Goal: Task Accomplishment & Management: Use online tool/utility

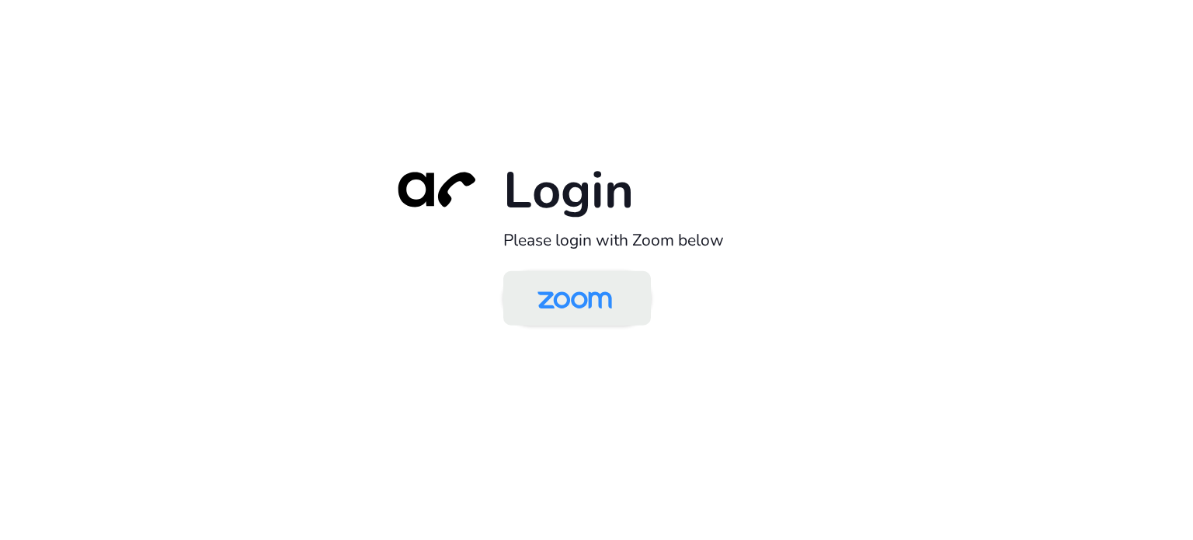
click at [576, 307] on img at bounding box center [574, 299] width 107 height 50
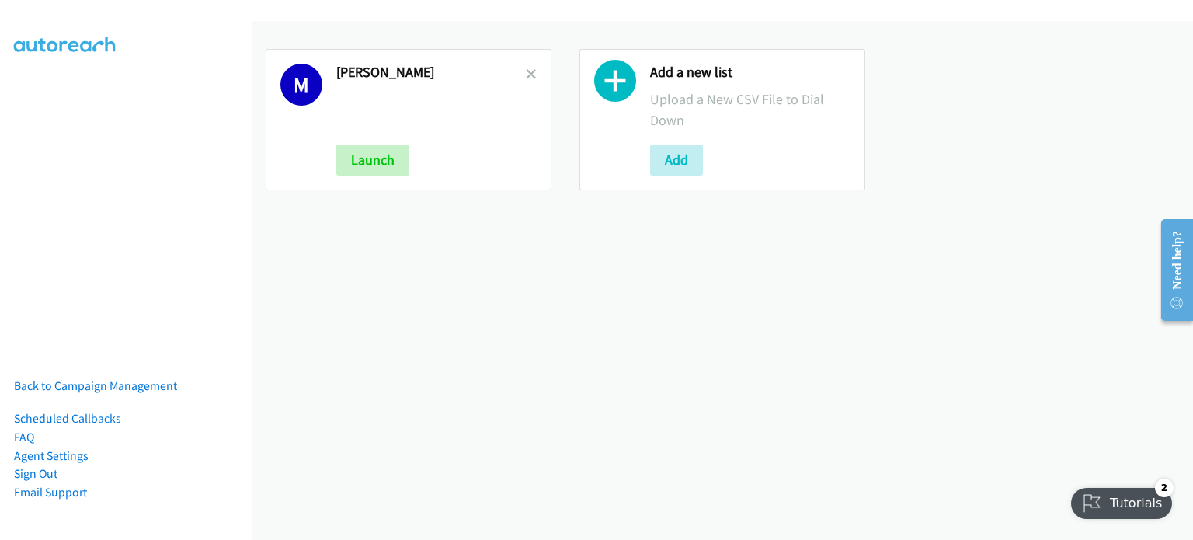
drag, startPoint x: 360, startPoint y: 315, endPoint x: 370, endPoint y: 308, distance: 11.7
click at [366, 311] on div "M Mary Launch Add a new list Upload a New CSV File to Dial Down Add" at bounding box center [722, 280] width 941 height 519
click at [527, 71] on icon at bounding box center [531, 75] width 11 height 11
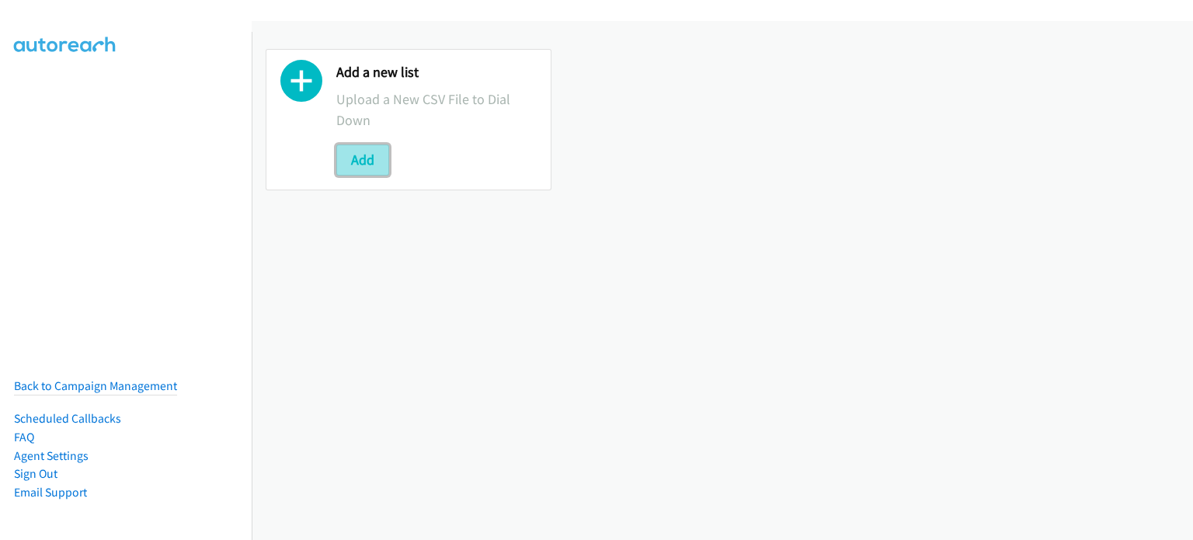
click at [342, 169] on button "Add" at bounding box center [362, 159] width 53 height 31
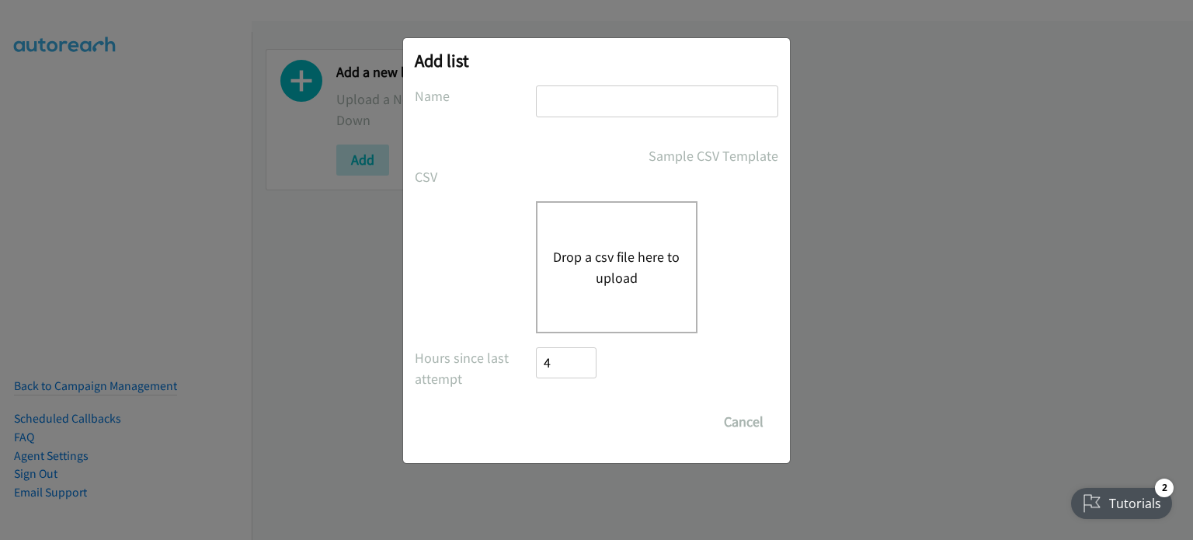
click at [585, 103] on input "text" at bounding box center [657, 101] width 242 height 32
type input "Afternoon Camp"
click at [622, 243] on div "Drop a csv file here to upload" at bounding box center [617, 267] width 162 height 132
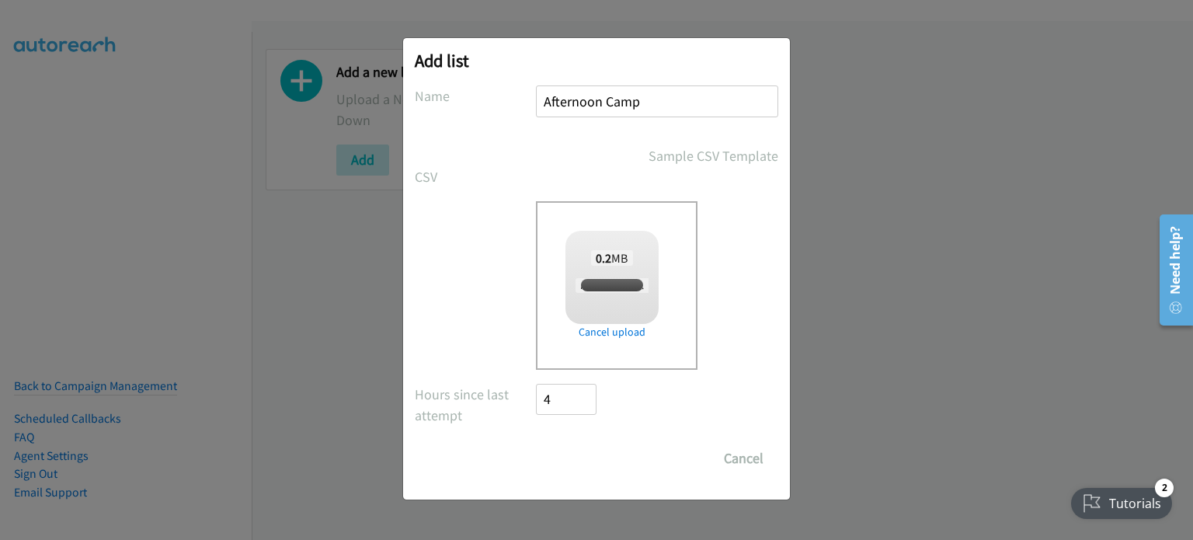
checkbox input "true"
click at [569, 454] on input "Save List" at bounding box center [577, 458] width 82 height 31
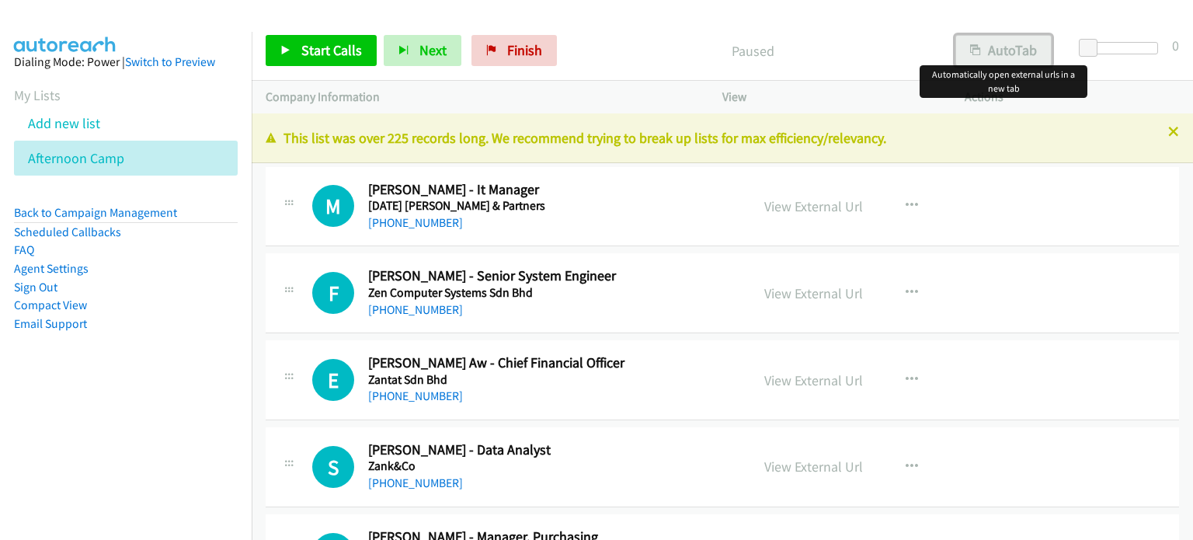
click at [1011, 45] on button "AutoTab" at bounding box center [1003, 50] width 96 height 31
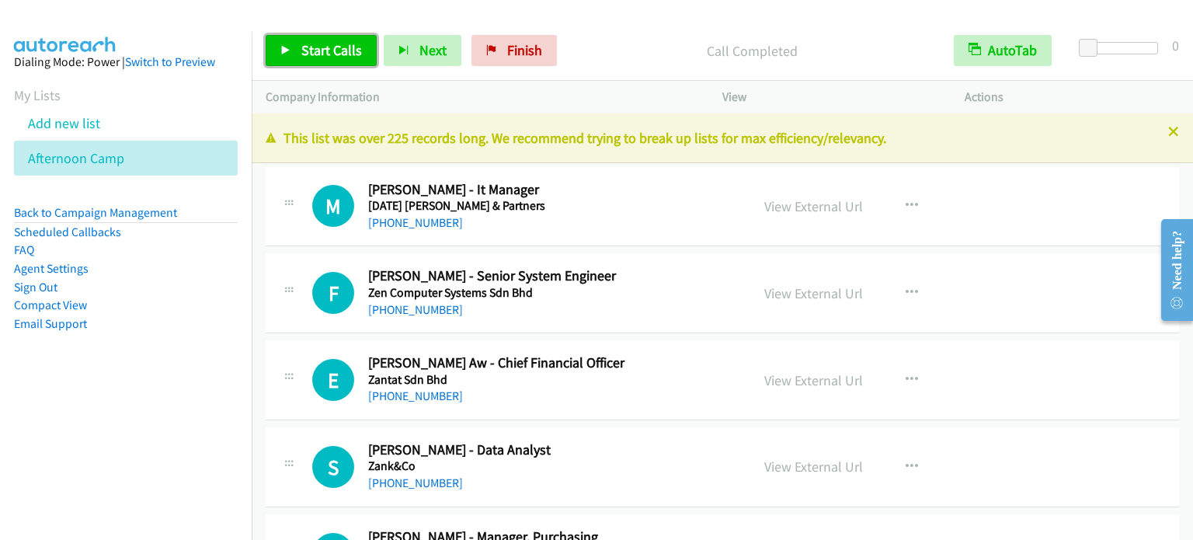
click at [319, 46] on span "Start Calls" at bounding box center [331, 50] width 61 height 18
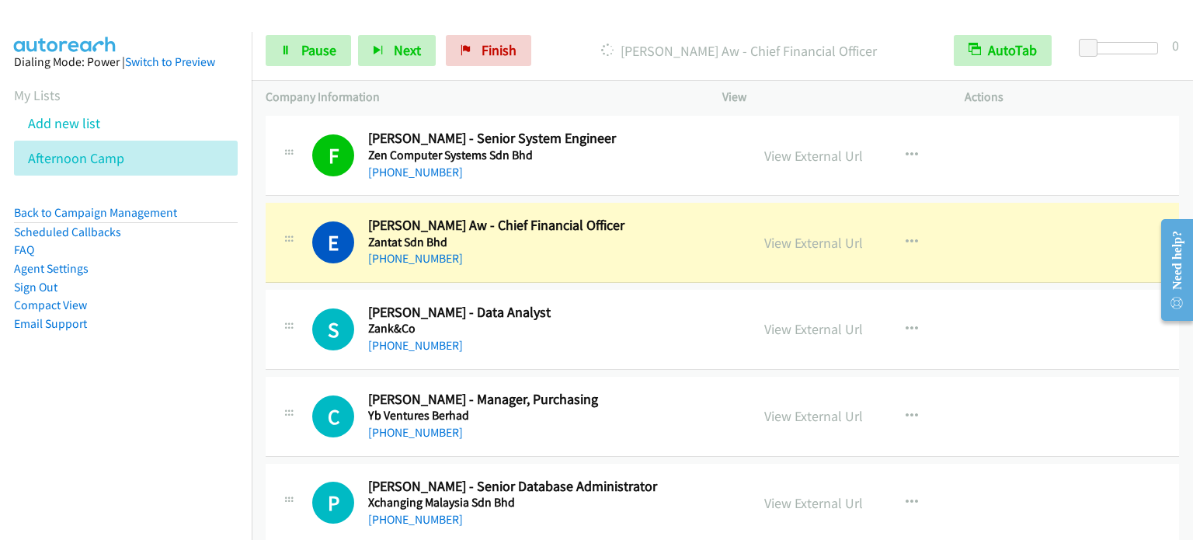
scroll to position [155, 0]
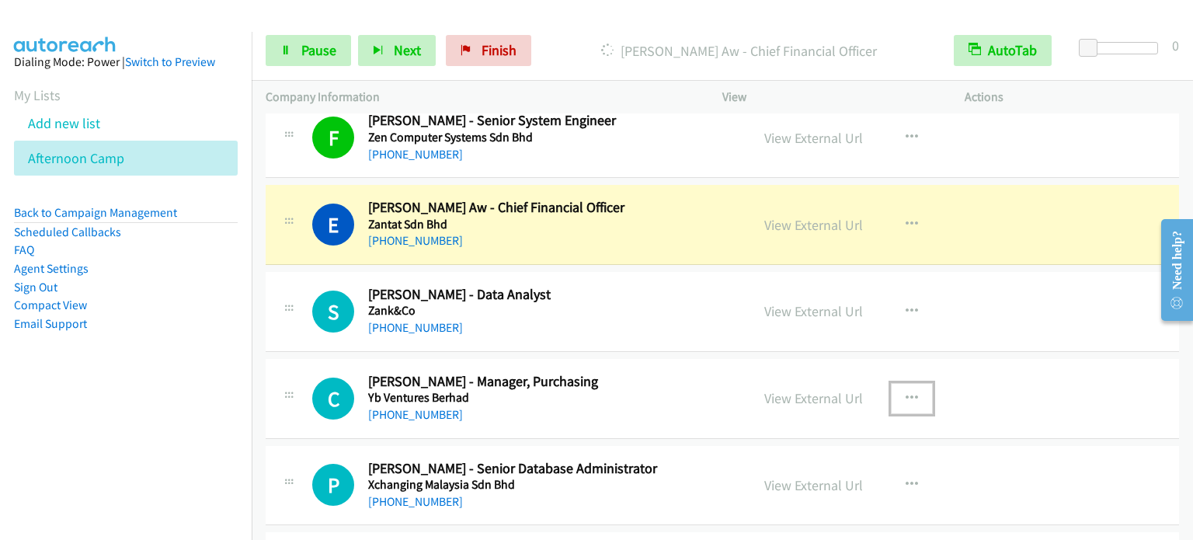
click at [906, 392] on icon "button" at bounding box center [912, 398] width 12 height 12
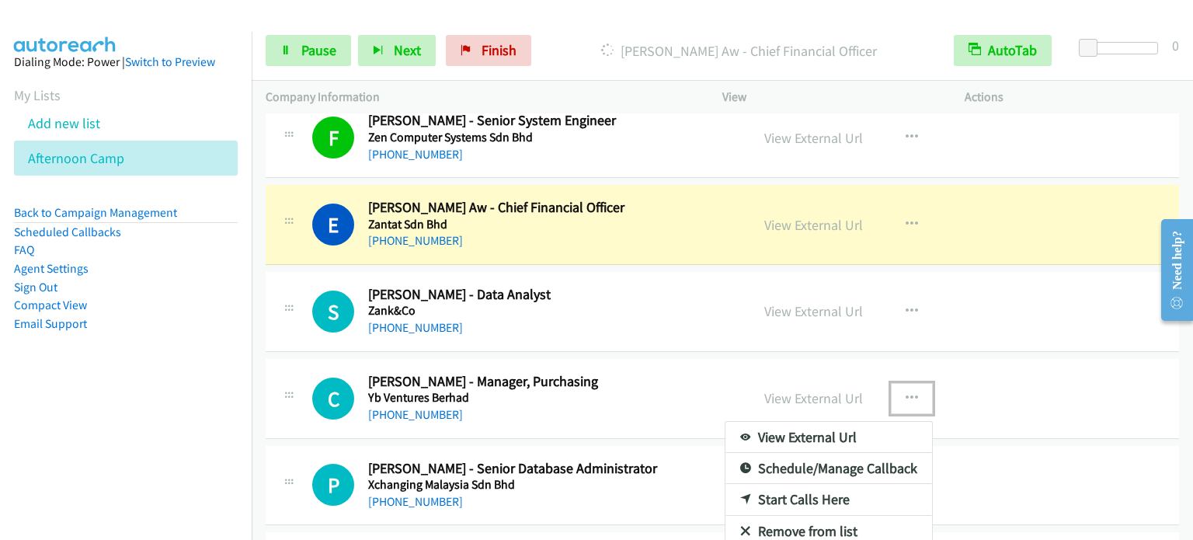
click at [798, 500] on link "Start Calls Here" at bounding box center [828, 499] width 207 height 31
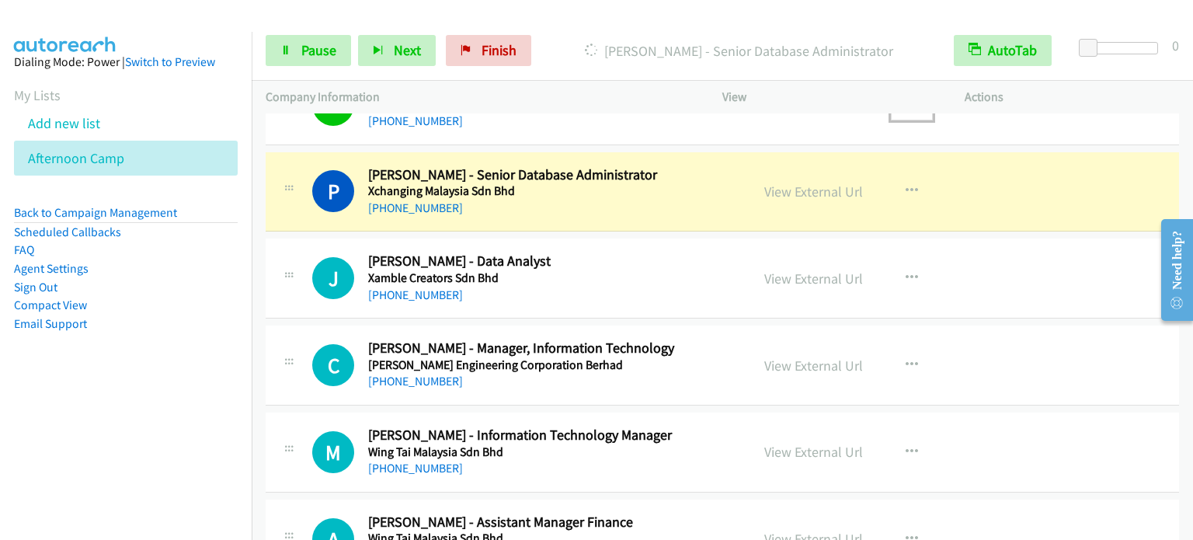
scroll to position [466, 0]
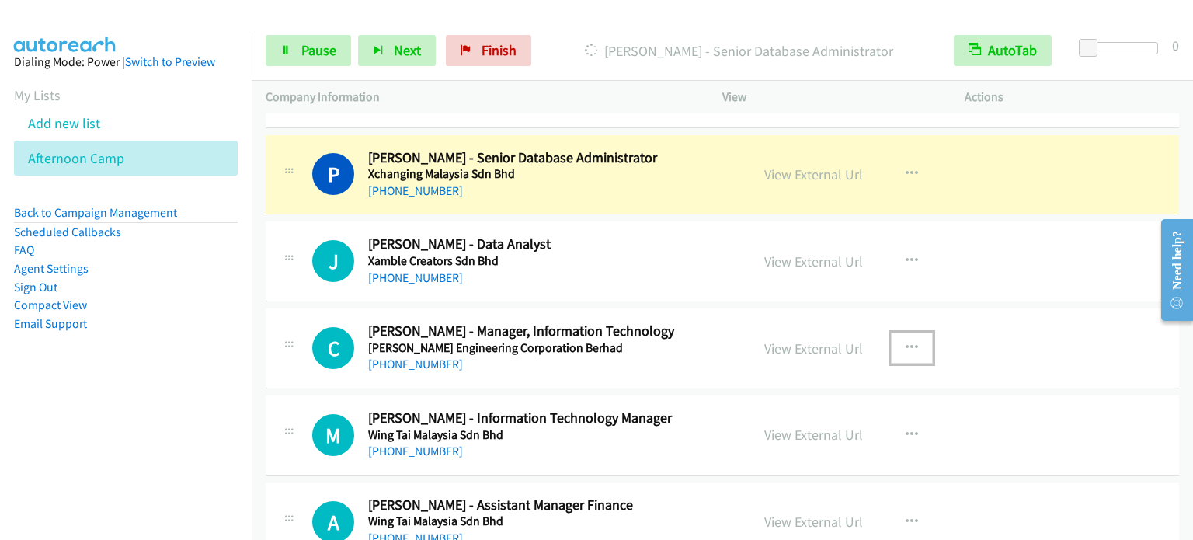
click at [907, 347] on icon "button" at bounding box center [912, 348] width 12 height 12
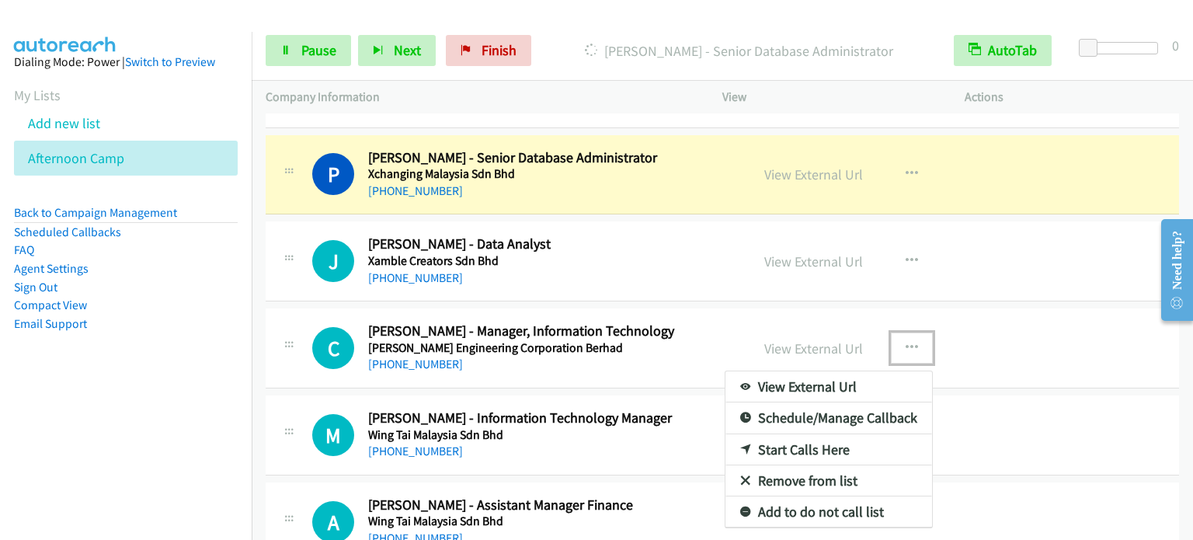
click at [816, 450] on link "Start Calls Here" at bounding box center [828, 449] width 207 height 31
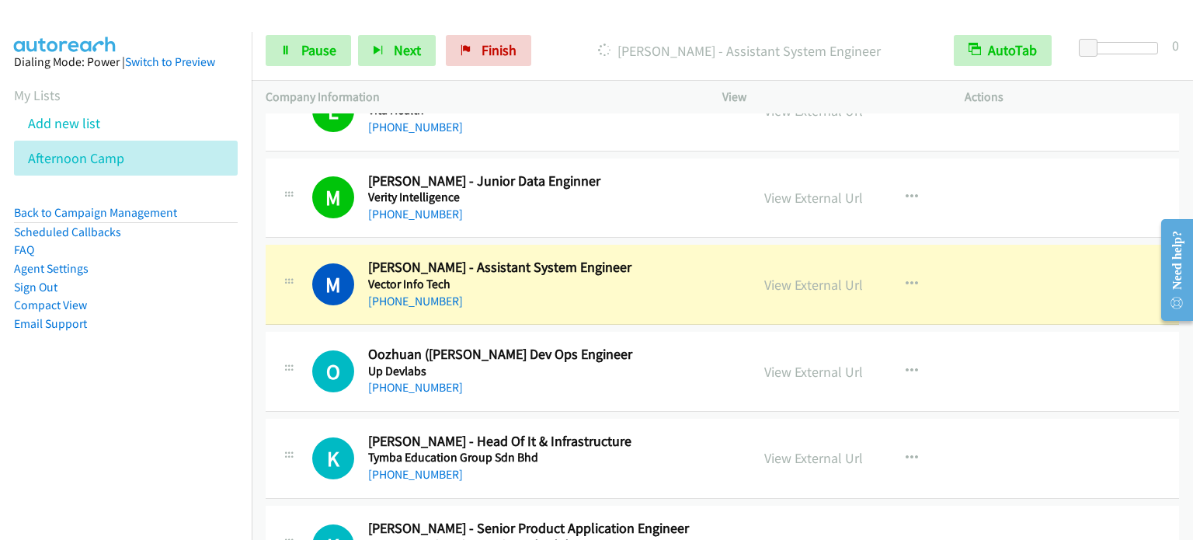
scroll to position [1476, 0]
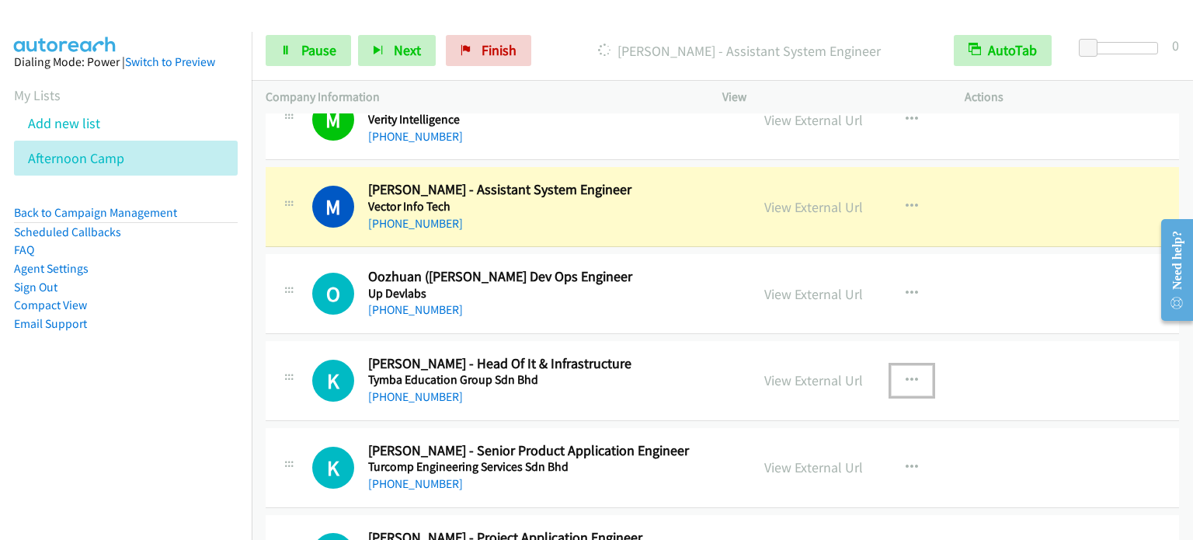
click at [898, 375] on button "button" at bounding box center [912, 380] width 42 height 31
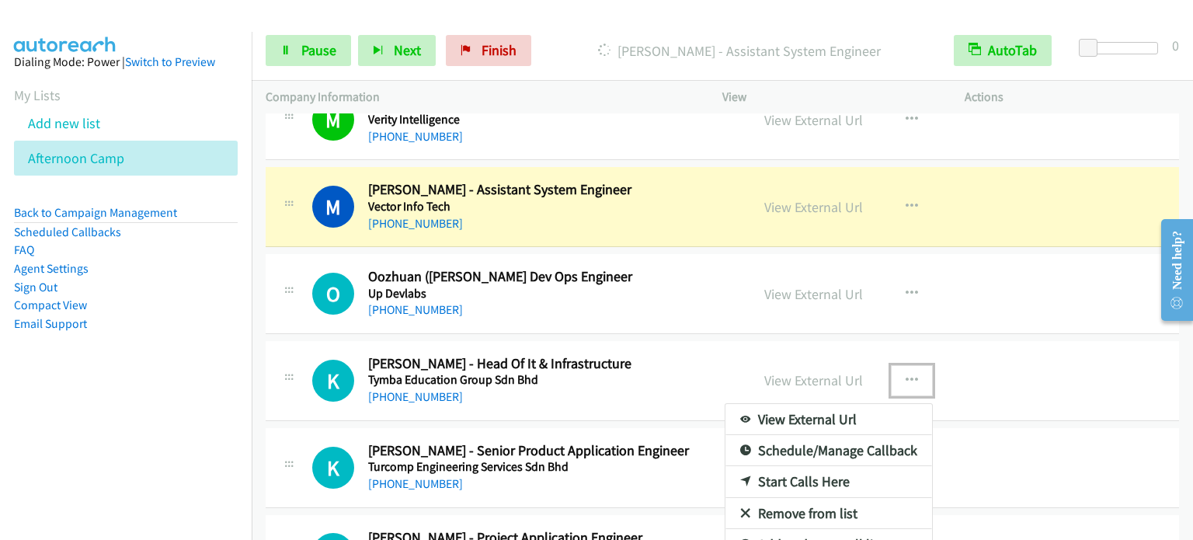
click at [798, 481] on link "Start Calls Here" at bounding box center [828, 481] width 207 height 31
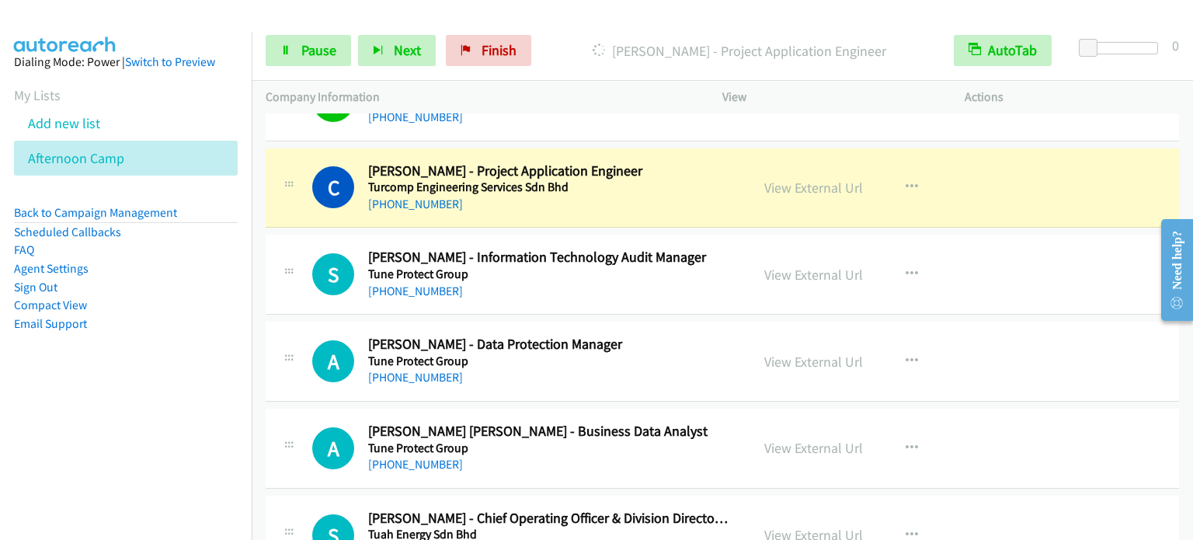
scroll to position [1864, 0]
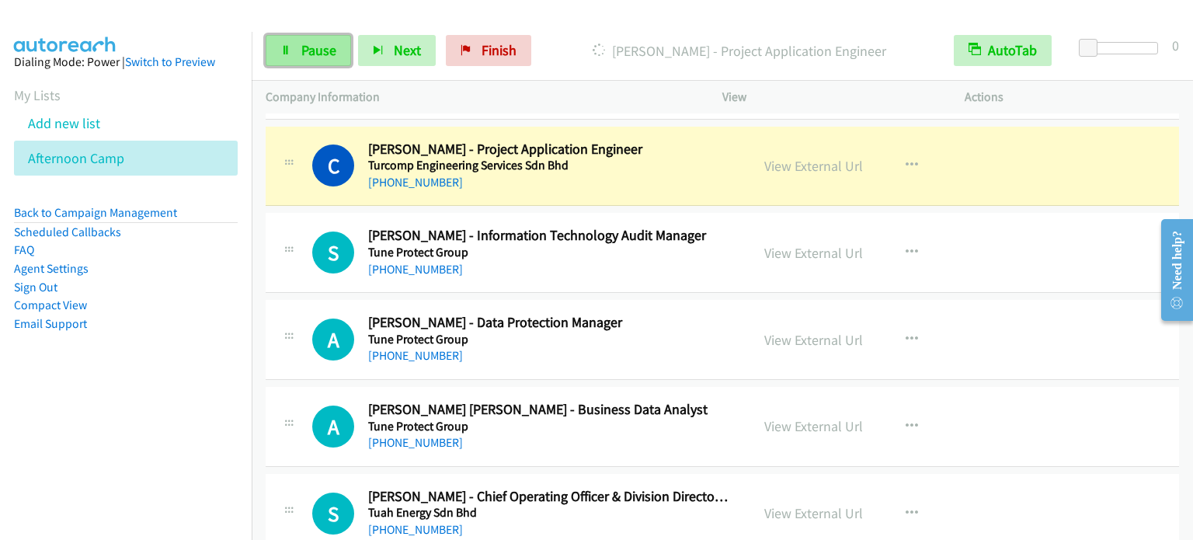
click at [333, 45] on span "Pause" at bounding box center [318, 50] width 35 height 18
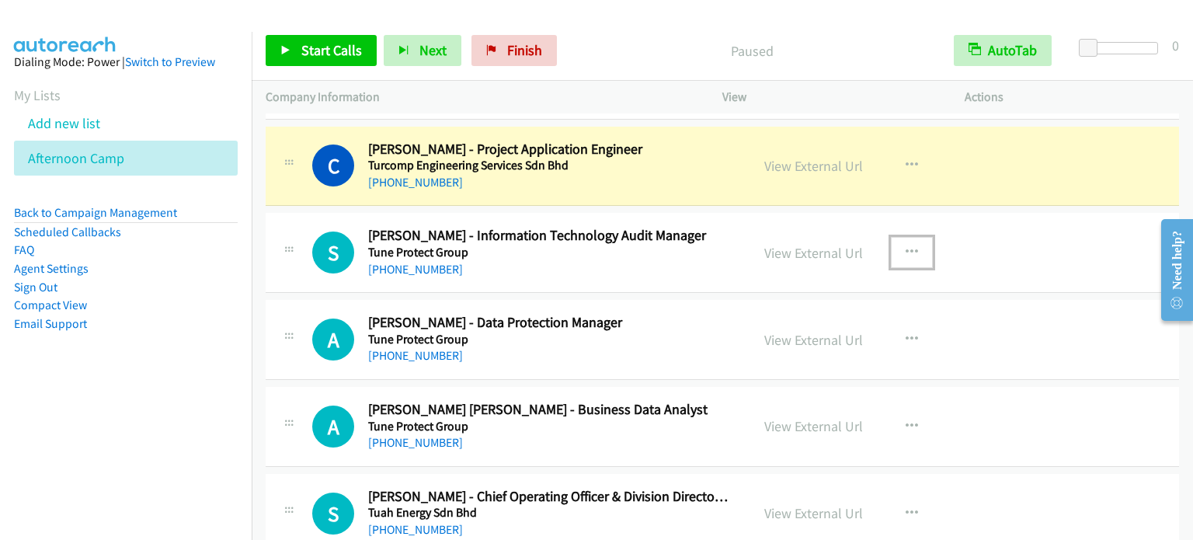
click at [906, 246] on icon "button" at bounding box center [912, 252] width 12 height 12
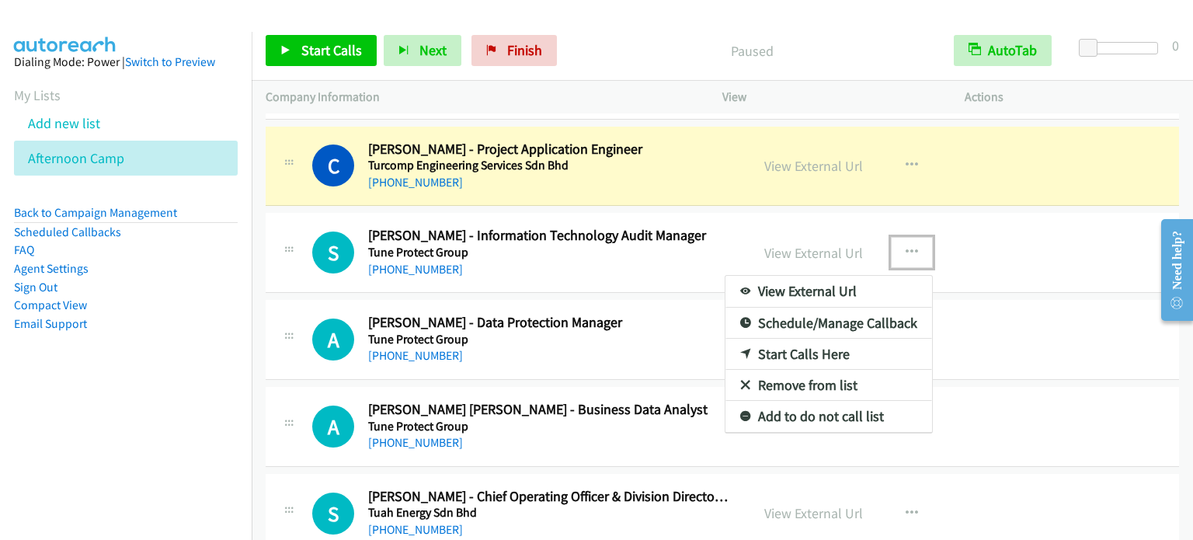
click at [798, 353] on link "Start Calls Here" at bounding box center [828, 354] width 207 height 31
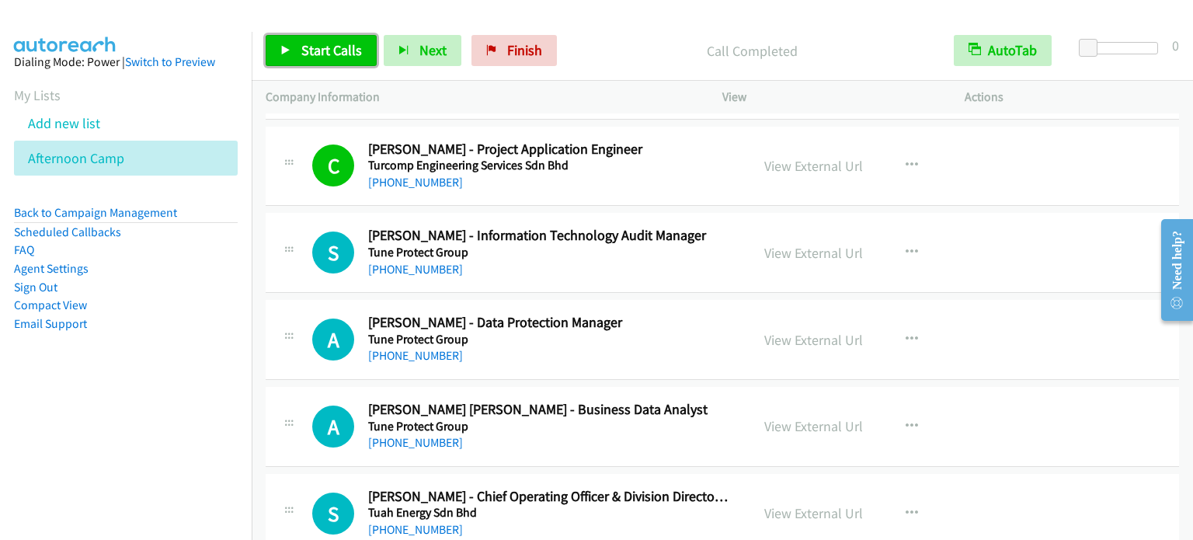
click at [344, 51] on span "Start Calls" at bounding box center [331, 50] width 61 height 18
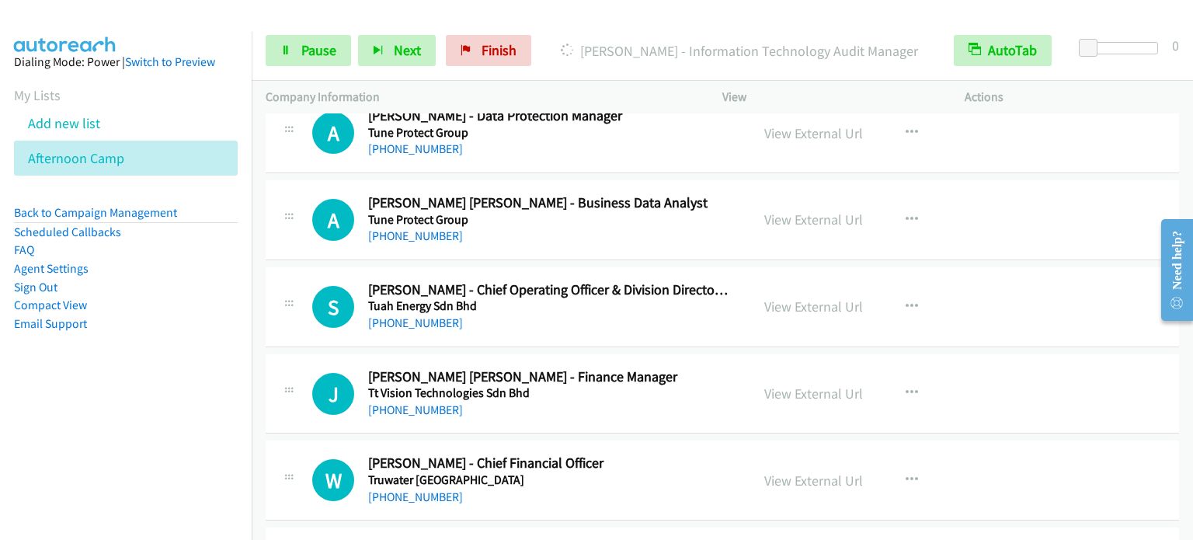
scroll to position [2097, 0]
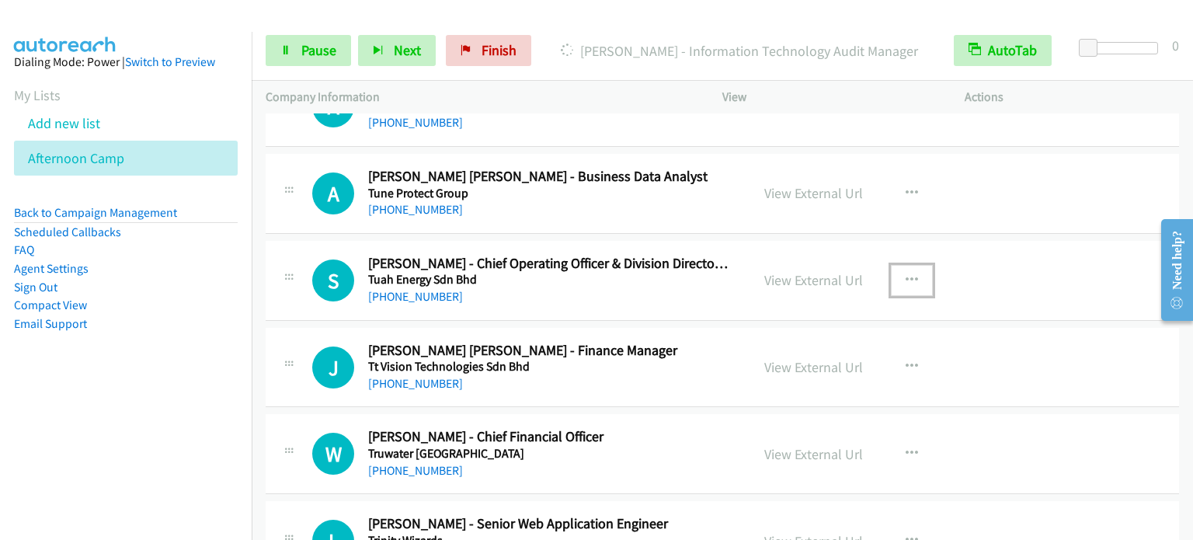
click at [906, 280] on icon "button" at bounding box center [912, 280] width 12 height 12
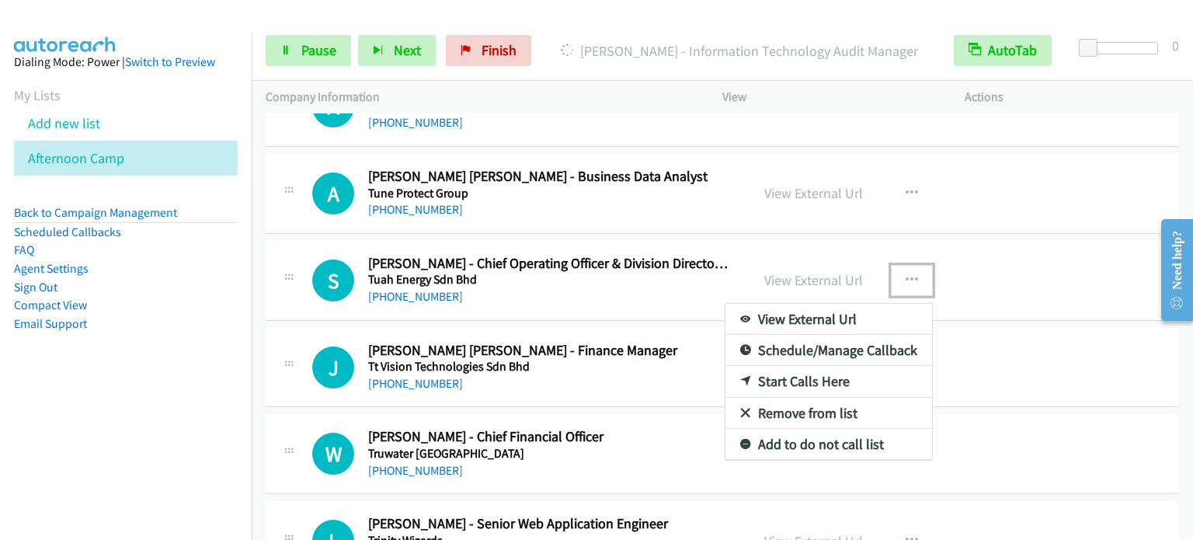
click at [826, 377] on link "Start Calls Here" at bounding box center [828, 381] width 207 height 31
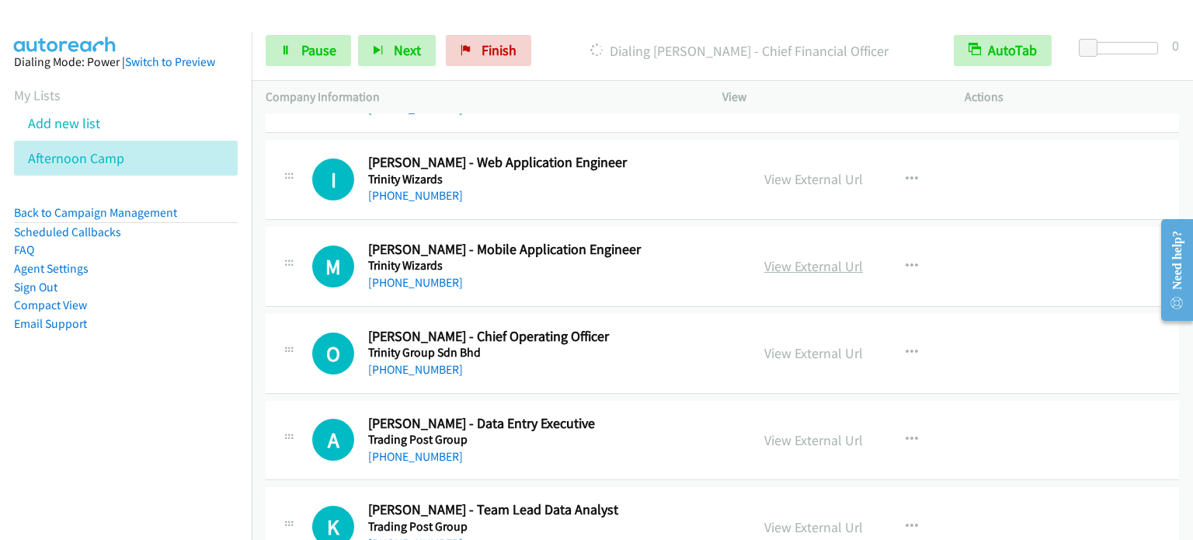
scroll to position [2563, 0]
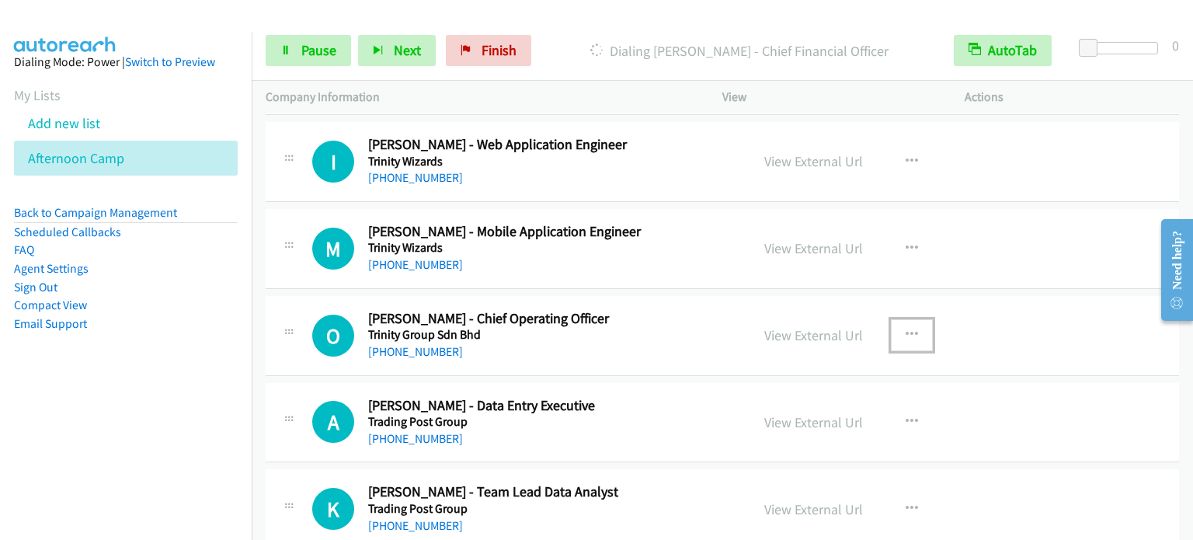
drag, startPoint x: 904, startPoint y: 325, endPoint x: 897, endPoint y: 329, distance: 8.0
click at [906, 329] on icon "button" at bounding box center [912, 335] width 12 height 12
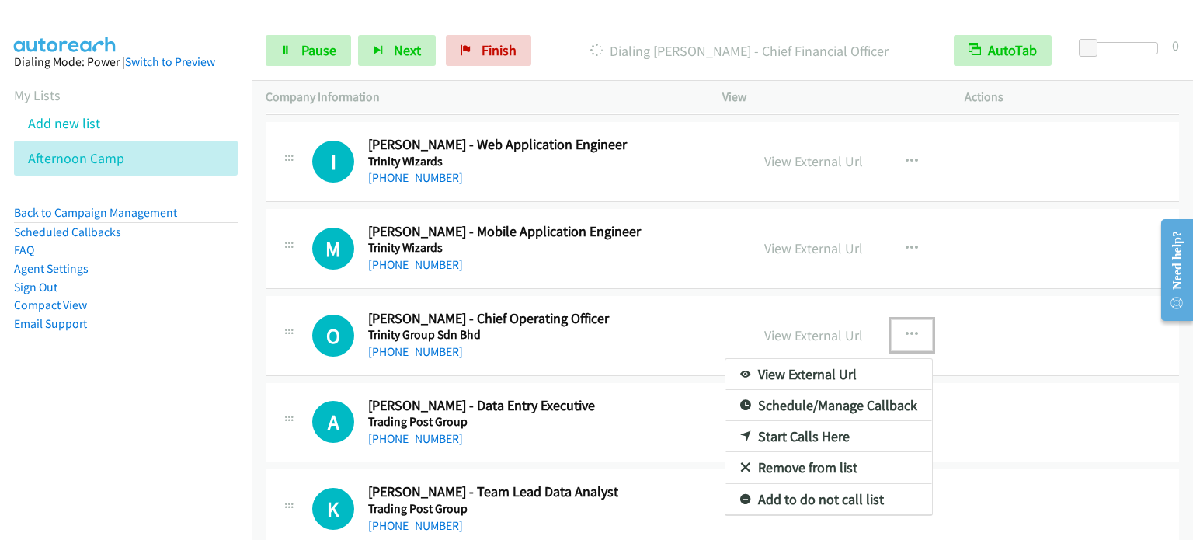
drag, startPoint x: 817, startPoint y: 433, endPoint x: 816, endPoint y: 423, distance: 10.2
click at [795, 431] on link "Start Calls Here" at bounding box center [828, 436] width 207 height 31
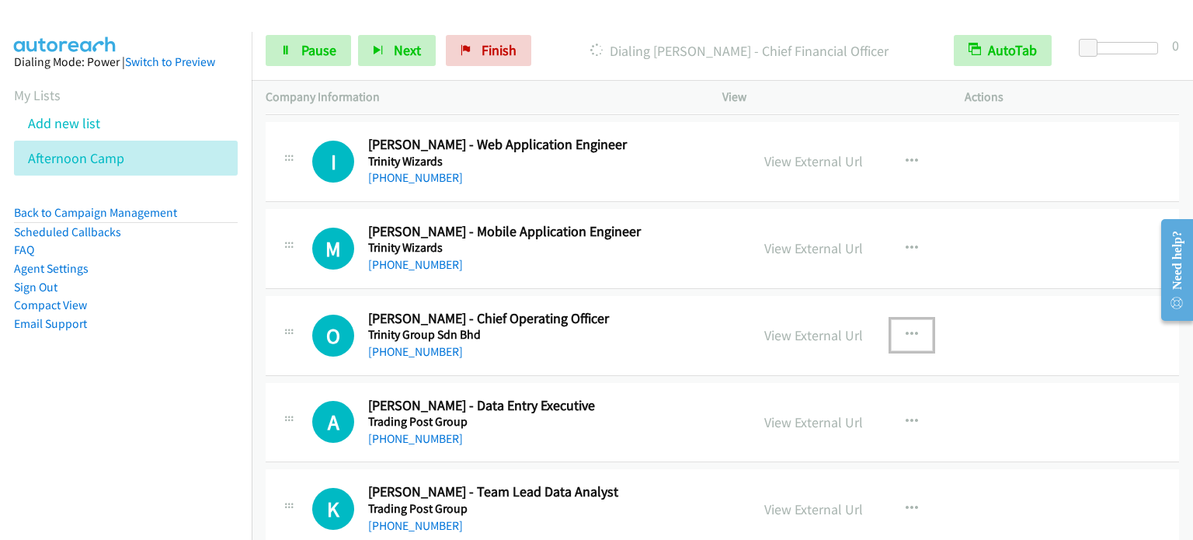
click at [910, 329] on icon "button" at bounding box center [912, 335] width 12 height 12
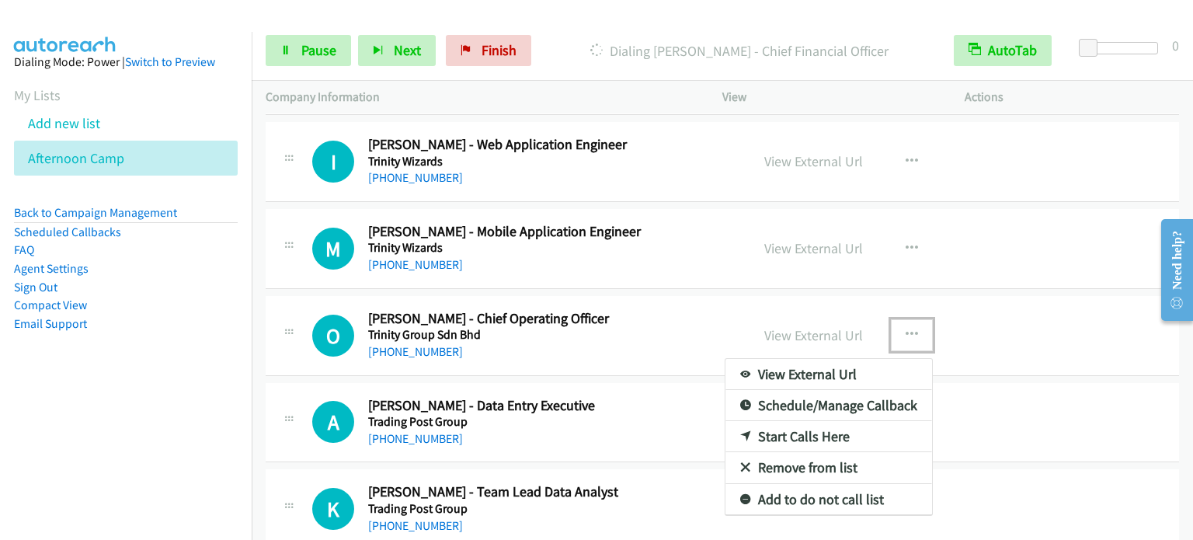
click at [788, 438] on link "Start Calls Here" at bounding box center [828, 436] width 207 height 31
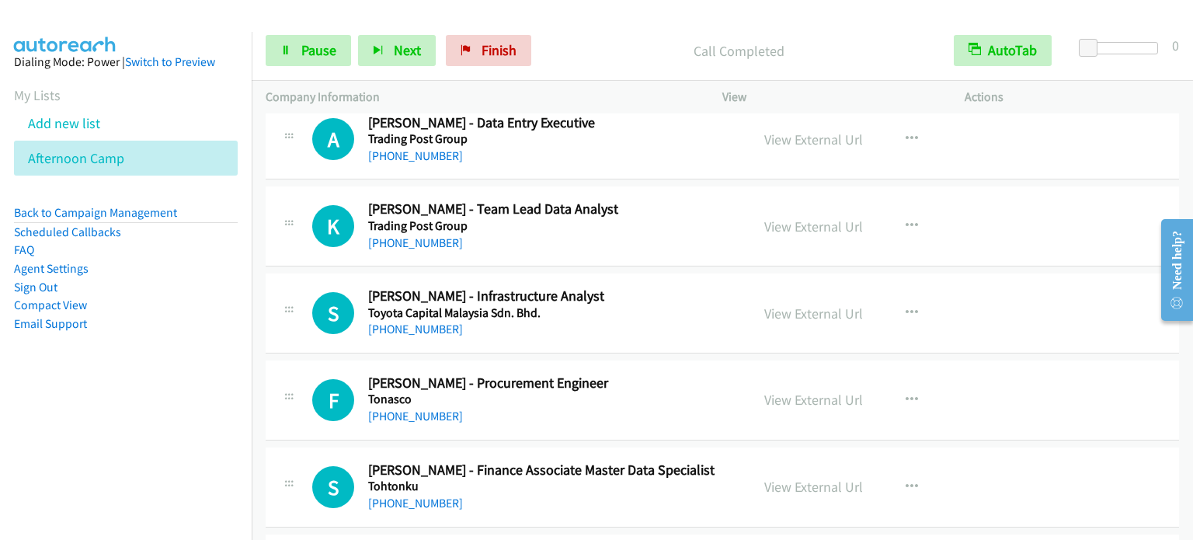
scroll to position [2874, 0]
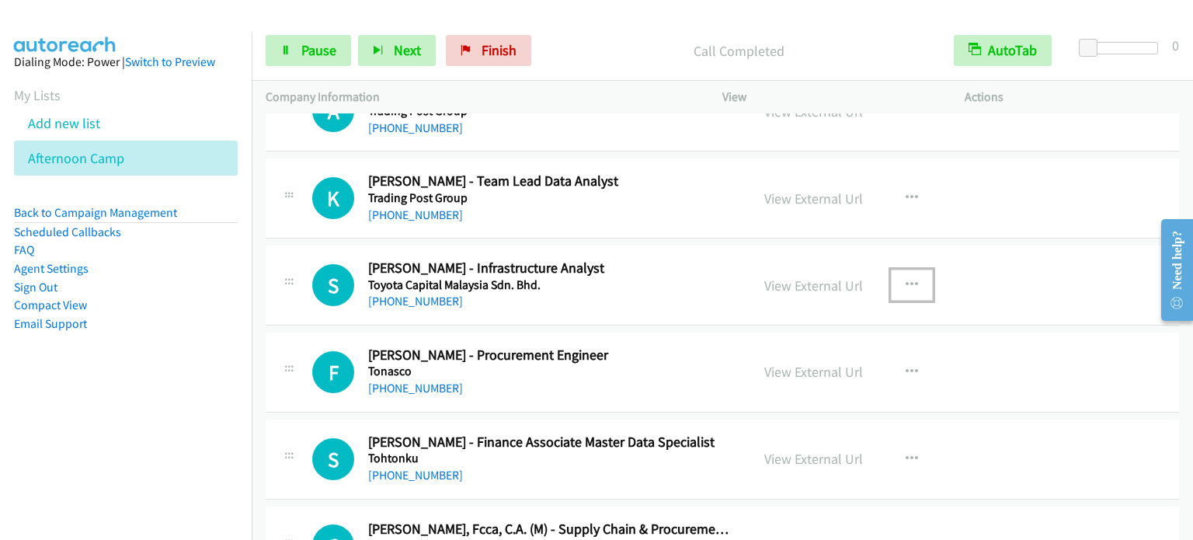
click at [907, 279] on icon "button" at bounding box center [912, 285] width 12 height 12
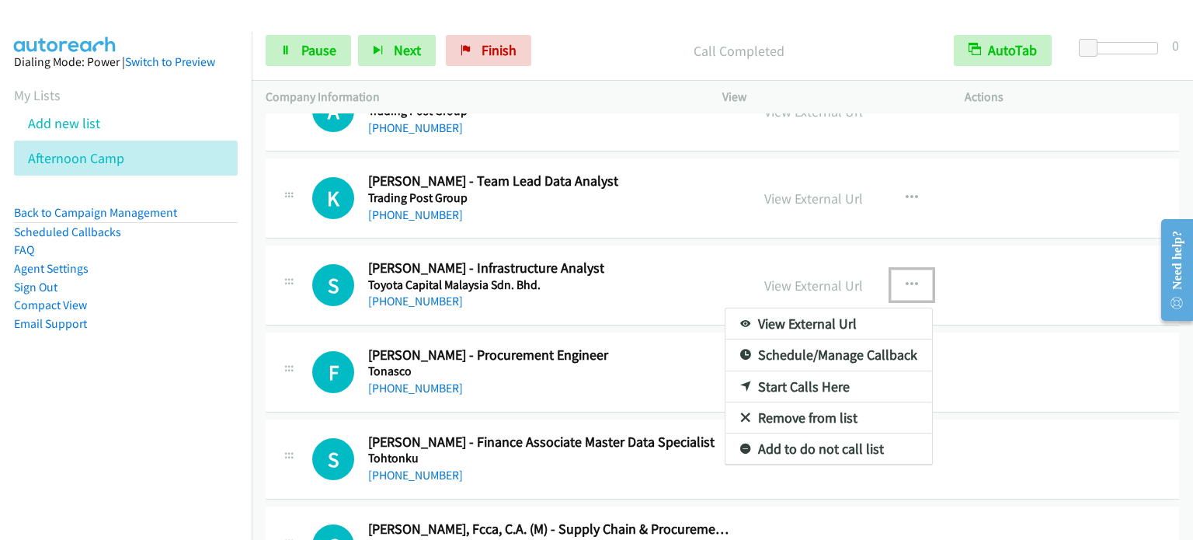
click at [795, 384] on link "Start Calls Here" at bounding box center [828, 386] width 207 height 31
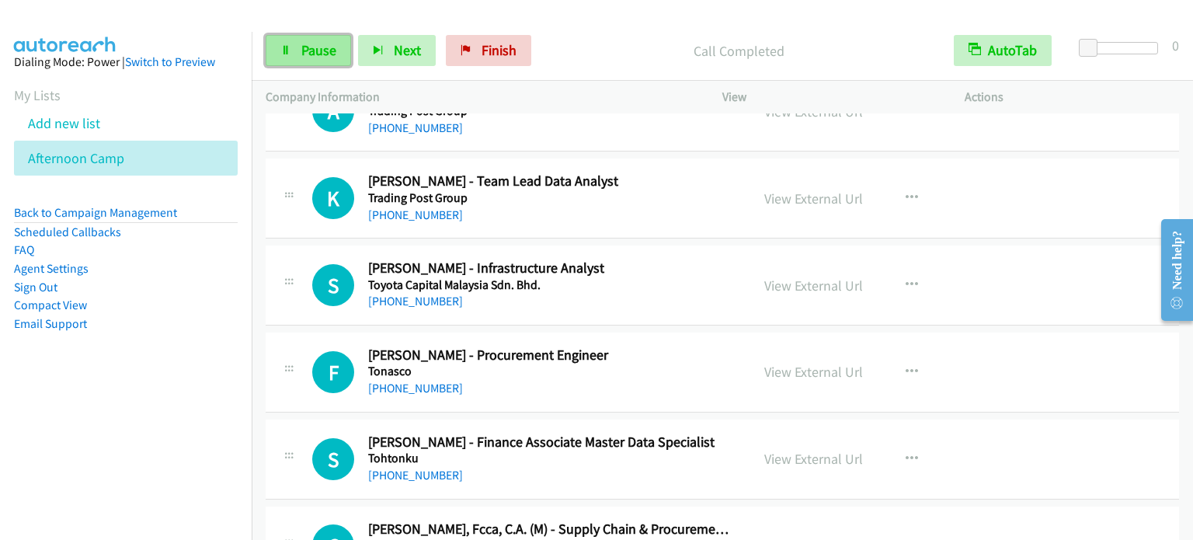
click at [320, 54] on span "Pause" at bounding box center [318, 50] width 35 height 18
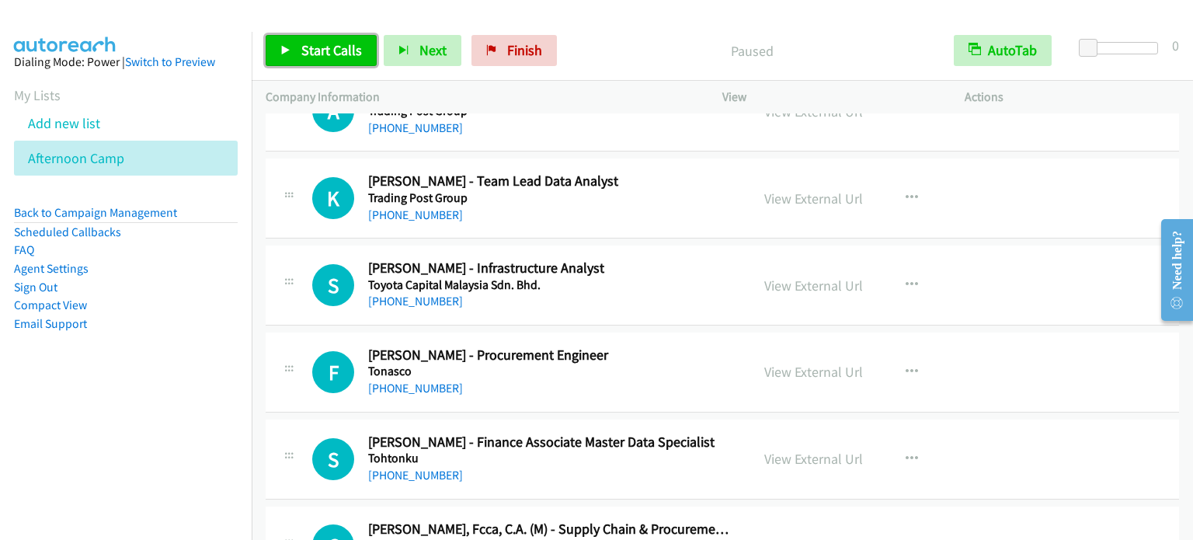
click at [320, 54] on span "Start Calls" at bounding box center [331, 50] width 61 height 18
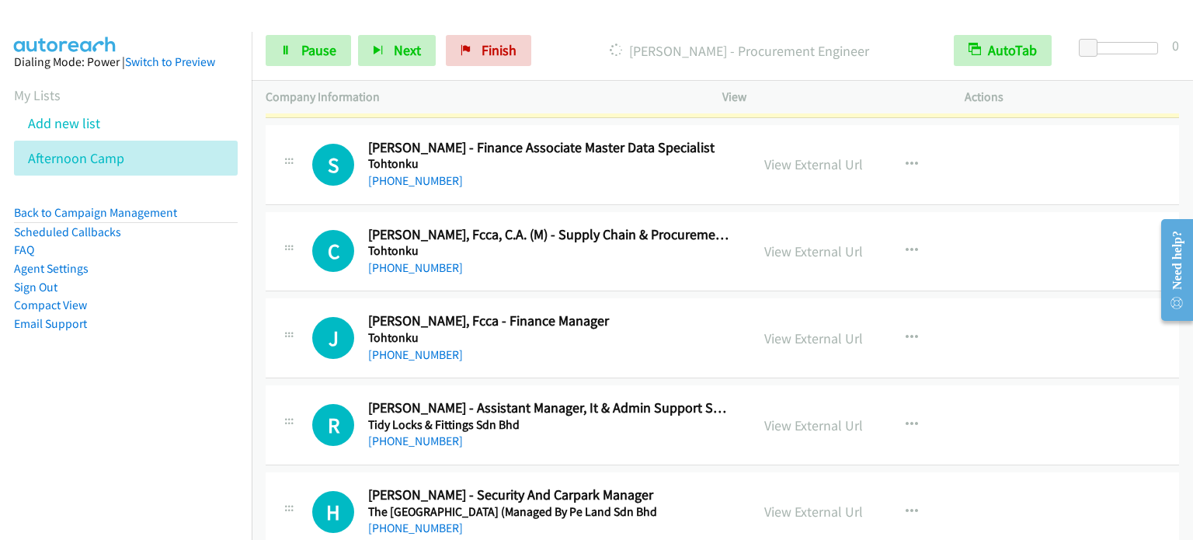
scroll to position [3184, 0]
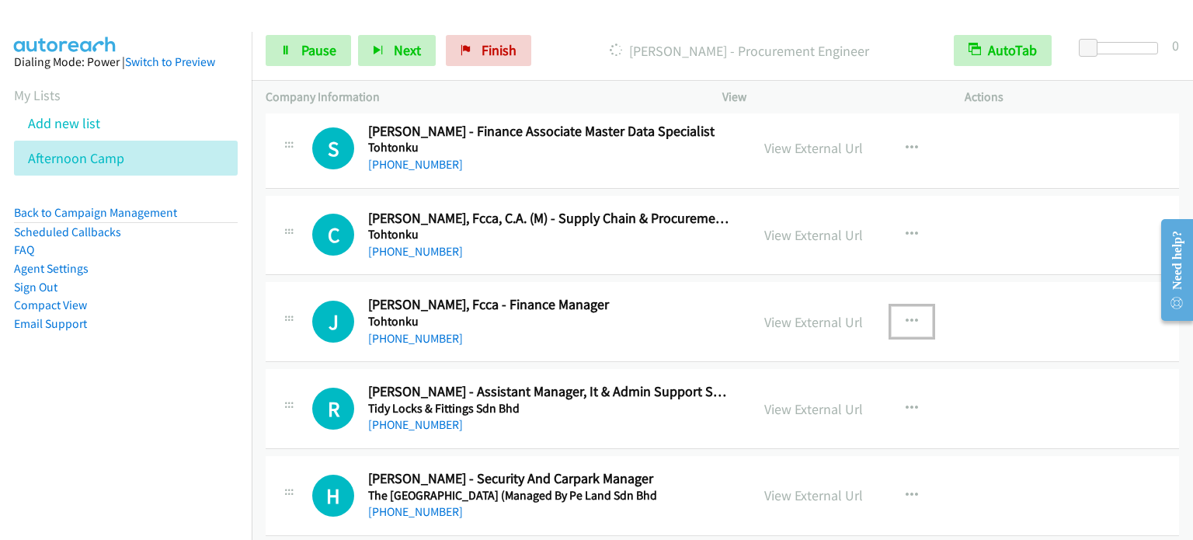
click at [913, 311] on button "button" at bounding box center [912, 321] width 42 height 31
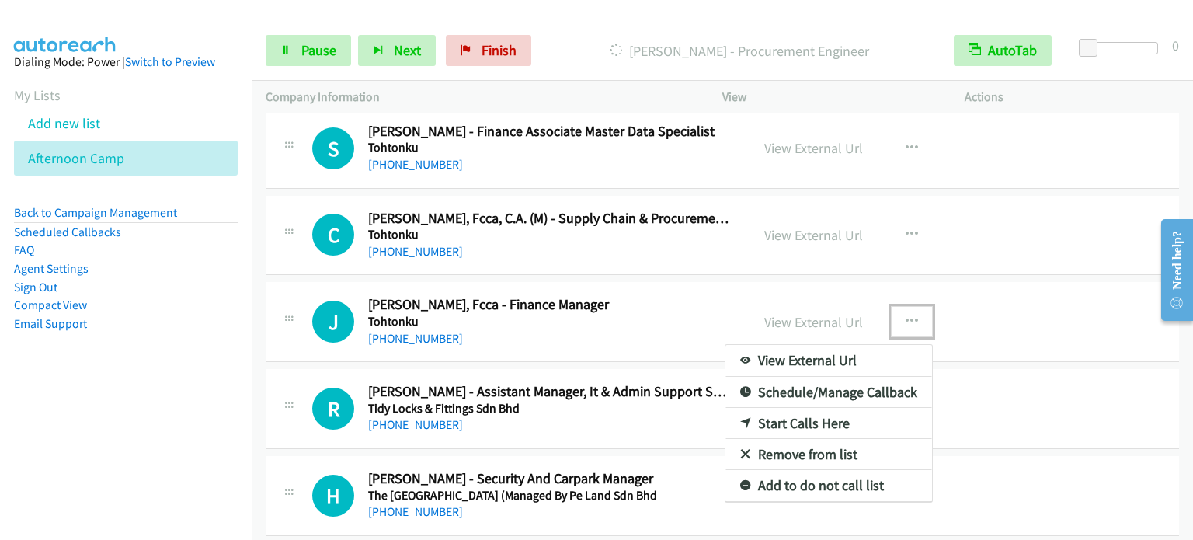
click at [811, 414] on link "Start Calls Here" at bounding box center [828, 423] width 207 height 31
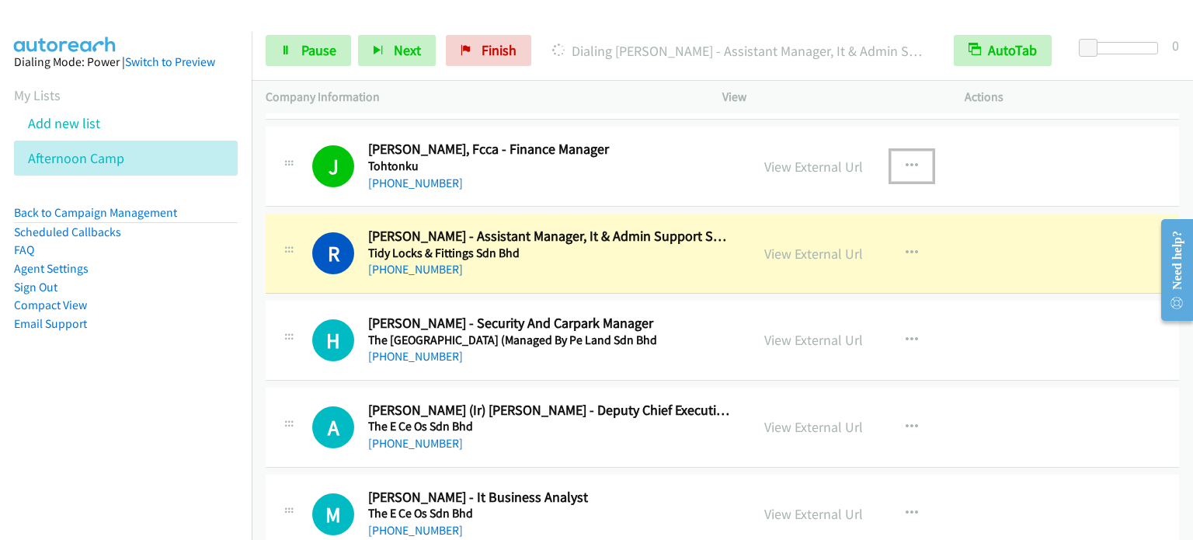
scroll to position [3417, 0]
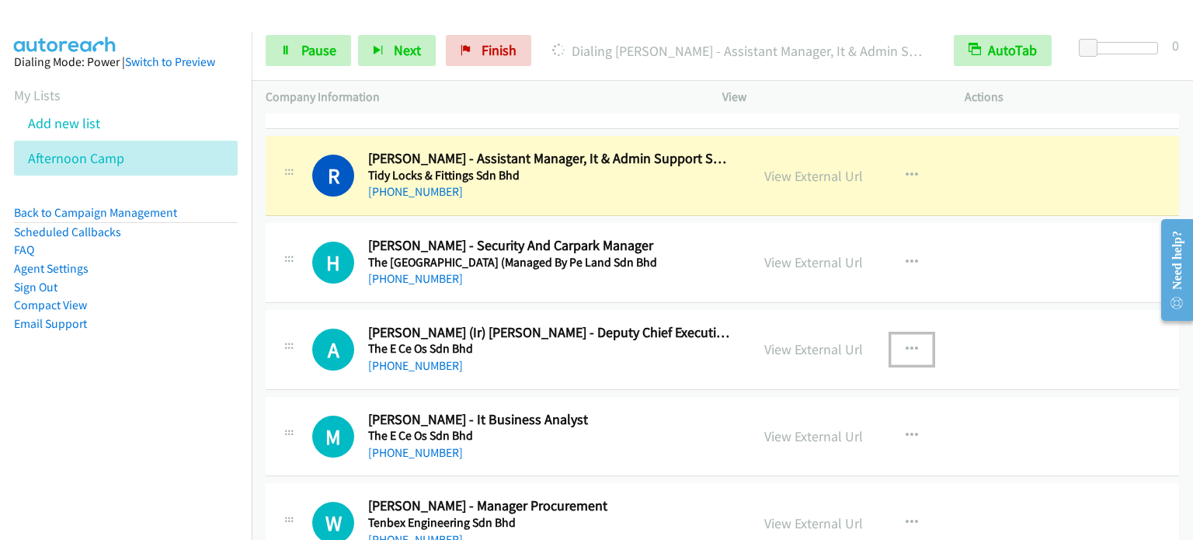
click at [906, 343] on icon "button" at bounding box center [912, 349] width 12 height 12
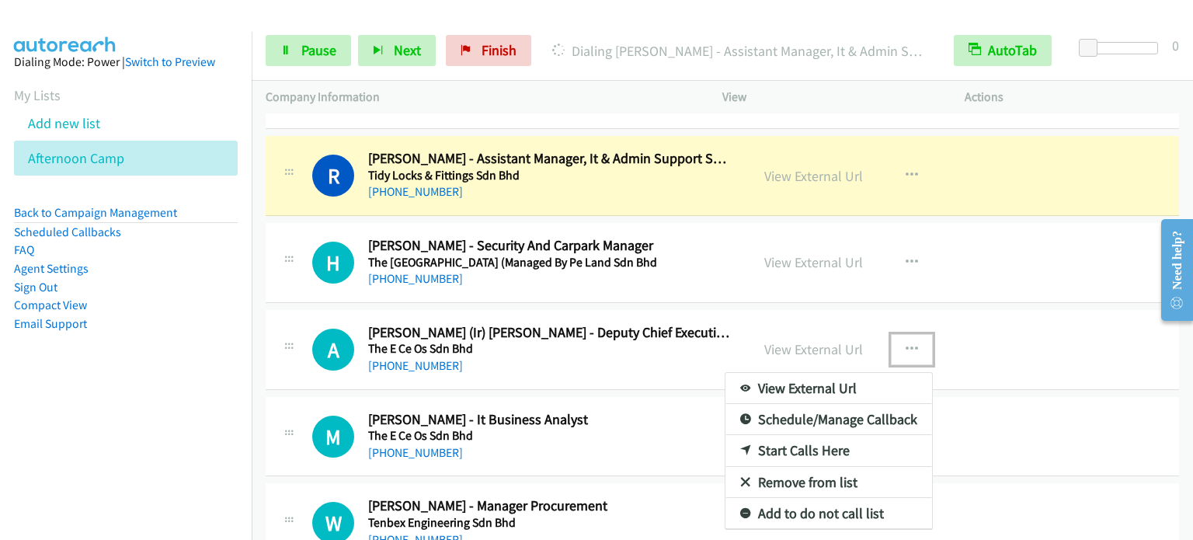
click at [807, 443] on link "Start Calls Here" at bounding box center [828, 450] width 207 height 31
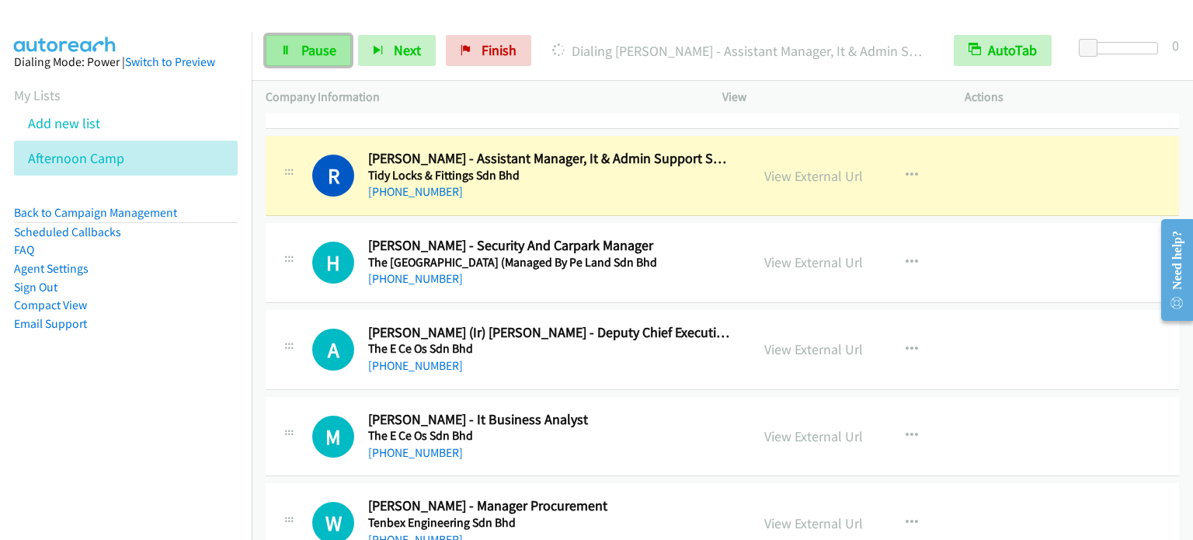
click at [311, 43] on span "Pause" at bounding box center [318, 50] width 35 height 18
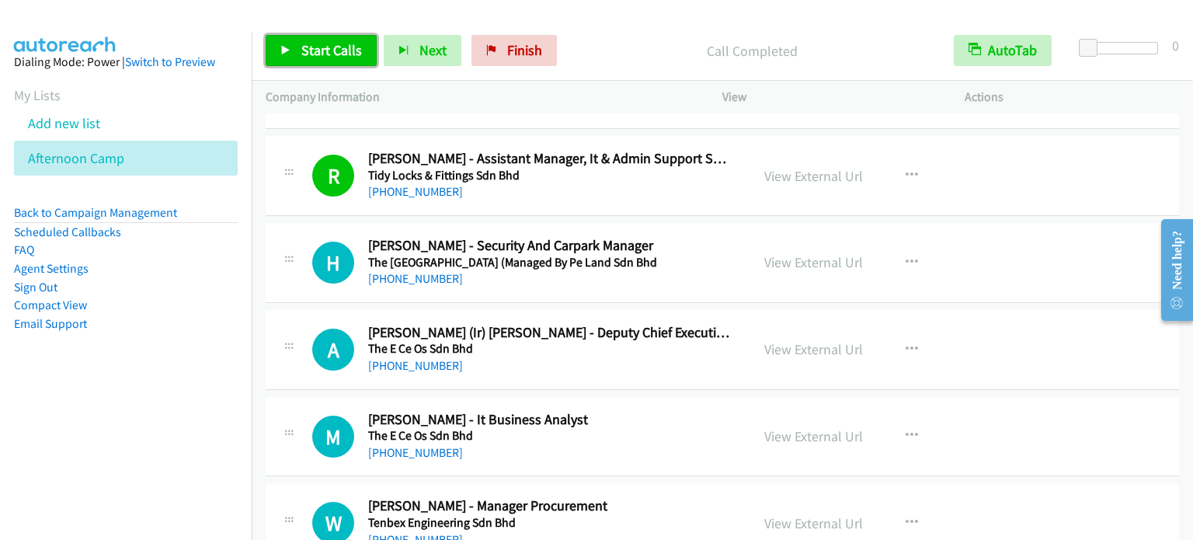
click at [342, 47] on span "Start Calls" at bounding box center [331, 50] width 61 height 18
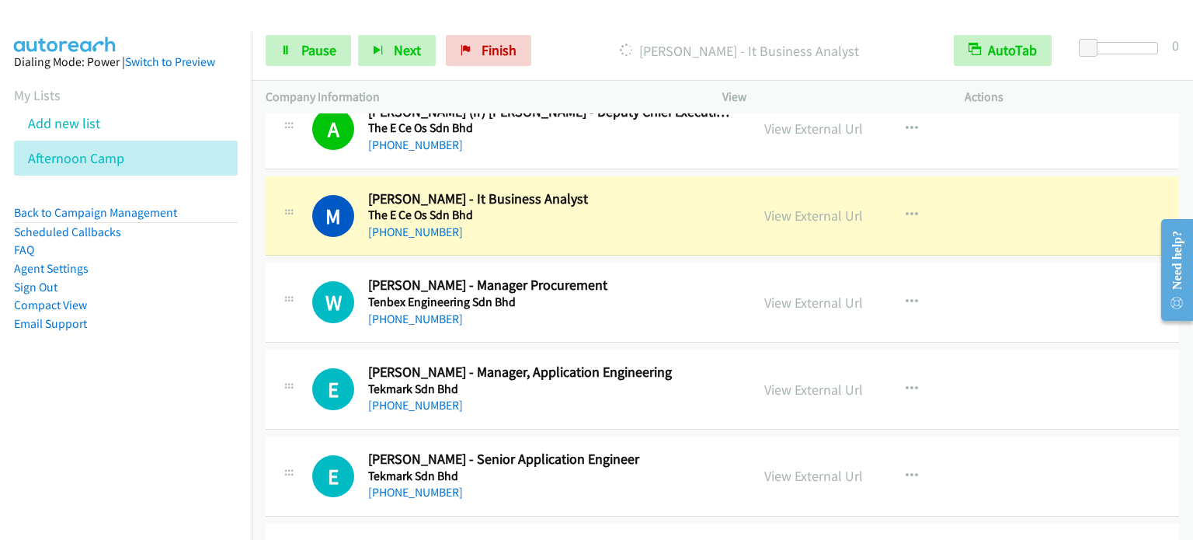
scroll to position [3650, 0]
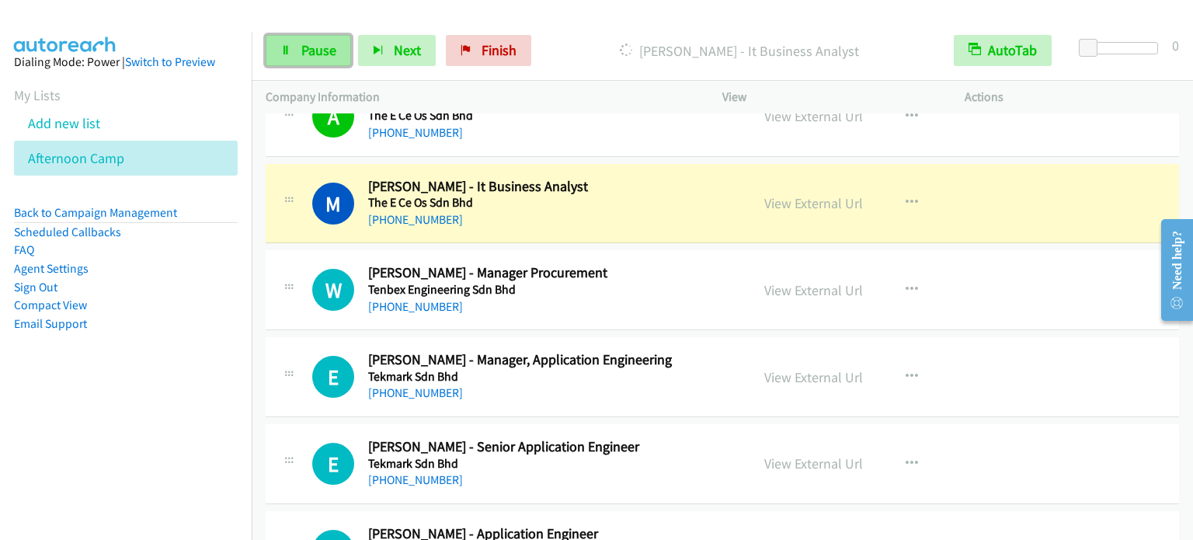
click at [313, 45] on span "Pause" at bounding box center [318, 50] width 35 height 18
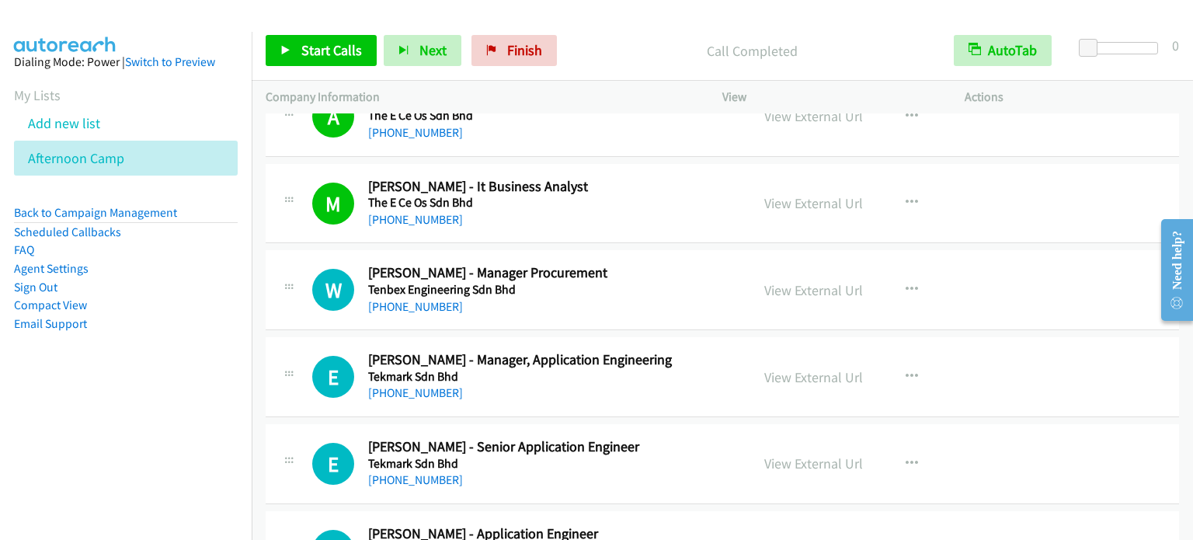
drag, startPoint x: 879, startPoint y: 2, endPoint x: 1069, endPoint y: 40, distance: 193.5
click at [1103, 15] on div at bounding box center [589, 30] width 1179 height 60
click at [328, 56] on span "Start Calls" at bounding box center [331, 50] width 61 height 18
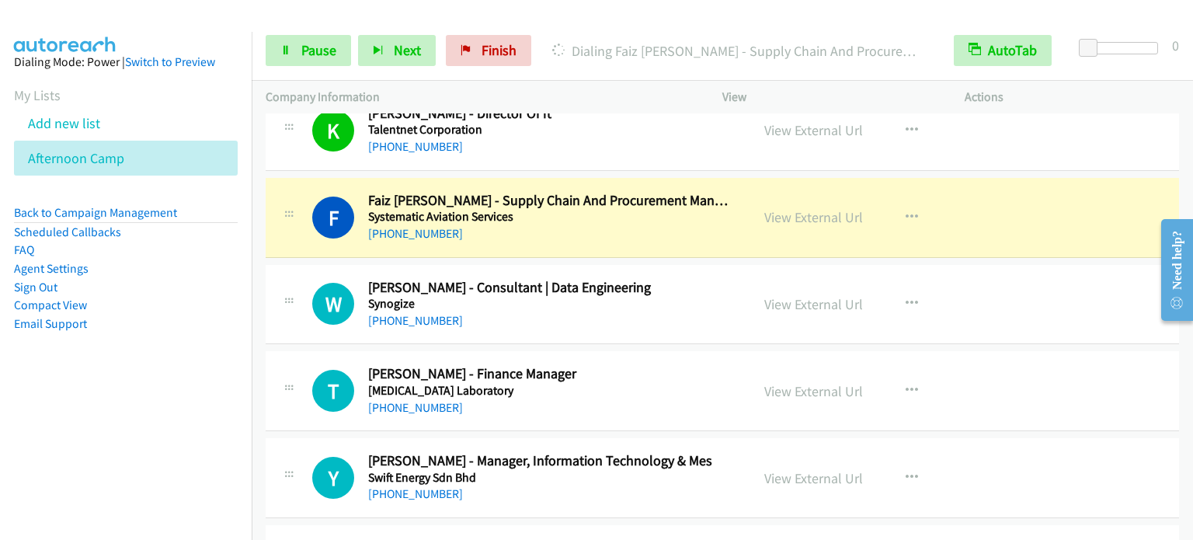
scroll to position [4583, 0]
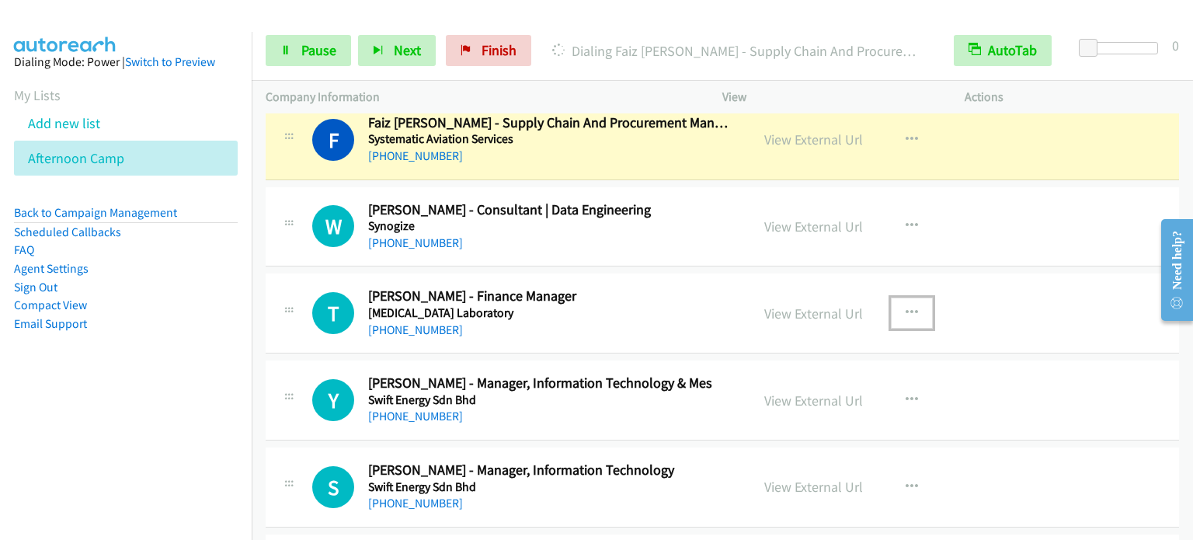
drag, startPoint x: 910, startPoint y: 304, endPoint x: 861, endPoint y: 344, distance: 64.0
click at [909, 307] on icon "button" at bounding box center [912, 313] width 12 height 12
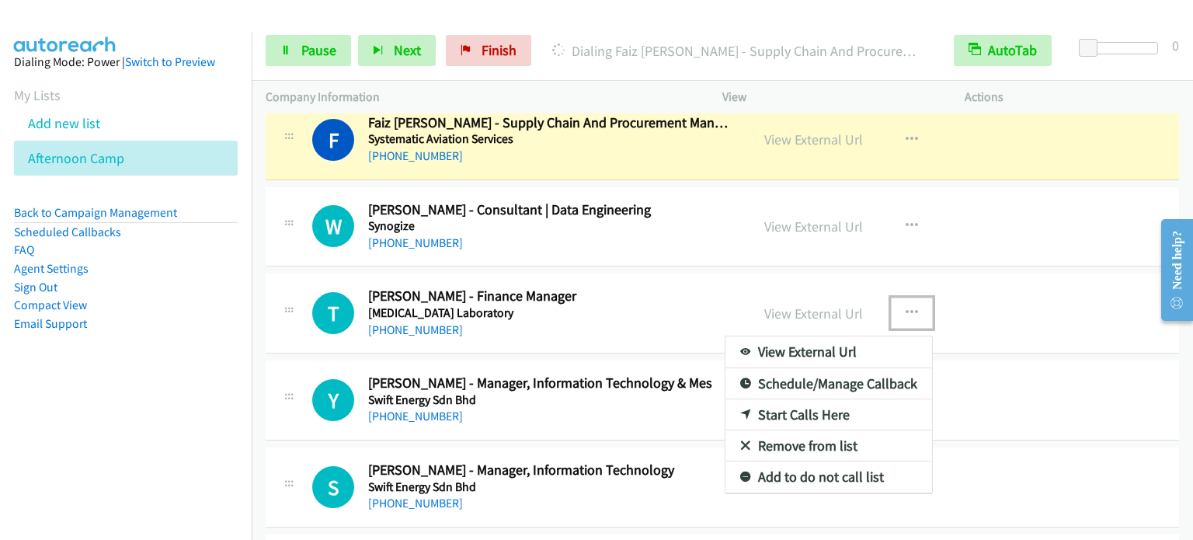
click at [790, 406] on link "Start Calls Here" at bounding box center [828, 414] width 207 height 31
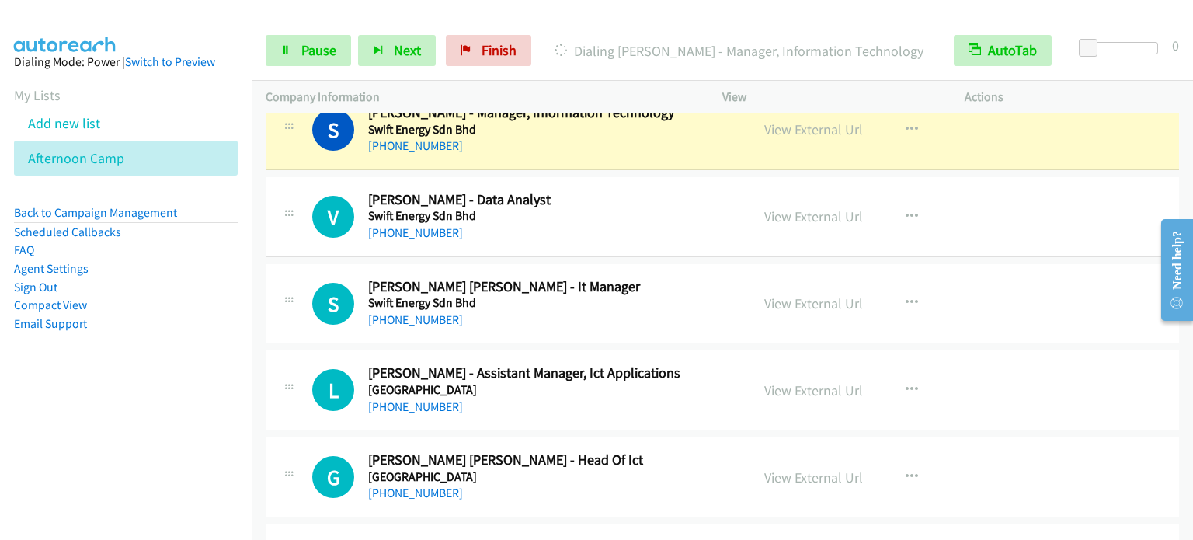
scroll to position [4971, 0]
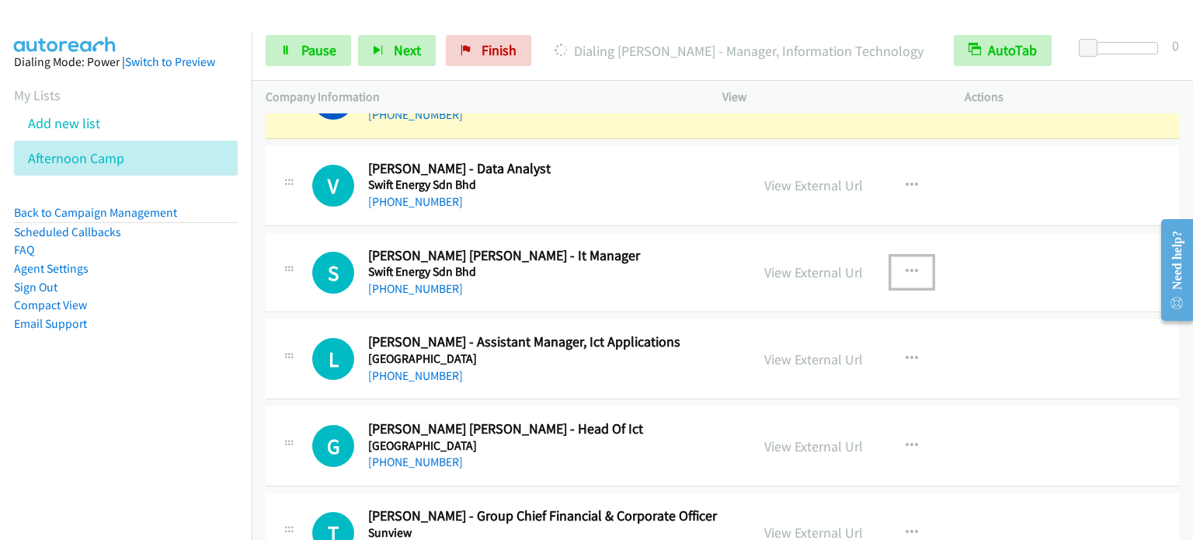
click at [909, 266] on icon "button" at bounding box center [912, 272] width 12 height 12
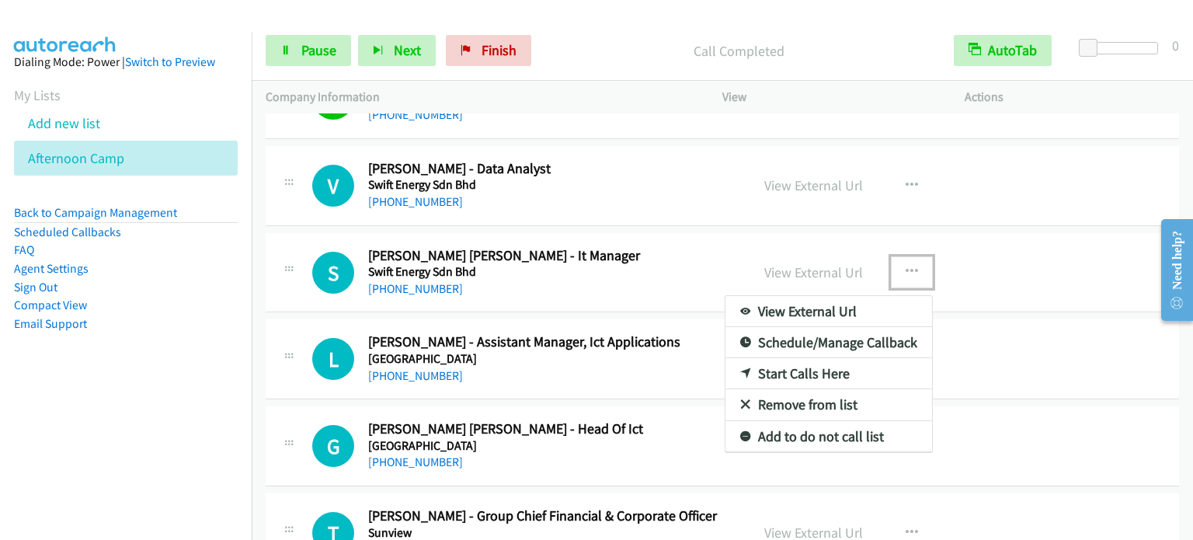
click at [799, 371] on link "Start Calls Here" at bounding box center [828, 373] width 207 height 31
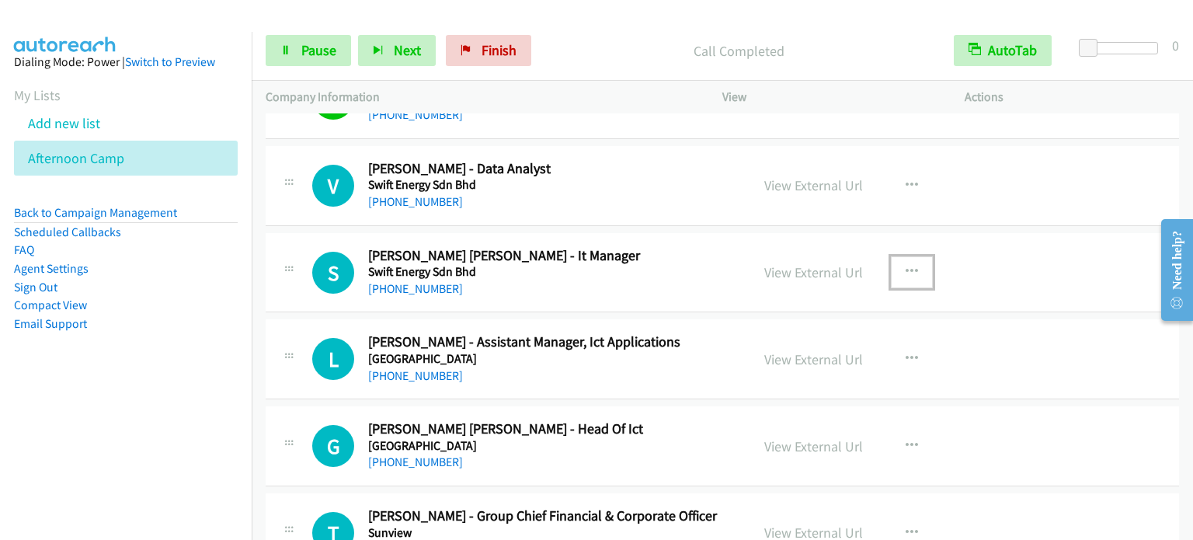
click at [906, 266] on icon "button" at bounding box center [912, 272] width 12 height 12
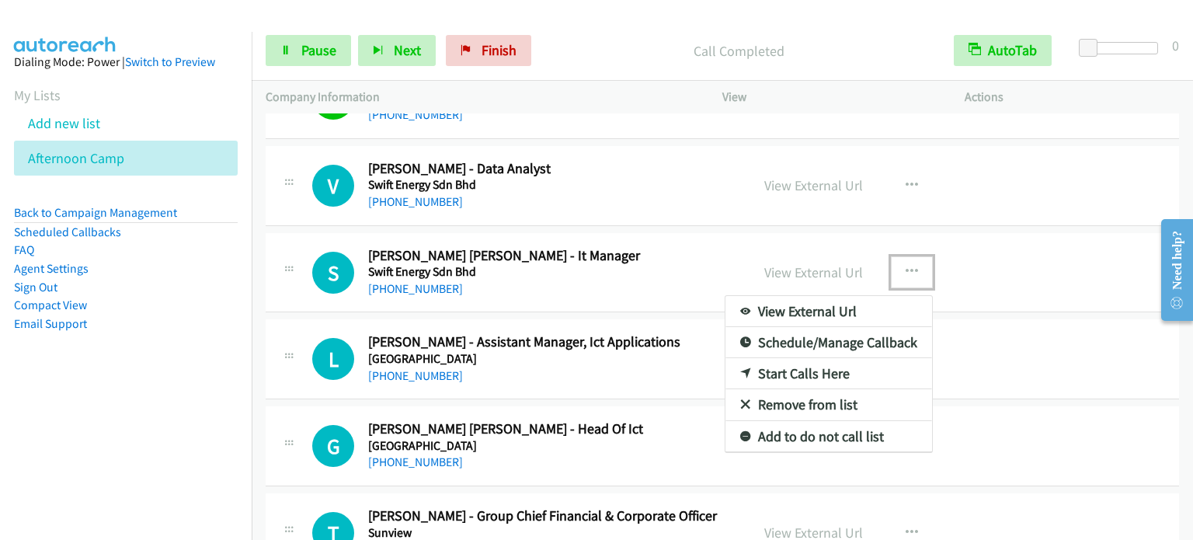
click at [809, 366] on link "Start Calls Here" at bounding box center [828, 373] width 207 height 31
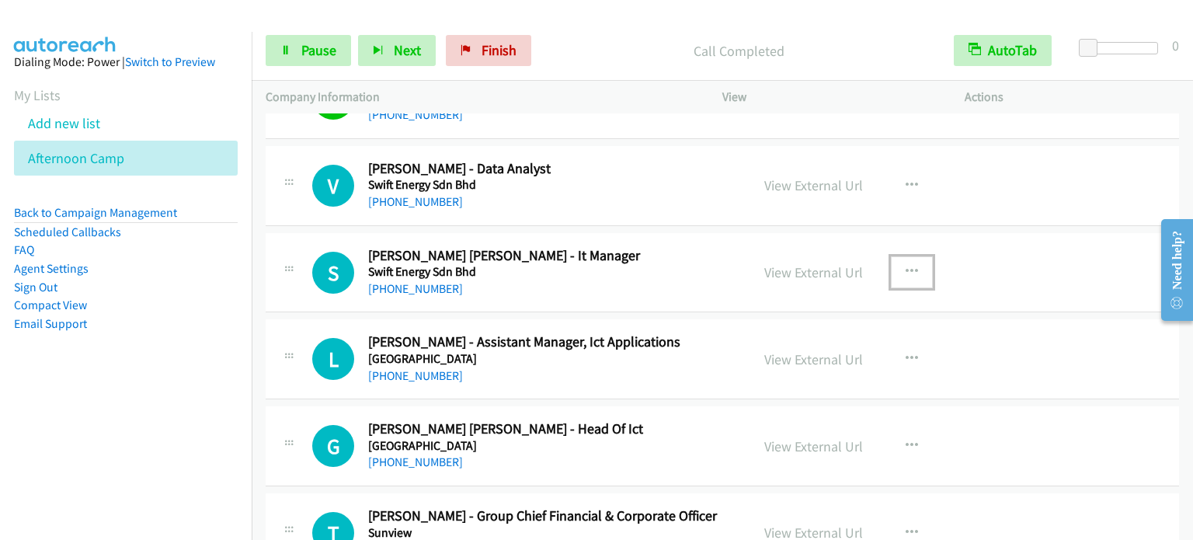
click at [911, 256] on button "button" at bounding box center [912, 271] width 42 height 31
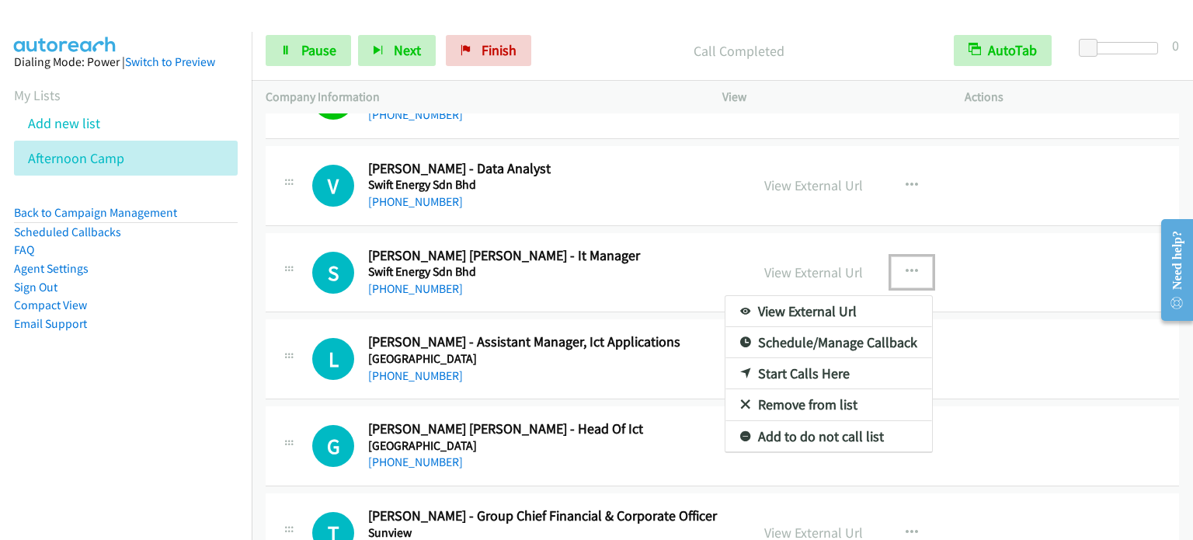
click at [812, 367] on link "Start Calls Here" at bounding box center [828, 373] width 207 height 31
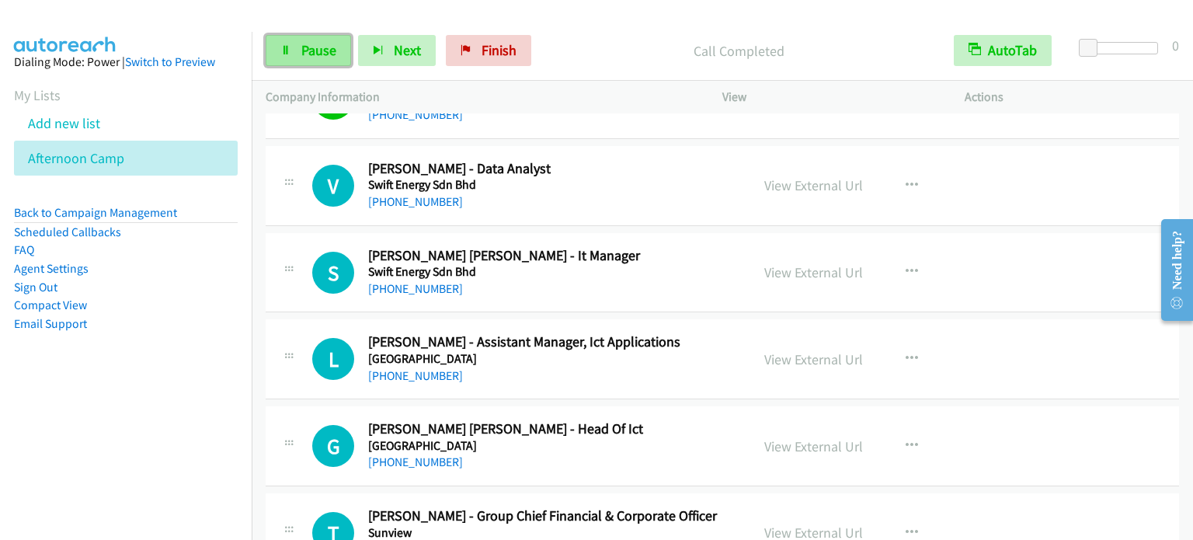
click at [303, 44] on span "Pause" at bounding box center [318, 50] width 35 height 18
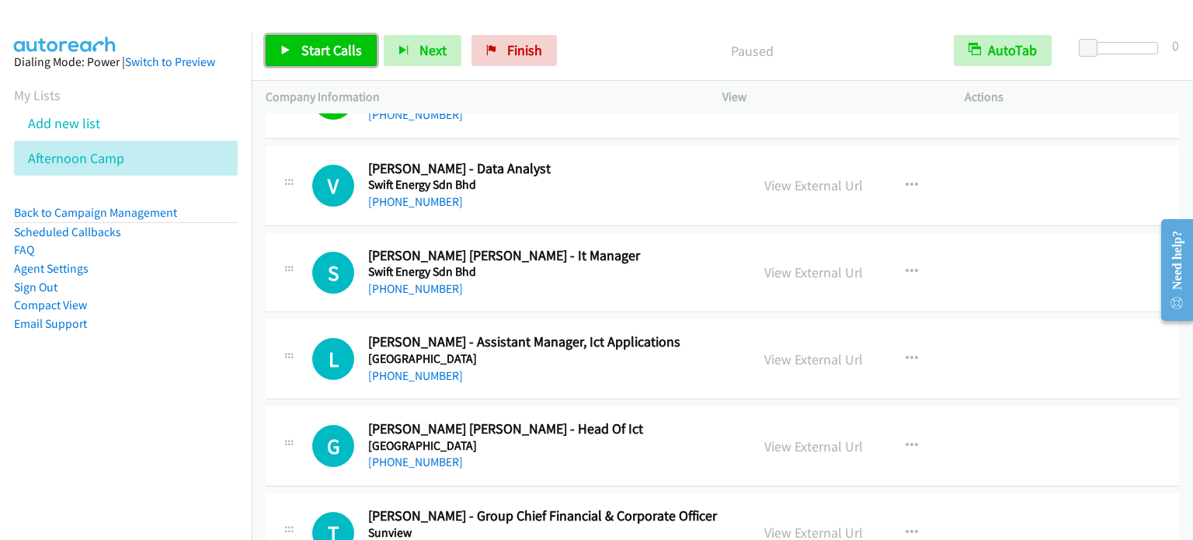
click at [303, 44] on span "Start Calls" at bounding box center [331, 50] width 61 height 18
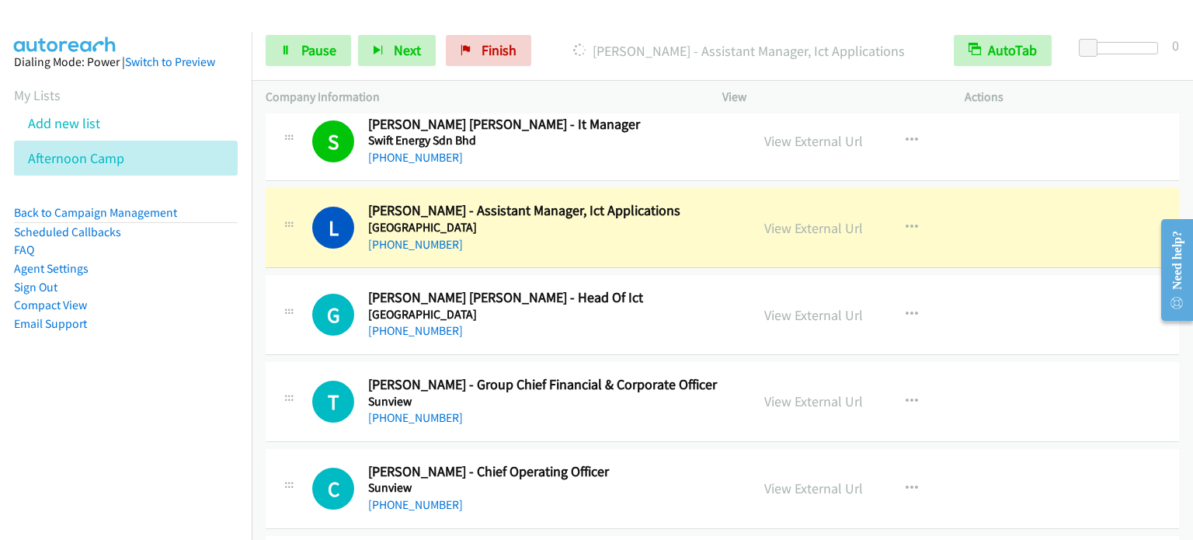
scroll to position [5126, 0]
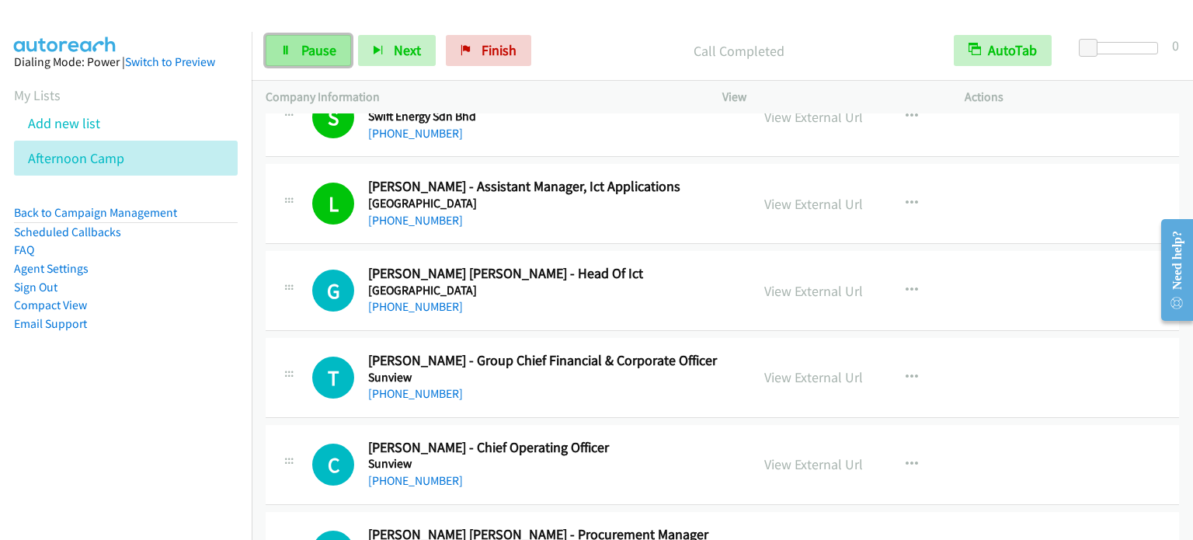
click at [306, 46] on span "Pause" at bounding box center [318, 50] width 35 height 18
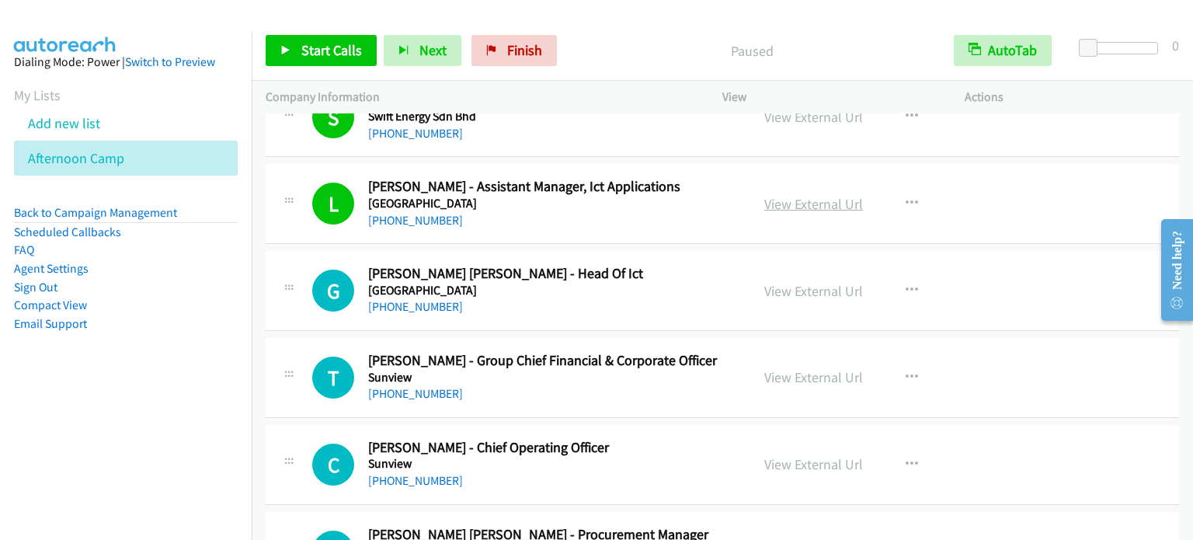
click at [806, 195] on link "View External Url" at bounding box center [813, 204] width 99 height 18
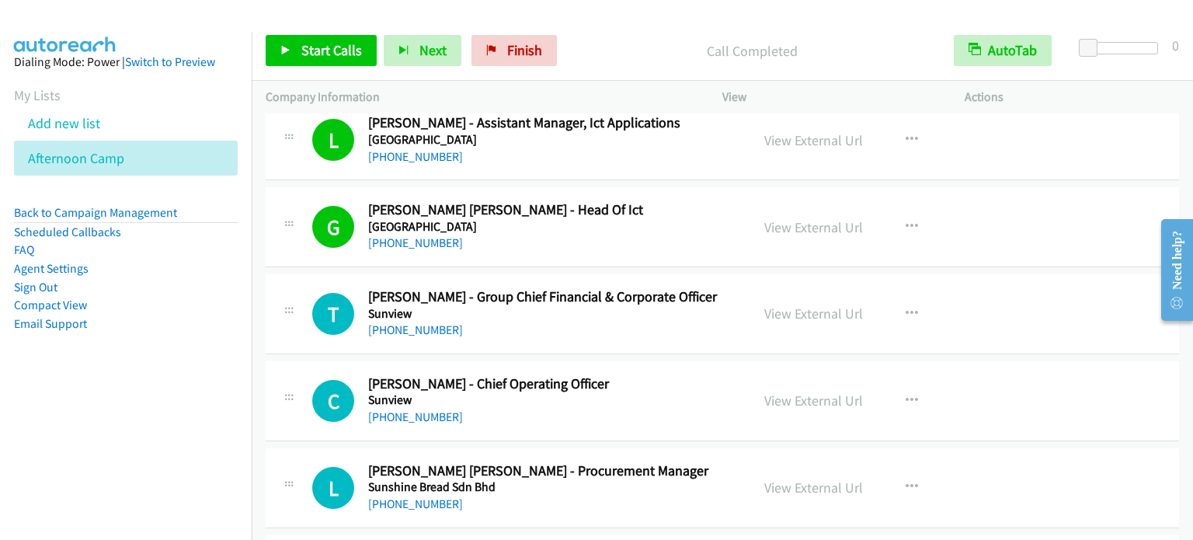
scroll to position [5204, 0]
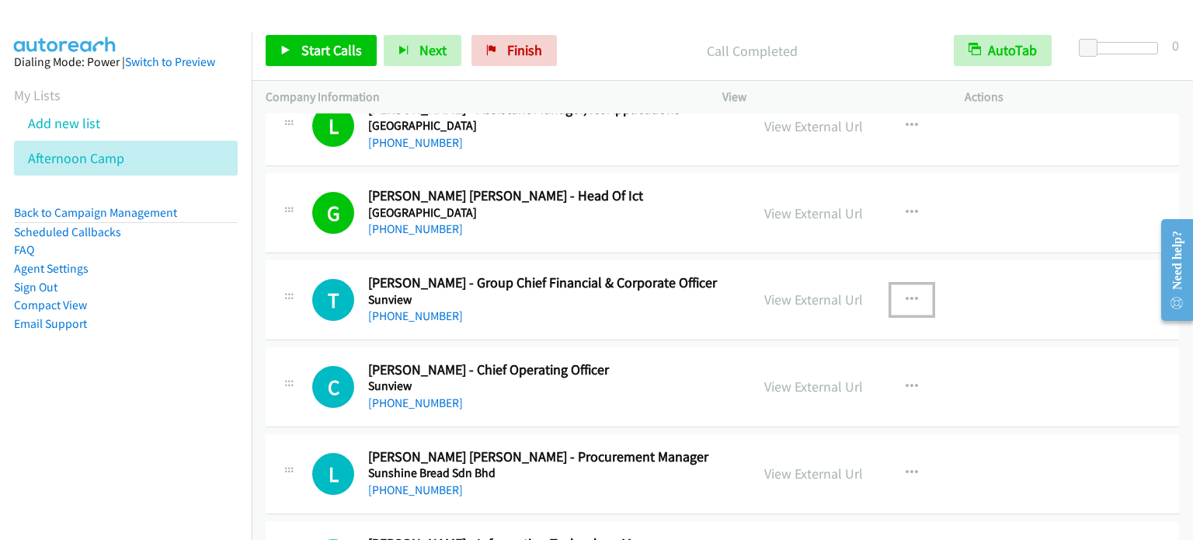
click at [906, 294] on icon "button" at bounding box center [912, 300] width 12 height 12
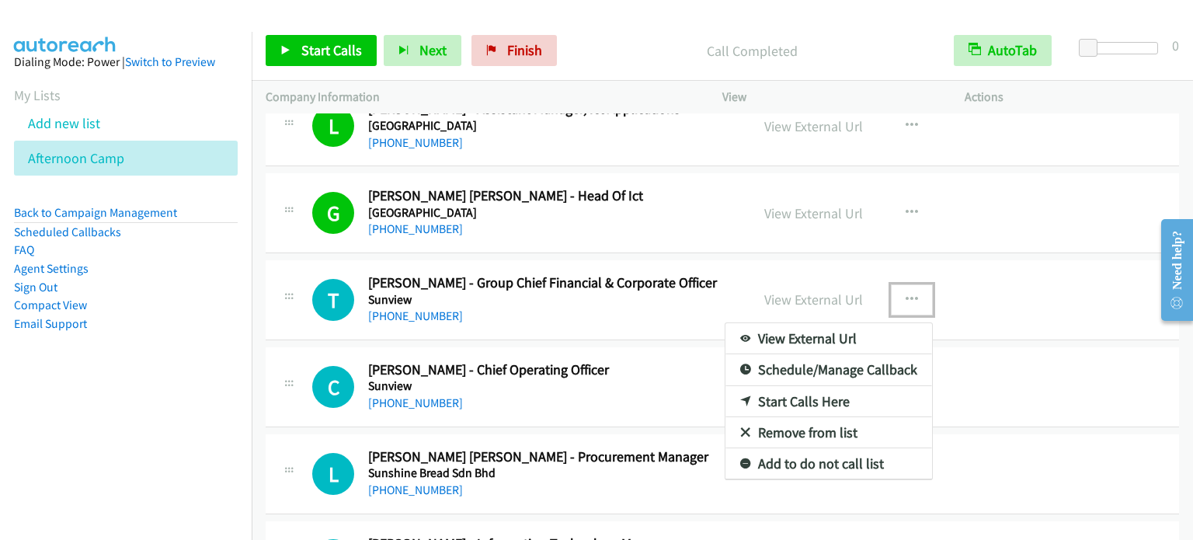
click at [783, 387] on link "Start Calls Here" at bounding box center [828, 401] width 207 height 31
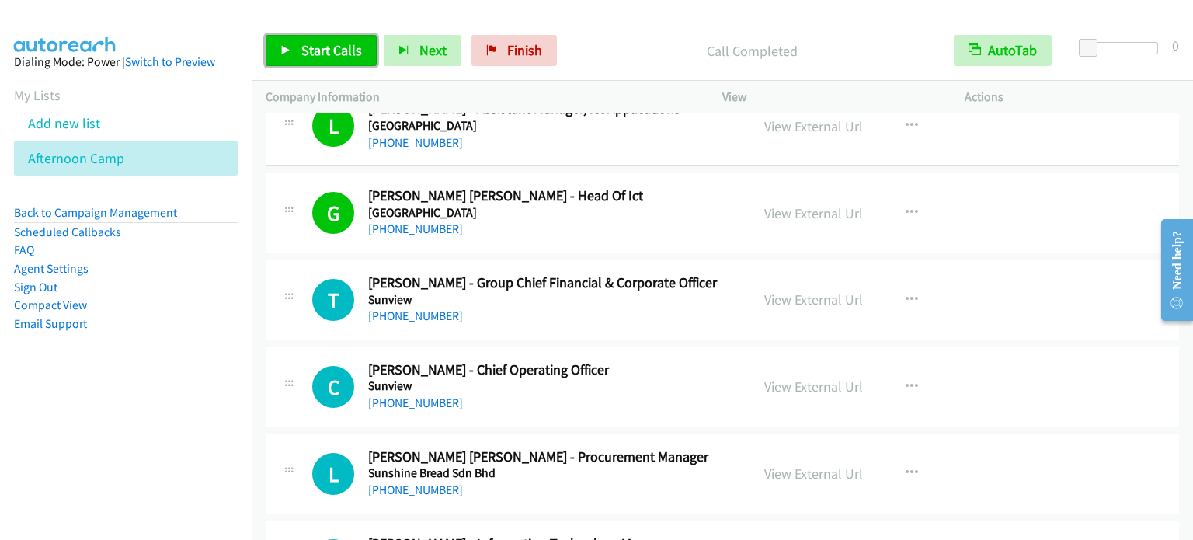
click at [292, 58] on link "Start Calls" at bounding box center [321, 50] width 111 height 31
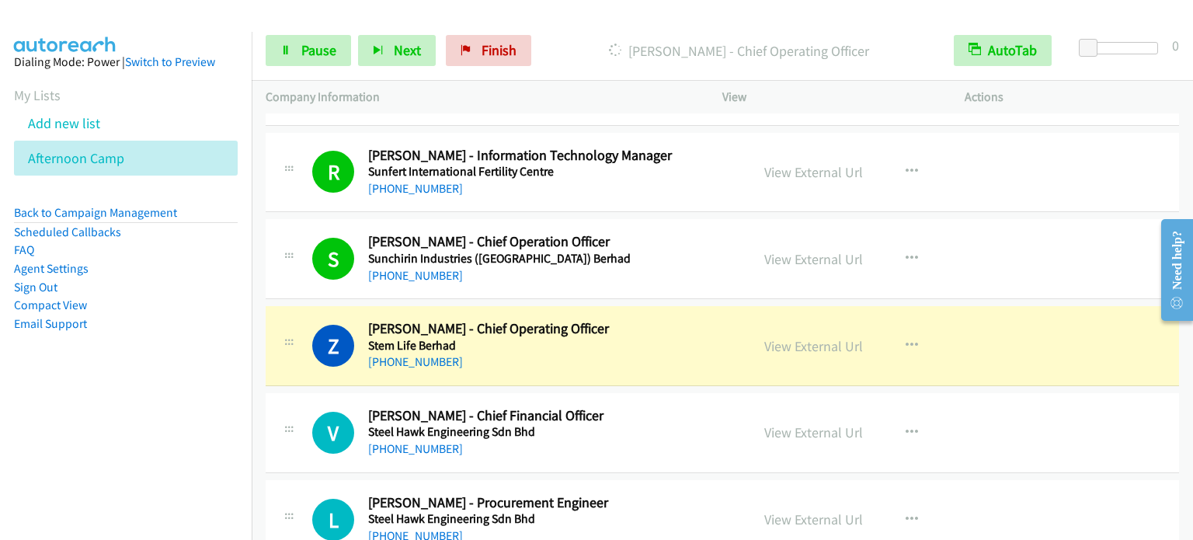
scroll to position [5670, 0]
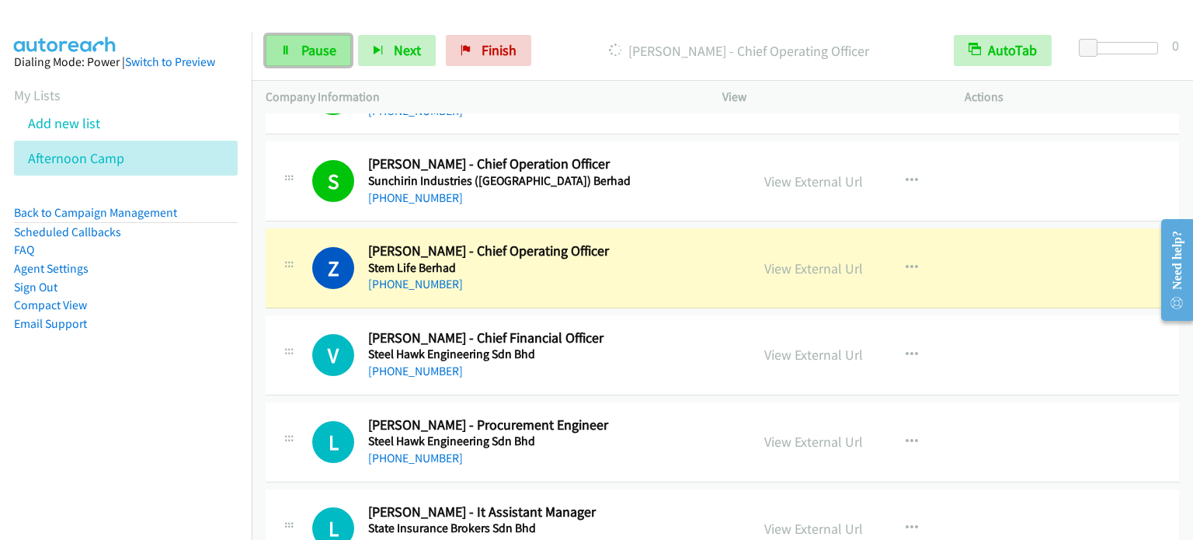
click at [301, 47] on span "Pause" at bounding box center [318, 50] width 35 height 18
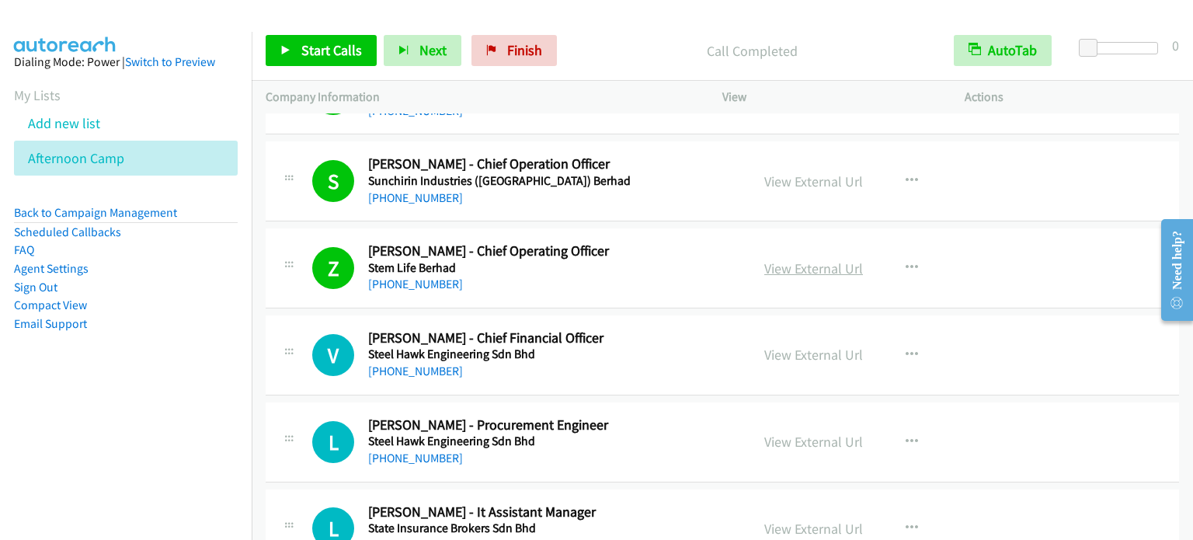
click at [819, 259] on link "View External Url" at bounding box center [813, 268] width 99 height 18
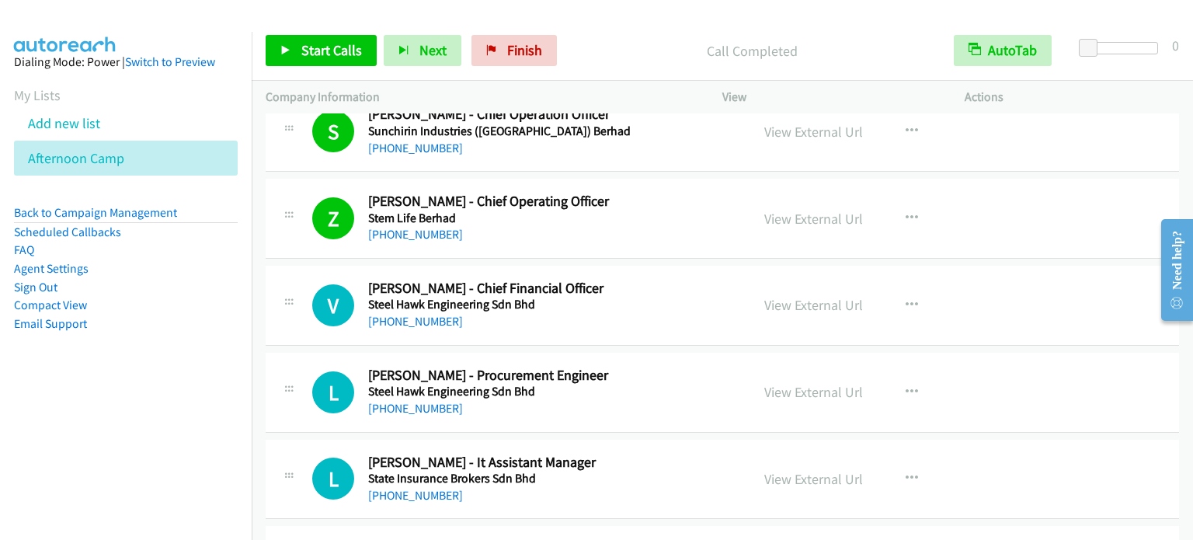
scroll to position [5748, 0]
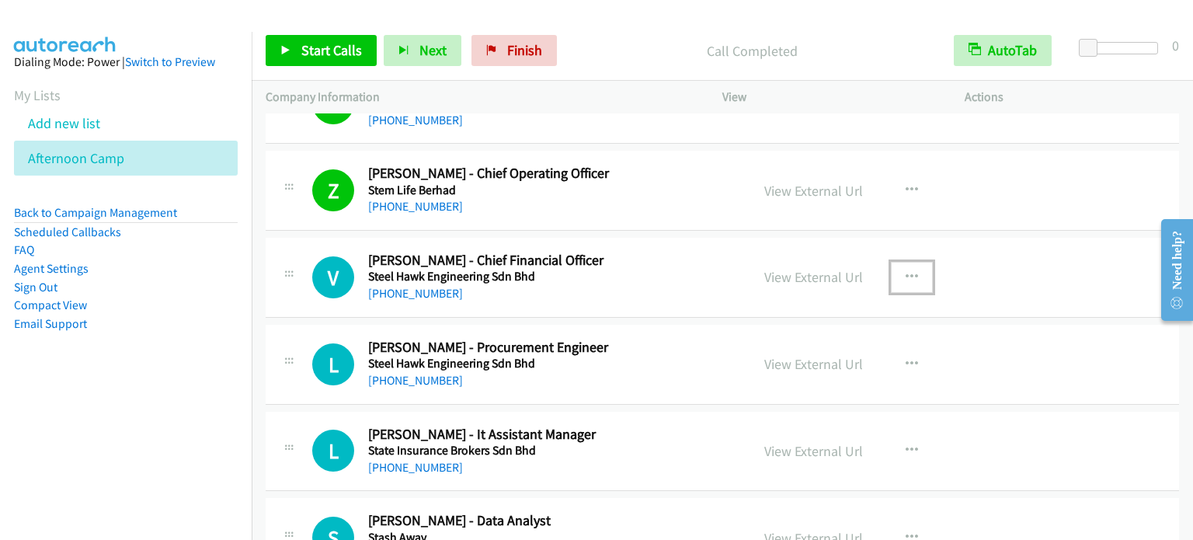
click at [910, 272] on button "button" at bounding box center [912, 277] width 42 height 31
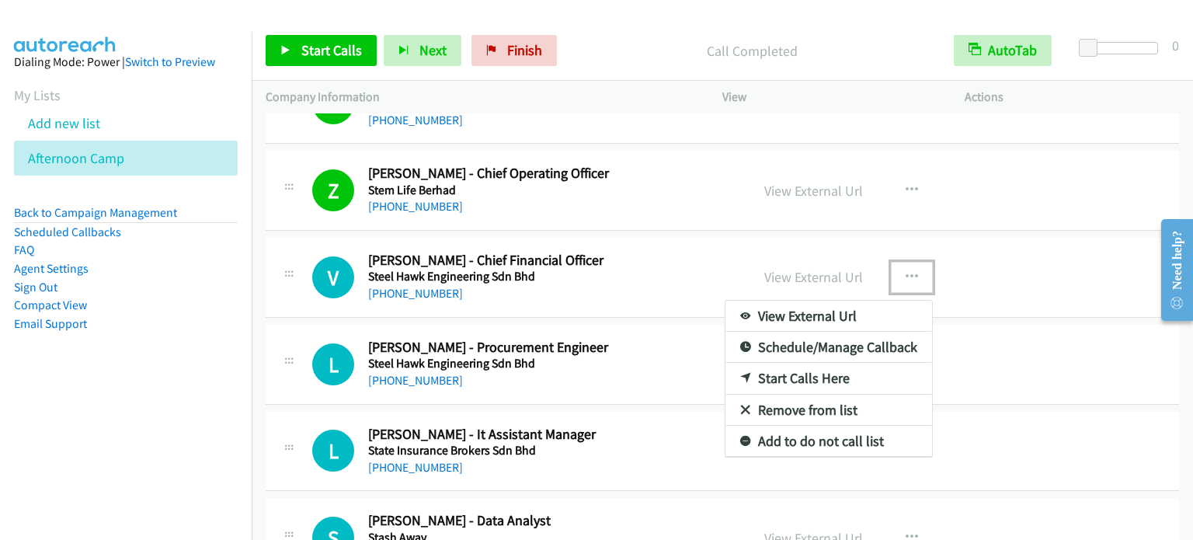
click at [795, 363] on link "Start Calls Here" at bounding box center [828, 378] width 207 height 31
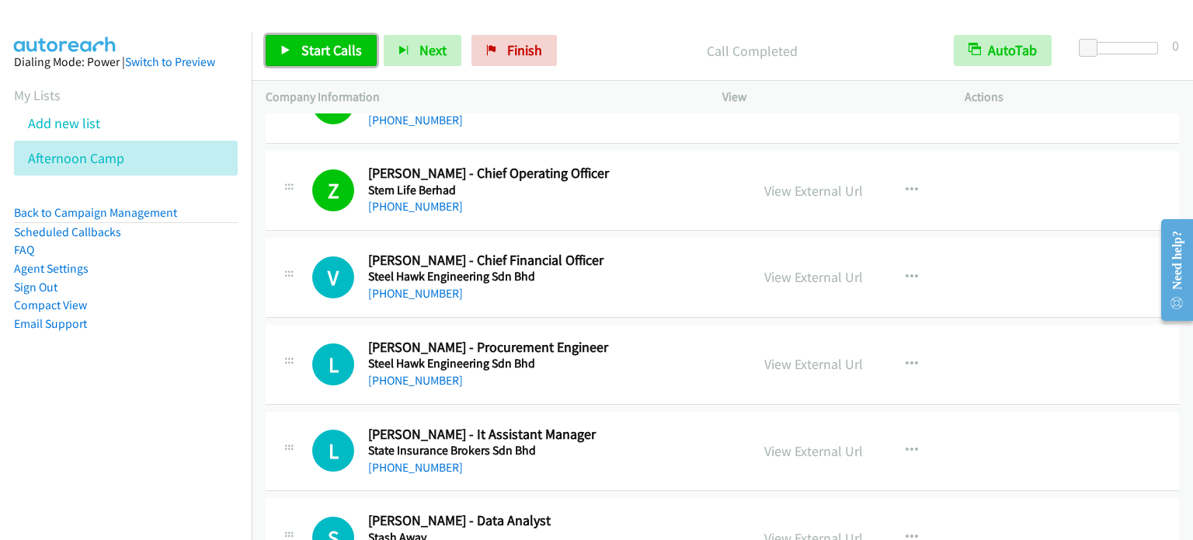
click at [306, 55] on span "Start Calls" at bounding box center [331, 50] width 61 height 18
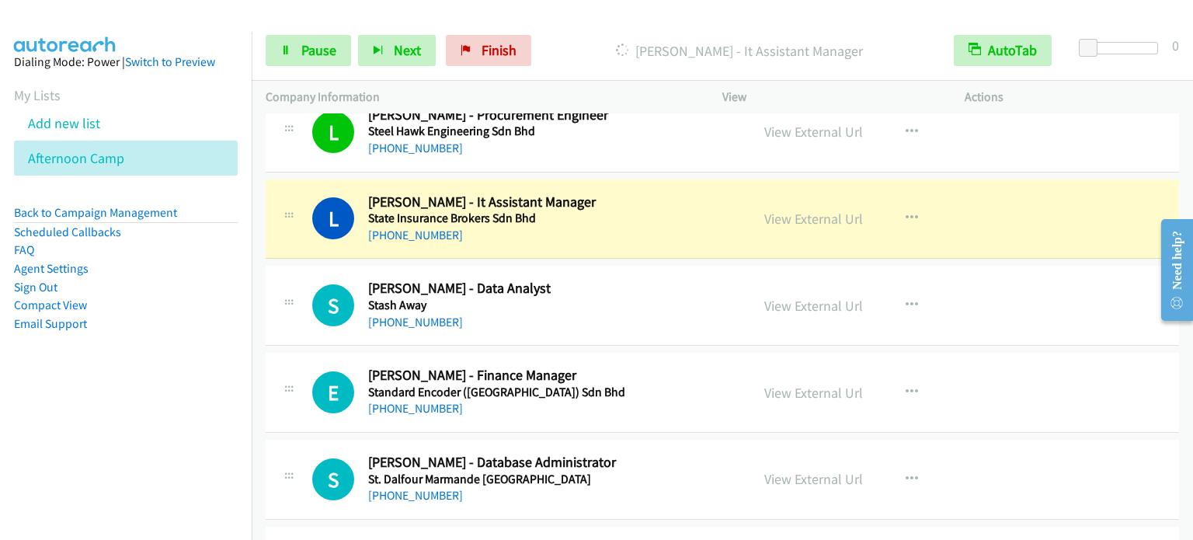
scroll to position [5981, 0]
click at [322, 41] on span "Pause" at bounding box center [318, 50] width 35 height 18
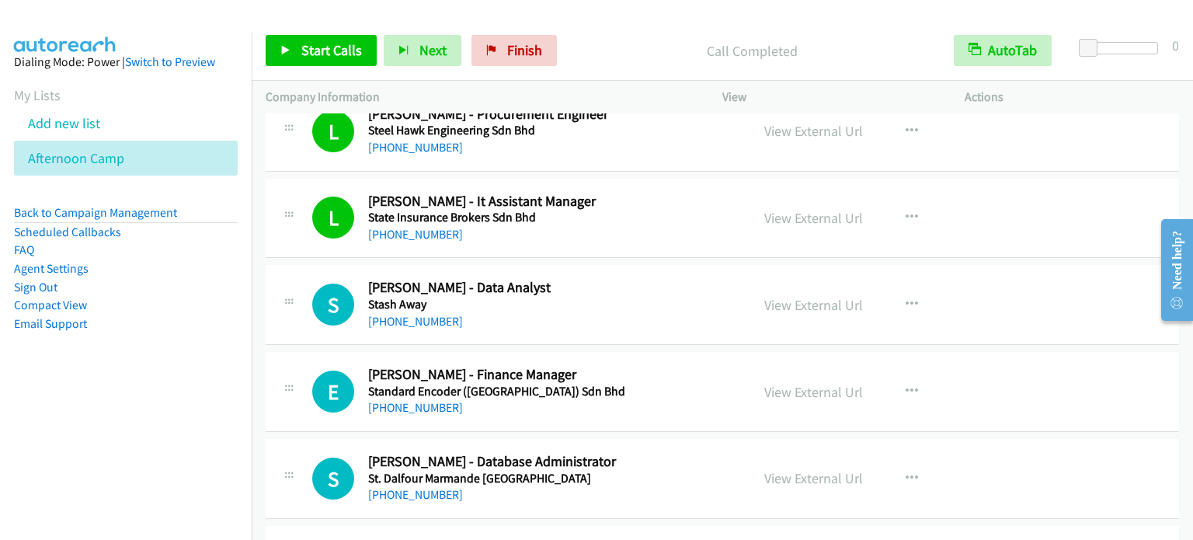
scroll to position [6058, 0]
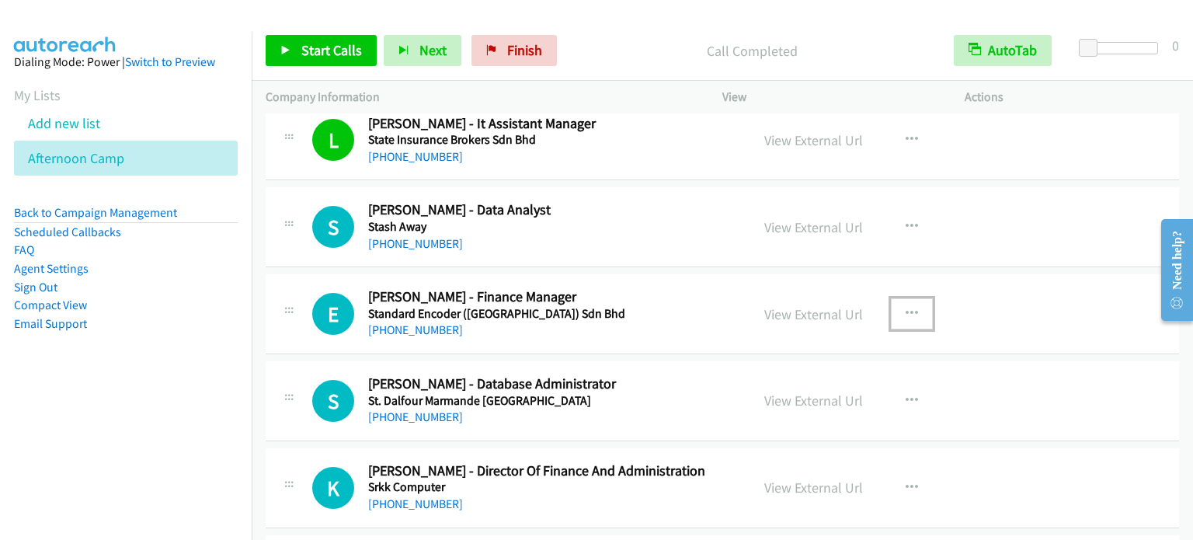
click at [913, 301] on button "button" at bounding box center [912, 313] width 42 height 31
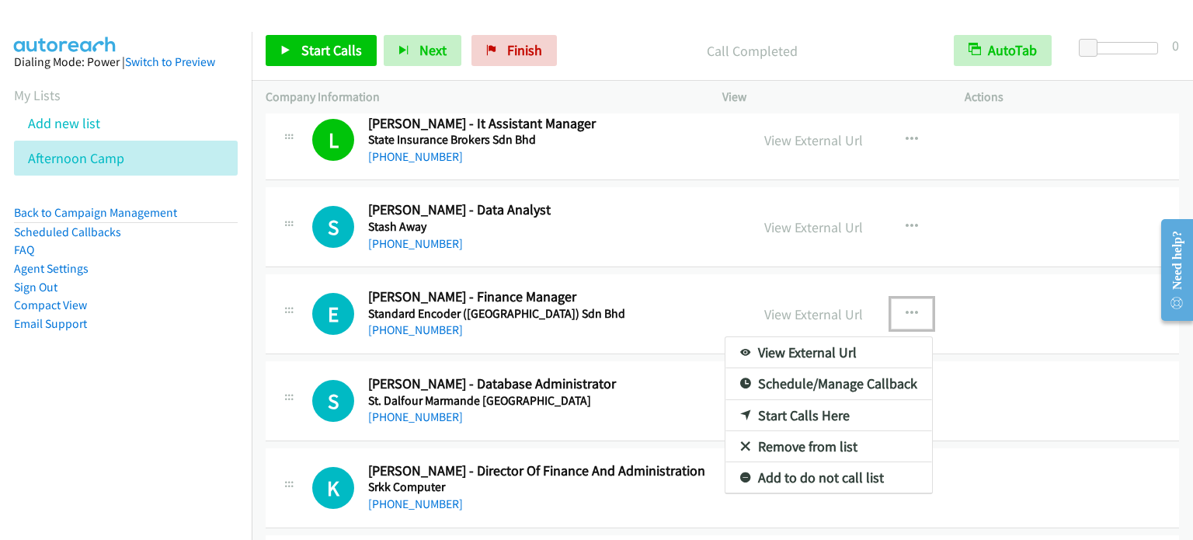
click at [773, 403] on link "Start Calls Here" at bounding box center [828, 415] width 207 height 31
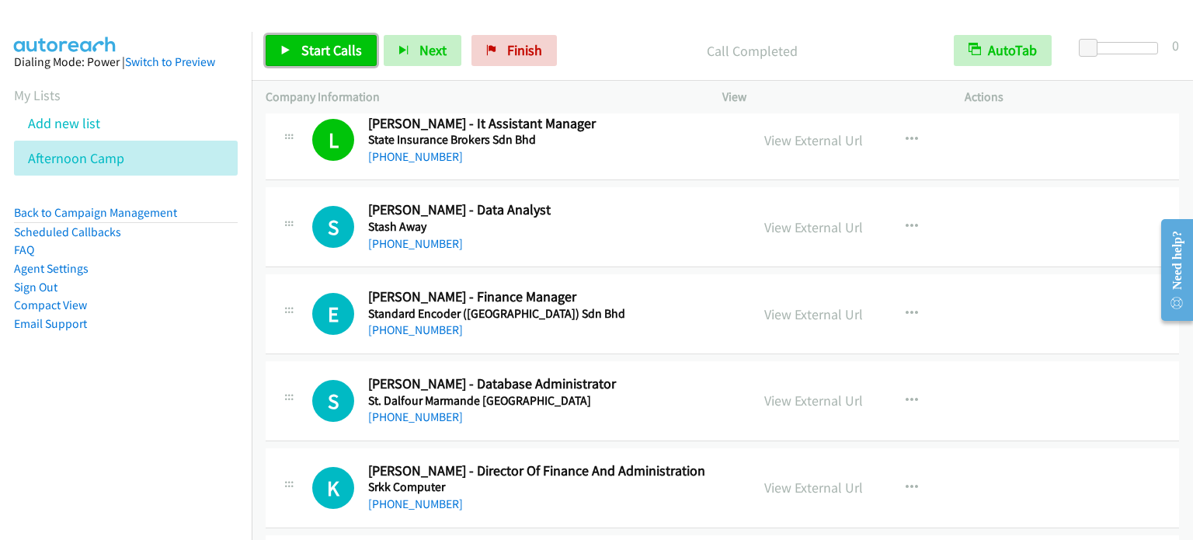
click at [317, 39] on link "Start Calls" at bounding box center [321, 50] width 111 height 31
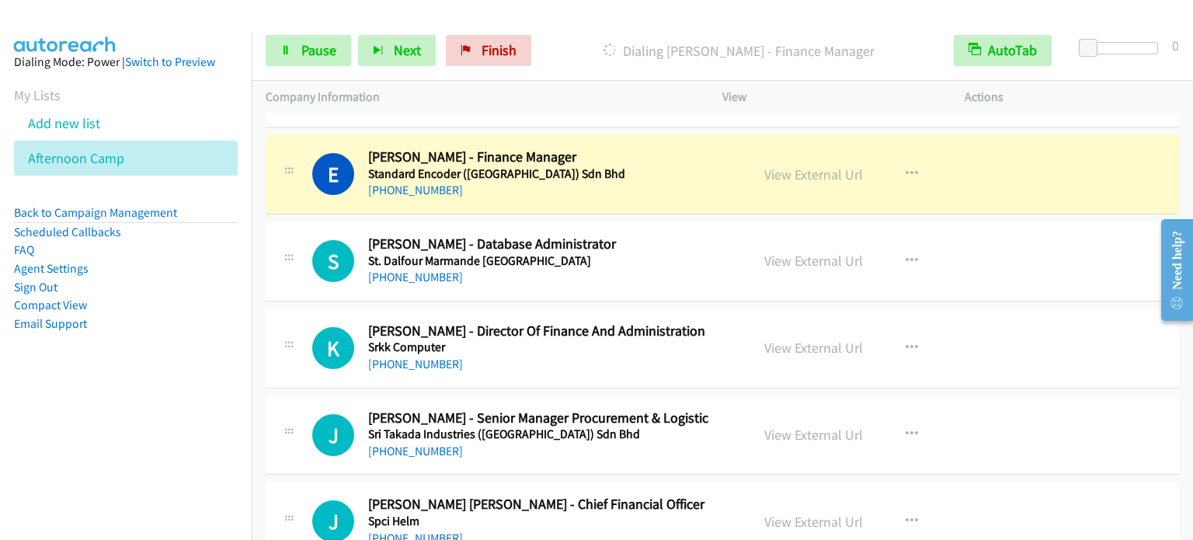
scroll to position [6214, 0]
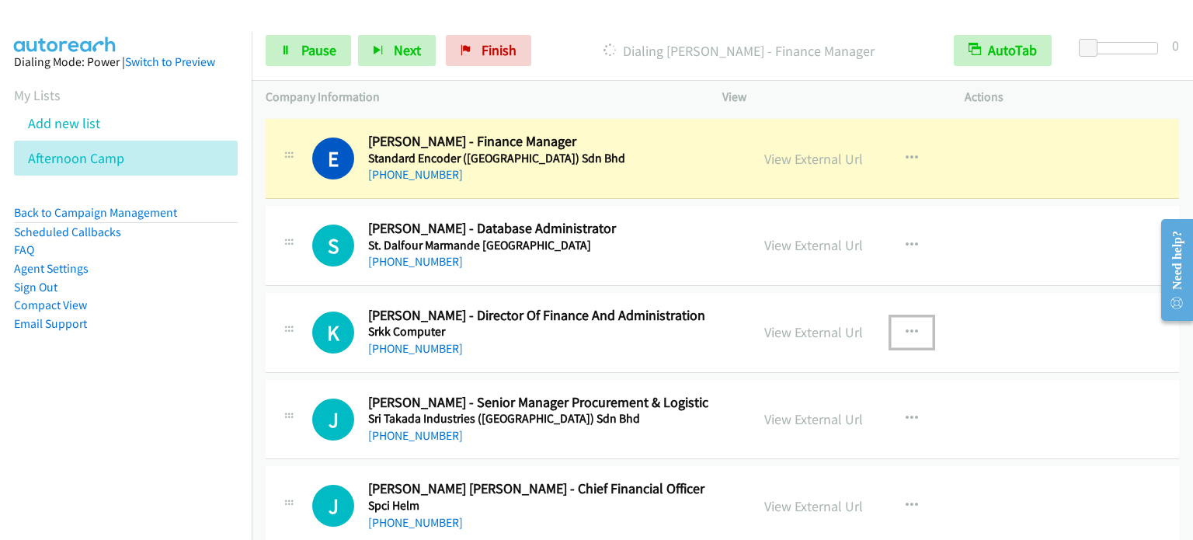
click at [913, 317] on button "button" at bounding box center [912, 332] width 42 height 31
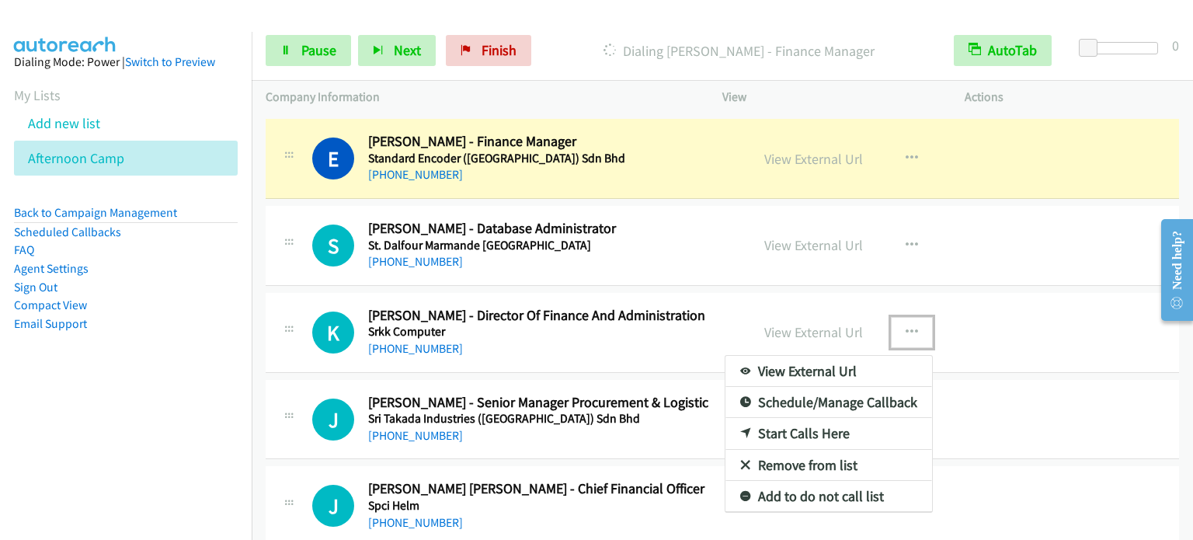
click at [802, 420] on link "Start Calls Here" at bounding box center [828, 433] width 207 height 31
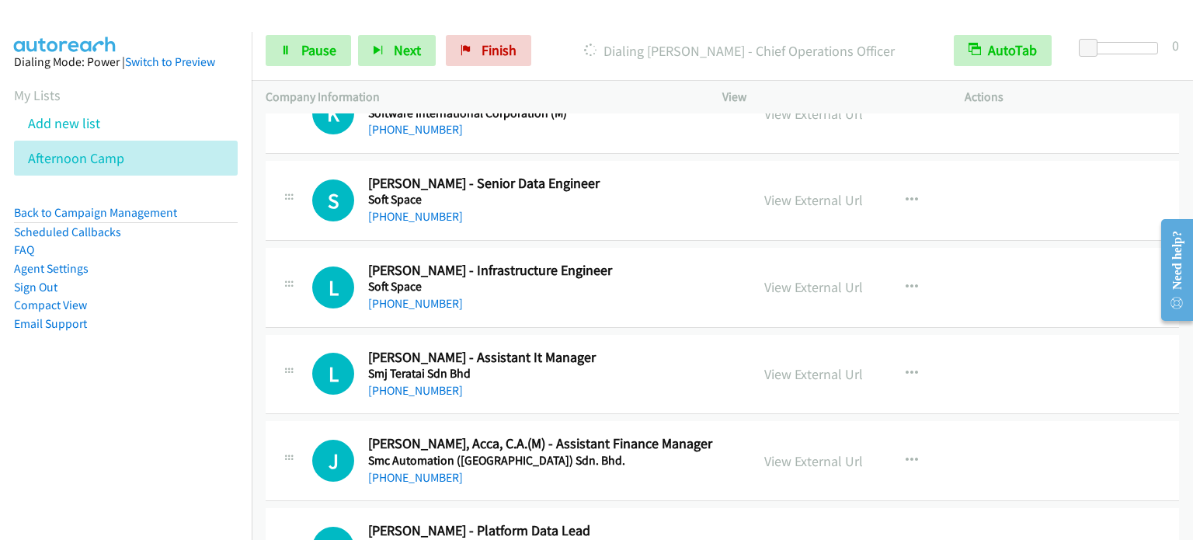
scroll to position [7223, 0]
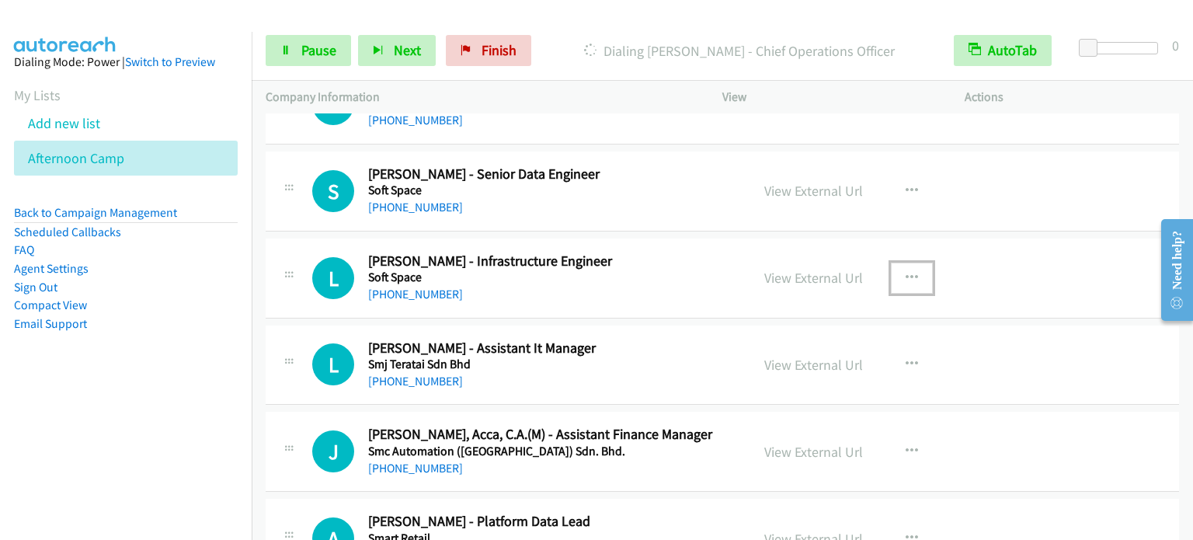
click at [906, 272] on icon "button" at bounding box center [912, 278] width 12 height 12
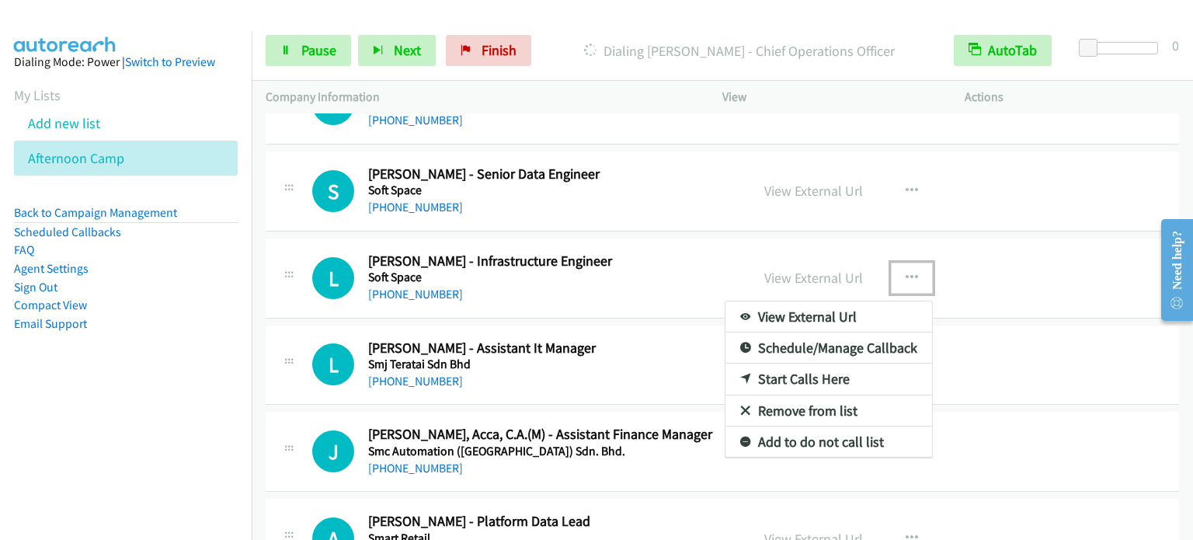
click at [816, 364] on link "Start Calls Here" at bounding box center [828, 378] width 207 height 31
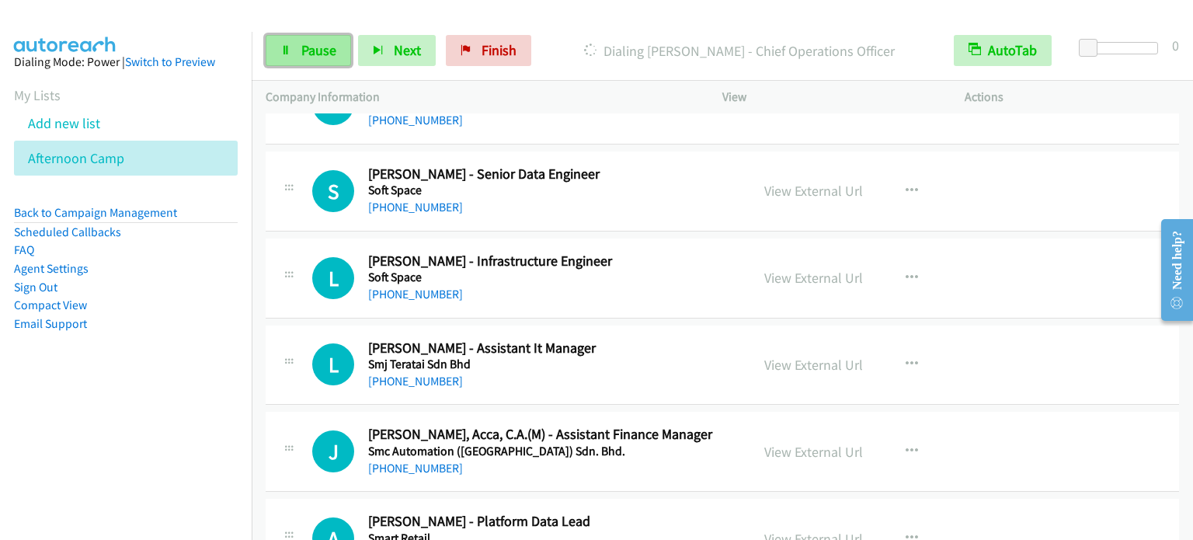
click at [324, 53] on span "Pause" at bounding box center [318, 50] width 35 height 18
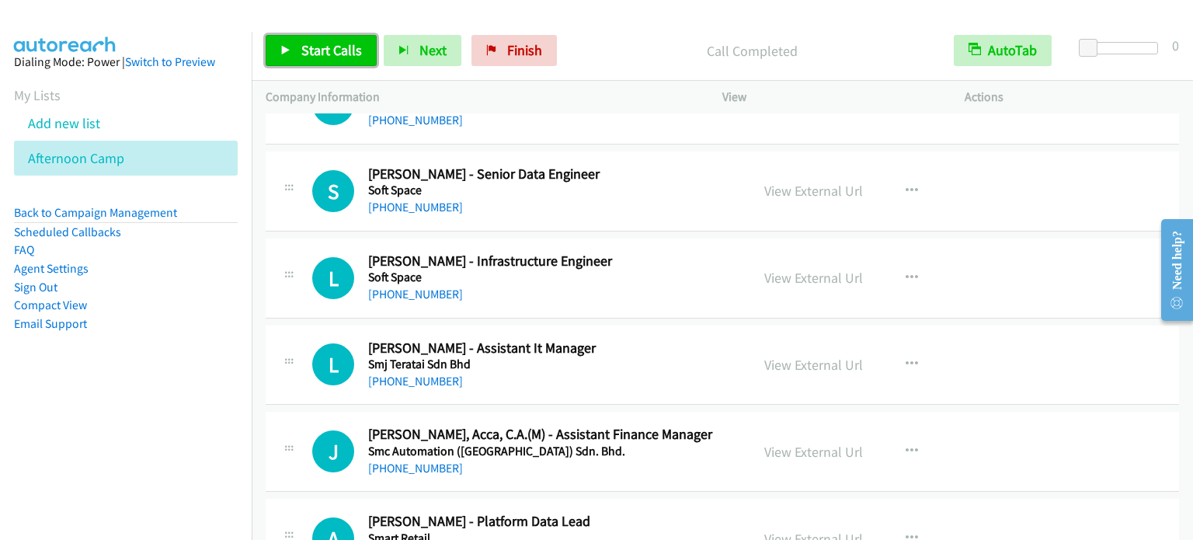
click at [312, 51] on span "Start Calls" at bounding box center [331, 50] width 61 height 18
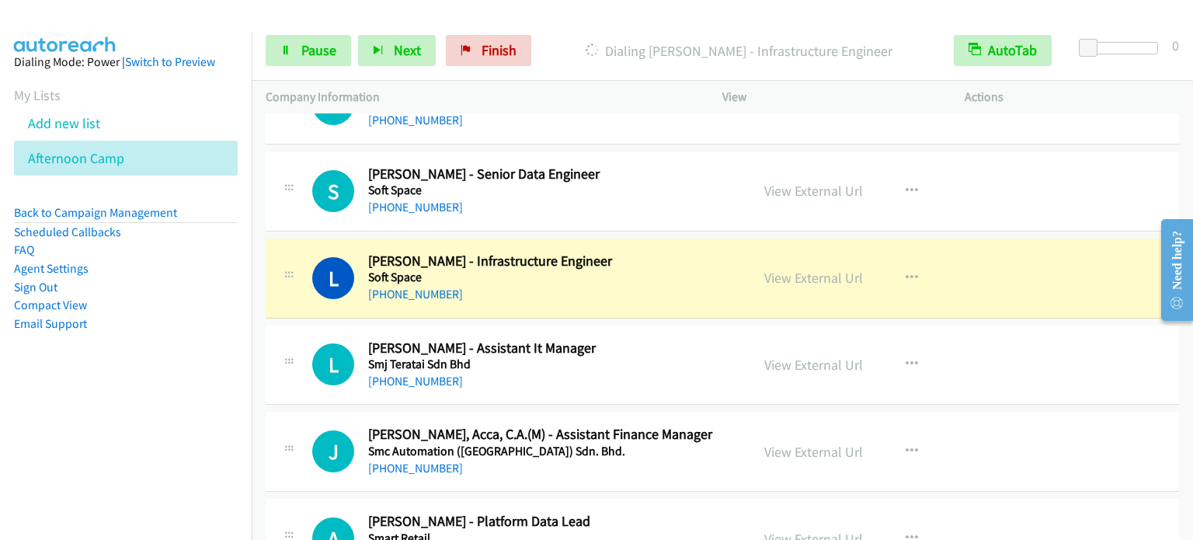
scroll to position [7301, 0]
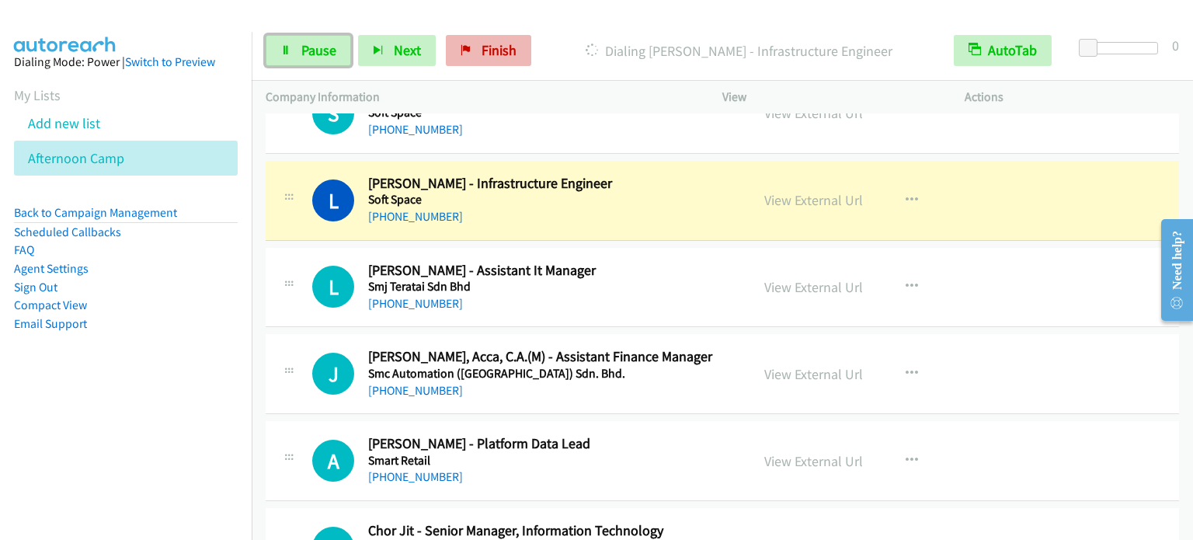
drag, startPoint x: 311, startPoint y: 50, endPoint x: 449, endPoint y: 51, distance: 137.5
click at [312, 50] on span "Pause" at bounding box center [318, 50] width 35 height 18
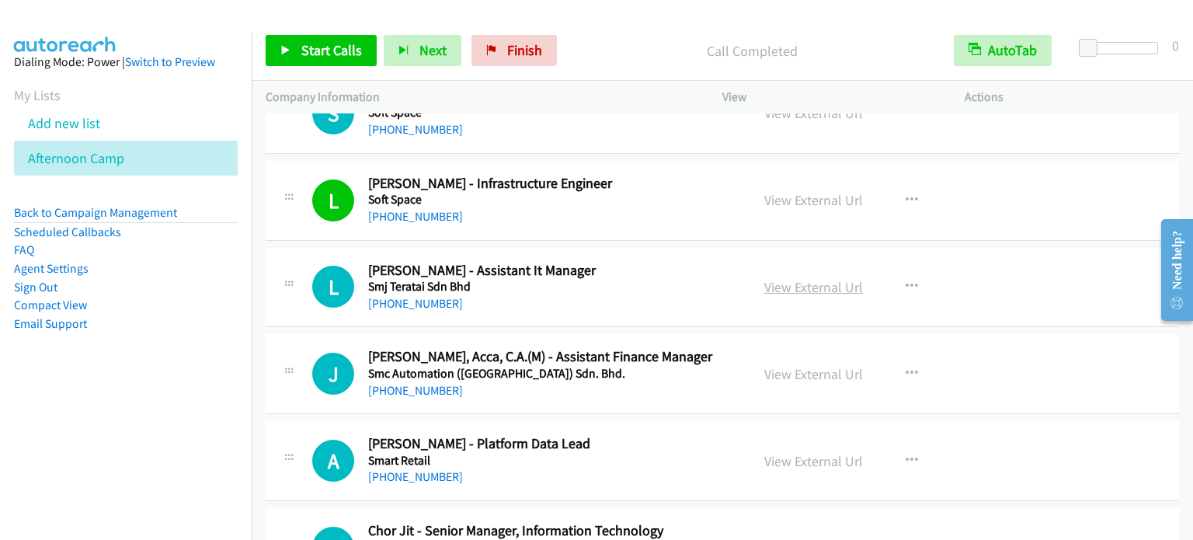
click at [808, 280] on link "View External Url" at bounding box center [813, 287] width 99 height 18
drag, startPoint x: 532, startPoint y: 47, endPoint x: 679, endPoint y: 96, distance: 154.7
click at [532, 47] on span "Finish" at bounding box center [524, 50] width 35 height 18
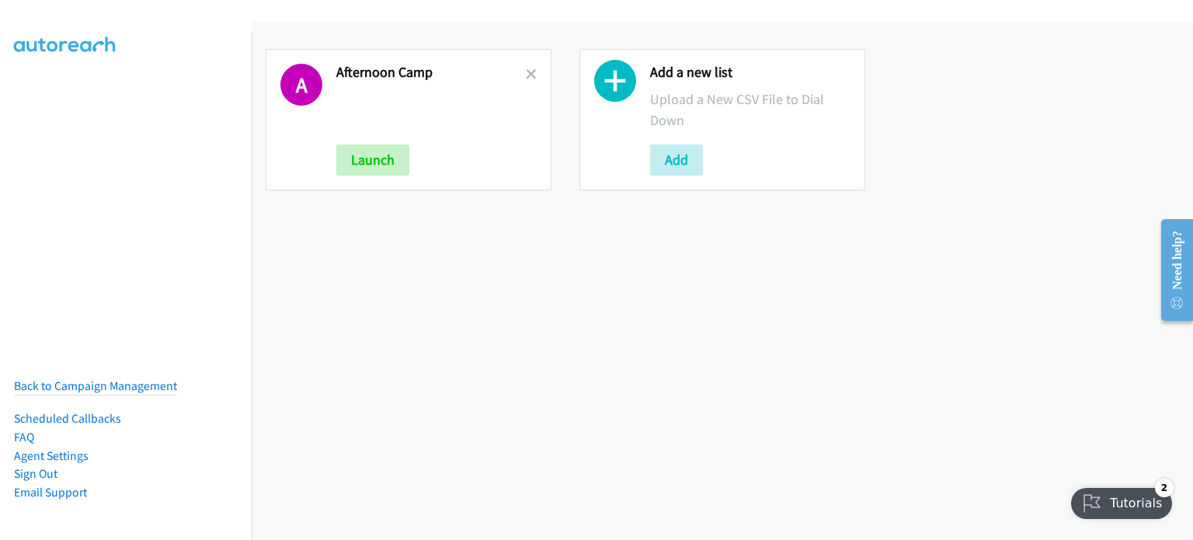
drag, startPoint x: 343, startPoint y: 281, endPoint x: 405, endPoint y: 231, distance: 79.5
click at [350, 276] on div "A Afternoon Camp Launch Add a new list Upload a New CSV File to Dial Down Add" at bounding box center [722, 280] width 941 height 519
click at [668, 165] on button "Add" at bounding box center [676, 159] width 53 height 31
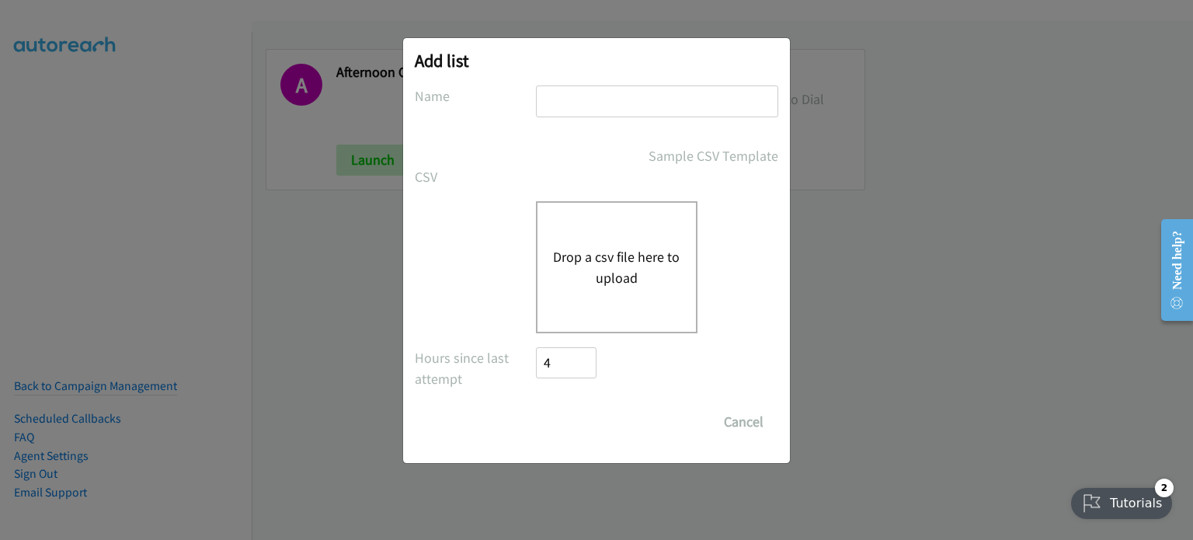
click at [608, 98] on input "text" at bounding box center [657, 101] width 242 height 32
type input "mary"
click at [621, 251] on button "Drop a csv file here to upload" at bounding box center [616, 267] width 127 height 42
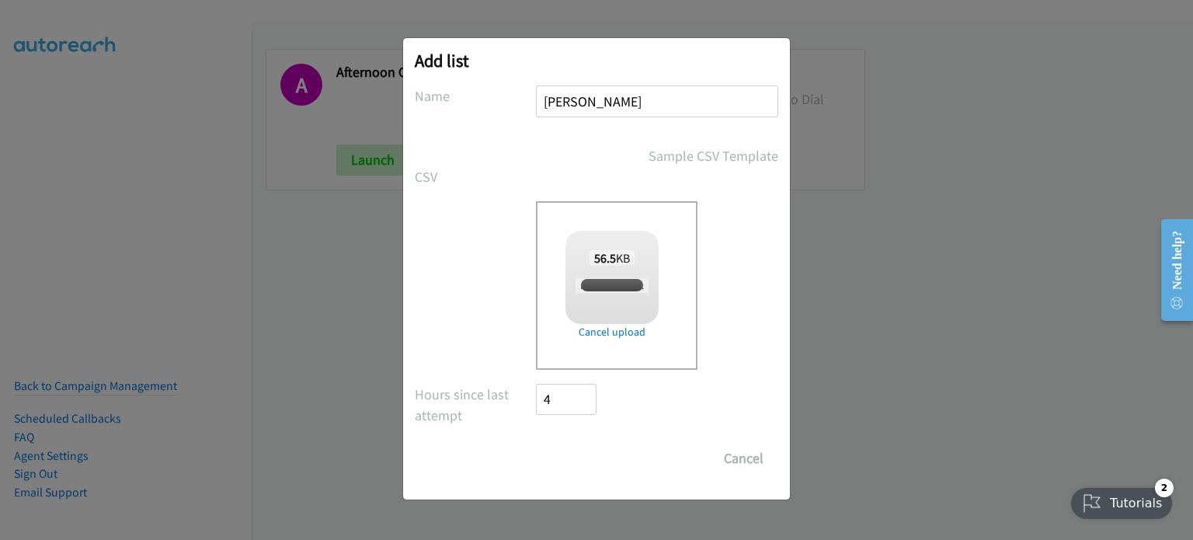
checkbox input "true"
click at [593, 453] on input "Save List" at bounding box center [577, 458] width 82 height 31
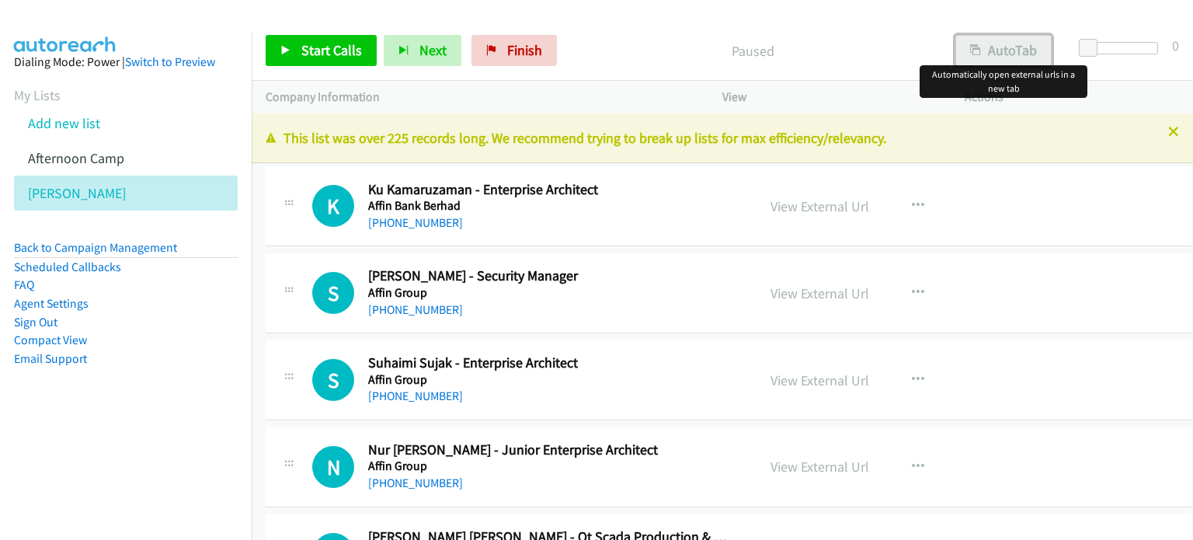
click at [999, 54] on button "AutoTab" at bounding box center [1003, 50] width 96 height 31
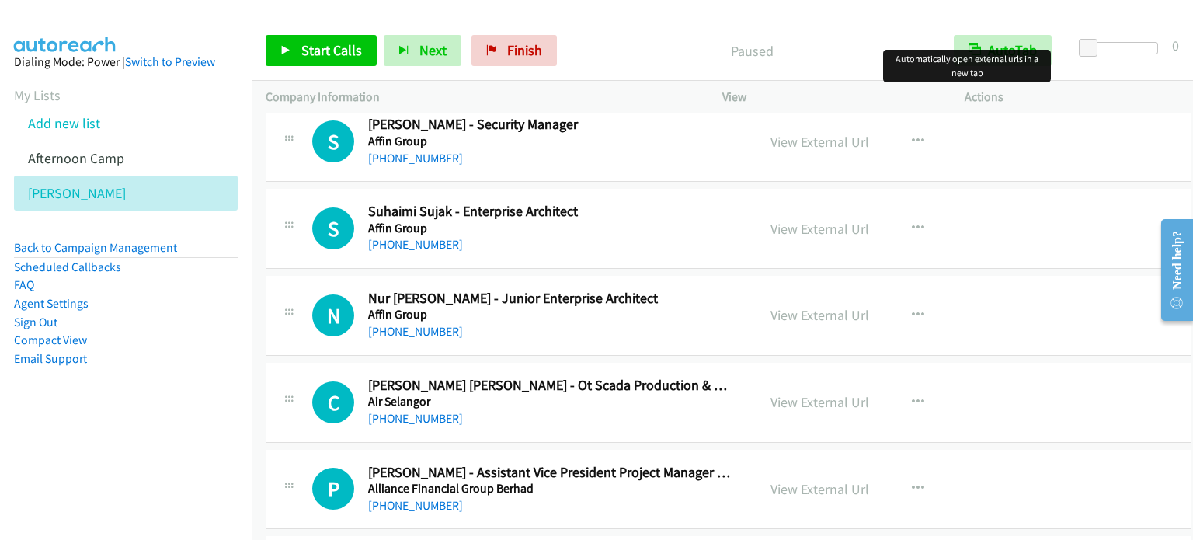
scroll to position [155, 0]
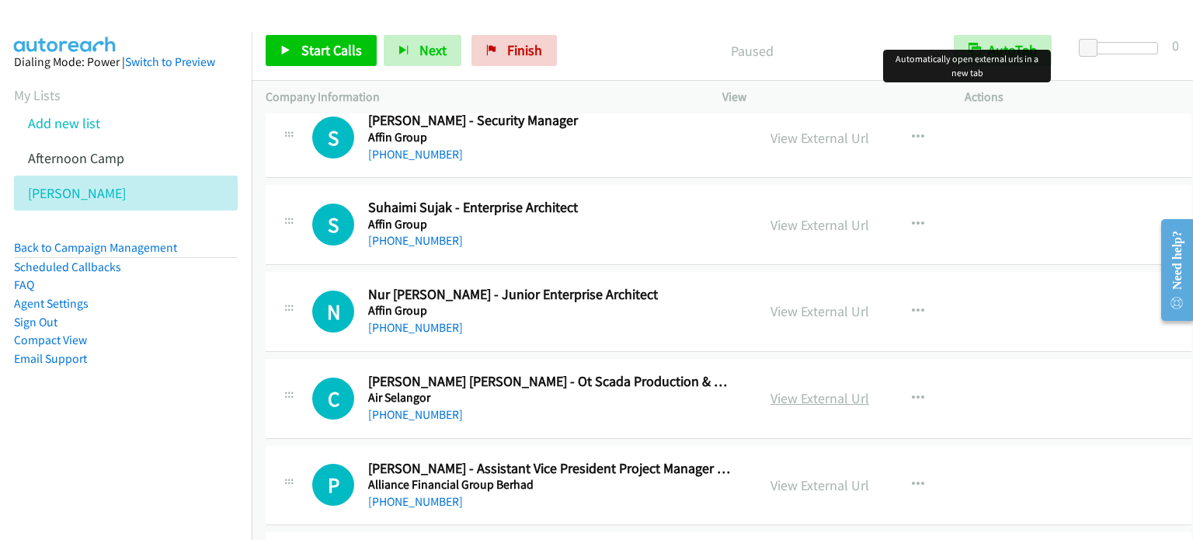
click at [857, 393] on link "View External Url" at bounding box center [819, 398] width 99 height 18
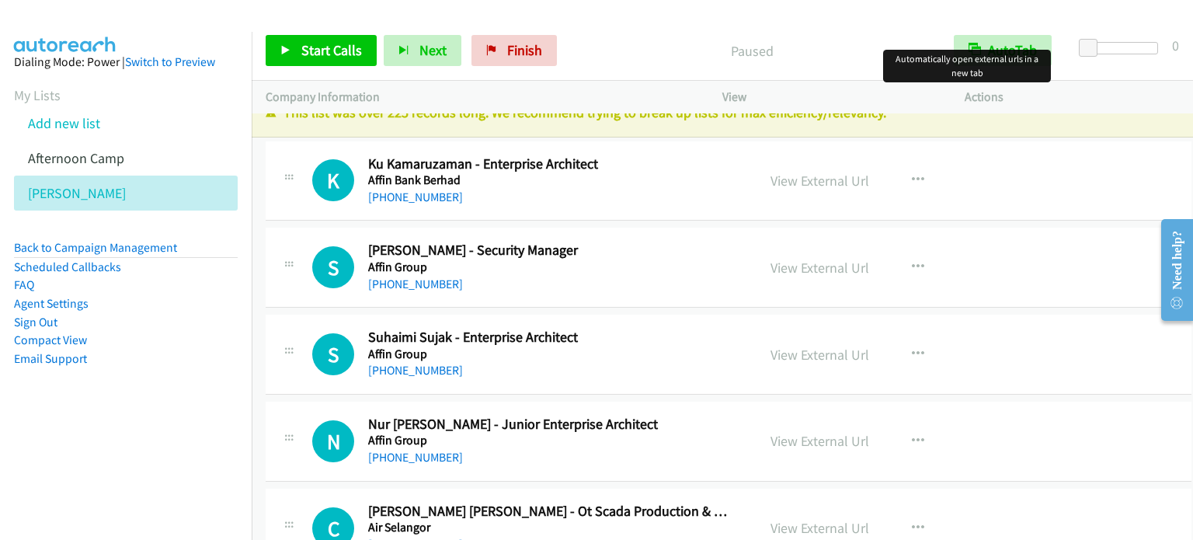
scroll to position [0, 0]
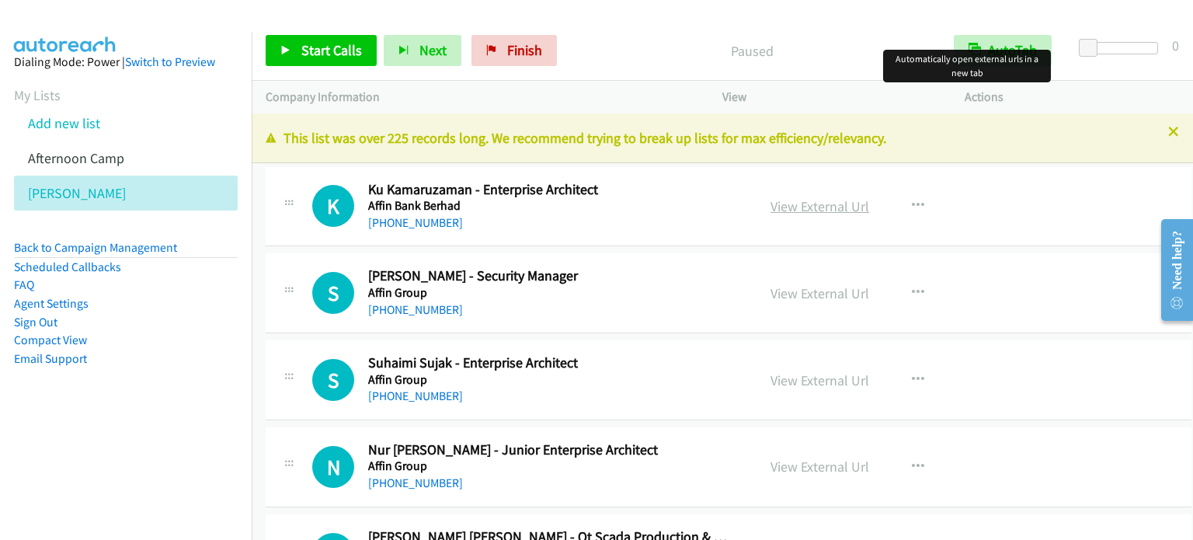
click at [813, 203] on link "View External Url" at bounding box center [819, 206] width 99 height 18
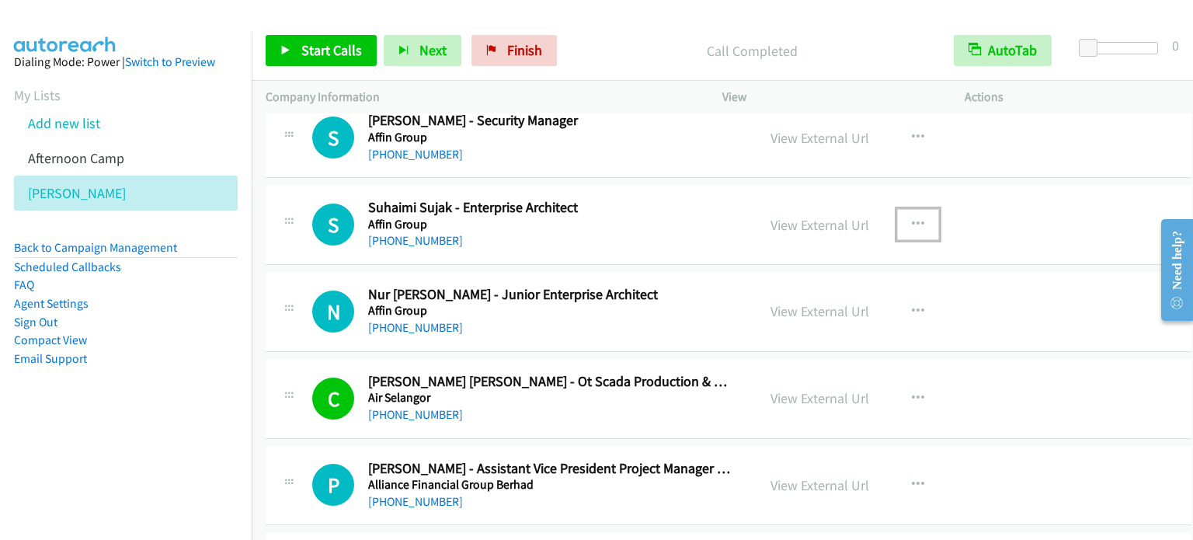
click at [919, 223] on icon "button" at bounding box center [918, 224] width 12 height 12
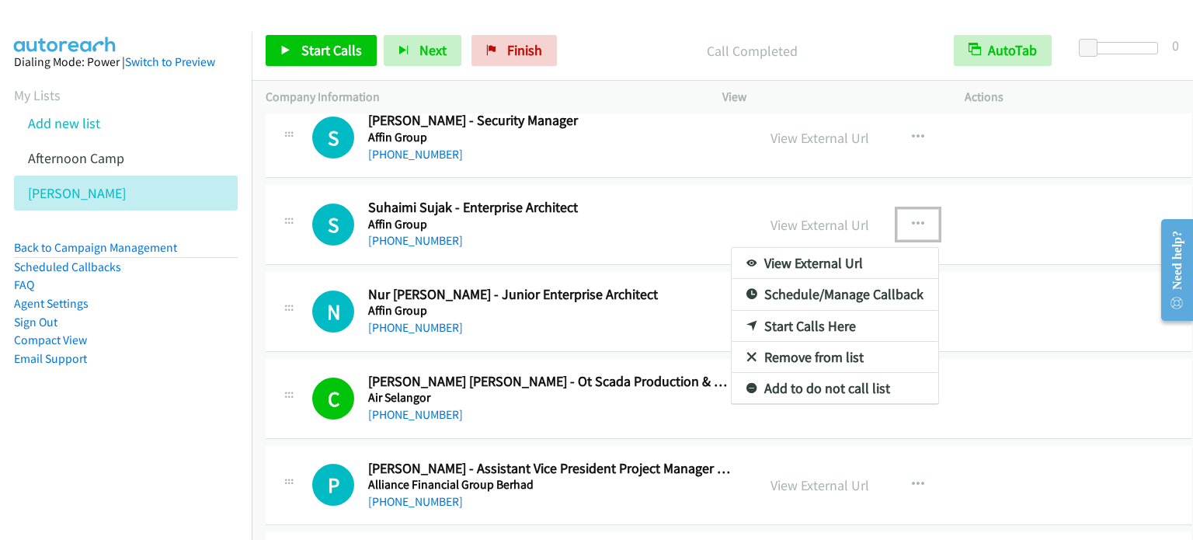
click at [825, 326] on link "Start Calls Here" at bounding box center [835, 326] width 207 height 31
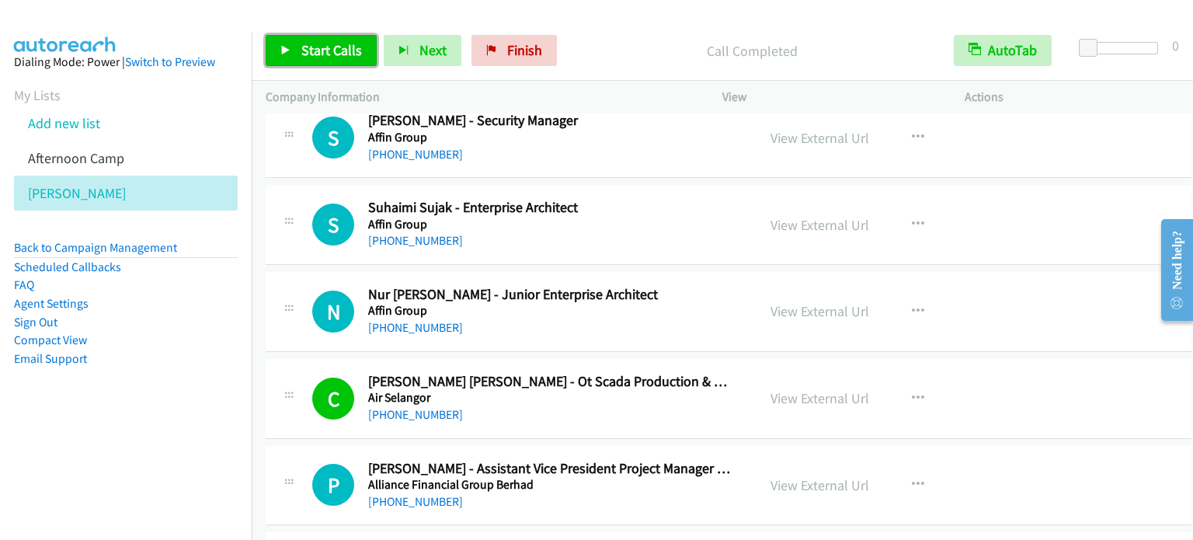
click at [329, 49] on span "Start Calls" at bounding box center [331, 50] width 61 height 18
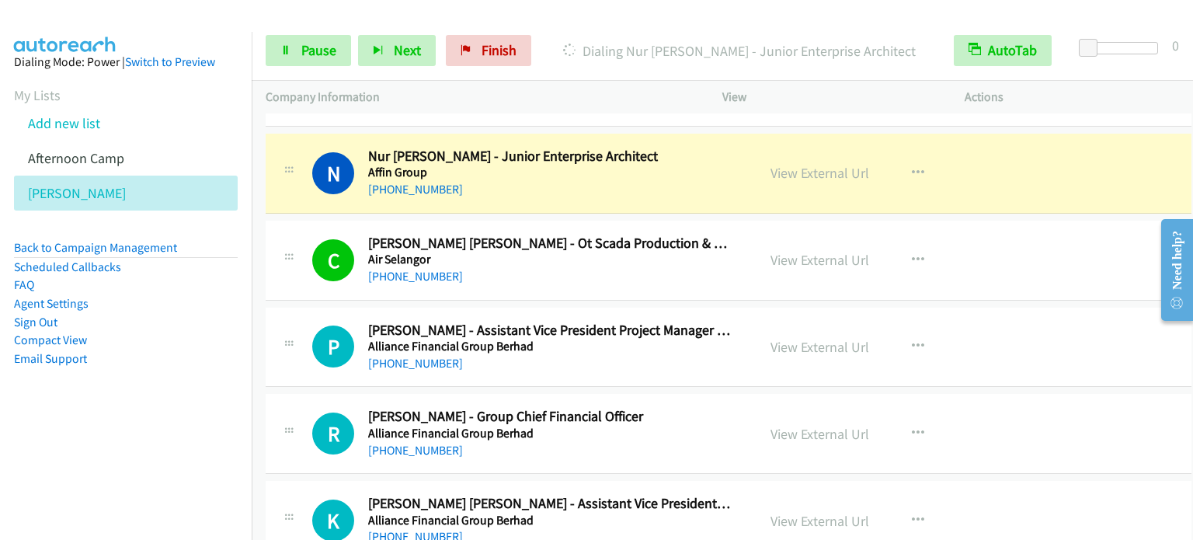
scroll to position [311, 0]
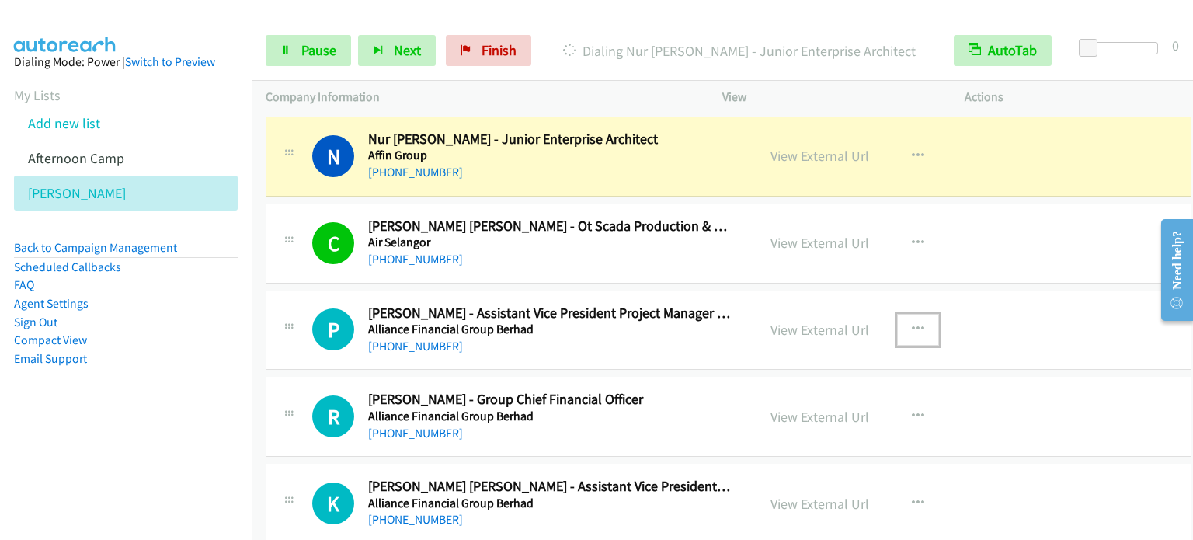
click at [920, 323] on icon "button" at bounding box center [918, 329] width 12 height 12
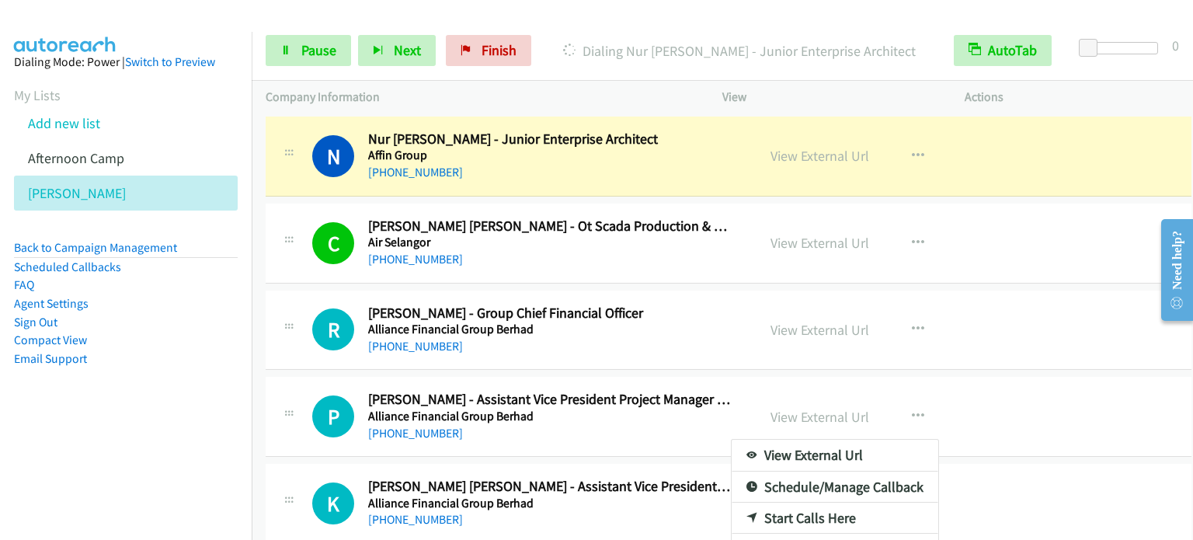
click at [921, 321] on div at bounding box center [596, 270] width 1193 height 540
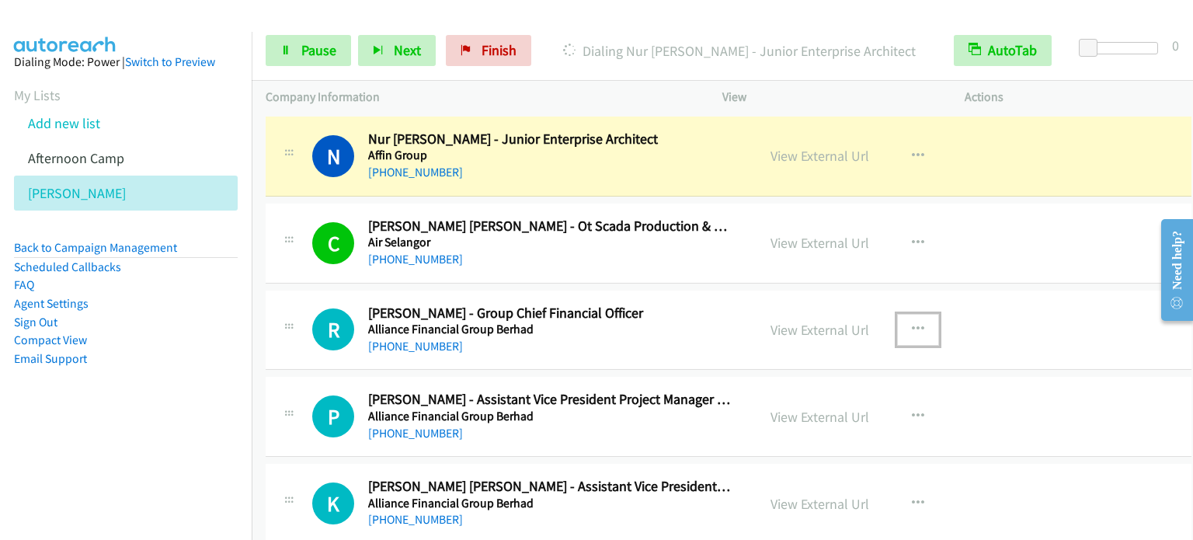
click at [920, 323] on icon "button" at bounding box center [918, 329] width 12 height 12
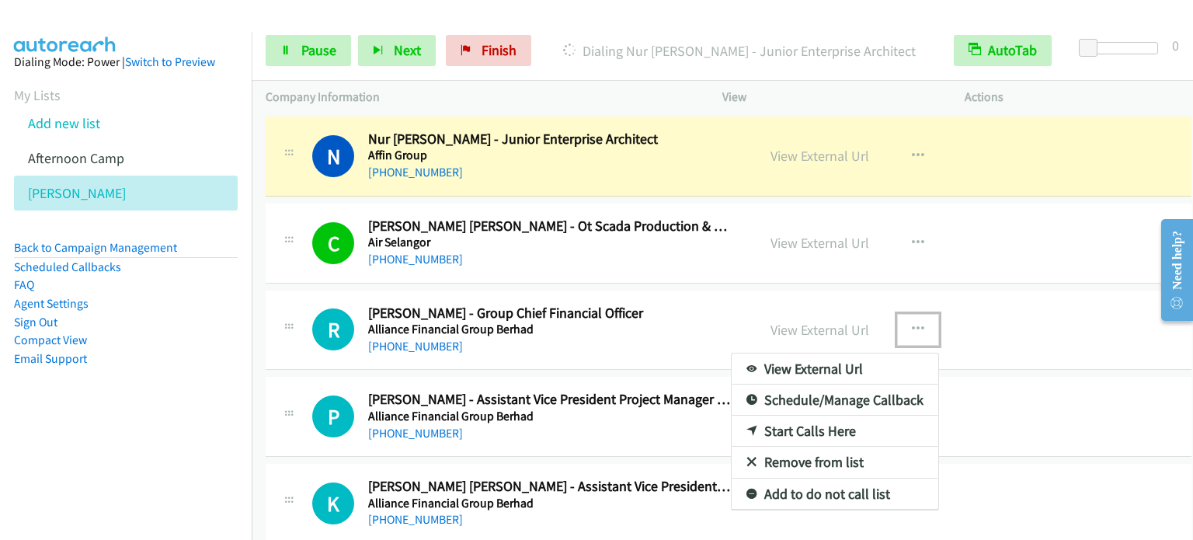
click at [835, 425] on link "Start Calls Here" at bounding box center [835, 431] width 207 height 31
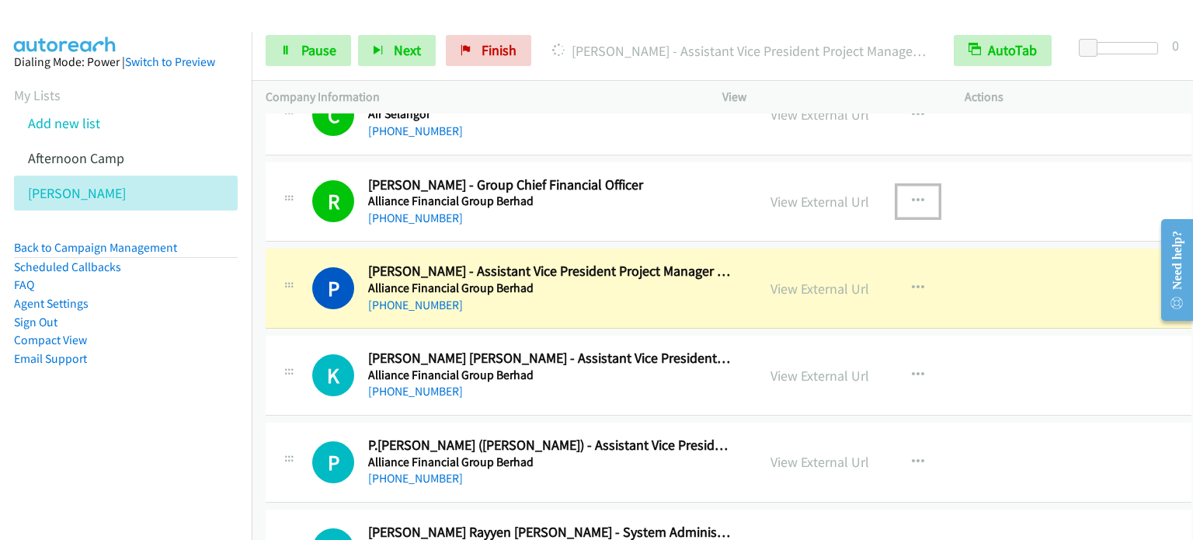
scroll to position [466, 0]
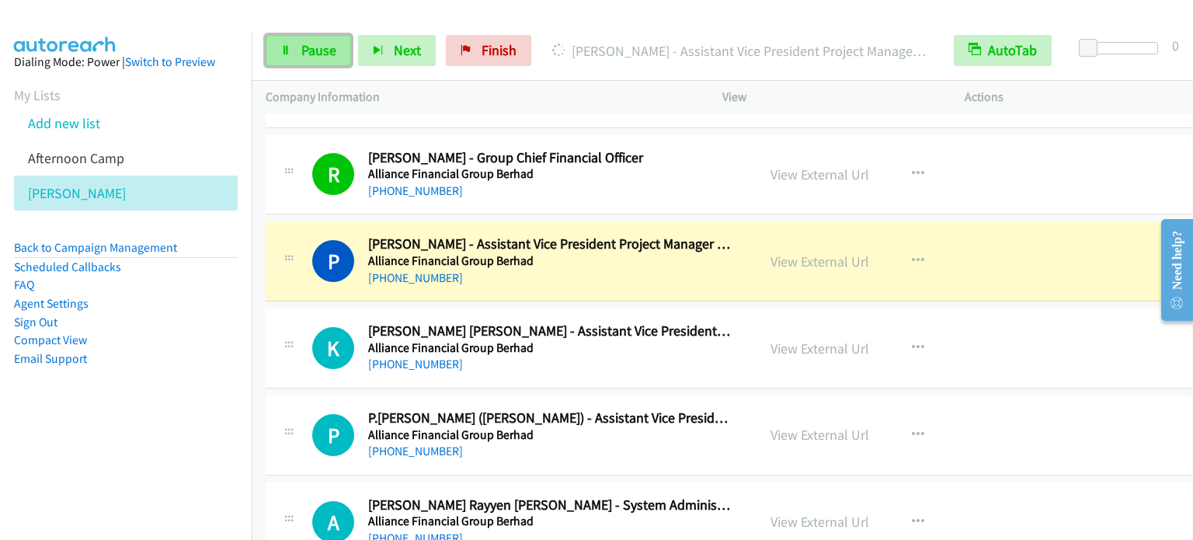
click at [328, 49] on span "Pause" at bounding box center [318, 50] width 35 height 18
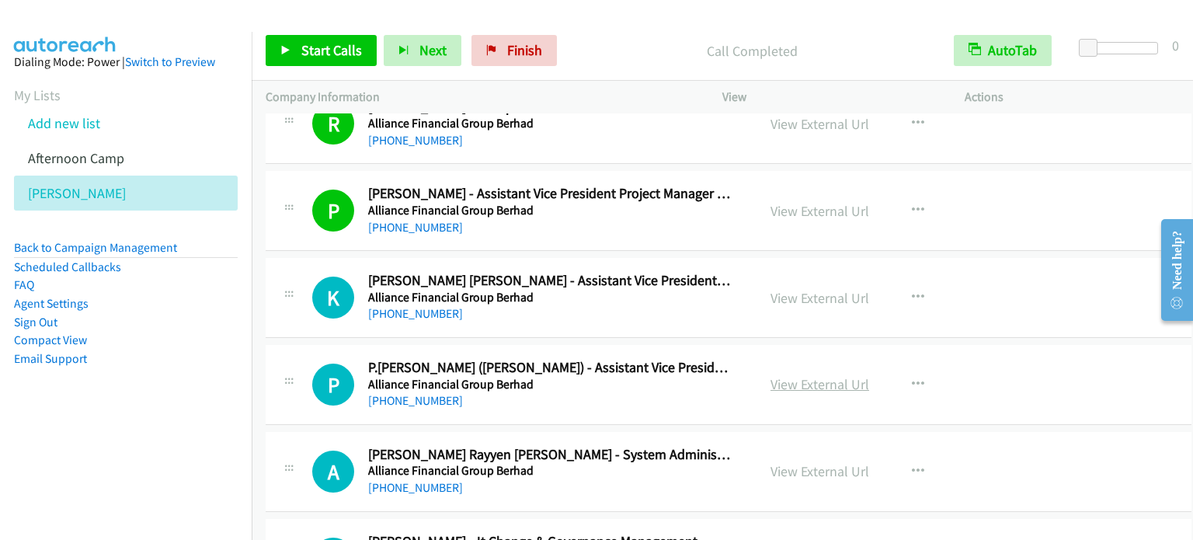
scroll to position [544, 0]
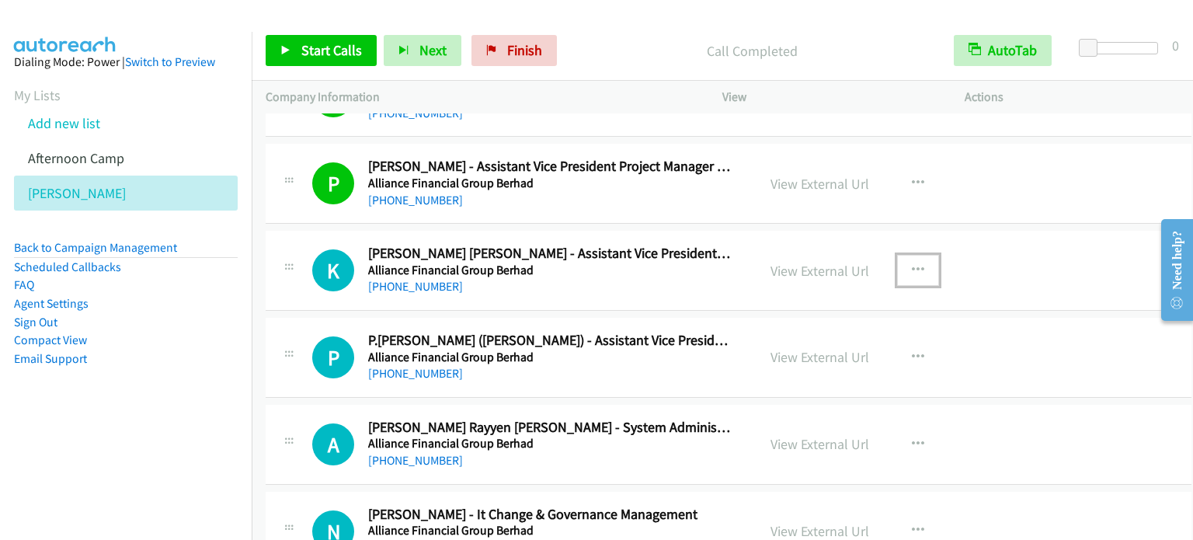
click at [921, 267] on icon "button" at bounding box center [918, 270] width 12 height 12
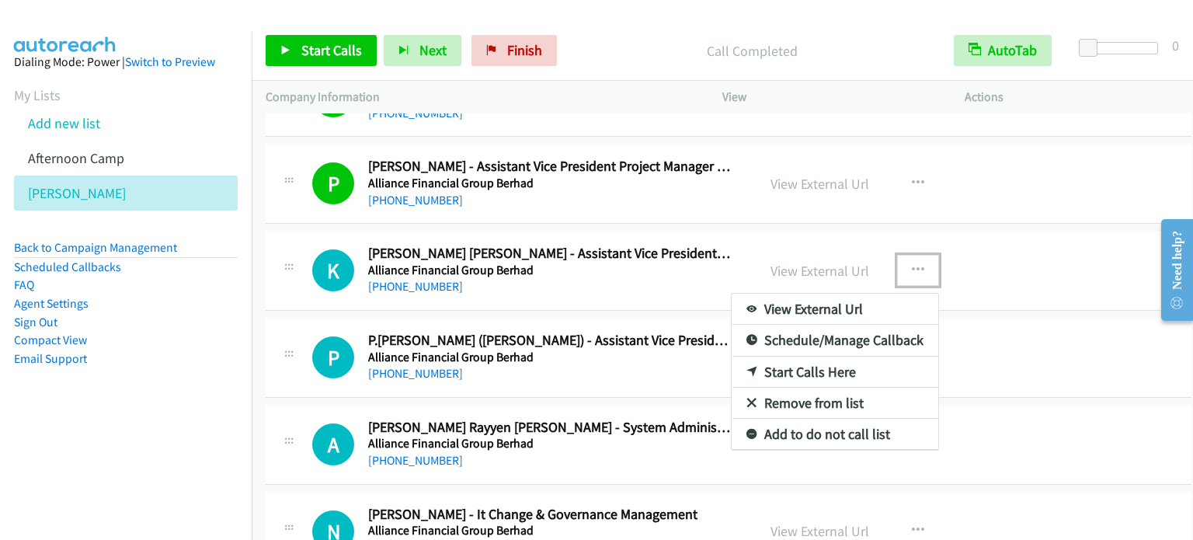
click at [814, 367] on link "Start Calls Here" at bounding box center [835, 372] width 207 height 31
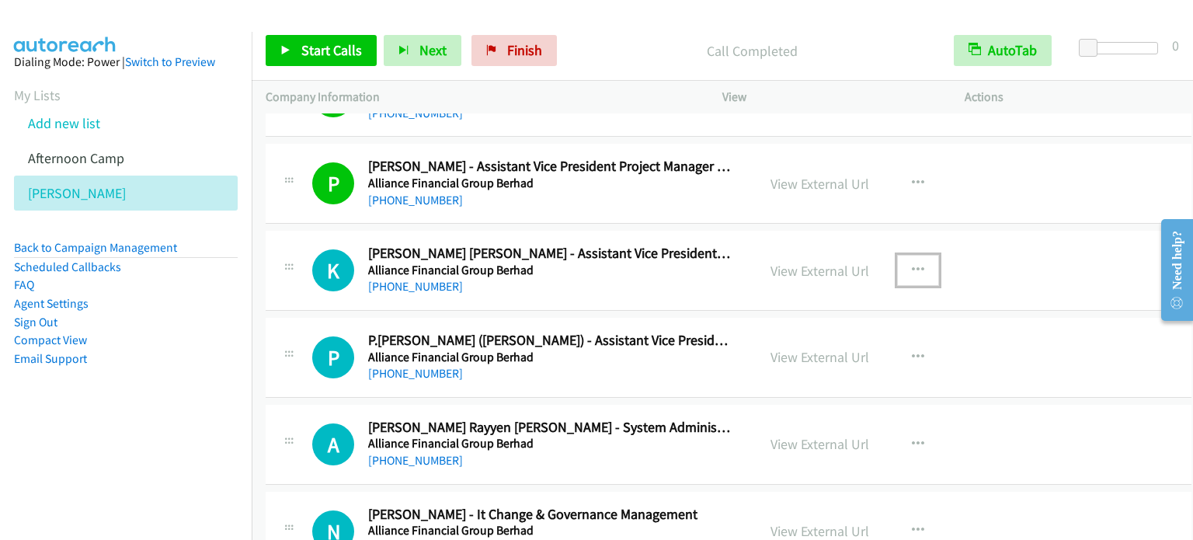
click at [917, 256] on button "button" at bounding box center [918, 270] width 42 height 31
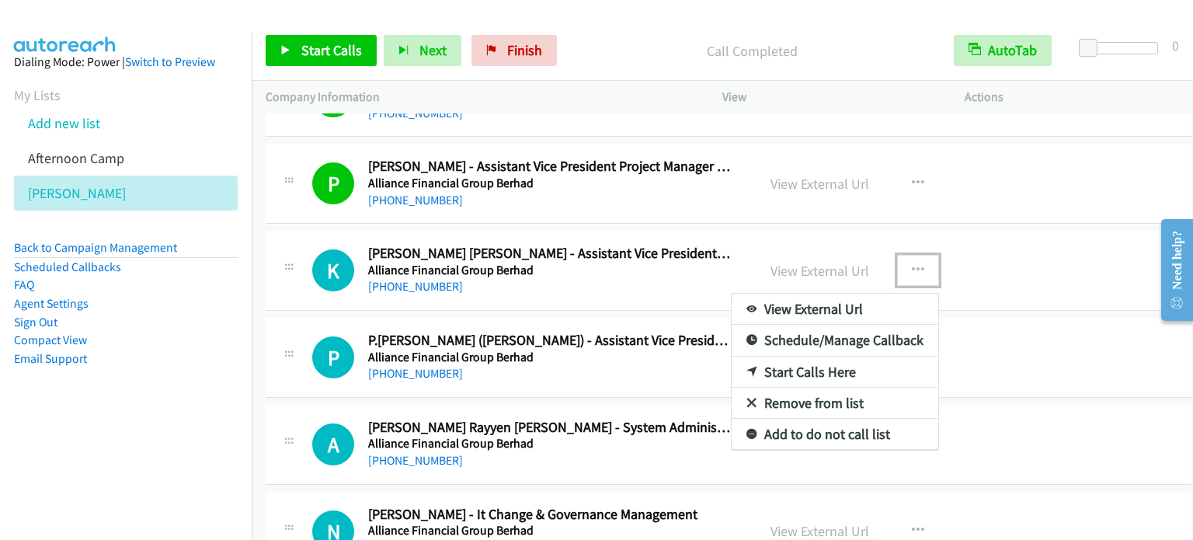
click at [798, 369] on link "Start Calls Here" at bounding box center [835, 372] width 207 height 31
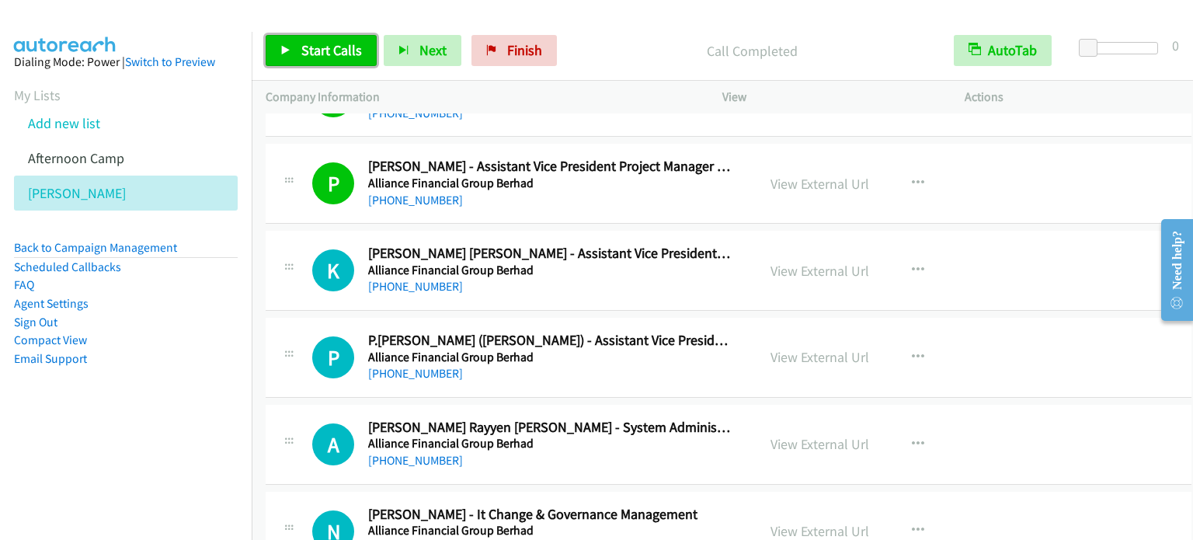
click at [336, 43] on span "Start Calls" at bounding box center [331, 50] width 61 height 18
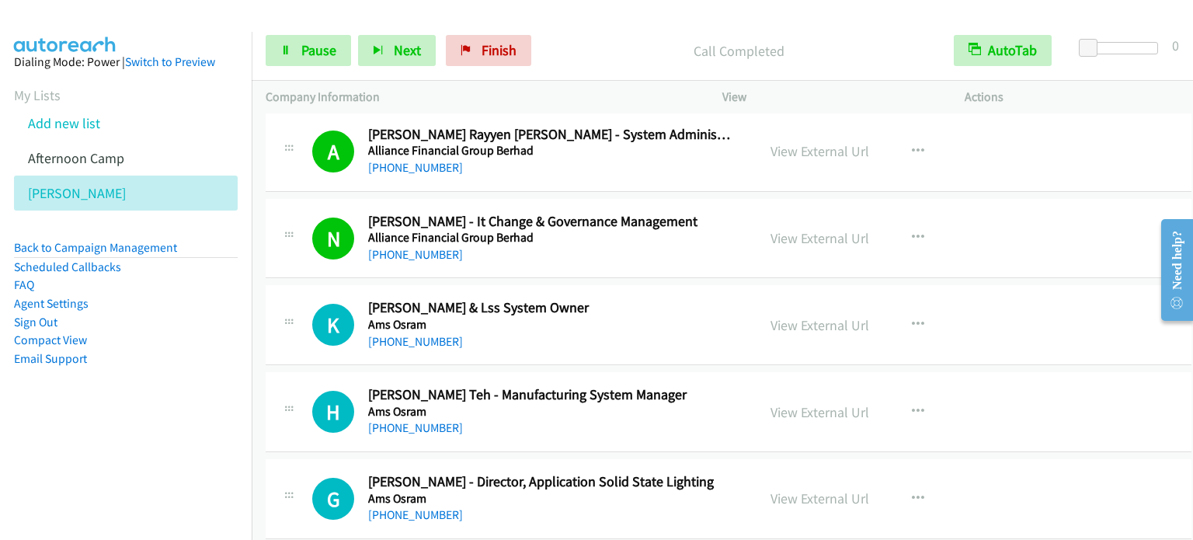
scroll to position [932, 0]
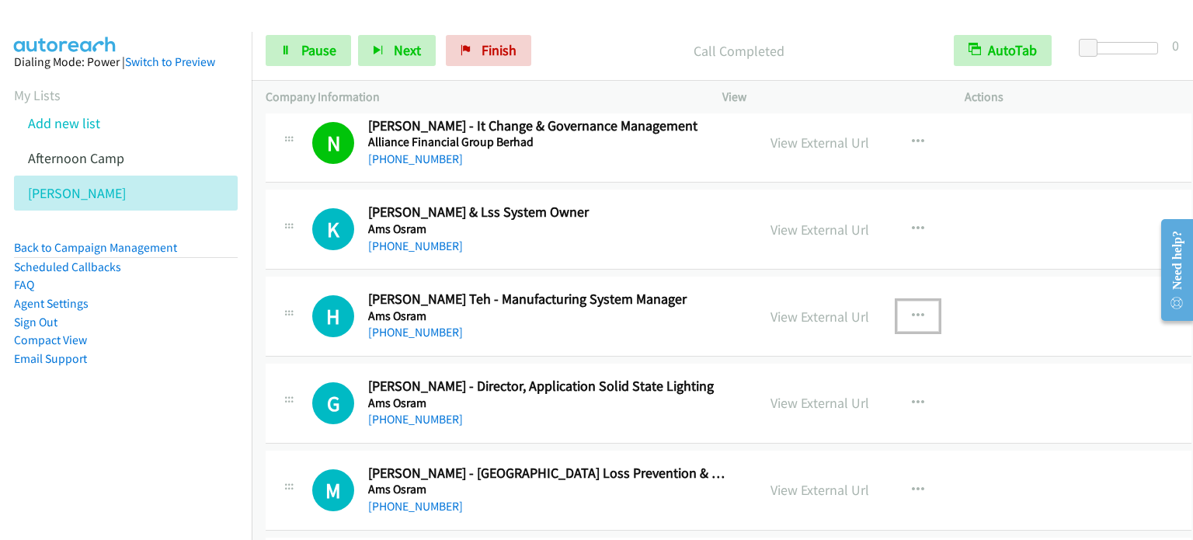
click at [921, 305] on button "button" at bounding box center [918, 316] width 42 height 31
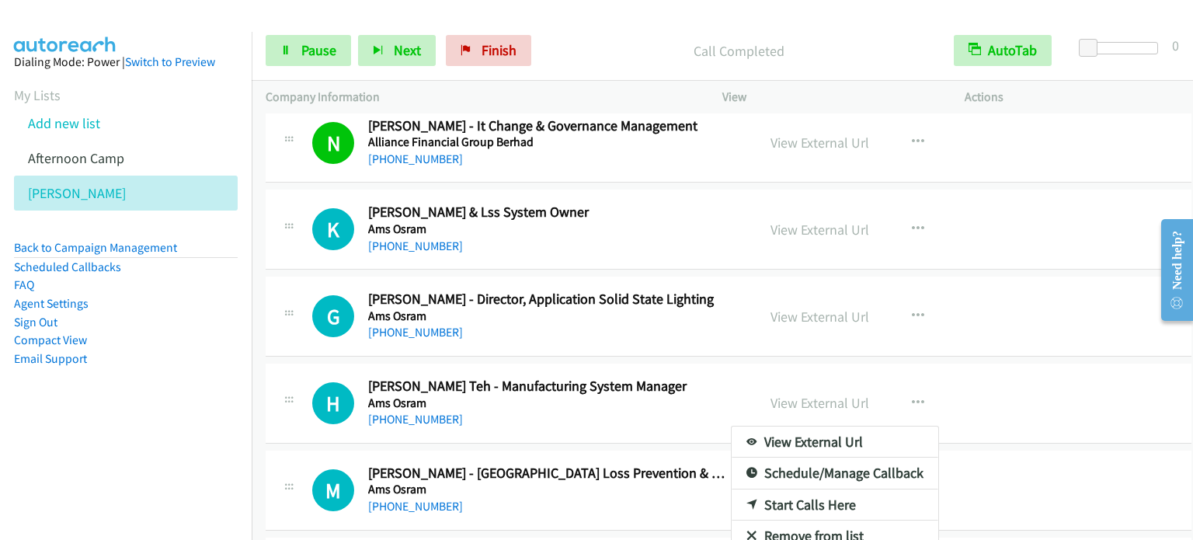
click at [805, 499] on link "Start Calls Here" at bounding box center [835, 504] width 207 height 31
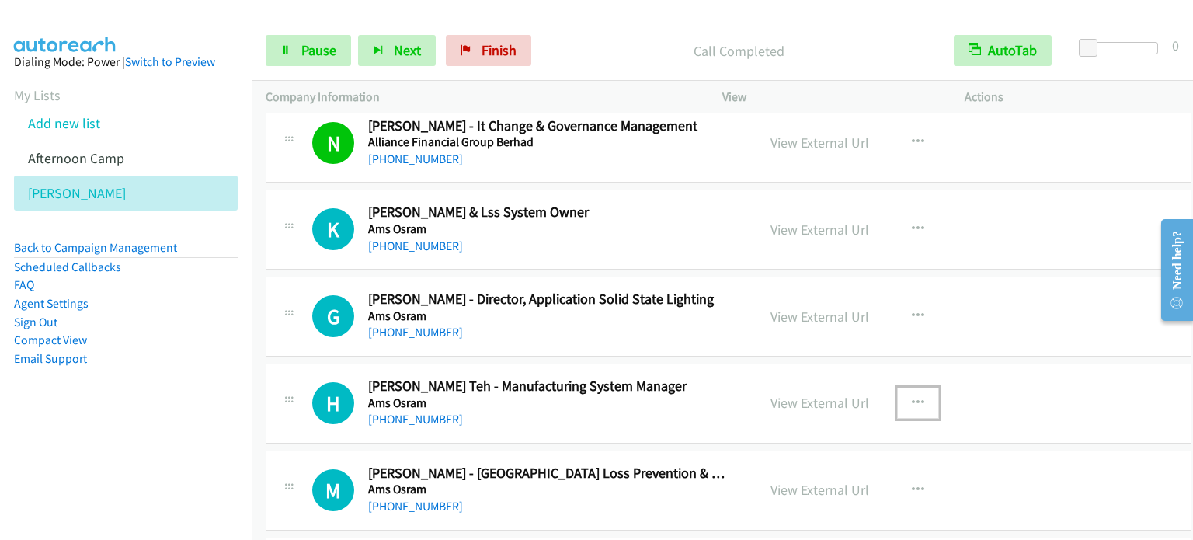
click at [916, 399] on icon "button" at bounding box center [918, 403] width 12 height 12
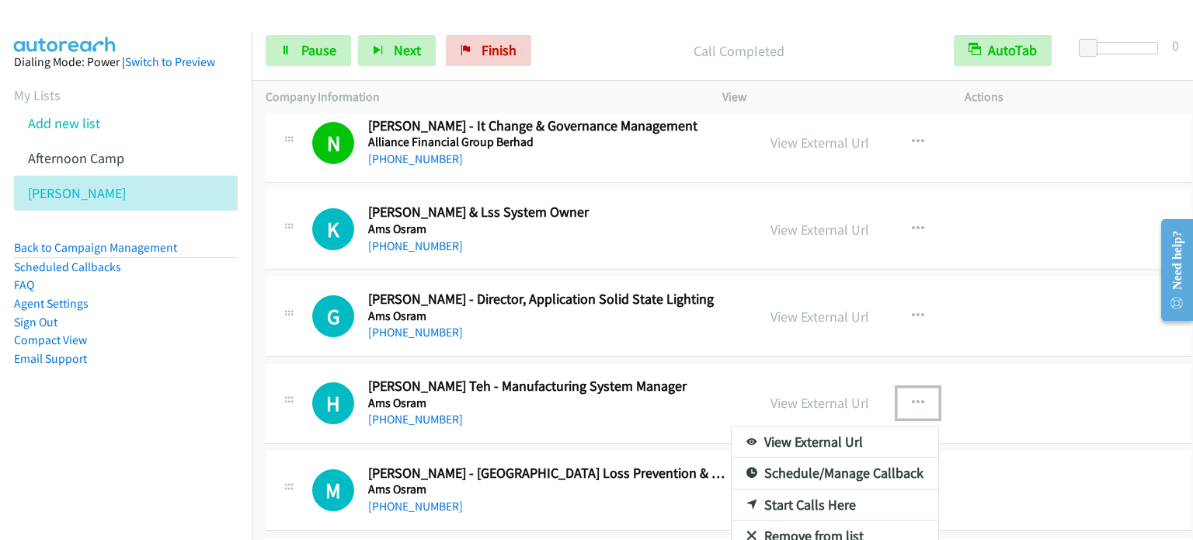
click at [809, 499] on link "Start Calls Here" at bounding box center [835, 504] width 207 height 31
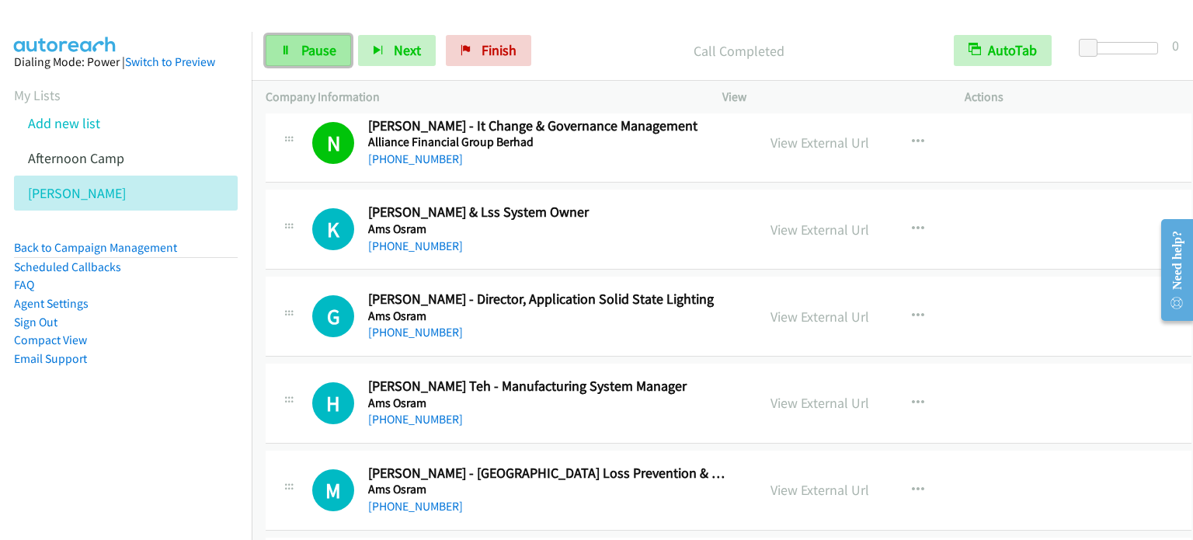
click at [294, 52] on link "Pause" at bounding box center [308, 50] width 85 height 31
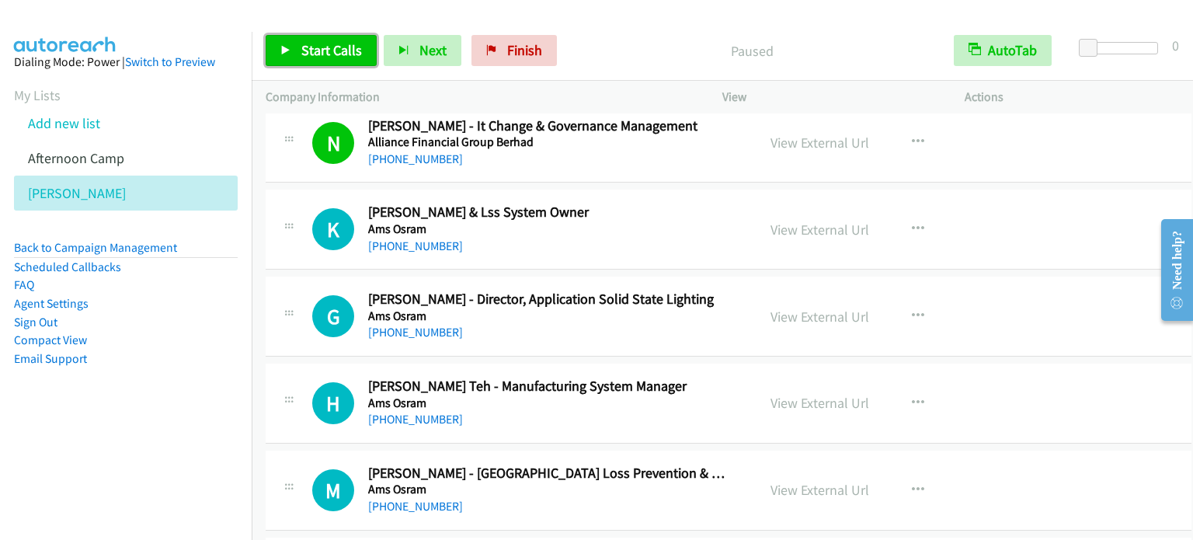
click at [301, 49] on span "Start Calls" at bounding box center [331, 50] width 61 height 18
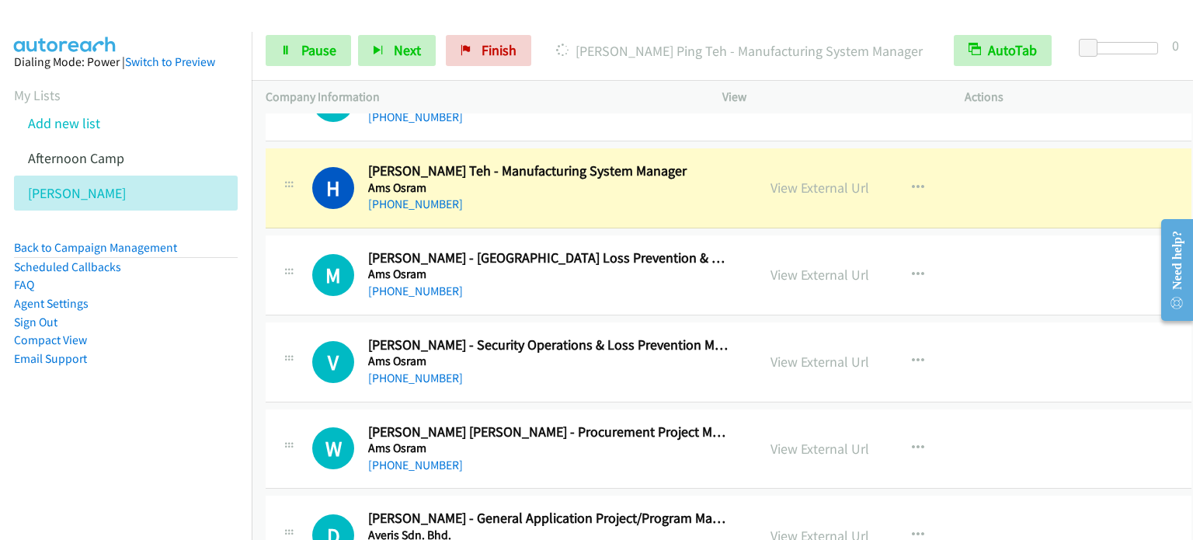
scroll to position [1165, 0]
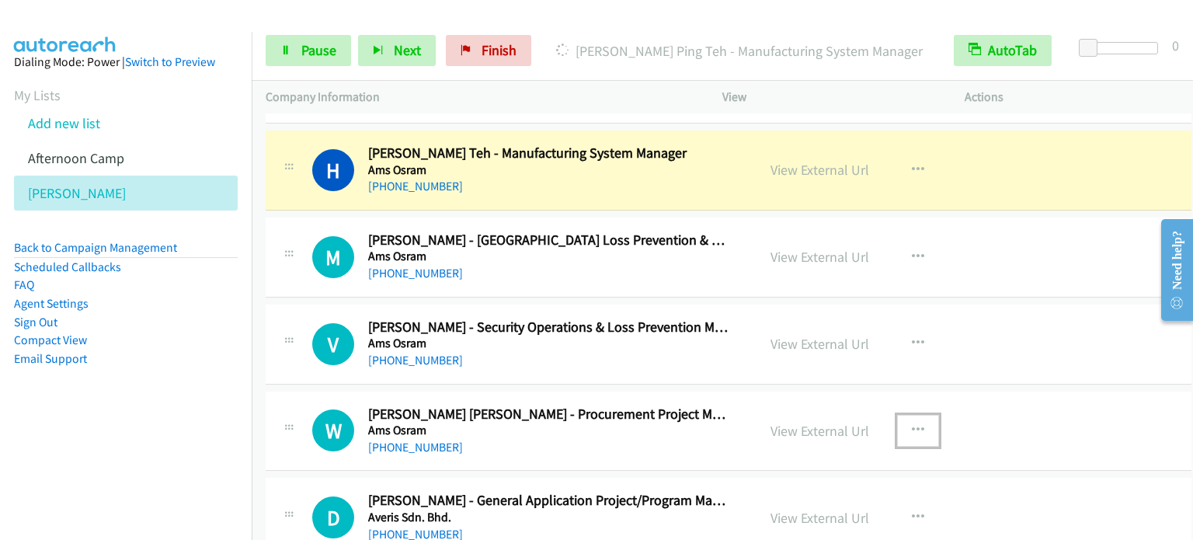
click at [920, 428] on icon "button" at bounding box center [918, 430] width 12 height 12
click at [839, 521] on link "Start Calls Here" at bounding box center [835, 532] width 207 height 31
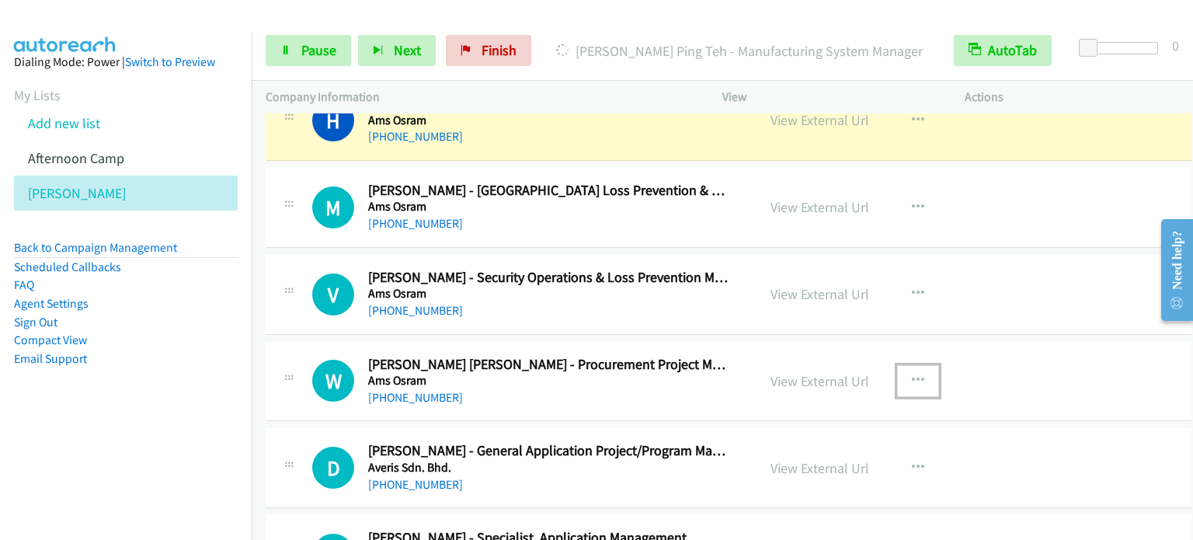
scroll to position [1243, 0]
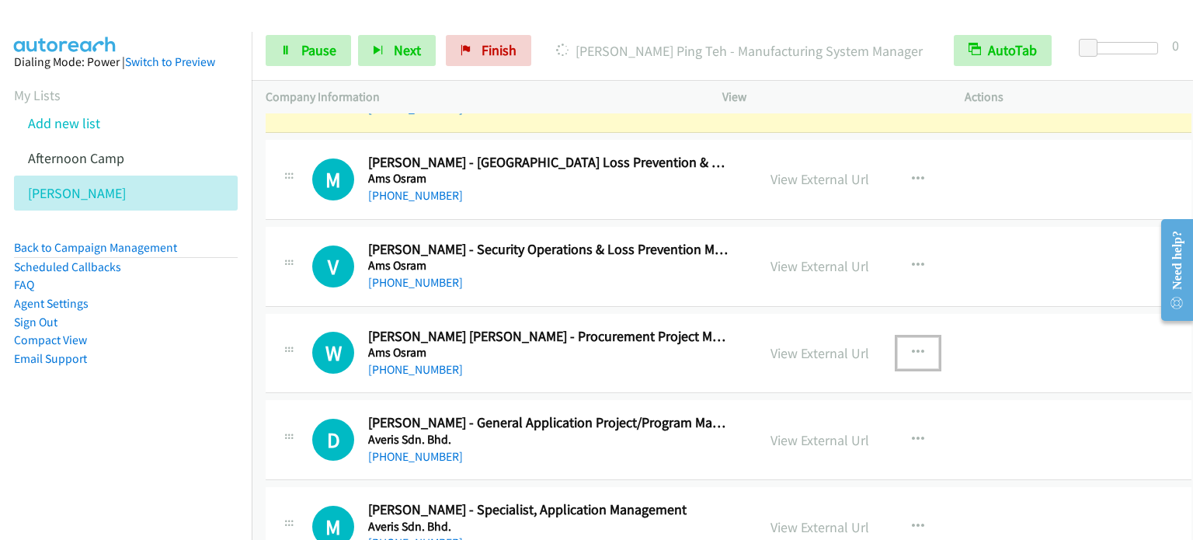
click at [925, 339] on button "button" at bounding box center [918, 352] width 42 height 31
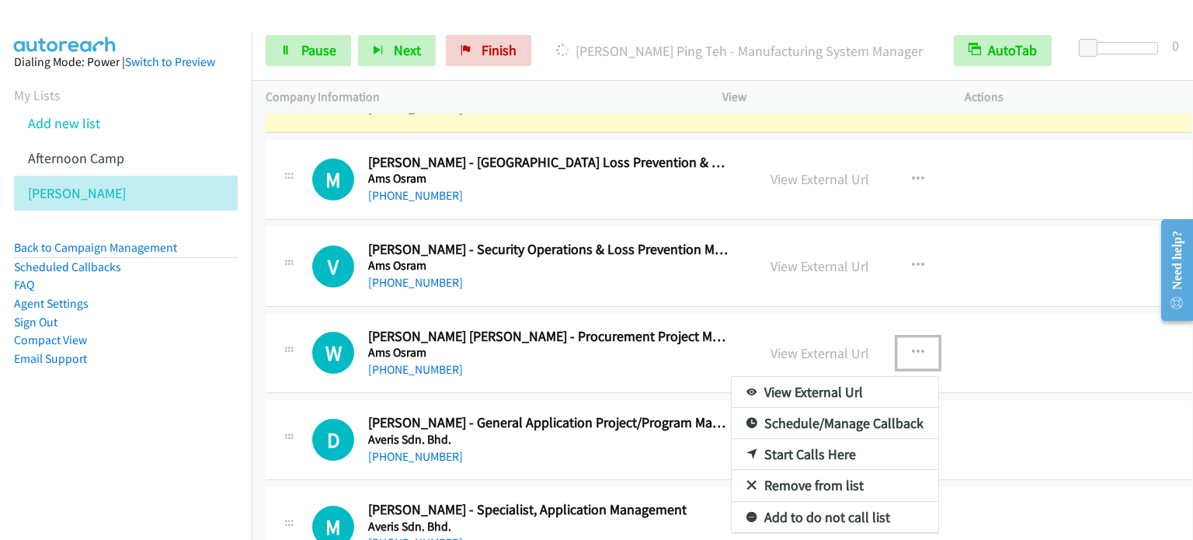
click at [826, 457] on link "Start Calls Here" at bounding box center [835, 454] width 207 height 31
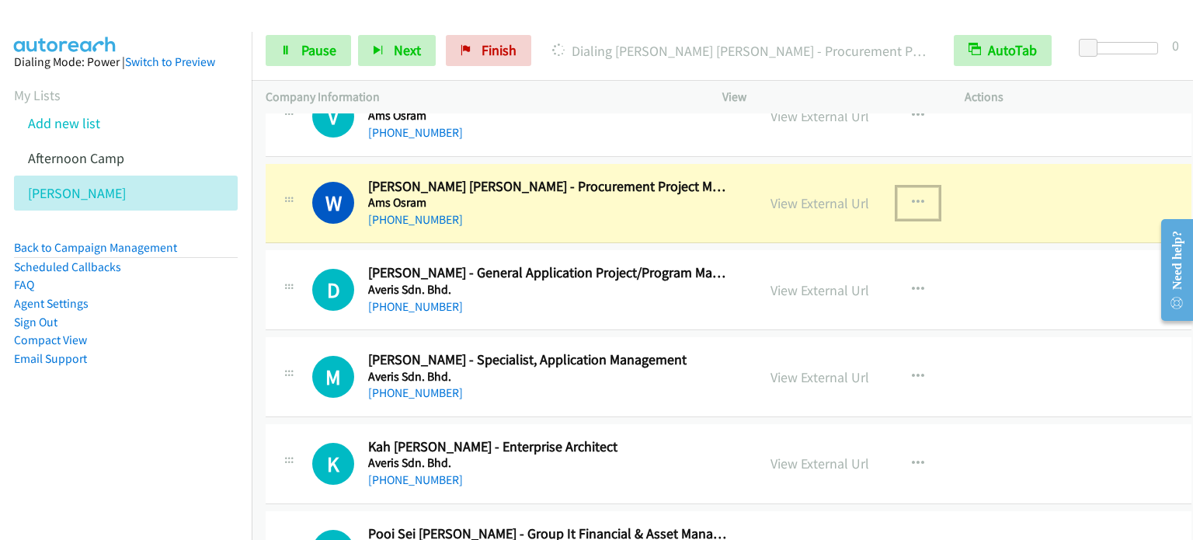
scroll to position [1398, 0]
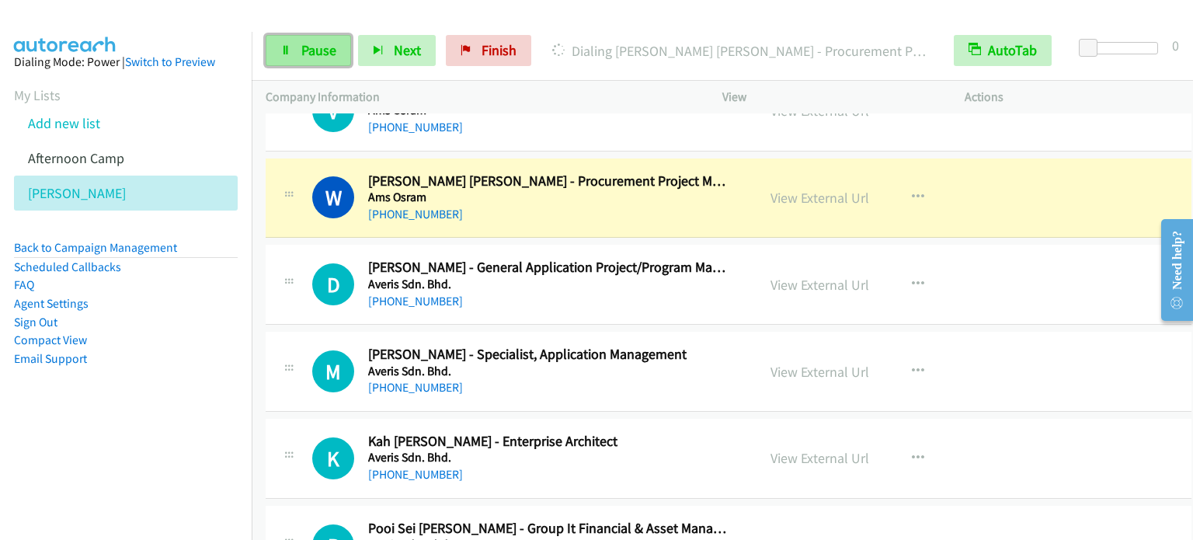
click at [308, 47] on span "Pause" at bounding box center [318, 50] width 35 height 18
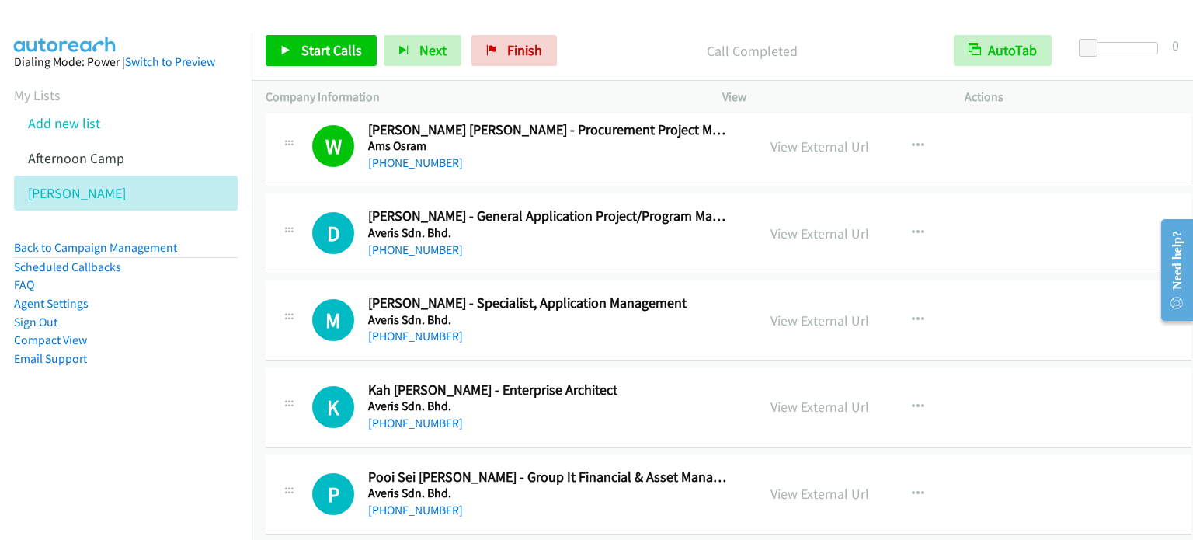
scroll to position [1476, 0]
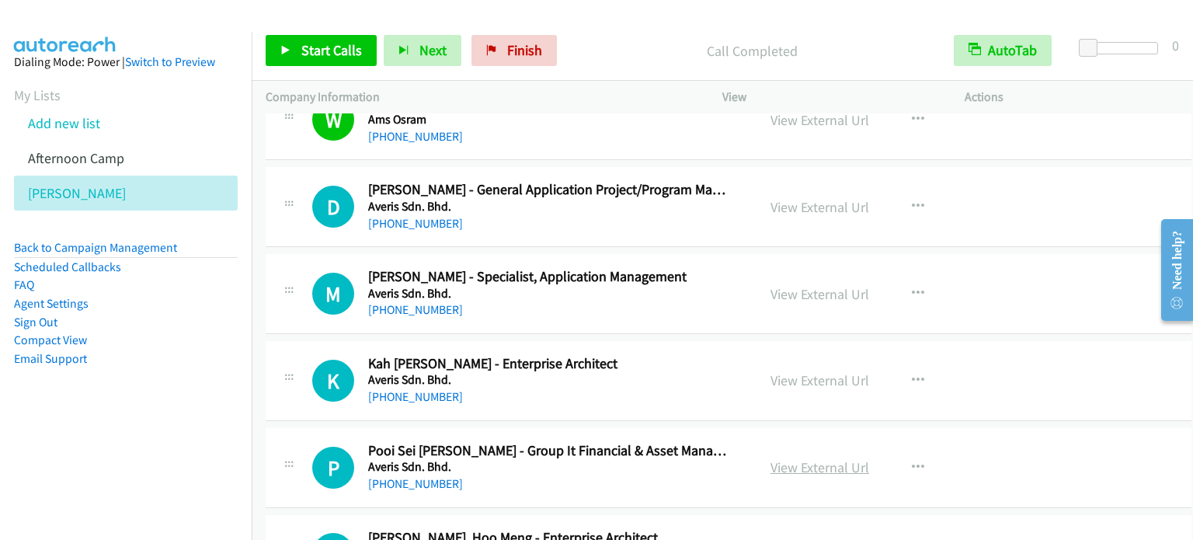
click at [835, 458] on link "View External Url" at bounding box center [819, 467] width 99 height 18
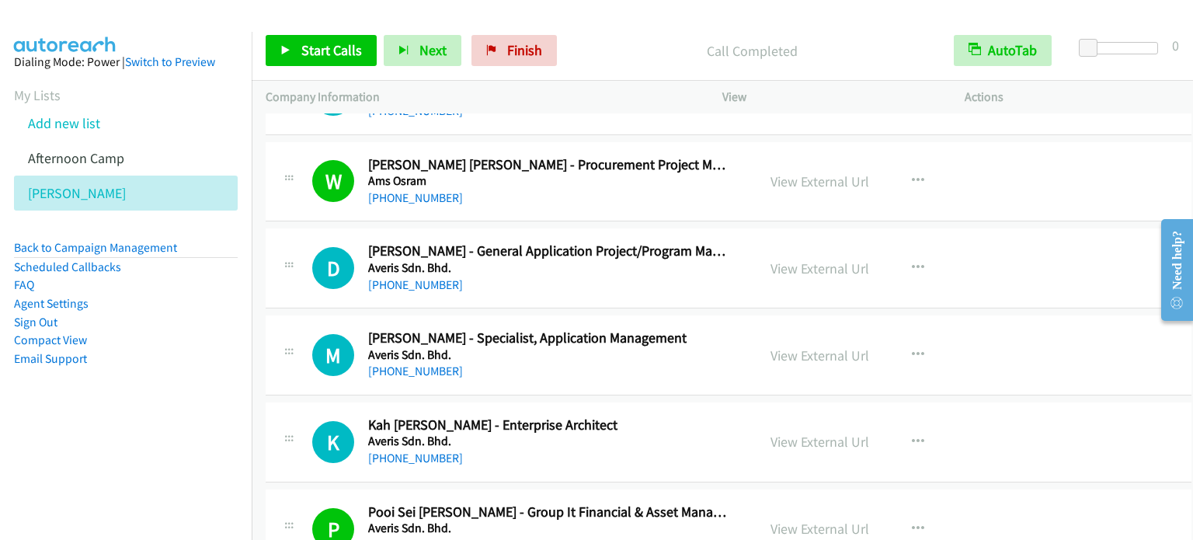
scroll to position [1398, 0]
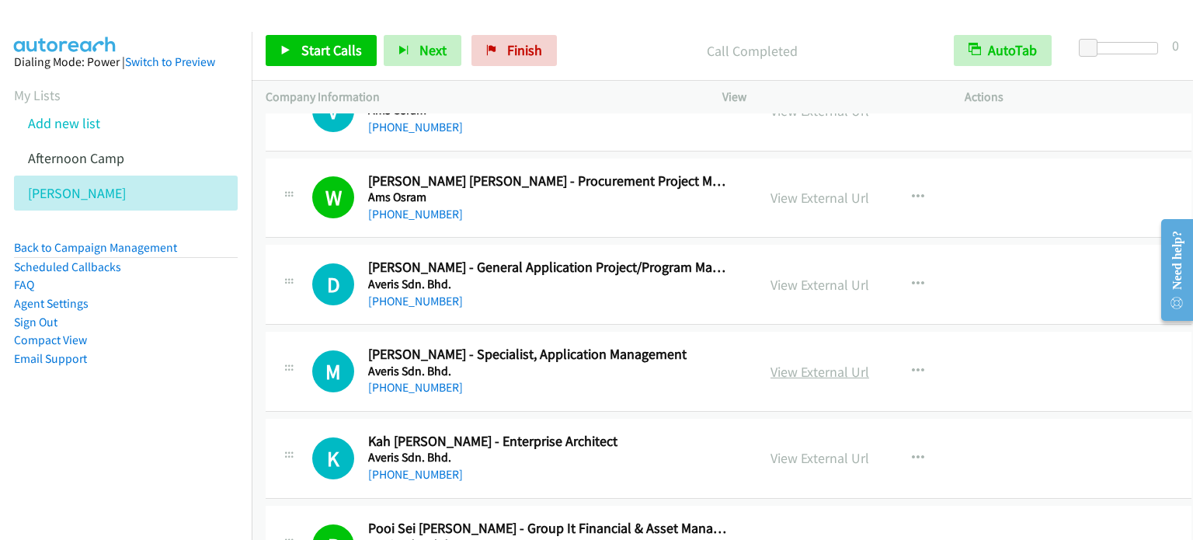
click at [851, 370] on link "View External Url" at bounding box center [819, 372] width 99 height 18
click at [797, 276] on link "View External Url" at bounding box center [819, 285] width 99 height 18
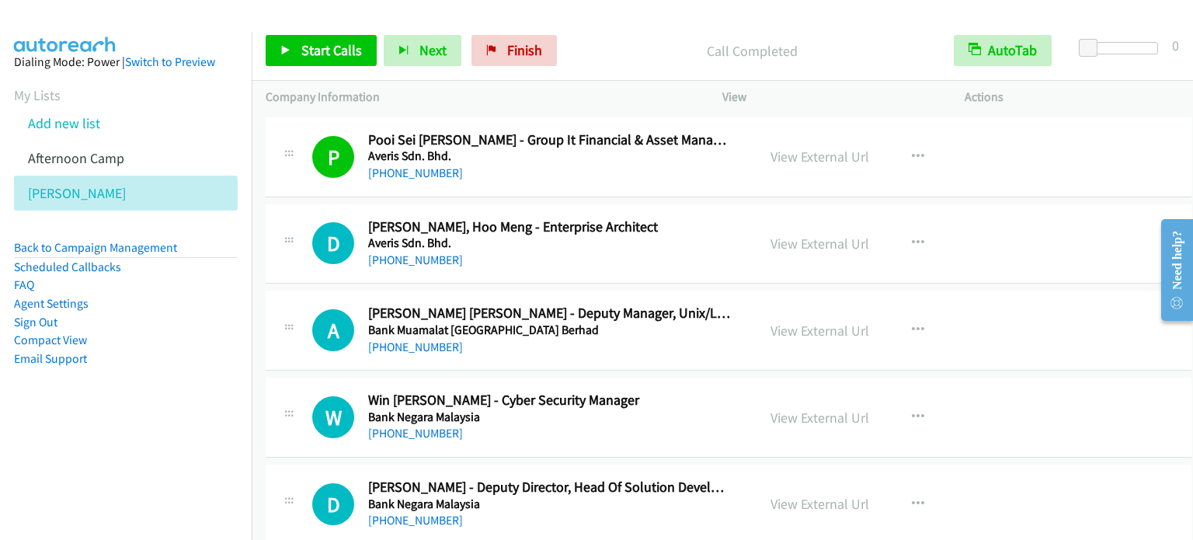
scroll to position [1864, 0]
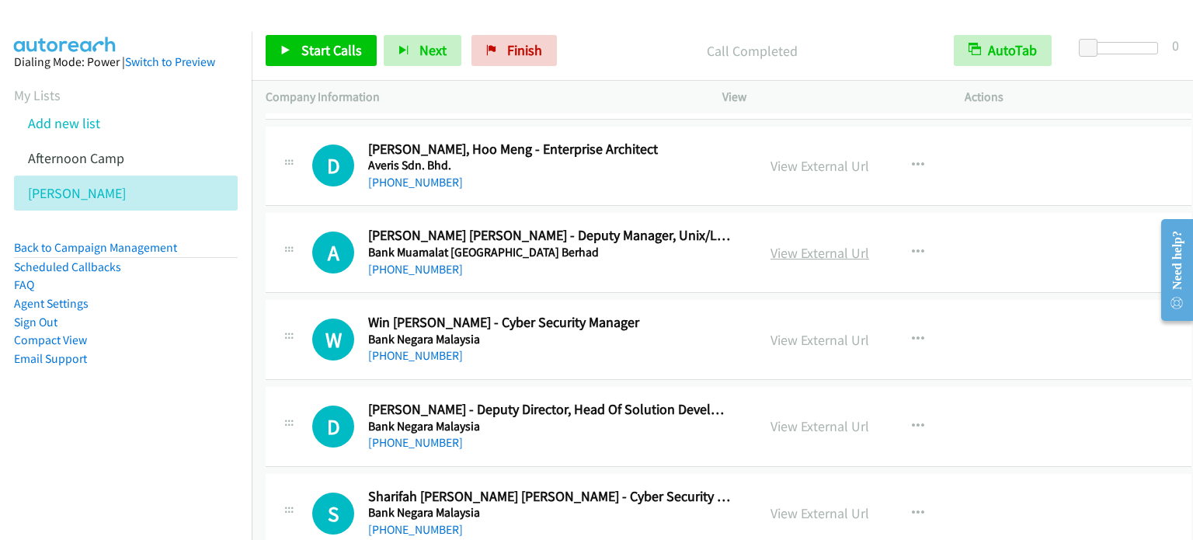
click at [792, 248] on link "View External Url" at bounding box center [819, 253] width 99 height 18
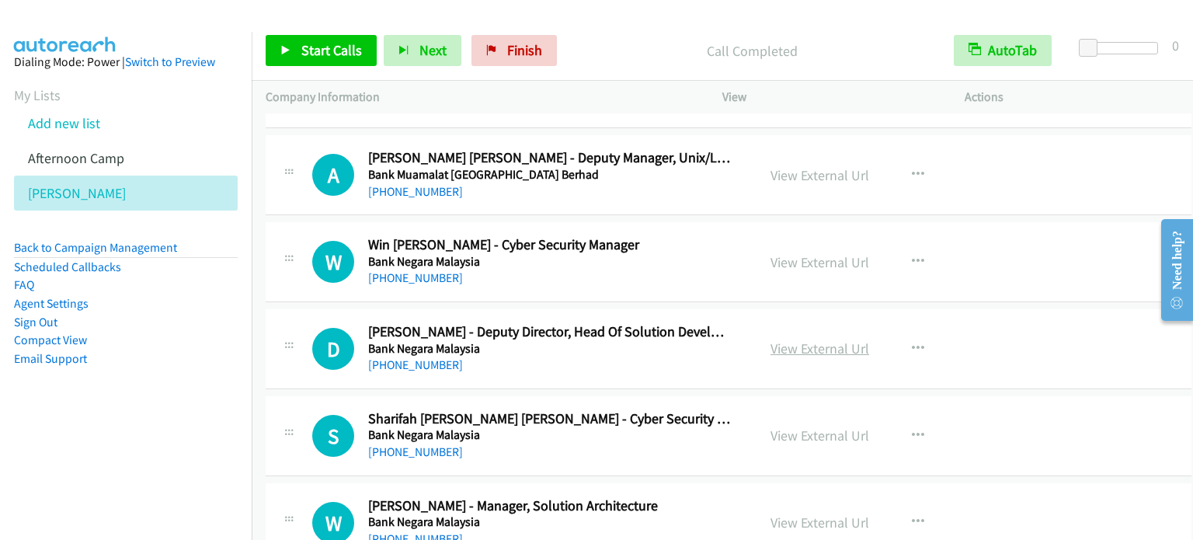
click at [816, 341] on link "View External Url" at bounding box center [819, 348] width 99 height 18
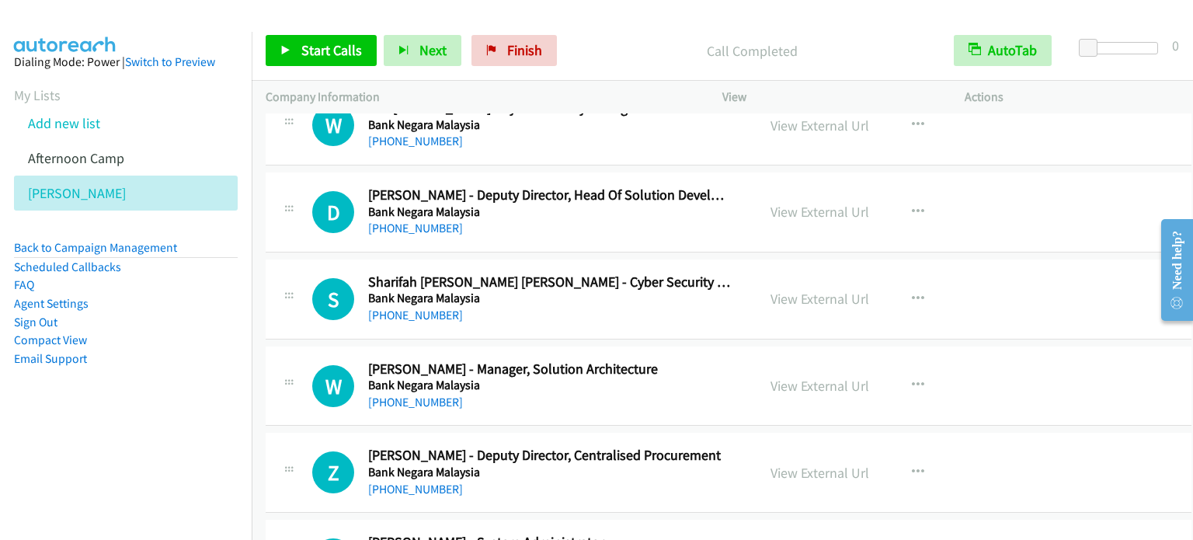
scroll to position [2097, 0]
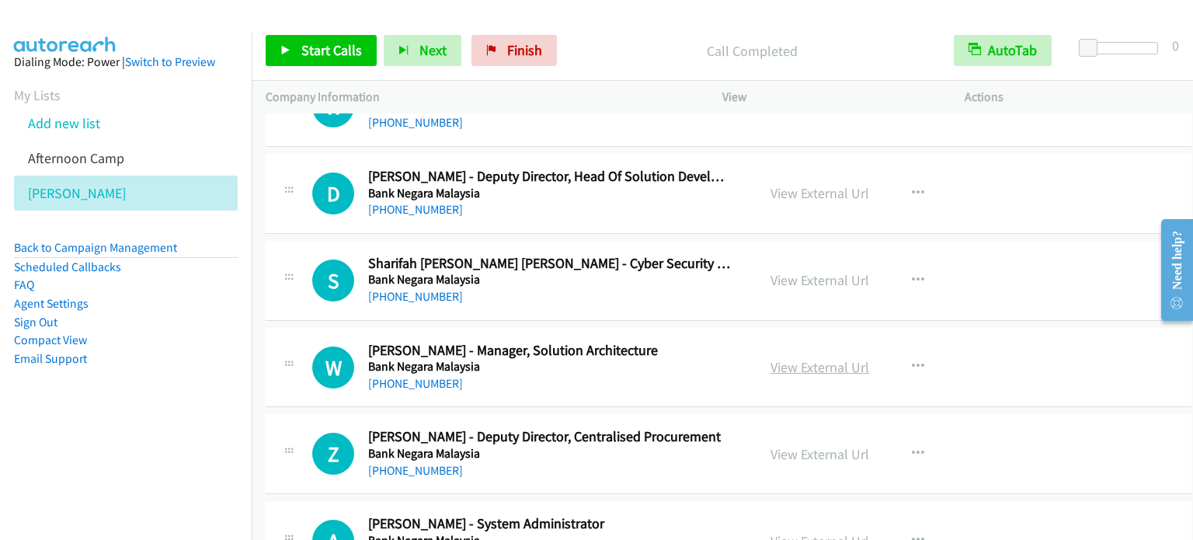
click at [824, 360] on link "View External Url" at bounding box center [819, 367] width 99 height 18
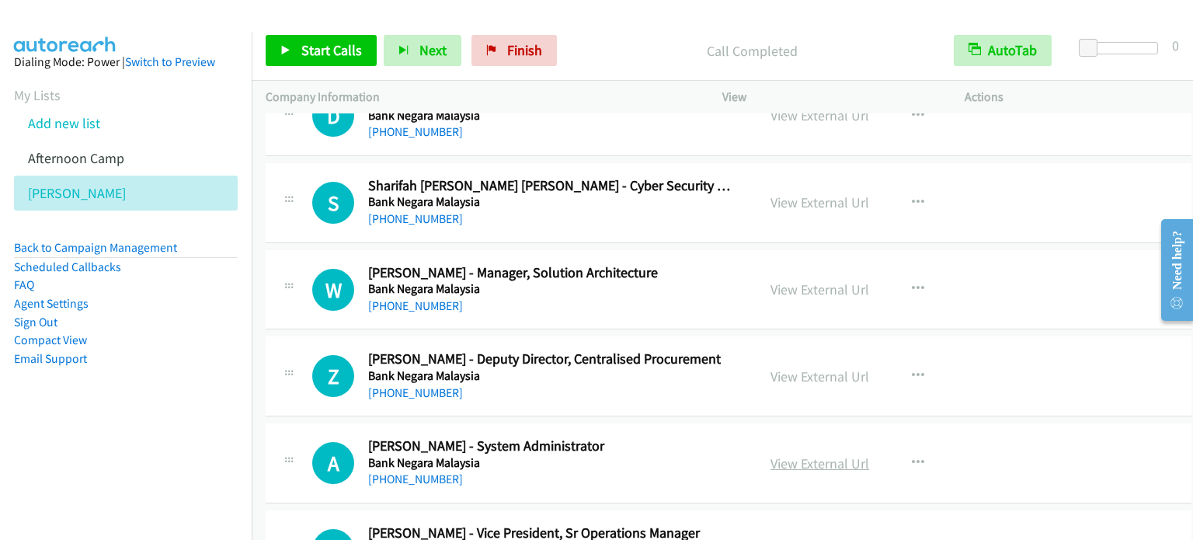
click at [808, 454] on link "View External Url" at bounding box center [819, 463] width 99 height 18
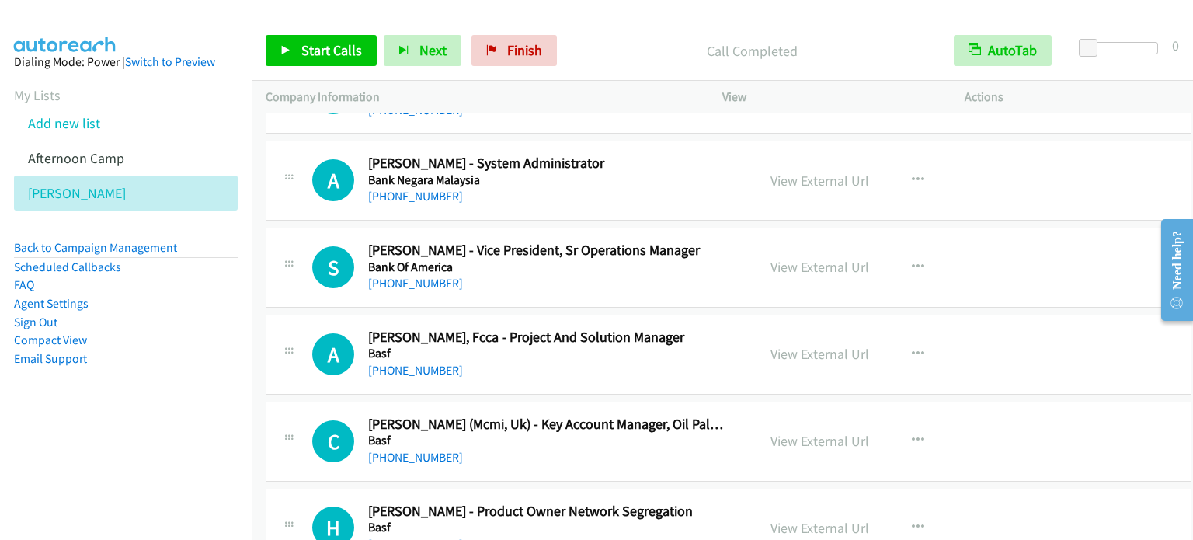
scroll to position [2485, 0]
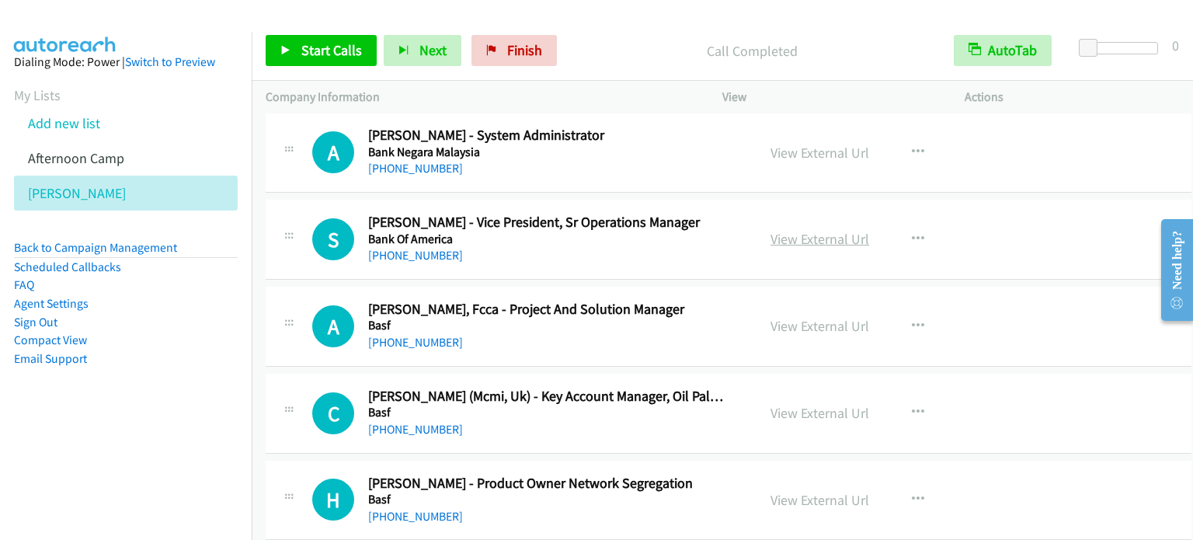
click at [830, 235] on link "View External Url" at bounding box center [819, 239] width 99 height 18
click at [826, 322] on link "View External Url" at bounding box center [819, 326] width 99 height 18
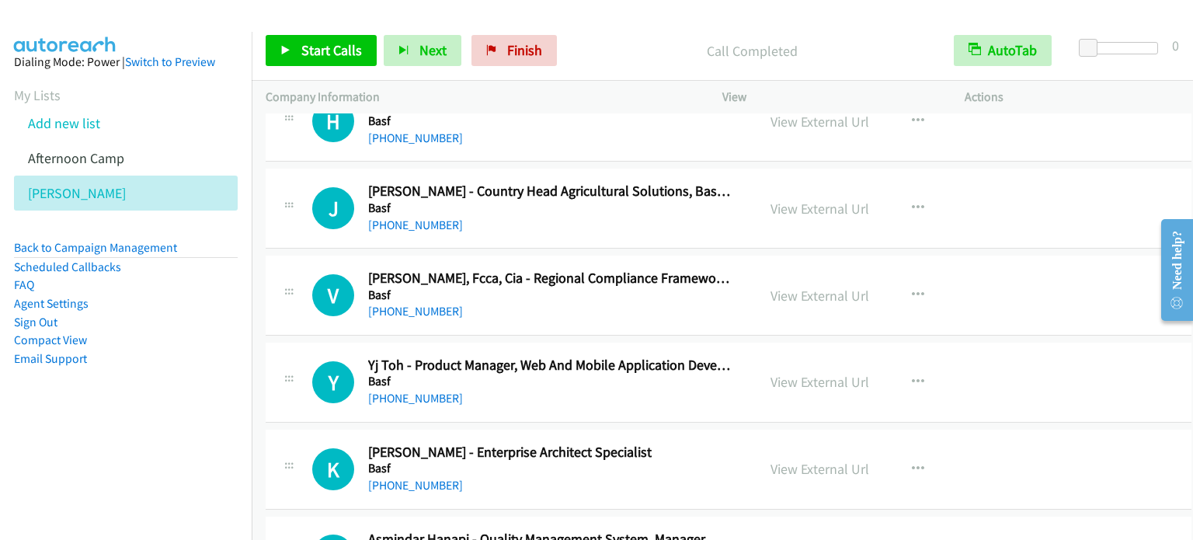
scroll to position [2874, 0]
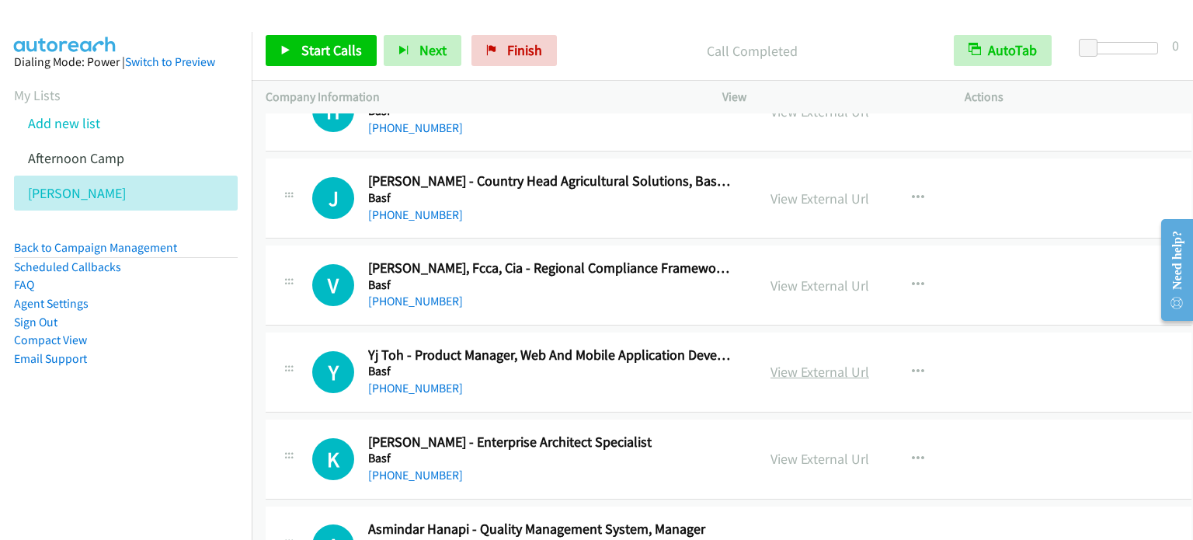
click at [823, 367] on link "View External Url" at bounding box center [819, 372] width 99 height 18
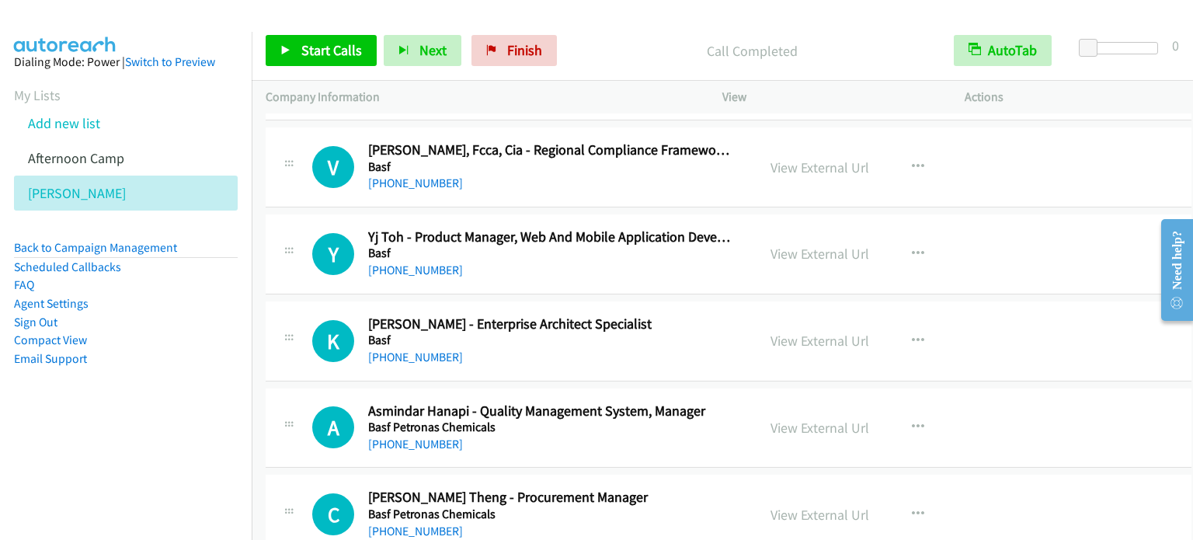
scroll to position [3029, 0]
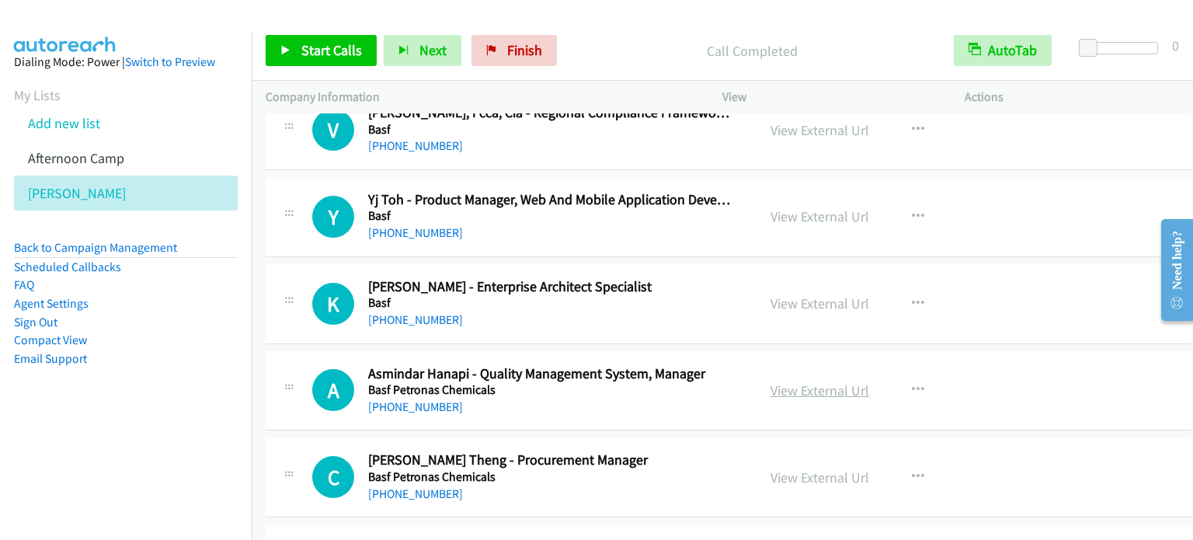
click at [843, 385] on link "View External Url" at bounding box center [819, 390] width 99 height 18
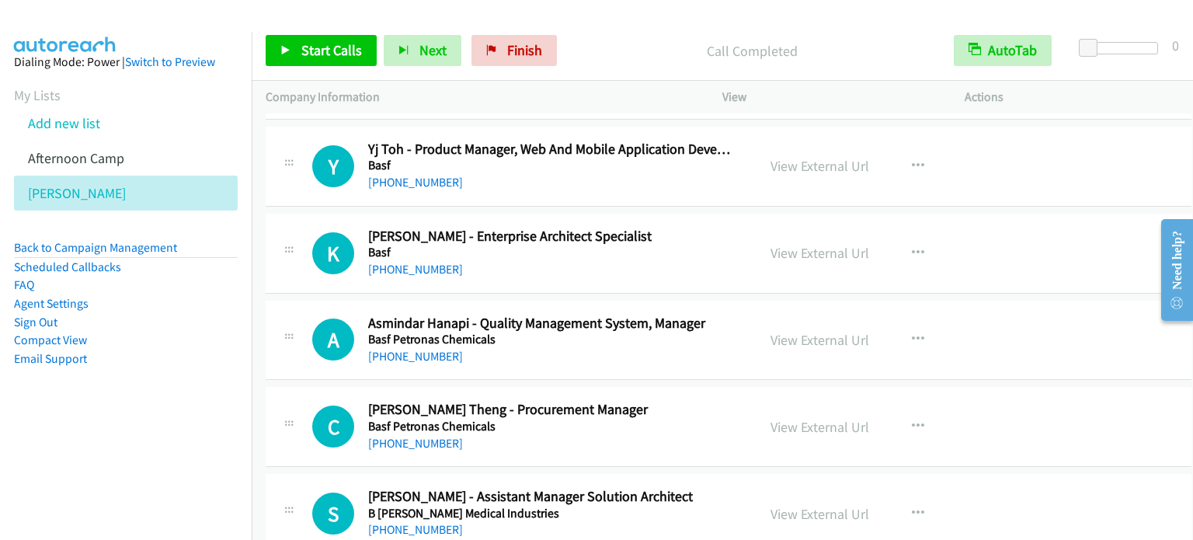
scroll to position [3107, 0]
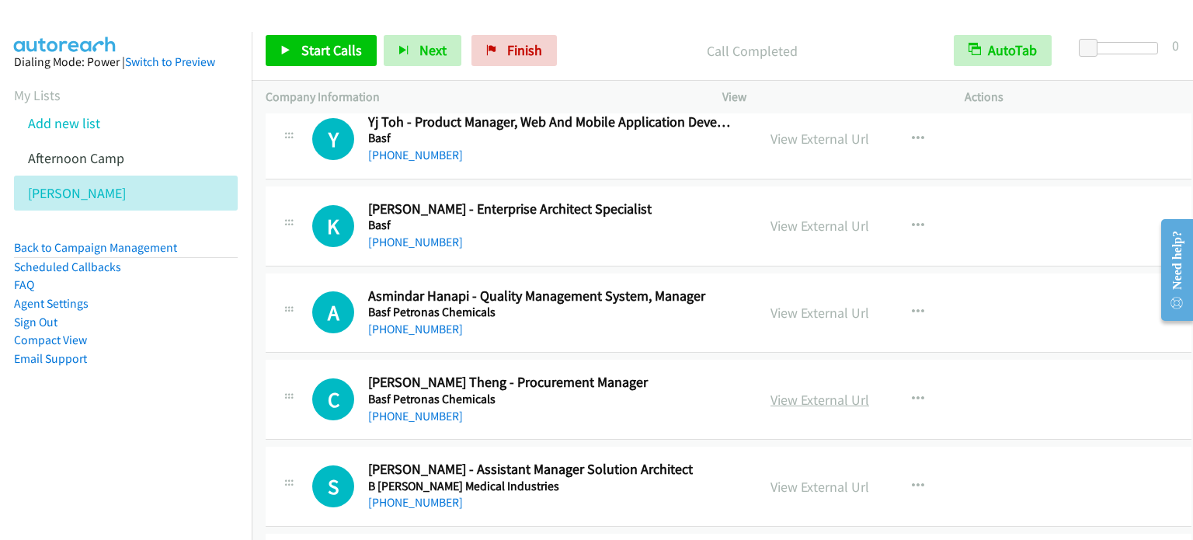
click at [823, 392] on link "View External Url" at bounding box center [819, 400] width 99 height 18
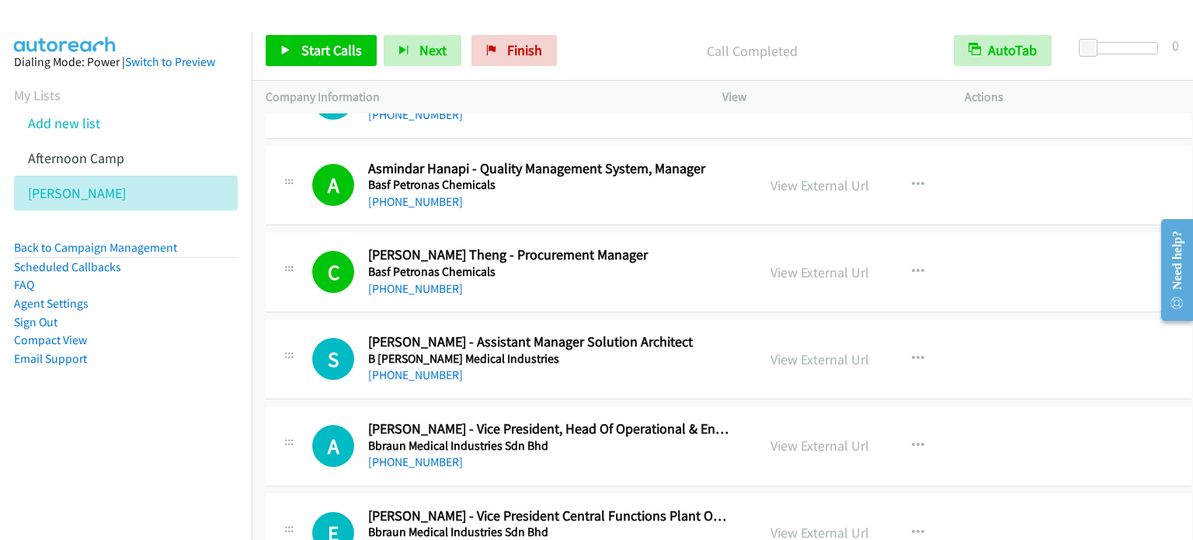
scroll to position [3262, 0]
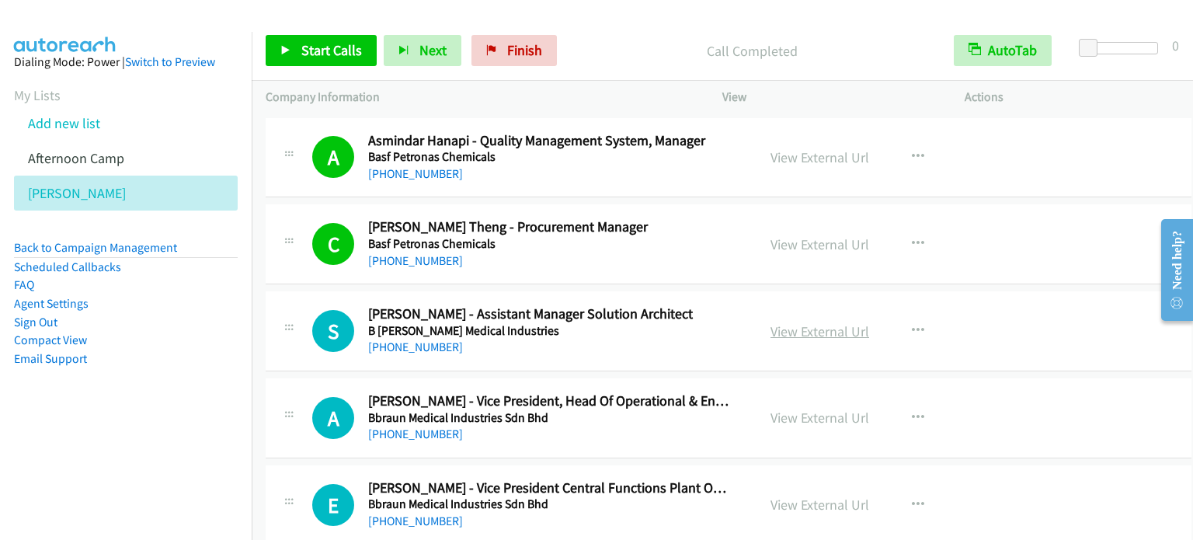
click at [840, 327] on link "View External Url" at bounding box center [819, 331] width 99 height 18
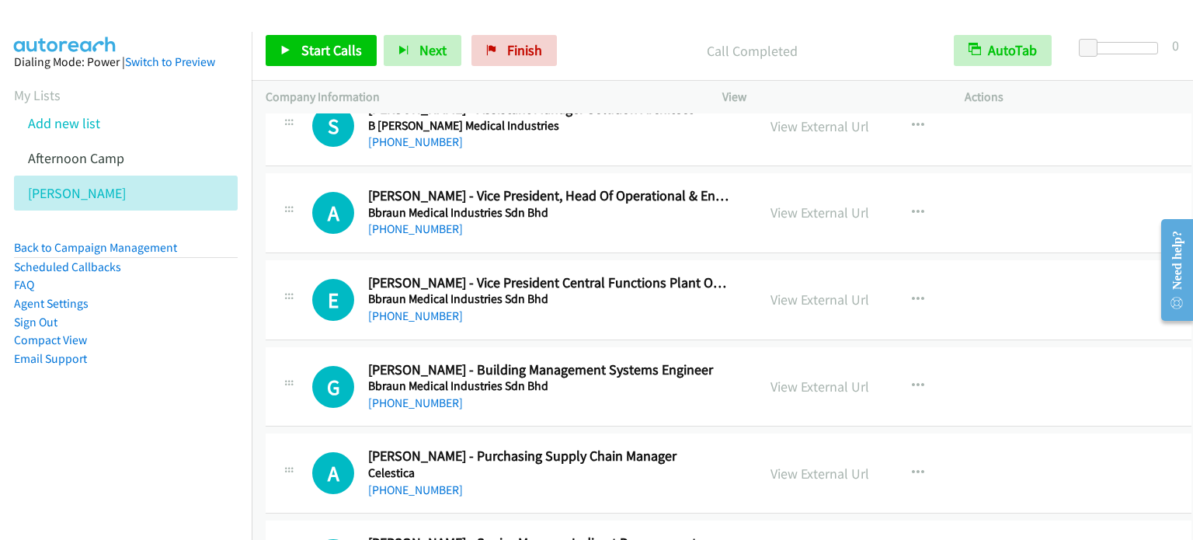
scroll to position [3495, 0]
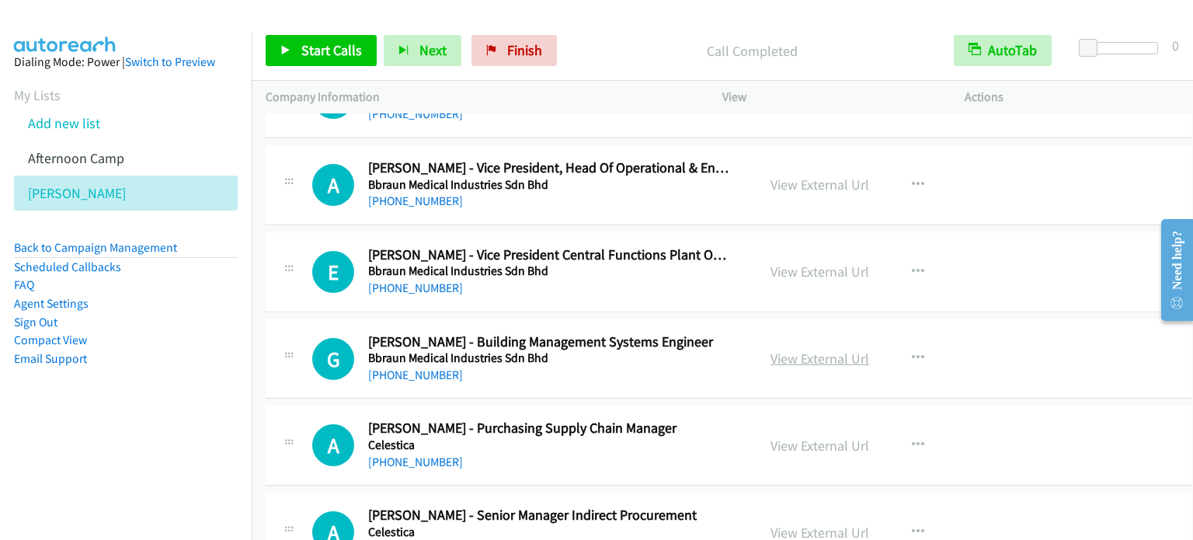
click at [795, 357] on link "View External Url" at bounding box center [819, 359] width 99 height 18
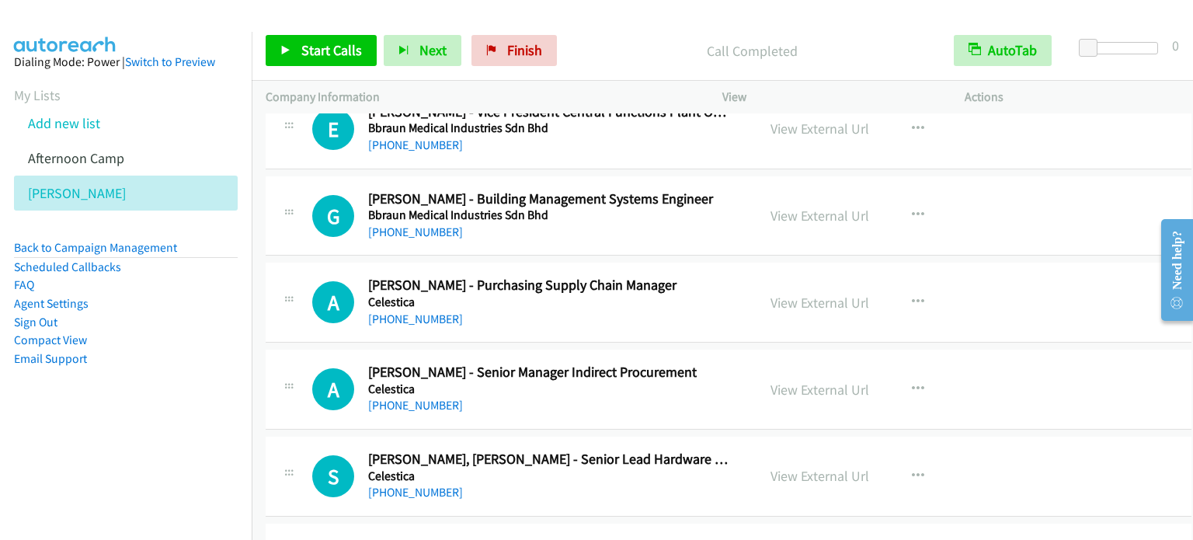
scroll to position [3650, 0]
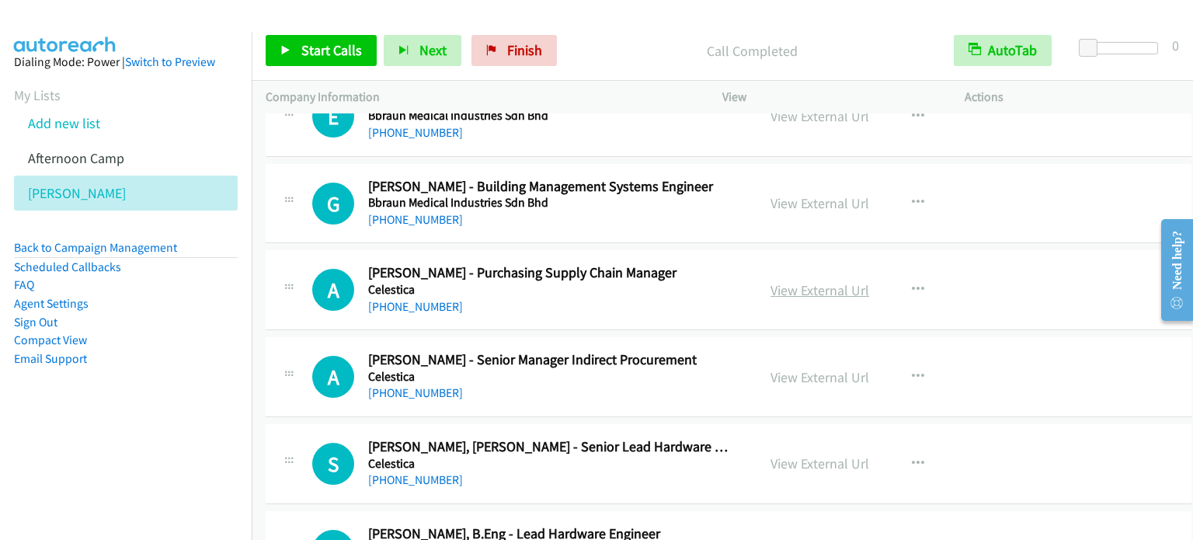
click at [798, 282] on link "View External Url" at bounding box center [819, 290] width 99 height 18
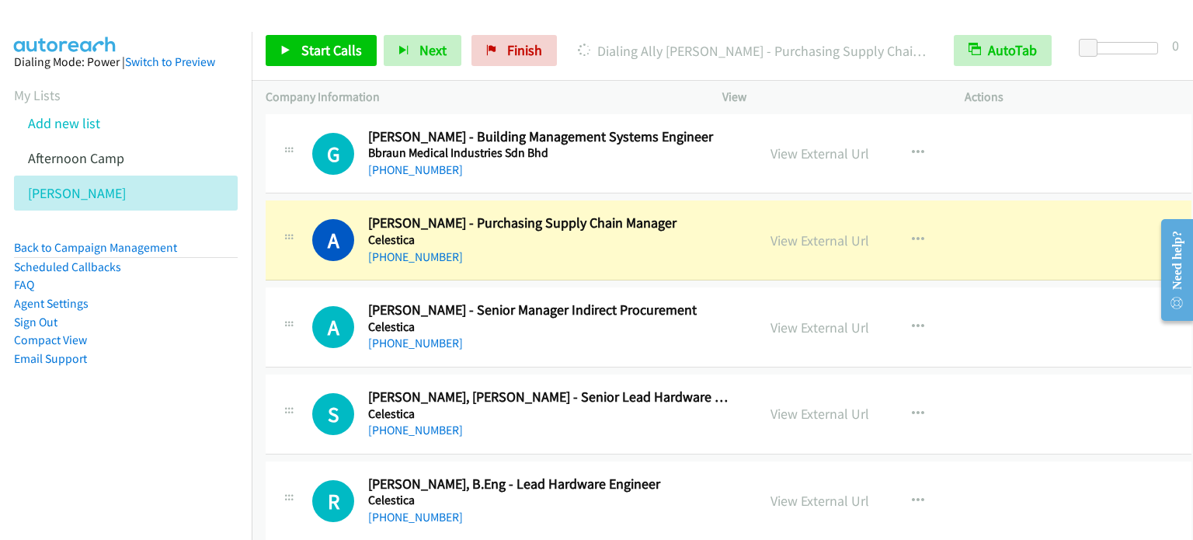
scroll to position [3728, 0]
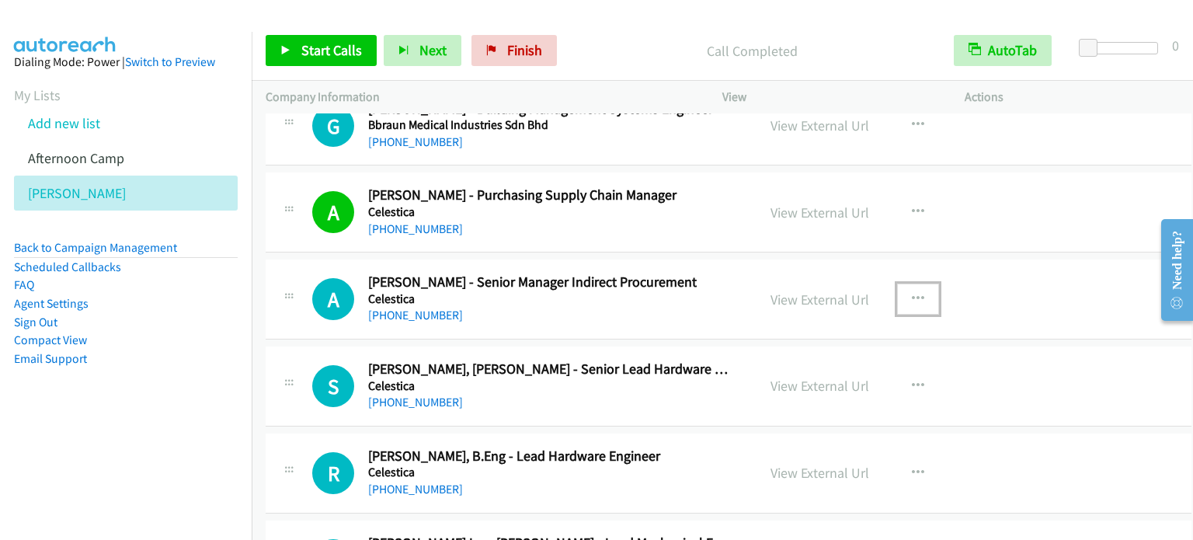
click at [916, 283] on button "button" at bounding box center [918, 298] width 42 height 31
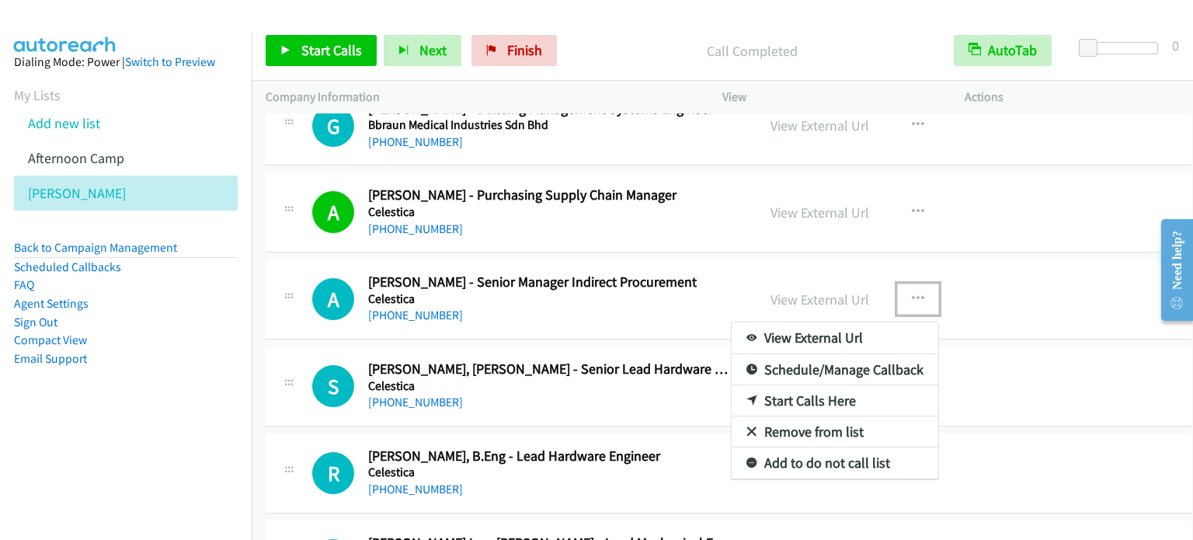
click at [824, 391] on link "Start Calls Here" at bounding box center [835, 400] width 207 height 31
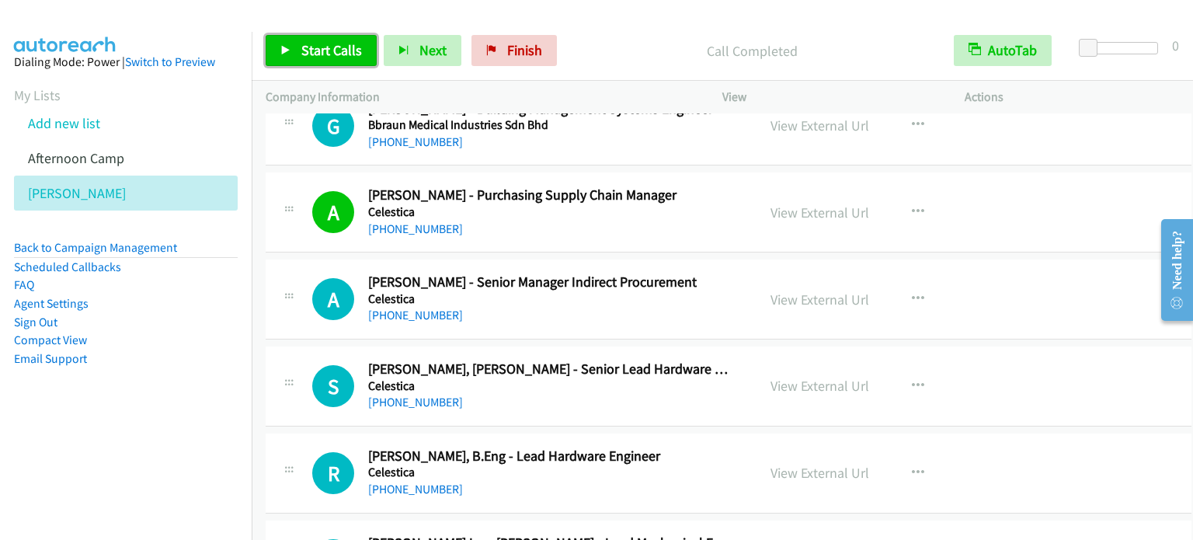
click at [315, 54] on span "Start Calls" at bounding box center [331, 50] width 61 height 18
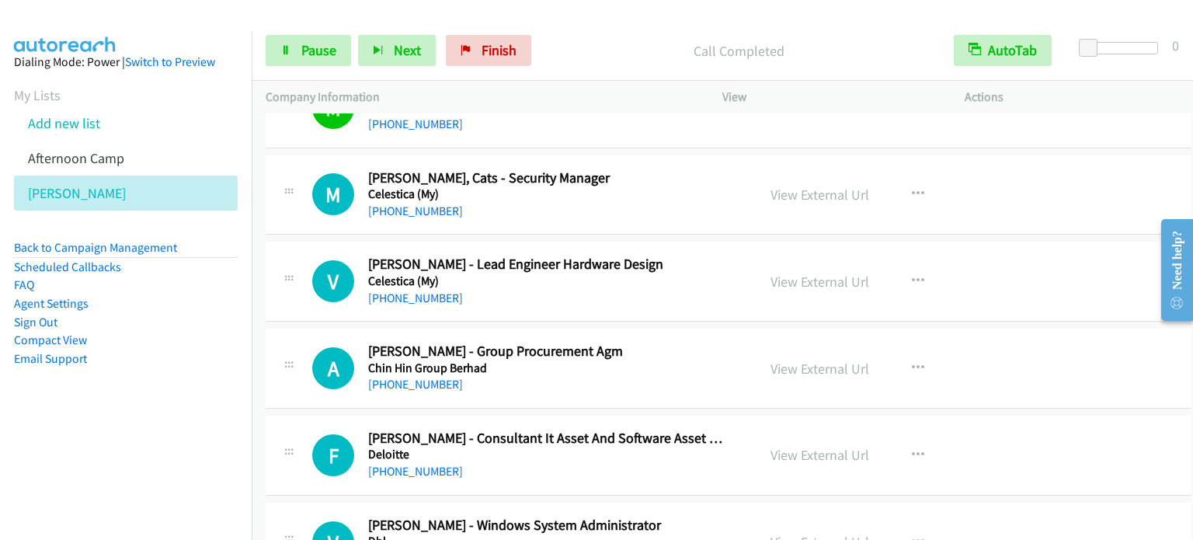
scroll to position [4194, 0]
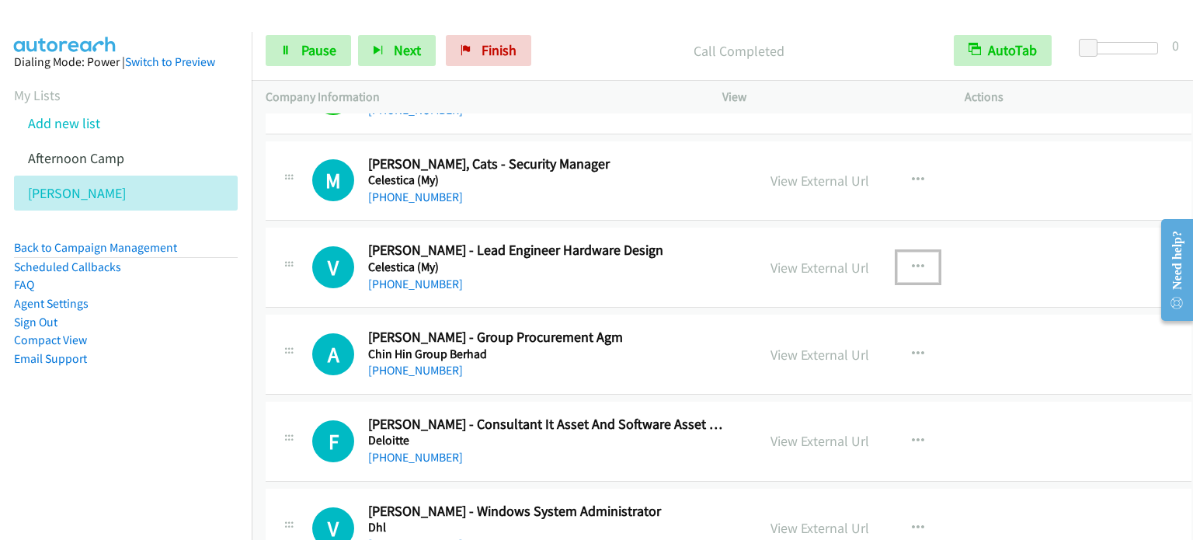
click at [913, 261] on icon "button" at bounding box center [918, 267] width 12 height 12
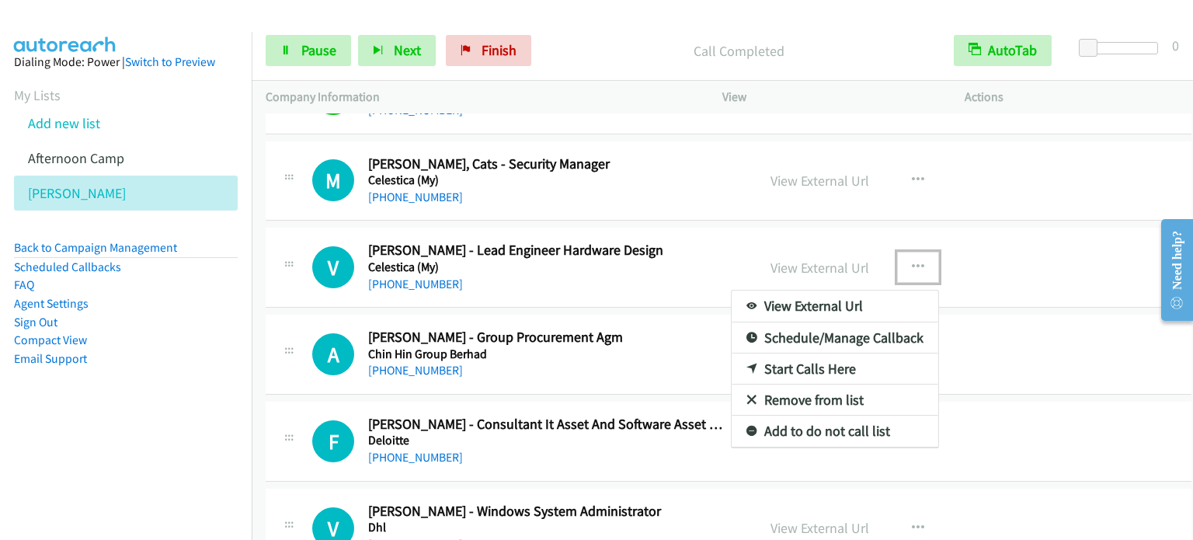
click at [816, 363] on link "Start Calls Here" at bounding box center [835, 368] width 207 height 31
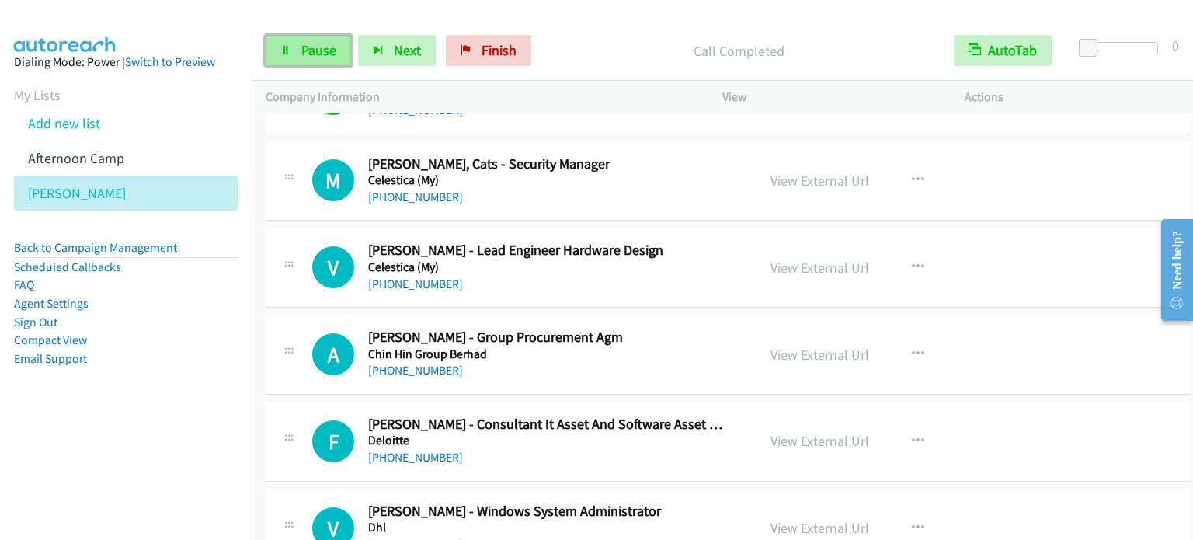
click at [290, 42] on link "Pause" at bounding box center [308, 50] width 85 height 31
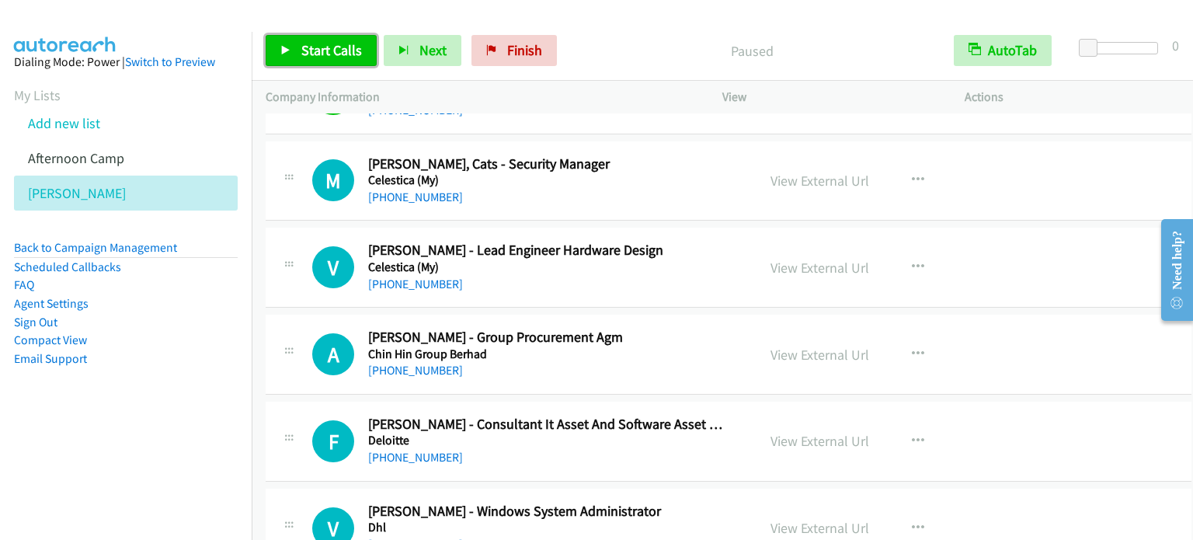
click at [292, 42] on link "Start Calls" at bounding box center [321, 50] width 111 height 31
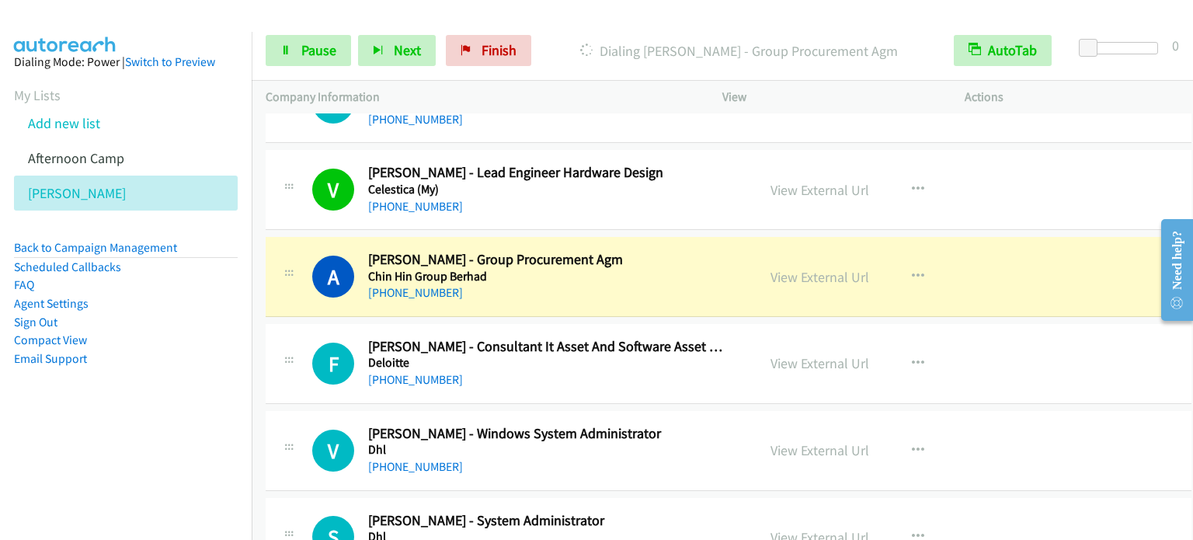
scroll to position [4350, 0]
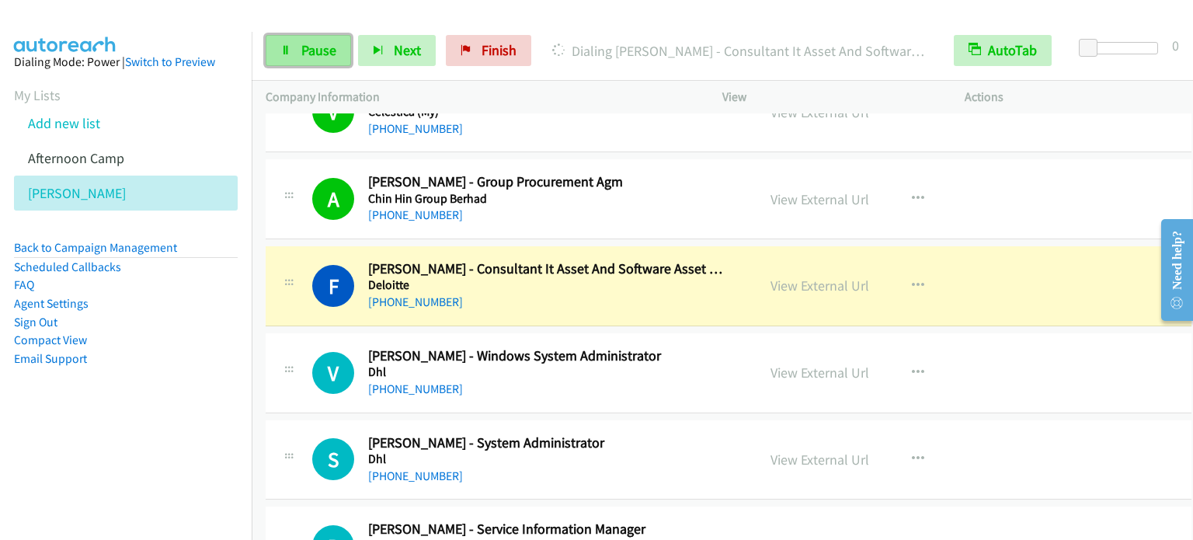
click at [317, 47] on span "Pause" at bounding box center [318, 50] width 35 height 18
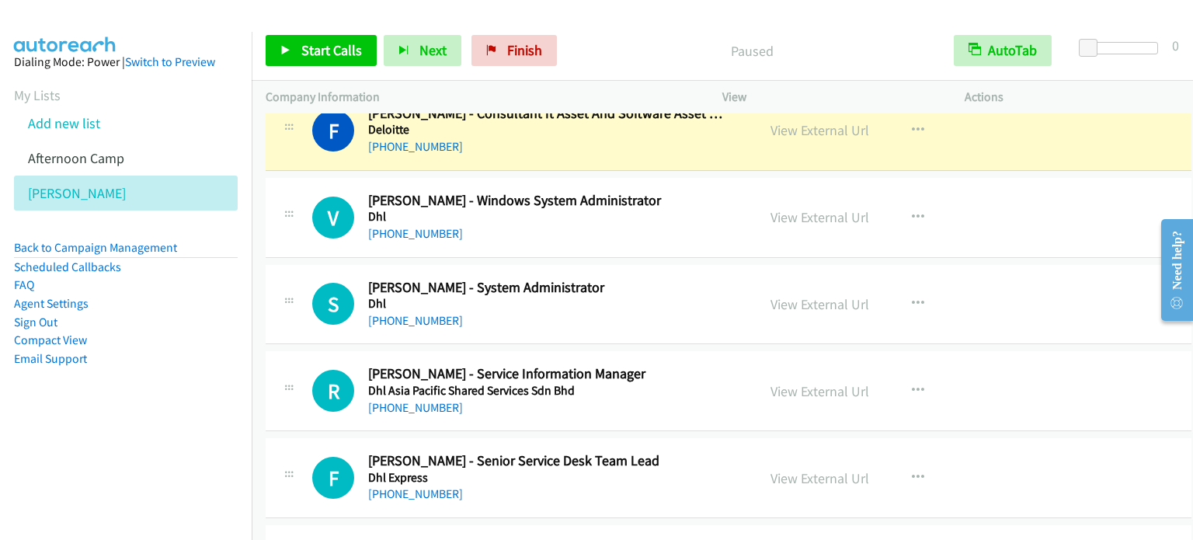
scroll to position [4427, 0]
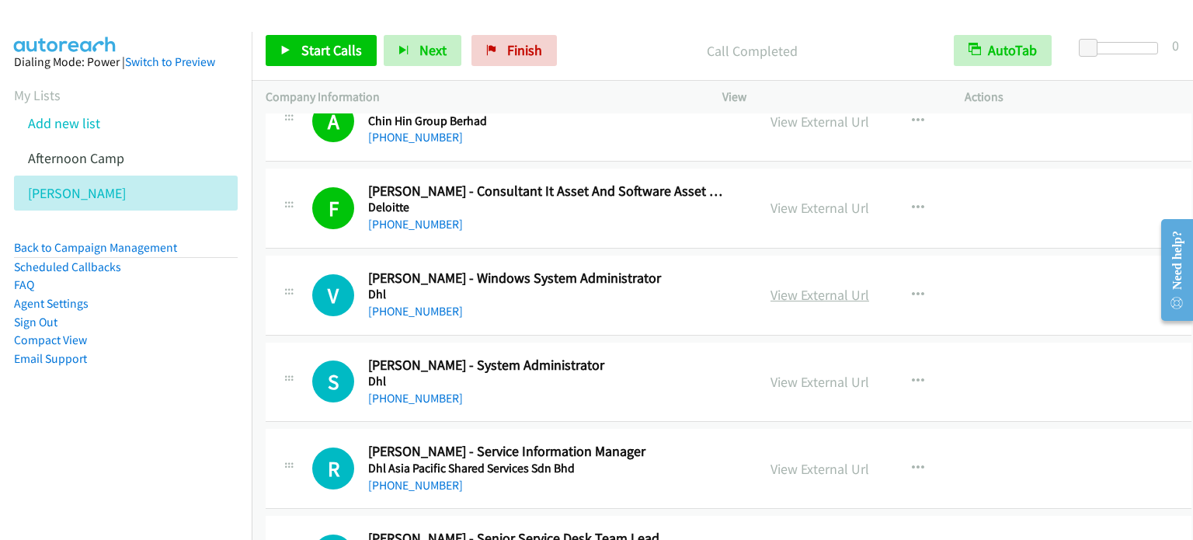
click at [840, 286] on link "View External Url" at bounding box center [819, 295] width 99 height 18
click at [841, 373] on link "View External Url" at bounding box center [819, 382] width 99 height 18
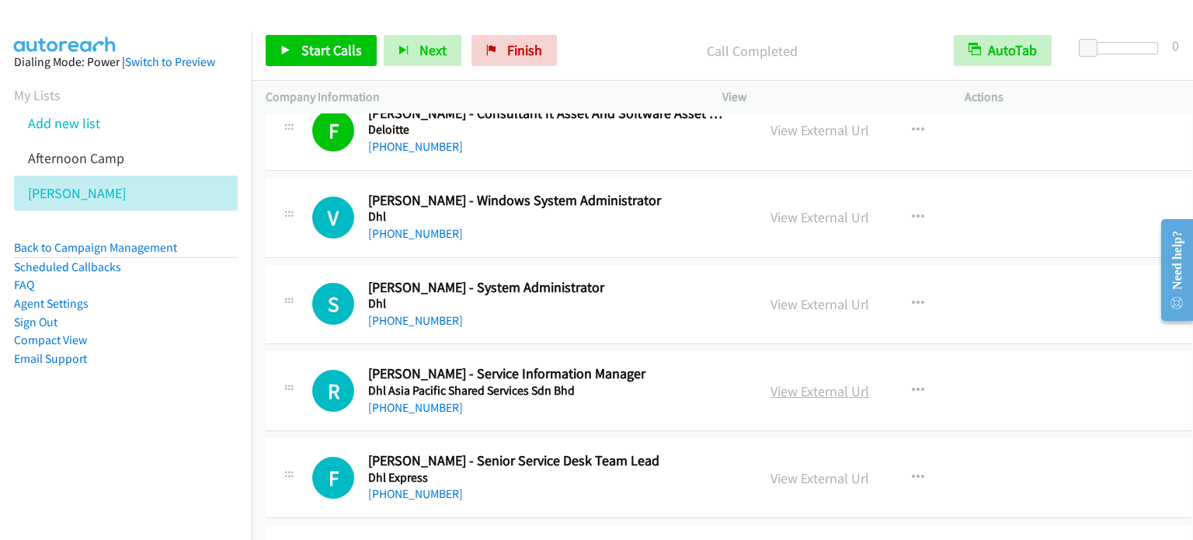
click at [837, 382] on link "View External Url" at bounding box center [819, 391] width 99 height 18
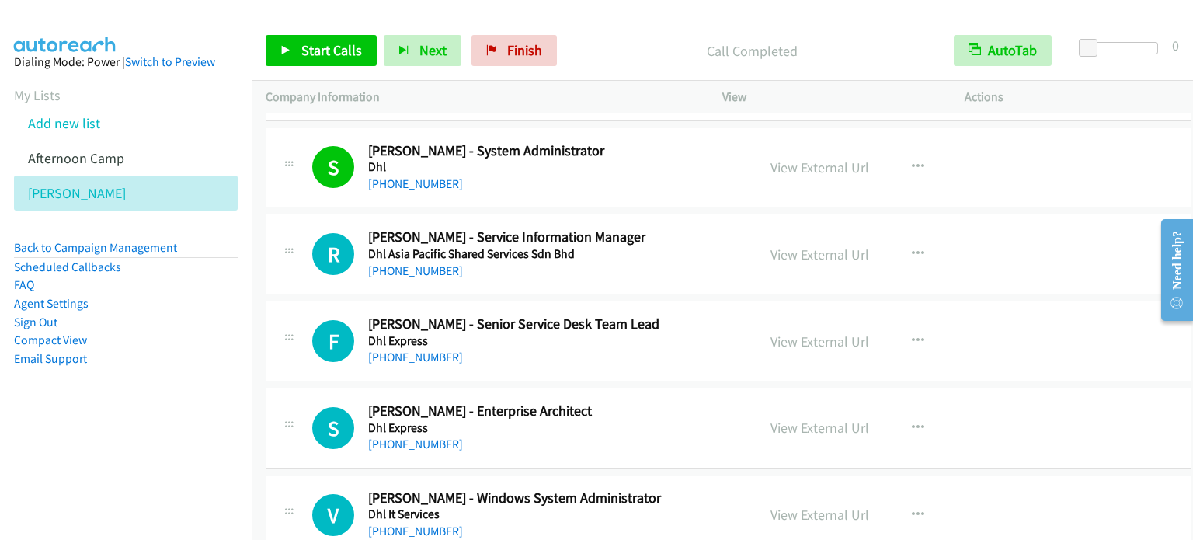
scroll to position [4660, 0]
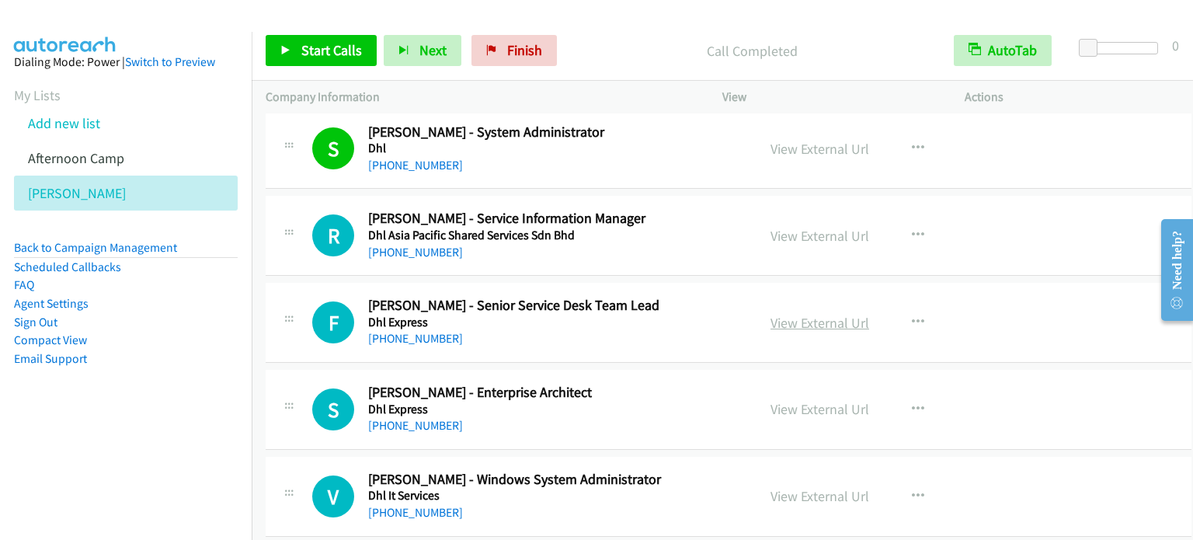
click at [840, 314] on link "View External Url" at bounding box center [819, 323] width 99 height 18
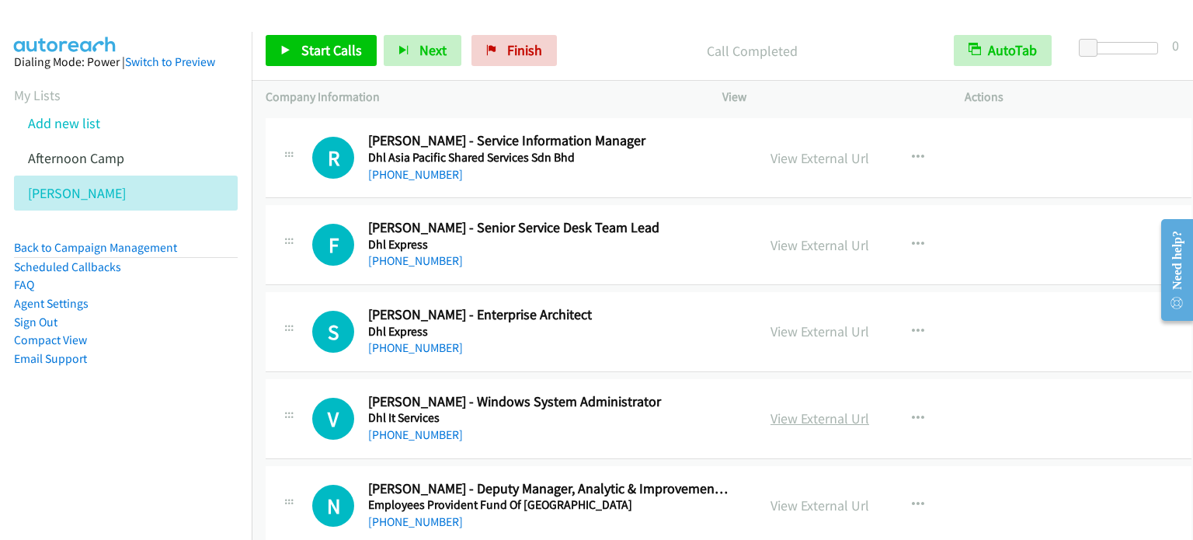
click at [845, 412] on link "View External Url" at bounding box center [819, 418] width 99 height 18
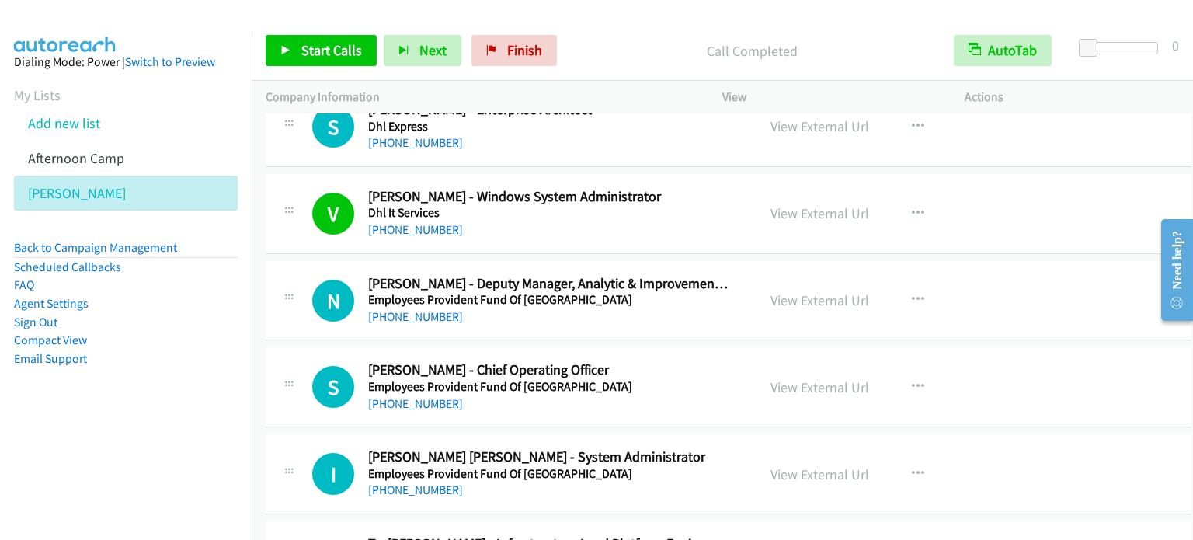
scroll to position [4971, 0]
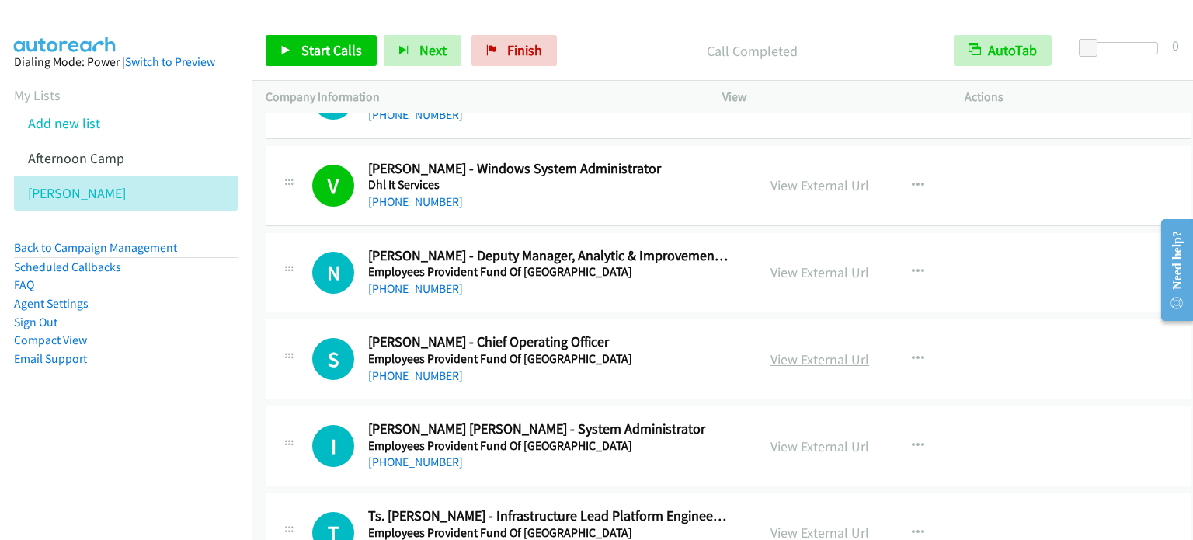
click at [814, 350] on link "View External Url" at bounding box center [819, 359] width 99 height 18
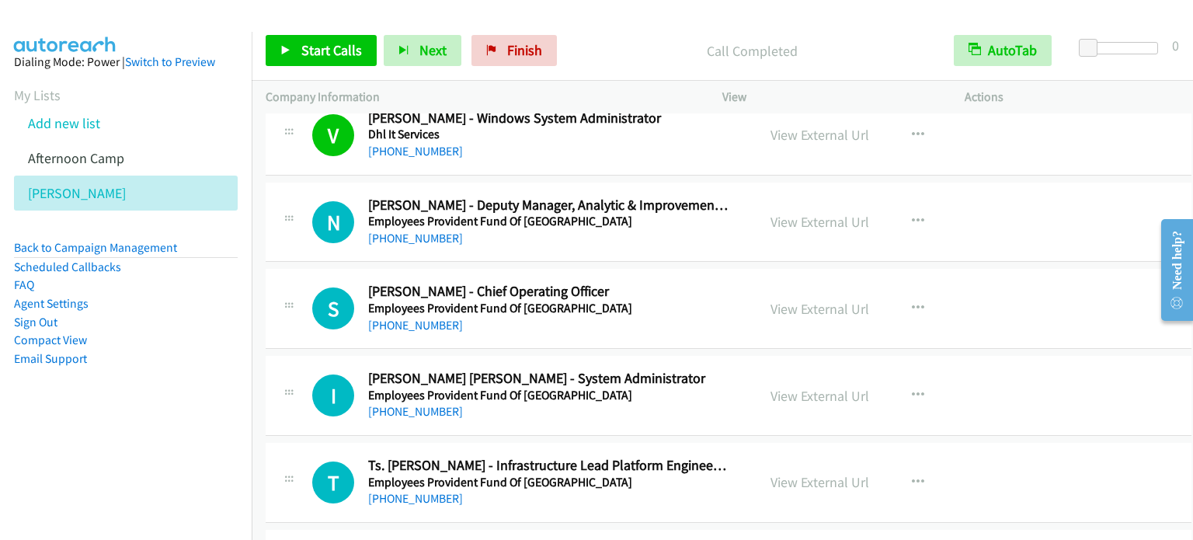
scroll to position [5049, 0]
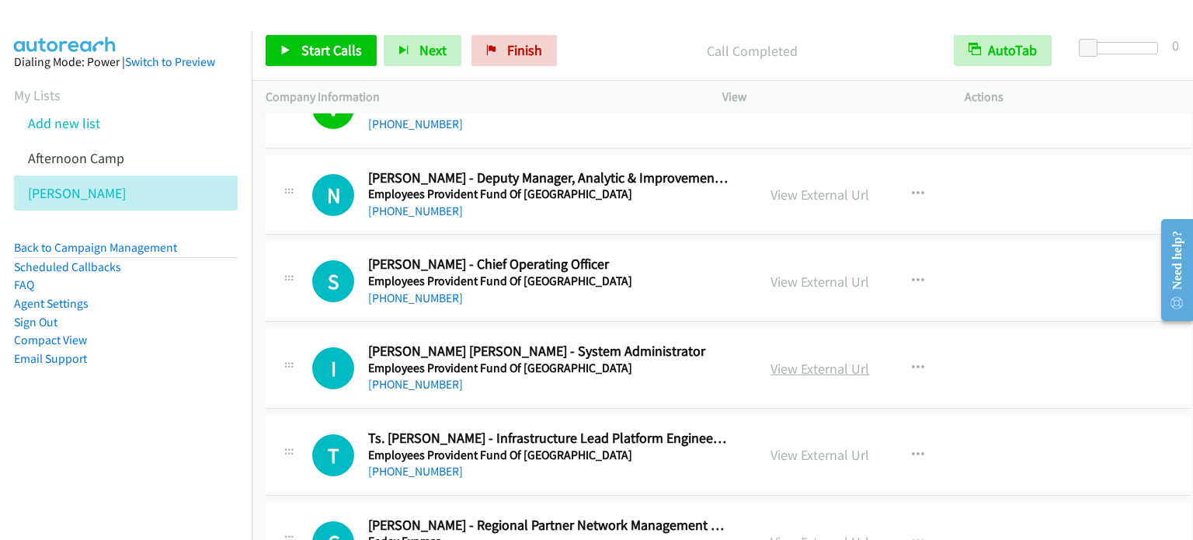
click at [826, 365] on link "View External Url" at bounding box center [819, 369] width 99 height 18
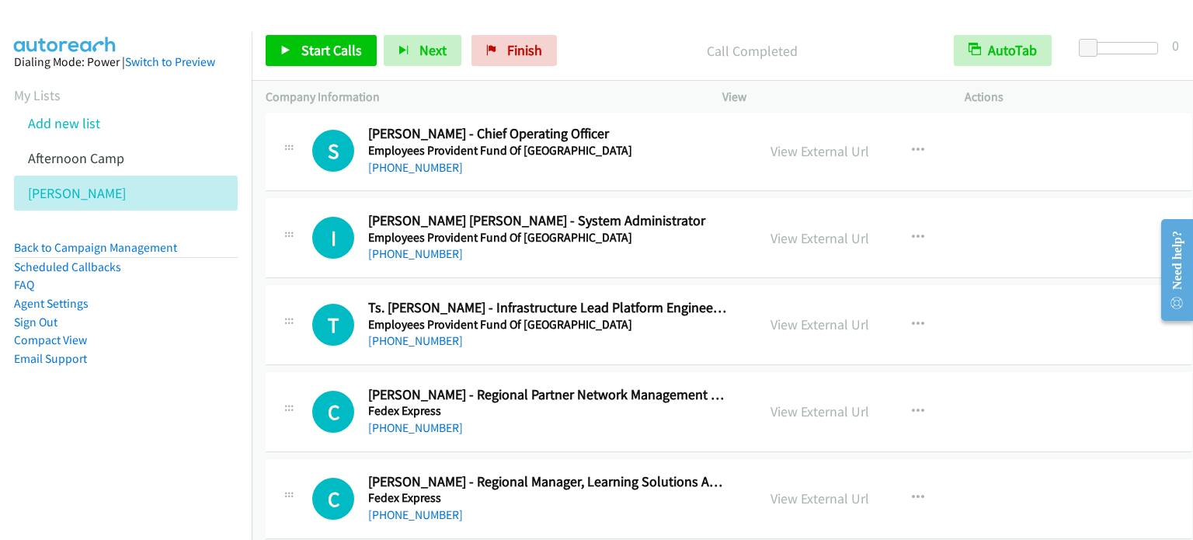
scroll to position [5282, 0]
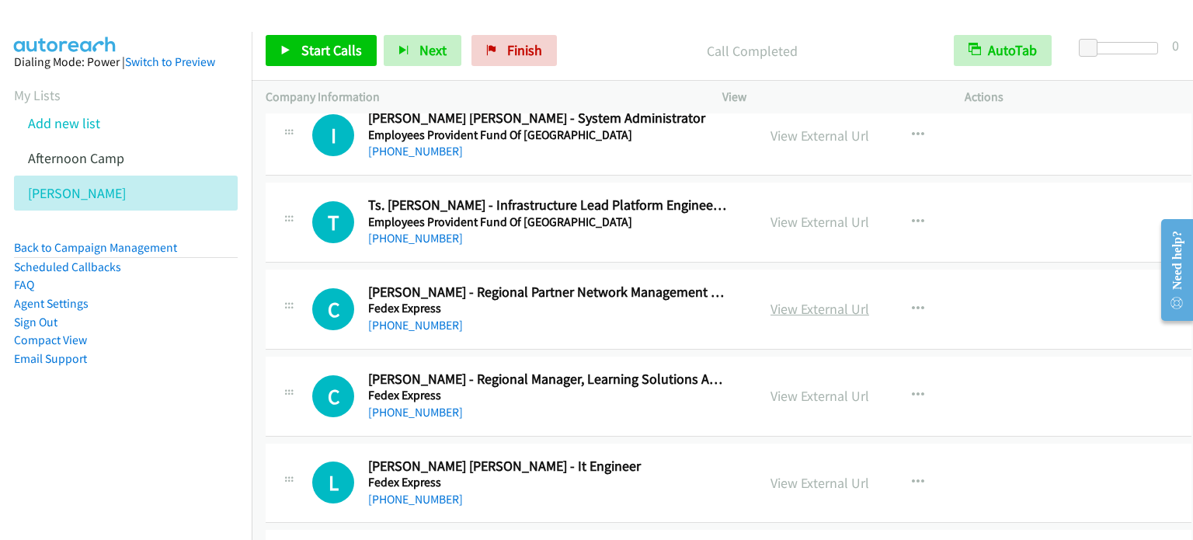
click at [824, 300] on link "View External Url" at bounding box center [819, 309] width 99 height 18
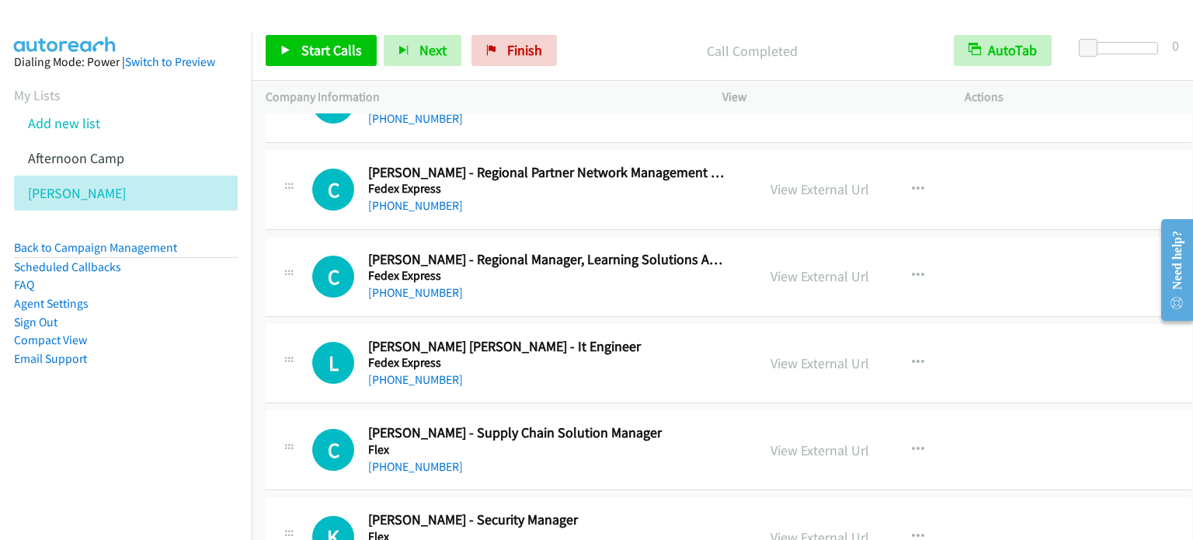
scroll to position [5437, 0]
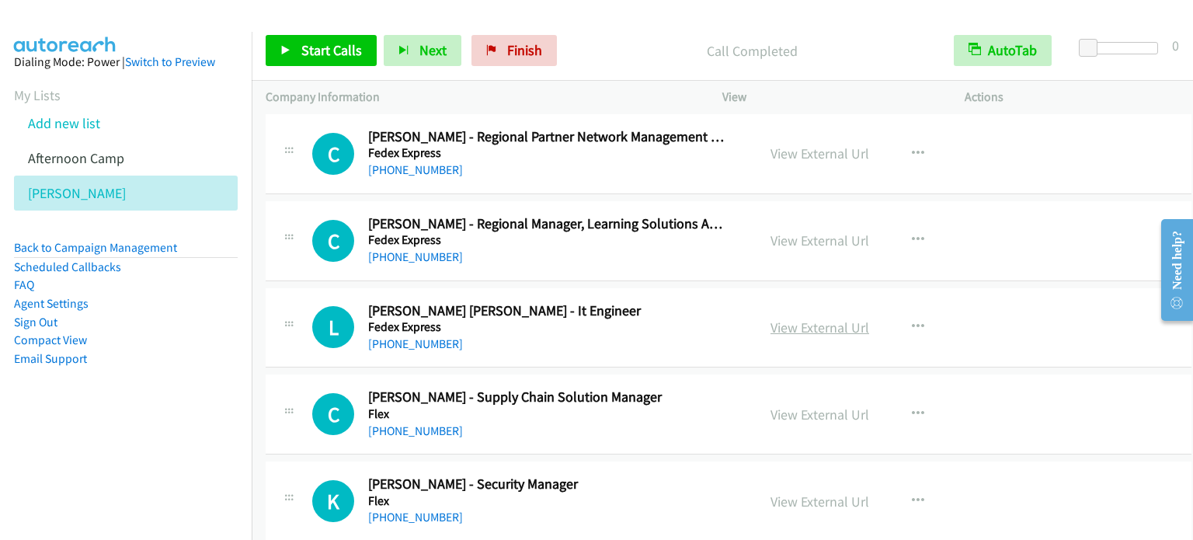
click at [835, 318] on link "View External Url" at bounding box center [819, 327] width 99 height 18
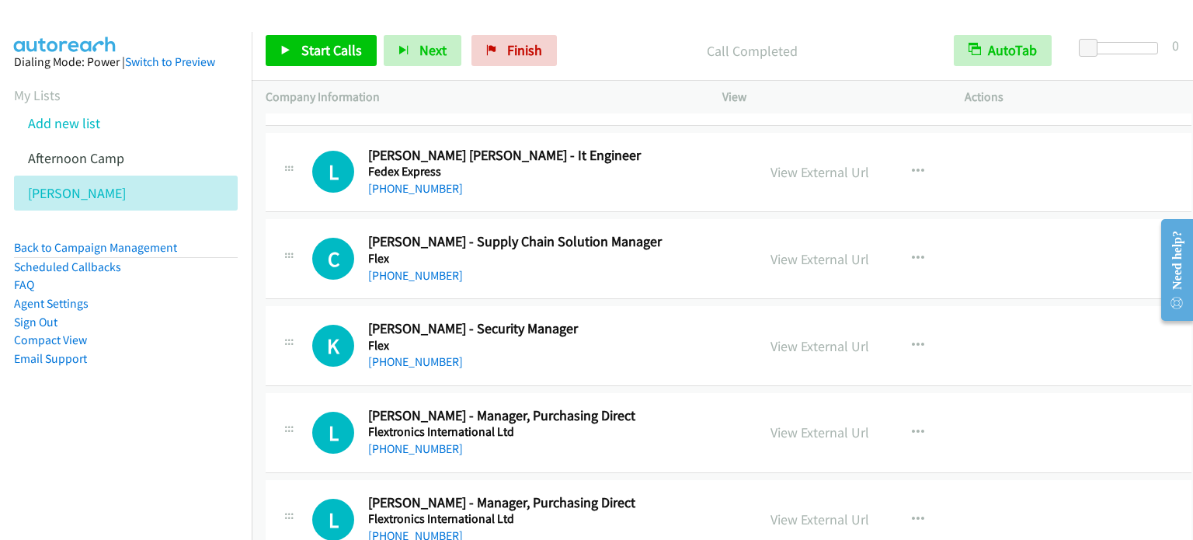
scroll to position [5748, 0]
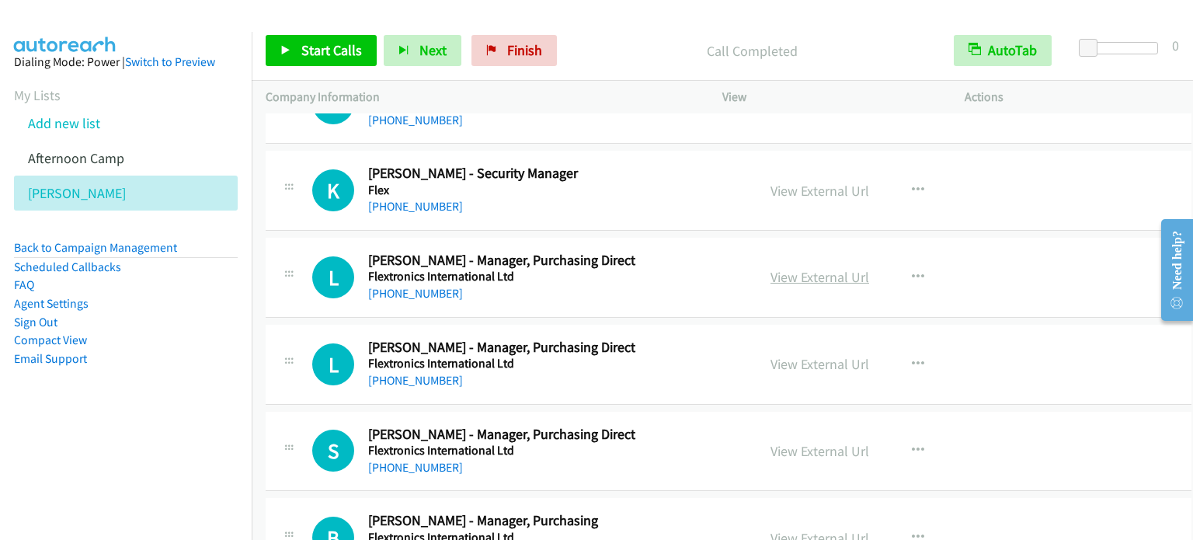
click at [818, 268] on link "View External Url" at bounding box center [819, 277] width 99 height 18
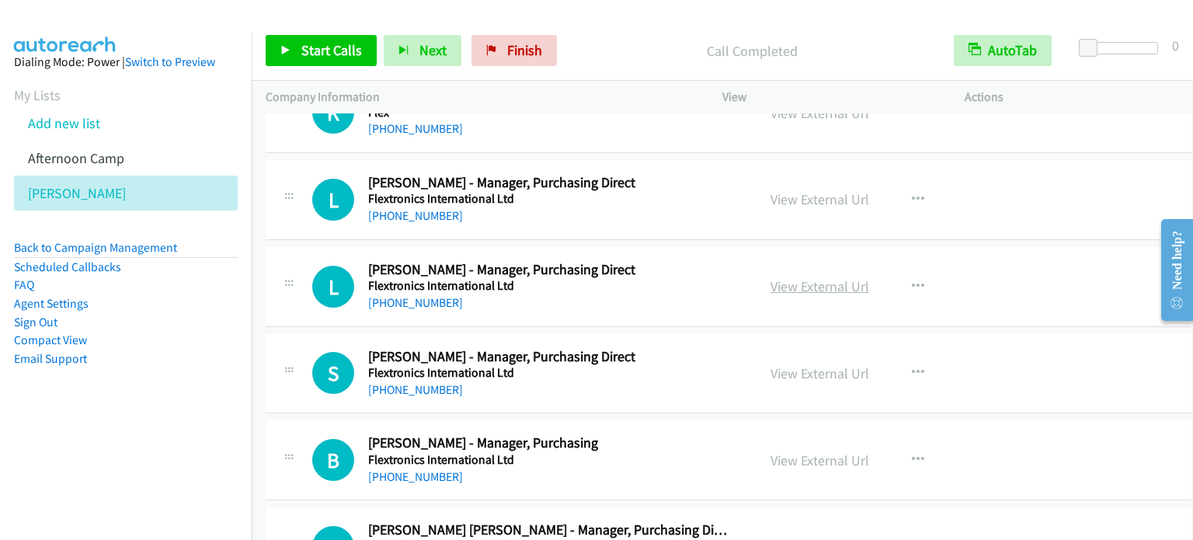
click at [836, 277] on link "View External Url" at bounding box center [819, 286] width 99 height 18
drag, startPoint x: 843, startPoint y: 365, endPoint x: 628, endPoint y: 5, distance: 419.5
click at [805, 364] on link "View External Url" at bounding box center [819, 373] width 99 height 18
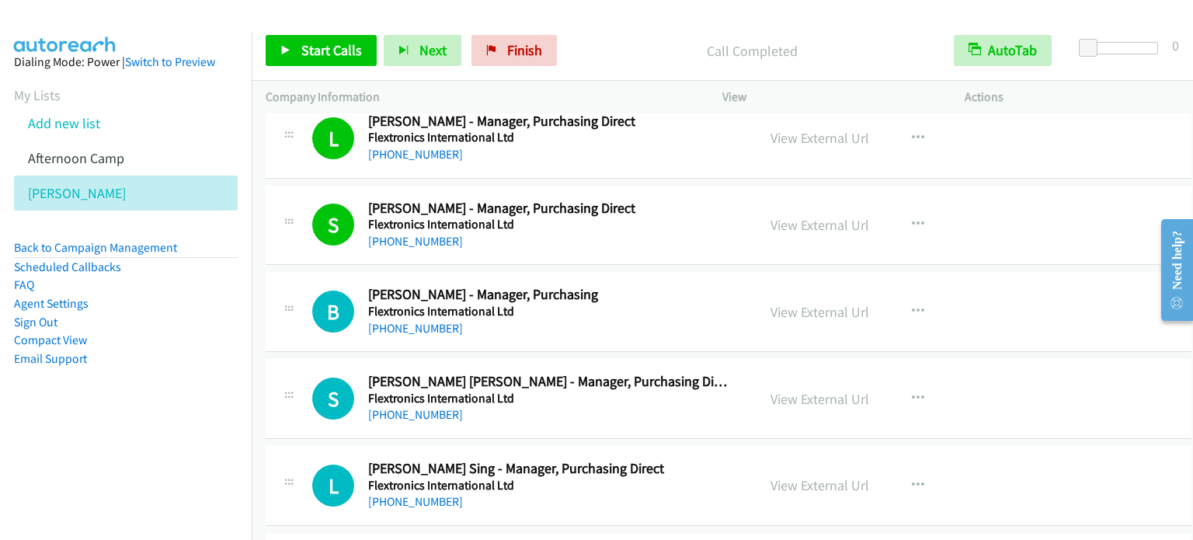
scroll to position [5981, 0]
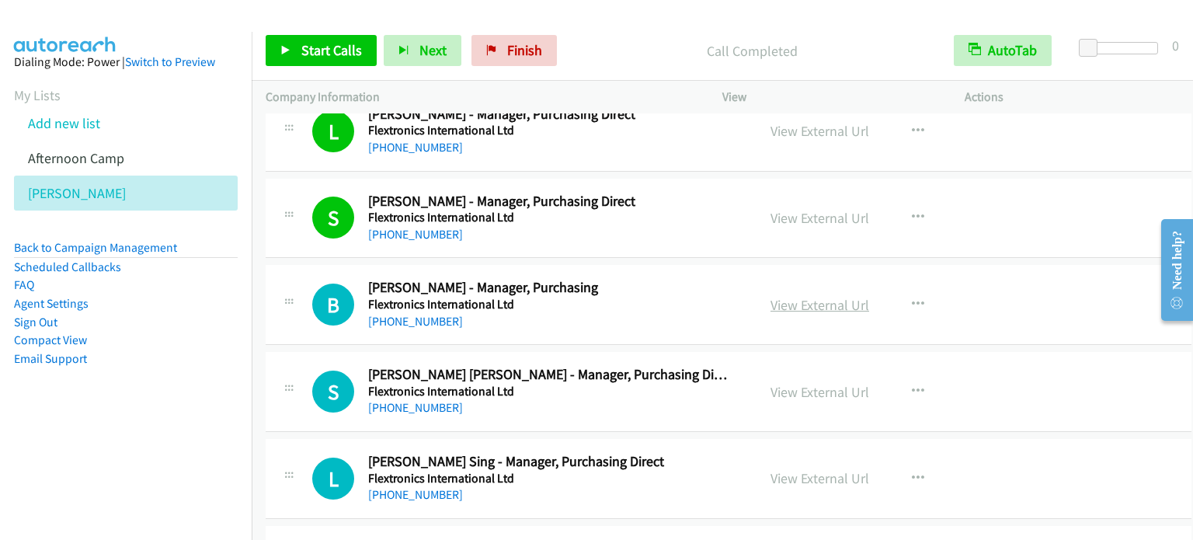
click at [854, 296] on link "View External Url" at bounding box center [819, 305] width 99 height 18
click at [850, 383] on link "View External Url" at bounding box center [819, 392] width 99 height 18
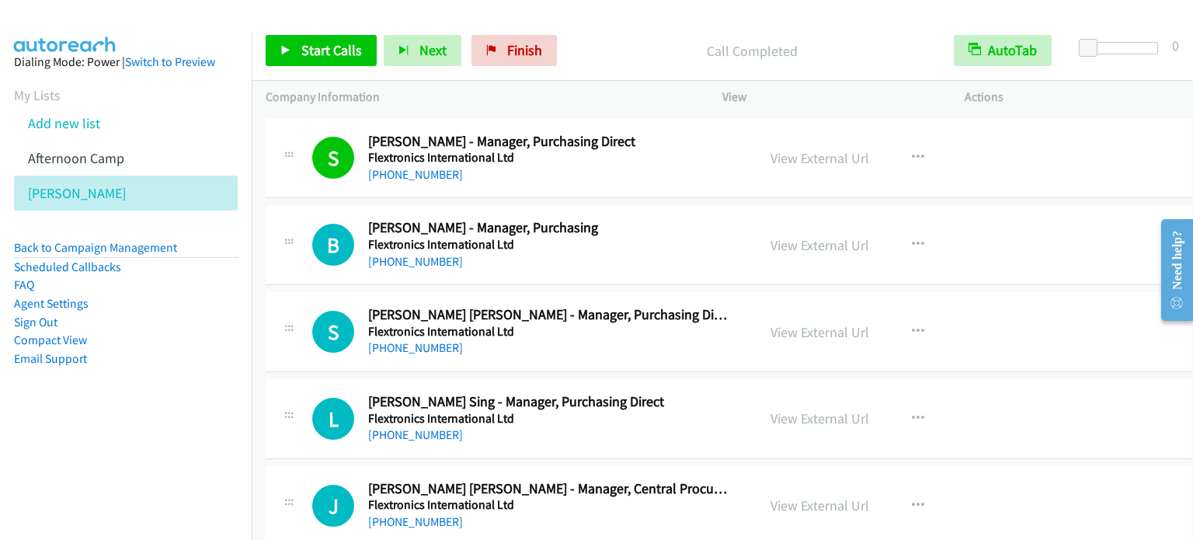
scroll to position [6136, 0]
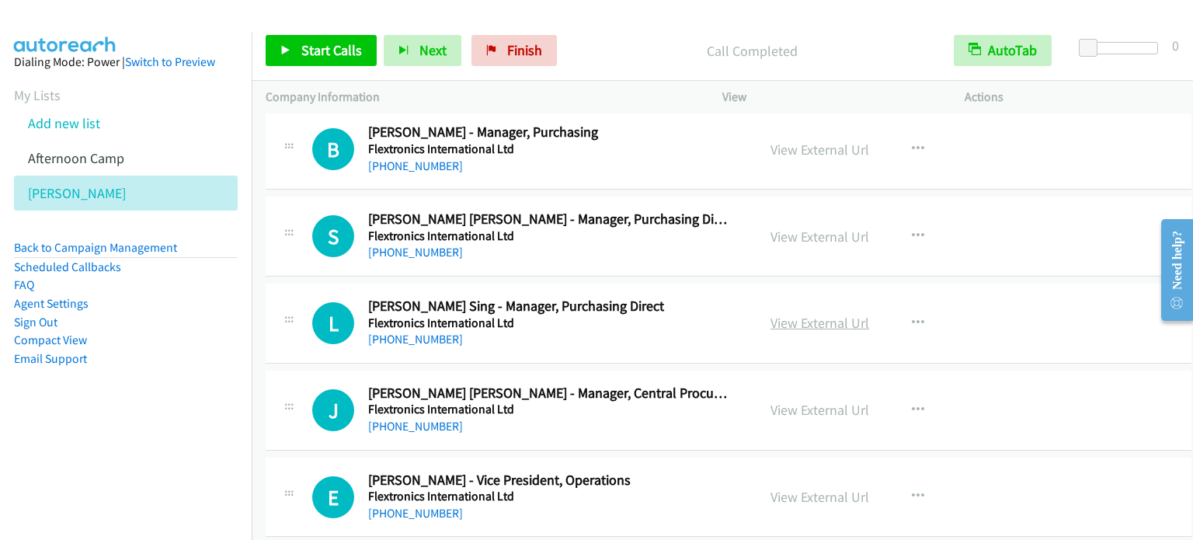
click at [796, 314] on link "View External Url" at bounding box center [819, 323] width 99 height 18
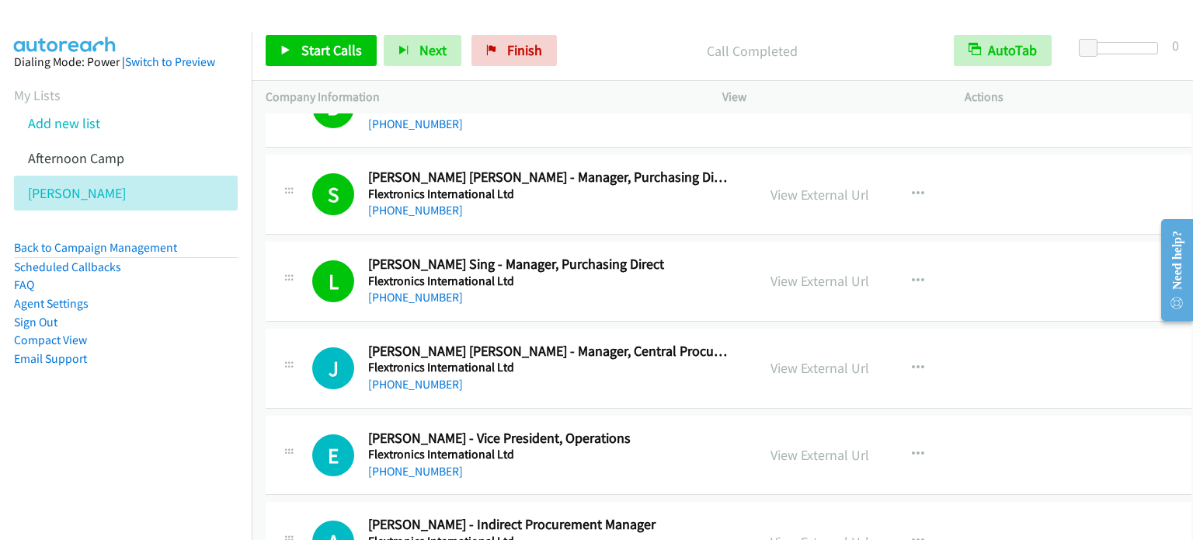
scroll to position [6214, 0]
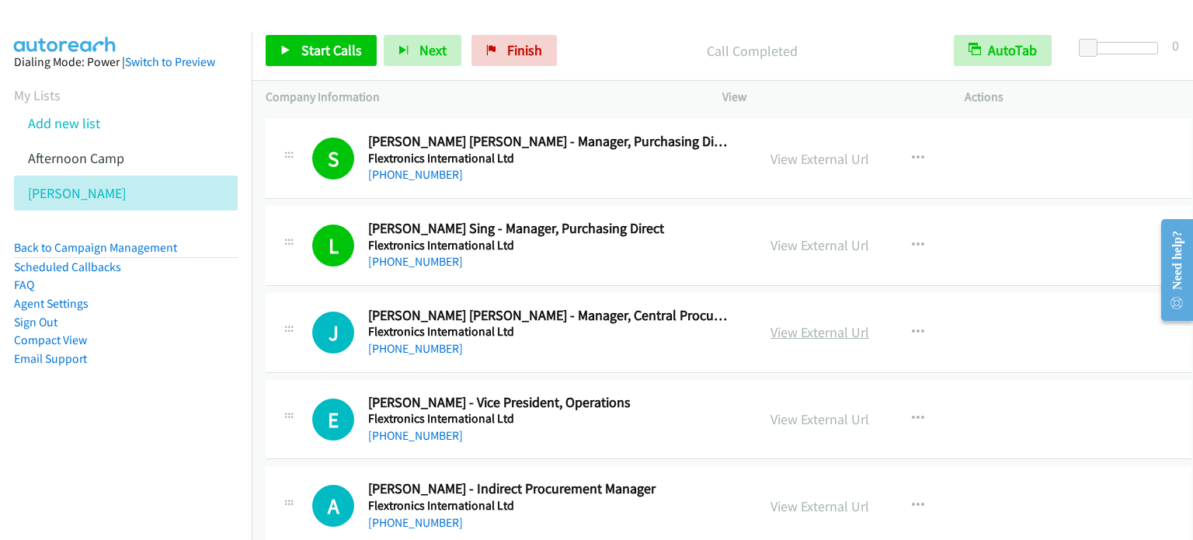
click at [828, 323] on link "View External Url" at bounding box center [819, 332] width 99 height 18
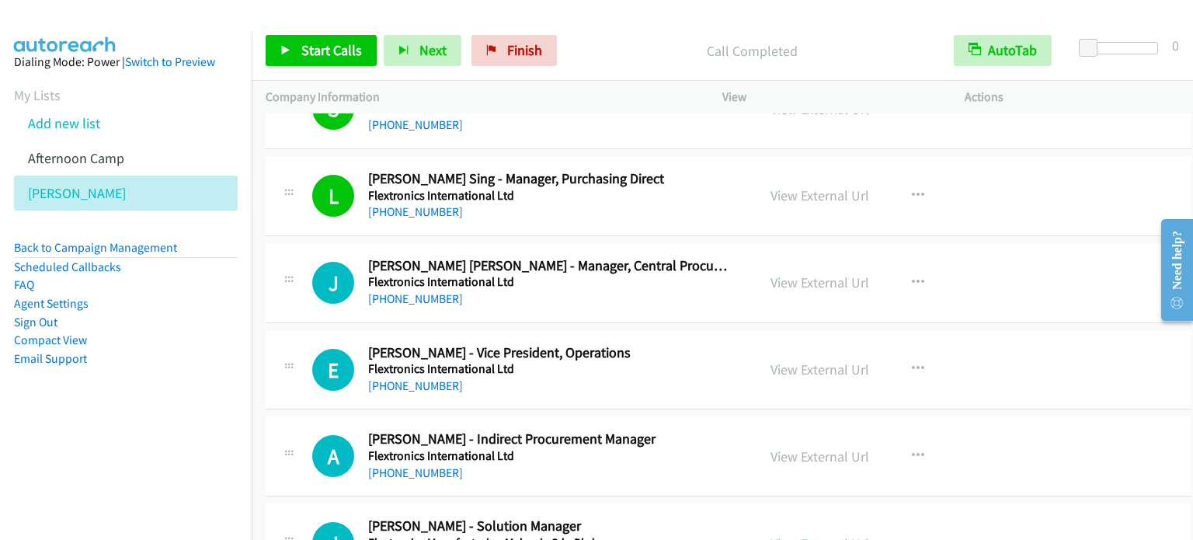
scroll to position [6291, 0]
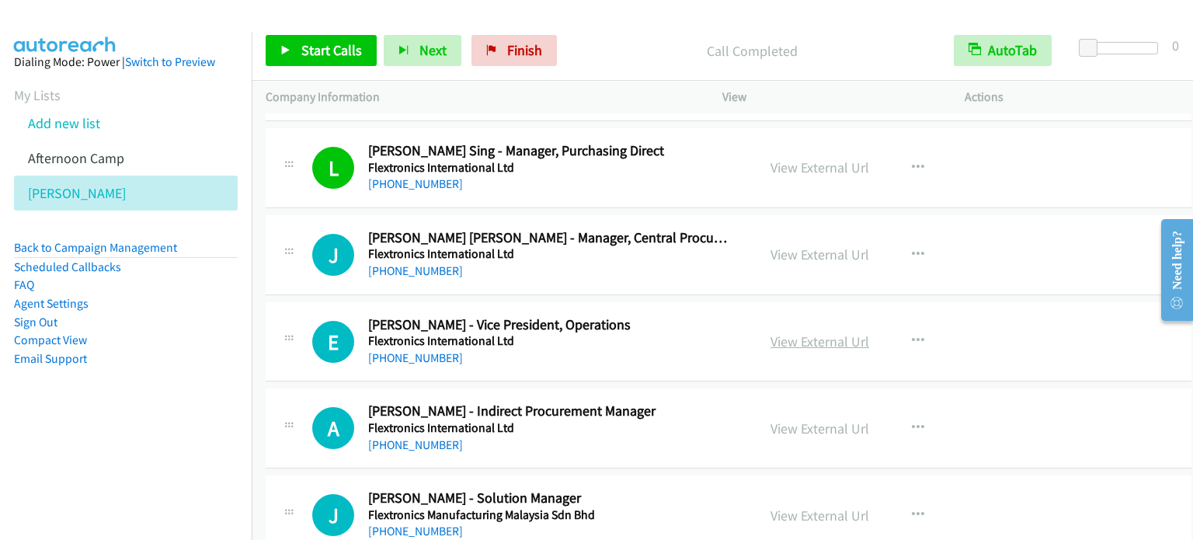
click at [826, 332] on link "View External Url" at bounding box center [819, 341] width 99 height 18
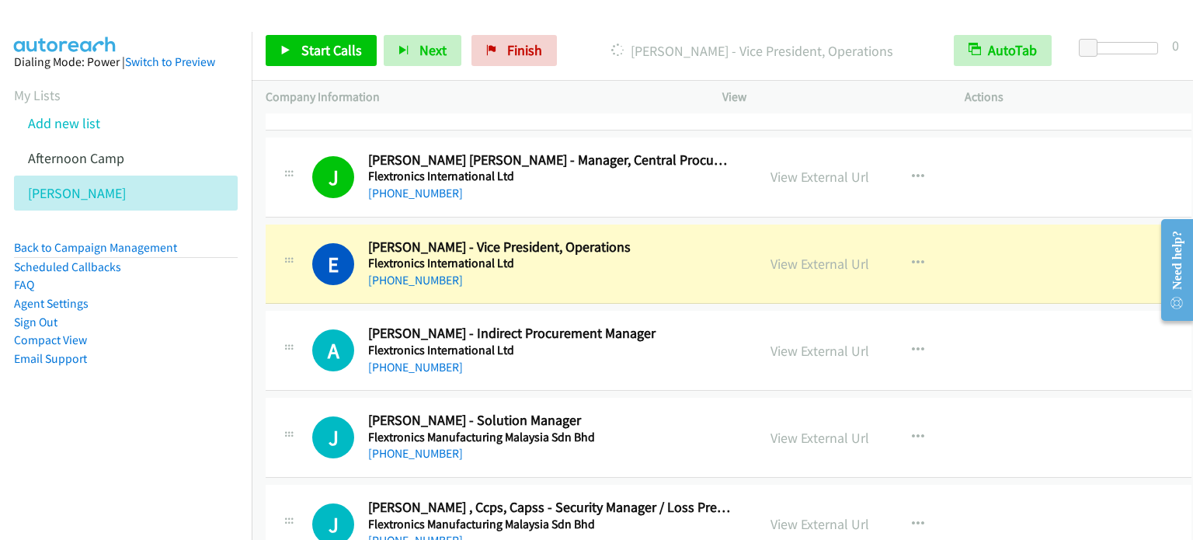
scroll to position [6447, 0]
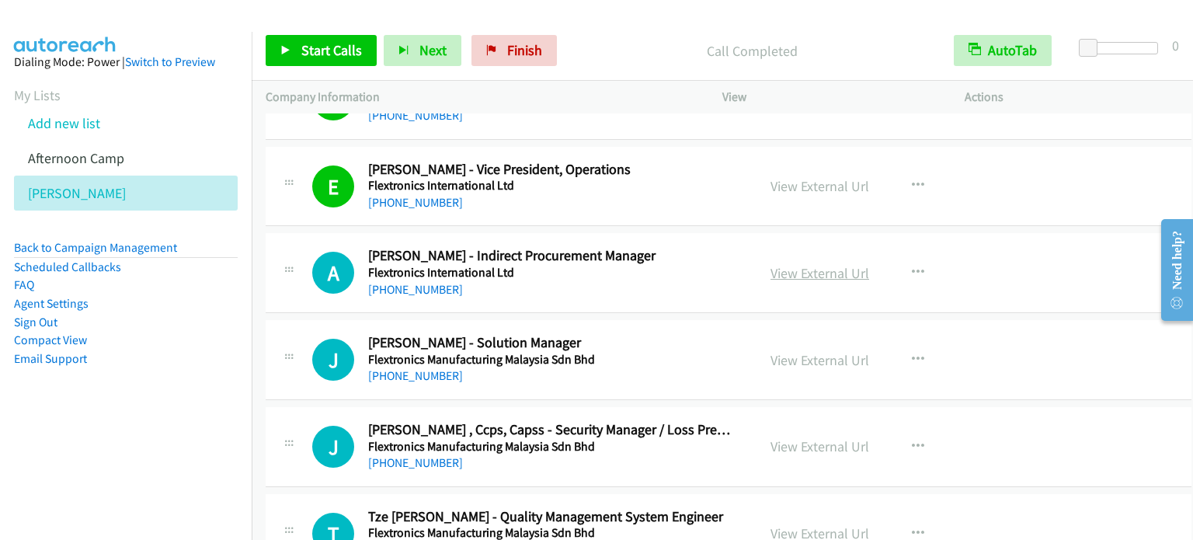
click at [823, 264] on link "View External Url" at bounding box center [819, 273] width 99 height 18
click at [816, 351] on link "View External Url" at bounding box center [819, 360] width 99 height 18
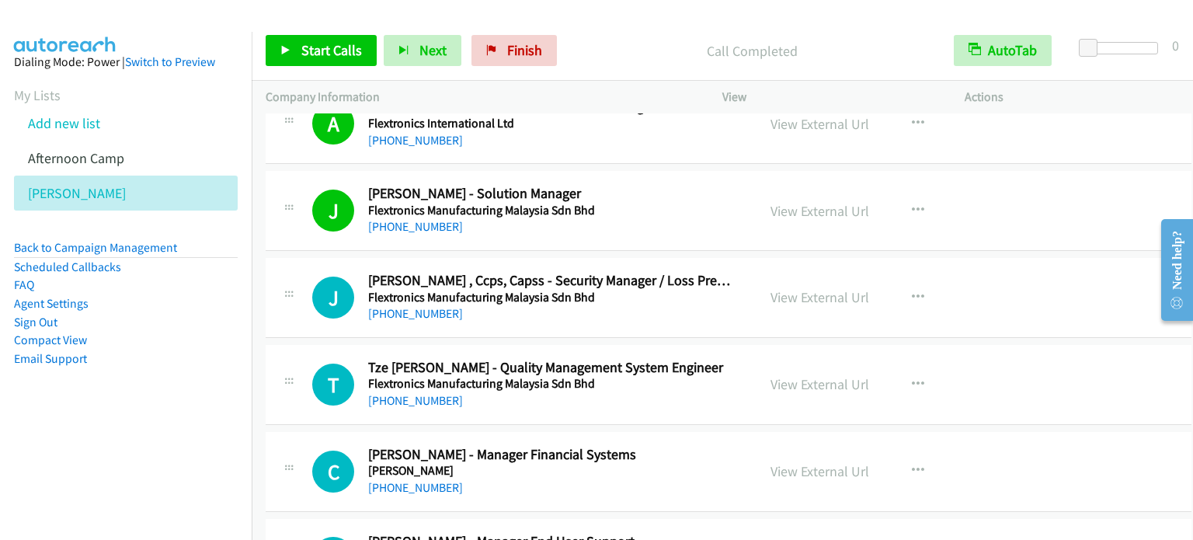
scroll to position [6680, 0]
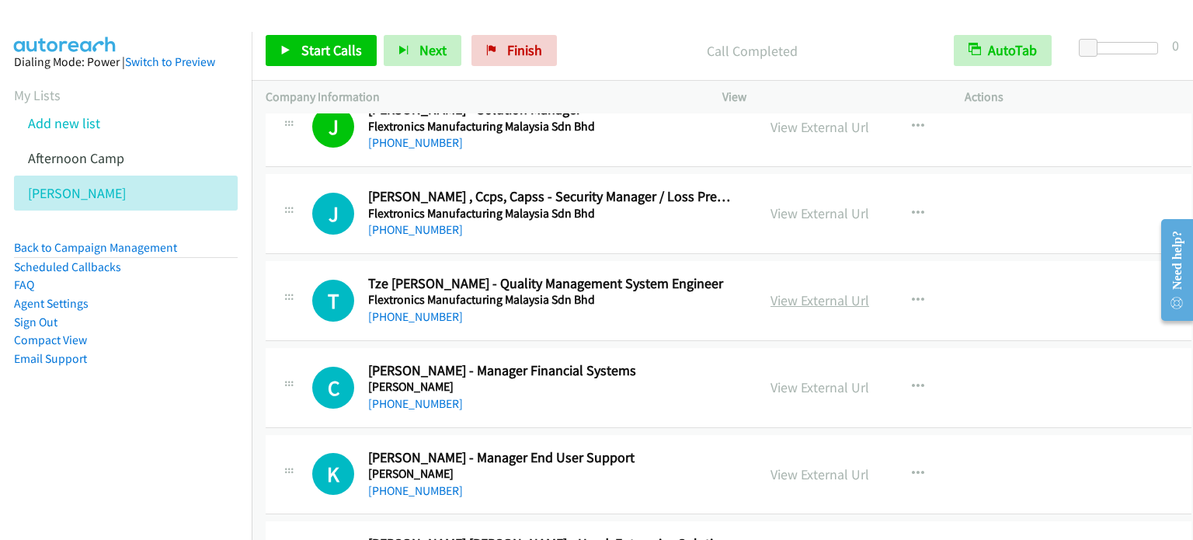
click at [815, 291] on link "View External Url" at bounding box center [819, 300] width 99 height 18
click at [807, 378] on link "View External Url" at bounding box center [819, 387] width 99 height 18
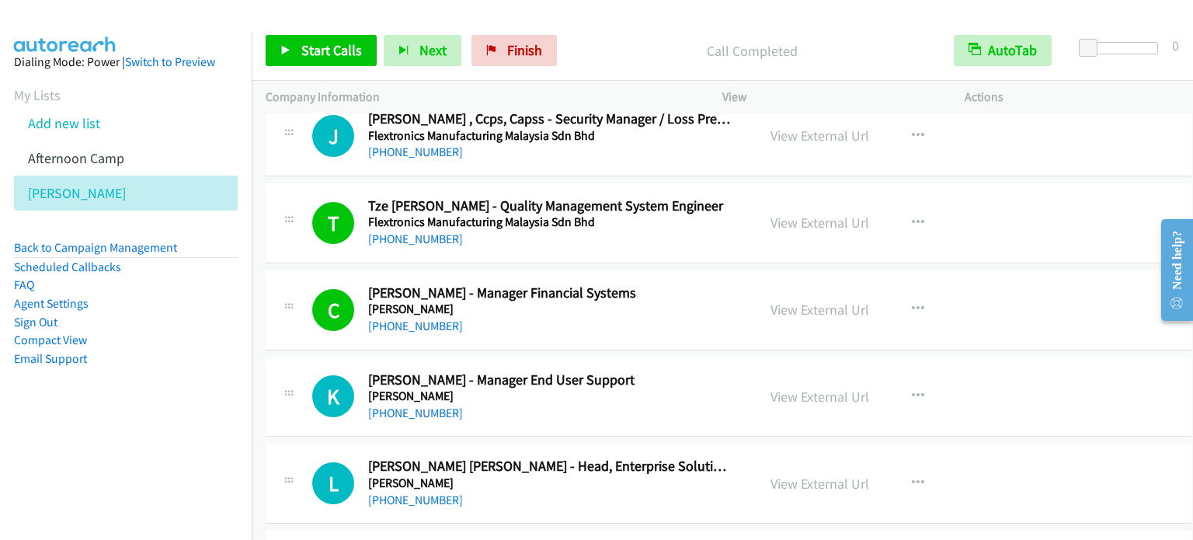
scroll to position [6913, 0]
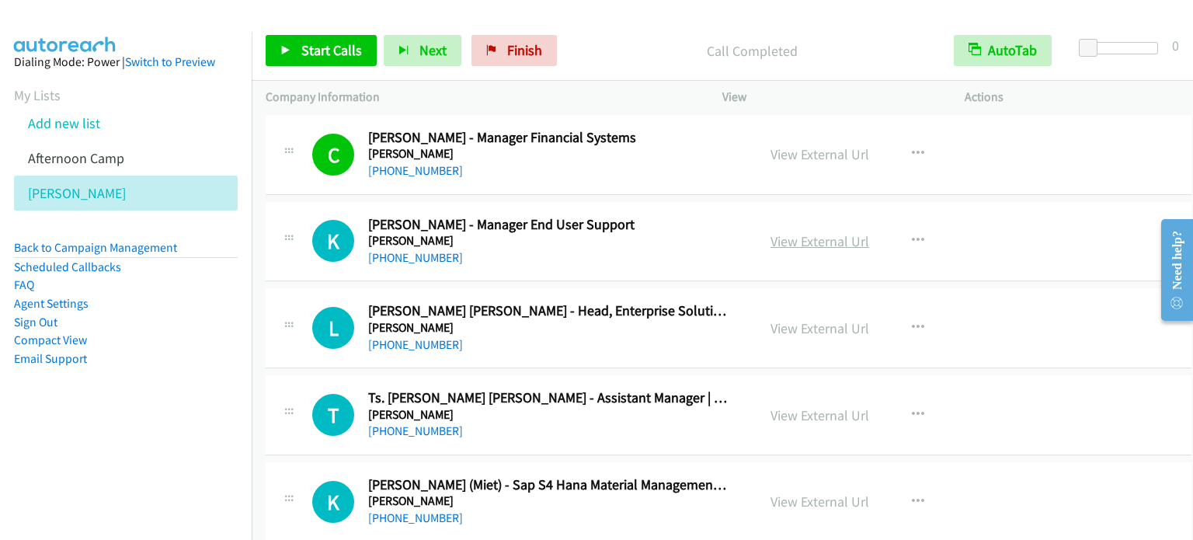
click at [842, 232] on link "View External Url" at bounding box center [819, 241] width 99 height 18
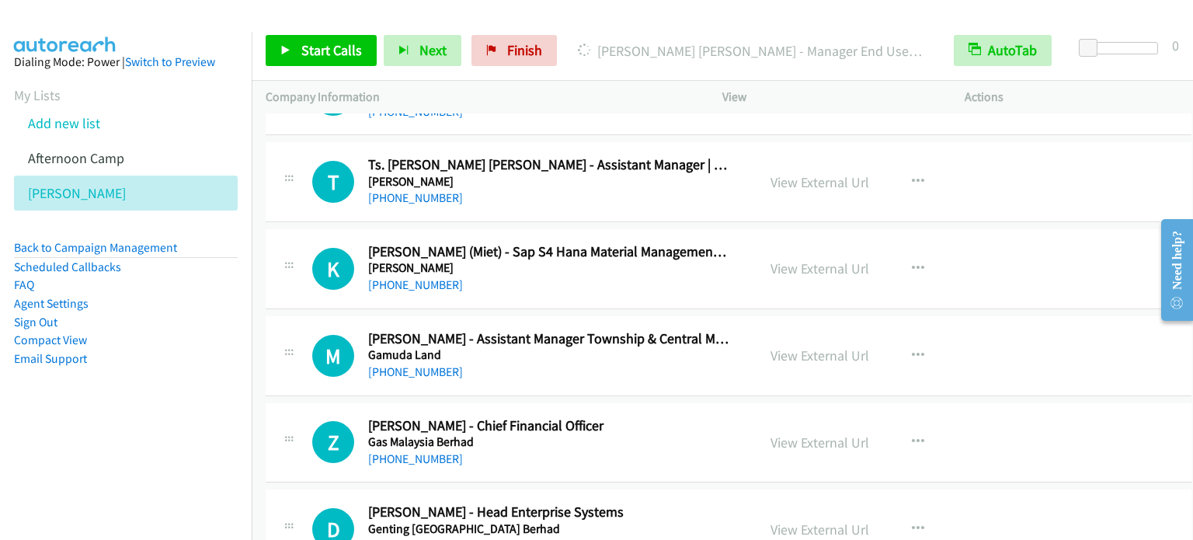
scroll to position [7223, 0]
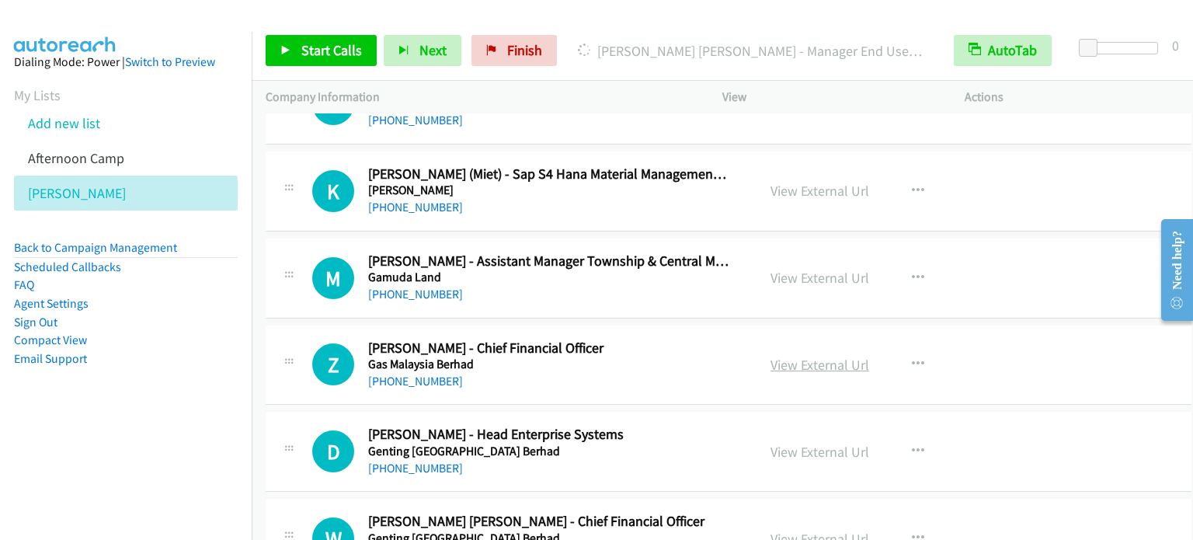
click at [846, 356] on link "View External Url" at bounding box center [819, 365] width 99 height 18
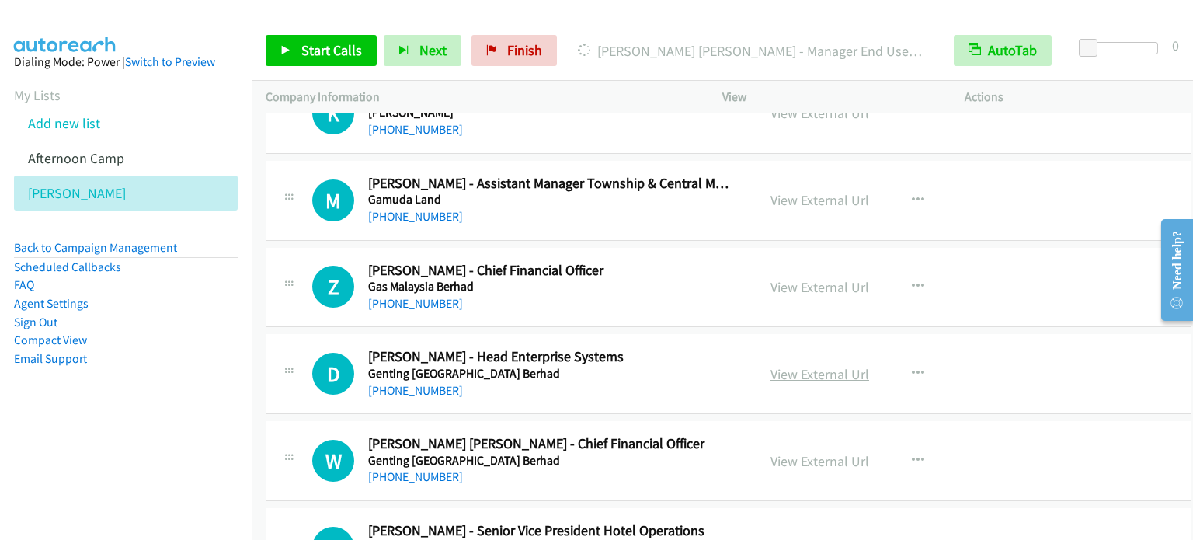
click at [842, 366] on link "View External Url" at bounding box center [819, 374] width 99 height 18
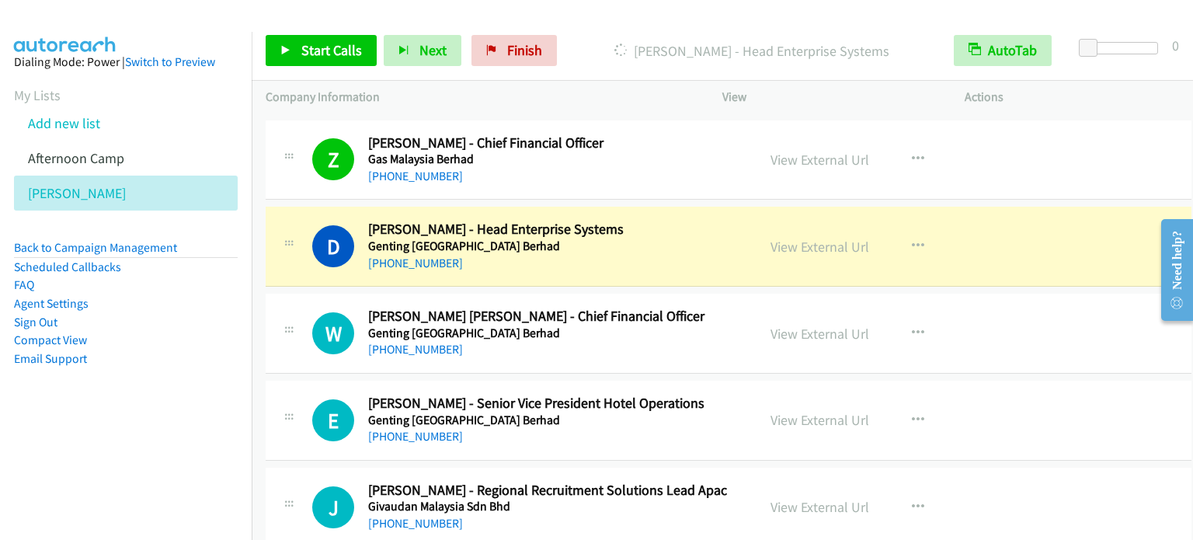
scroll to position [7456, 0]
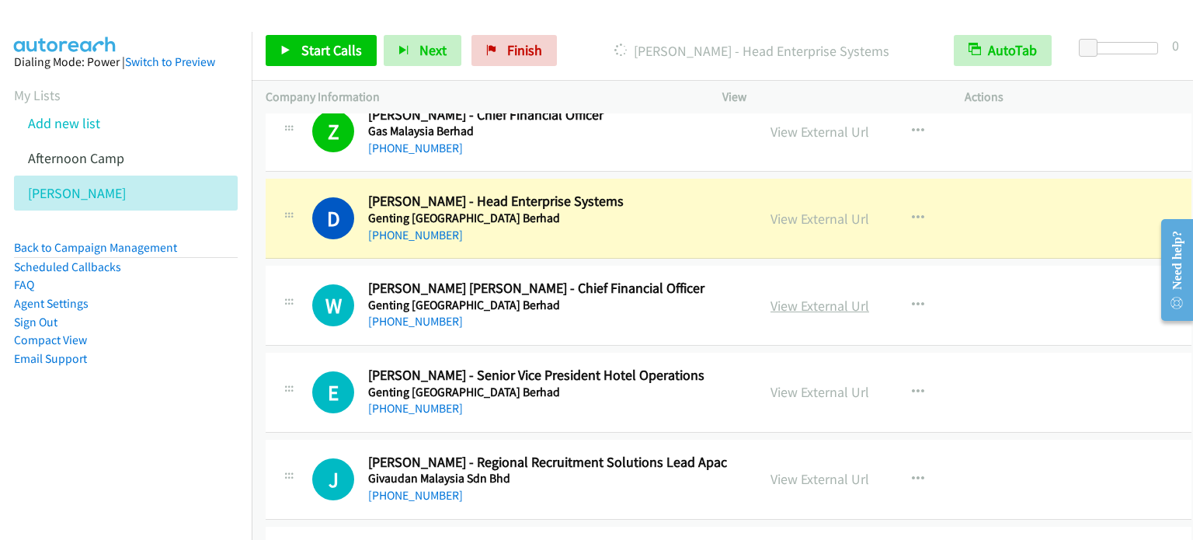
click at [847, 297] on link "View External Url" at bounding box center [819, 306] width 99 height 18
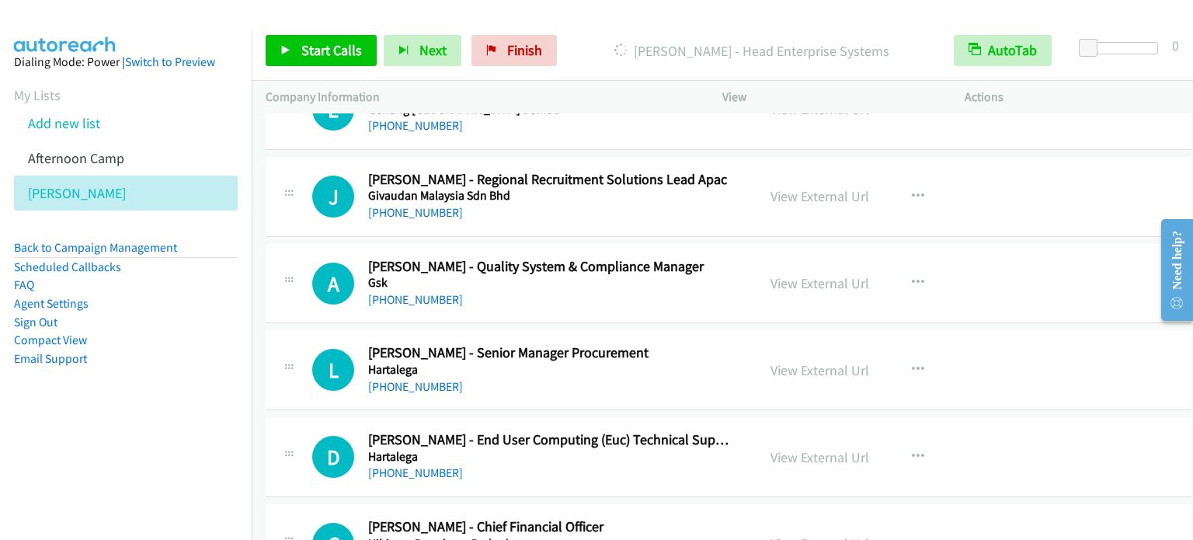
scroll to position [7767, 0]
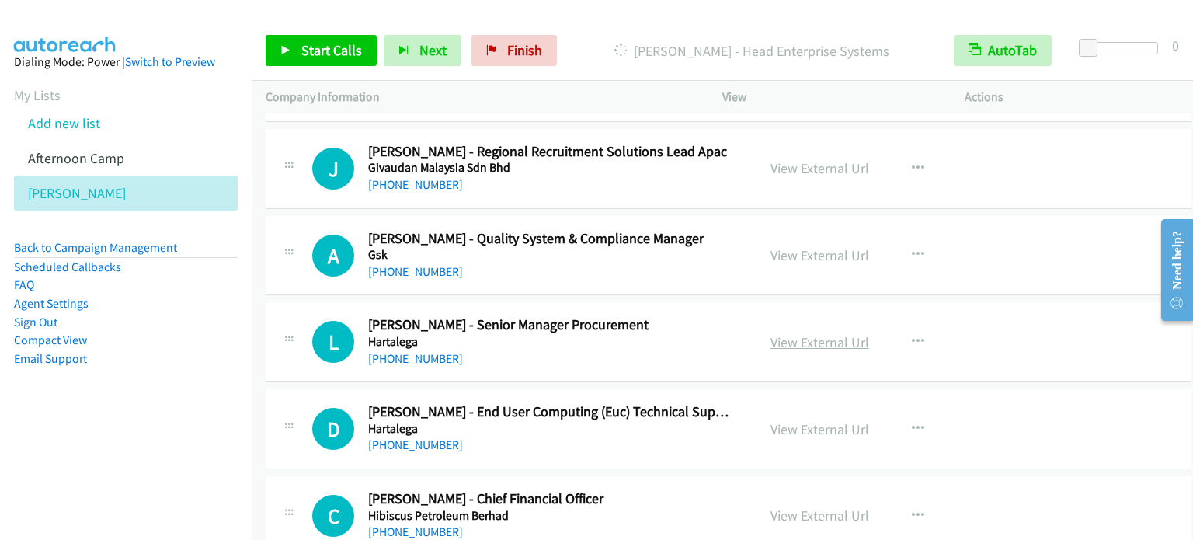
click at [823, 333] on link "View External Url" at bounding box center [819, 342] width 99 height 18
click at [813, 246] on link "View External Url" at bounding box center [819, 255] width 99 height 18
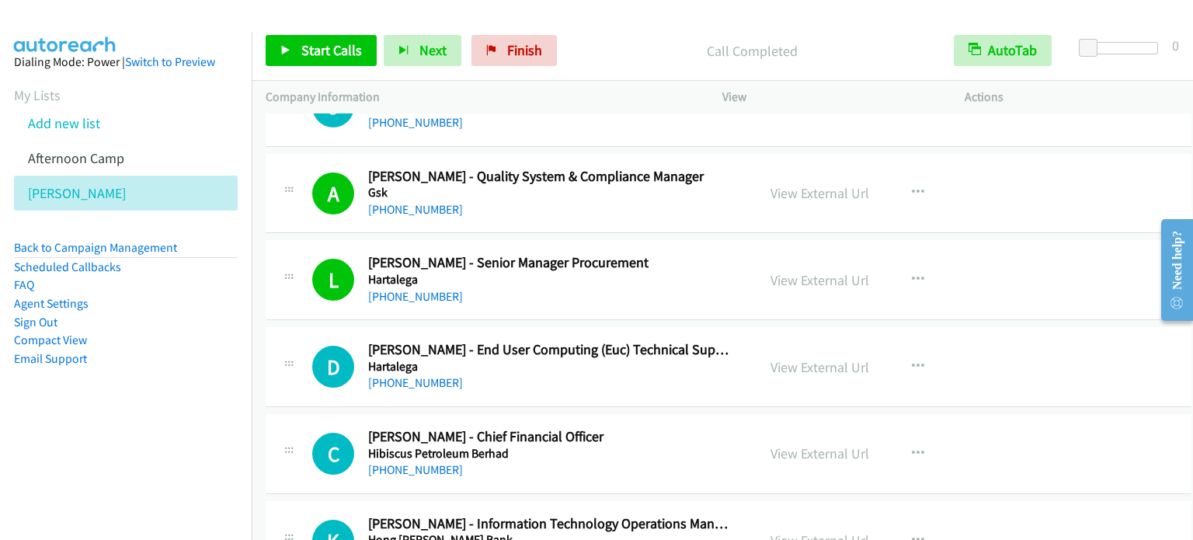
scroll to position [7922, 0]
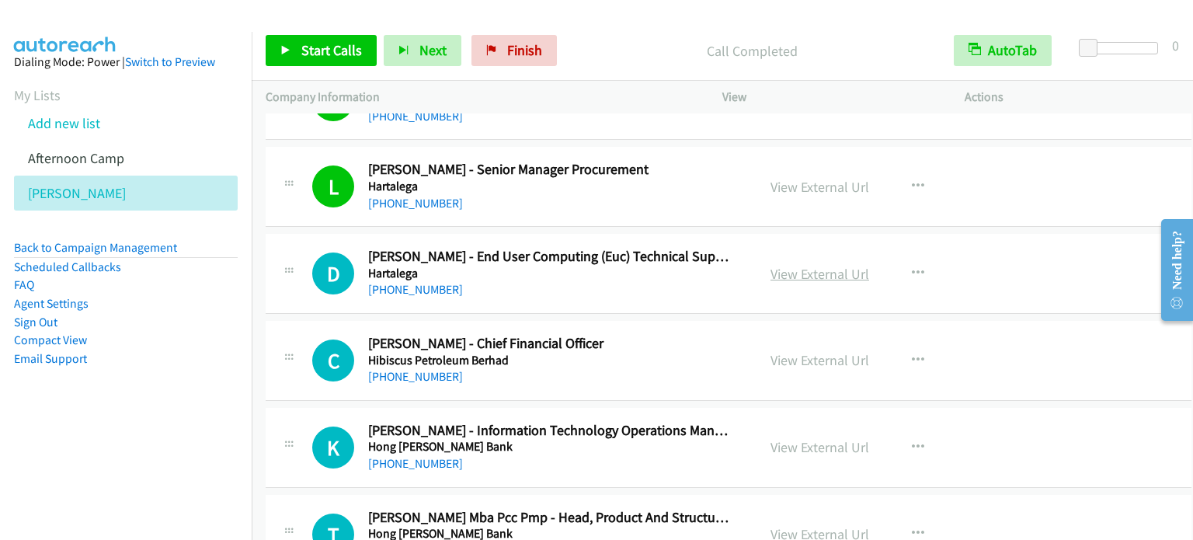
click at [826, 265] on link "View External Url" at bounding box center [819, 274] width 99 height 18
click at [805, 351] on link "View External Url" at bounding box center [819, 360] width 99 height 18
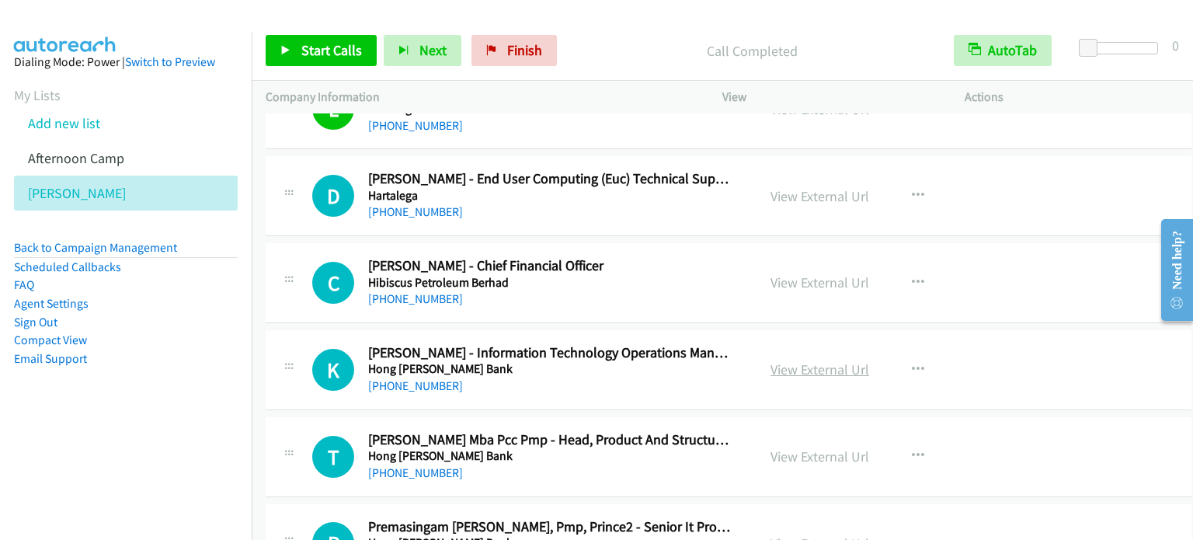
click at [828, 360] on link "View External Url" at bounding box center [819, 369] width 99 height 18
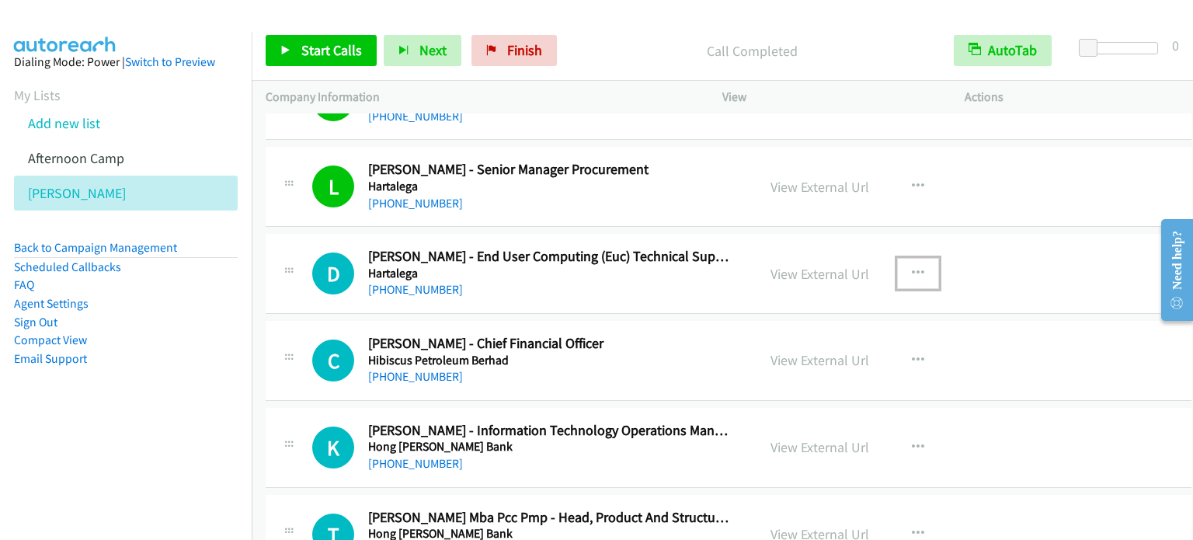
click at [925, 258] on button "button" at bounding box center [918, 273] width 42 height 31
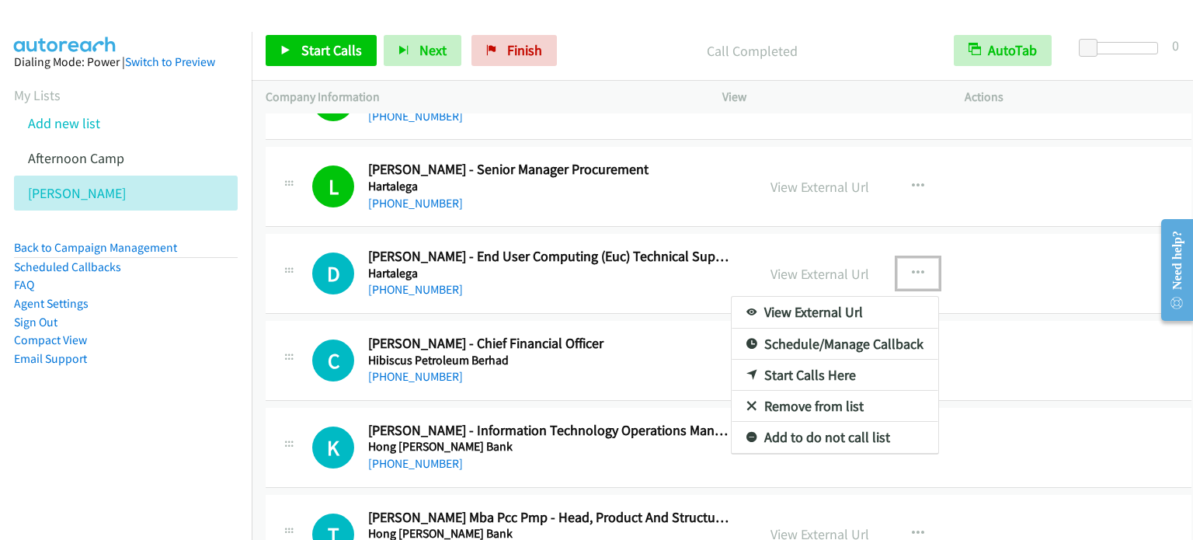
click at [802, 360] on link "Start Calls Here" at bounding box center [835, 375] width 207 height 31
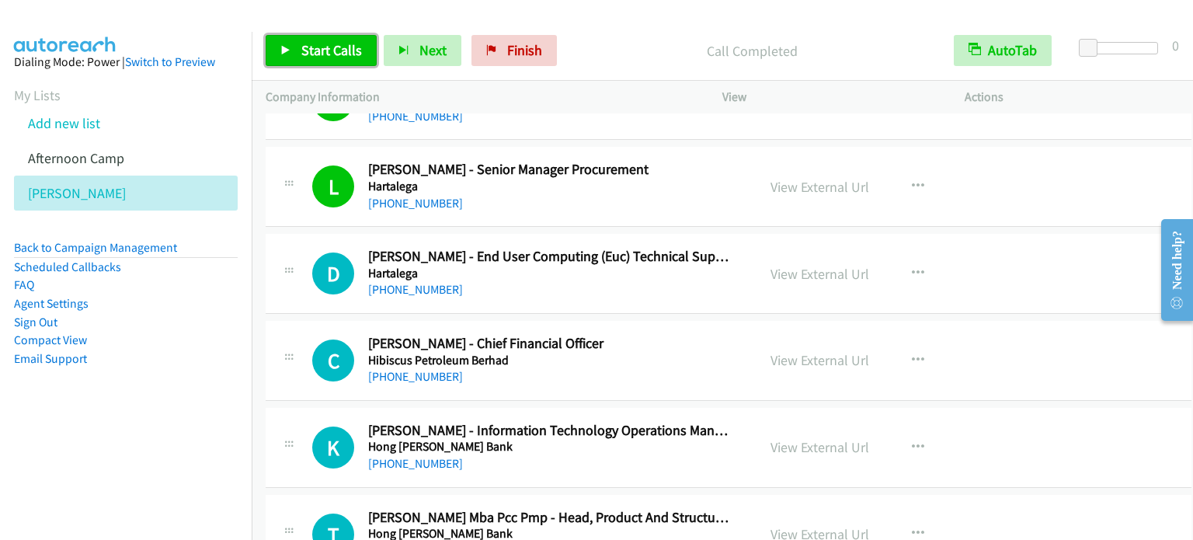
click at [319, 49] on span "Start Calls" at bounding box center [331, 50] width 61 height 18
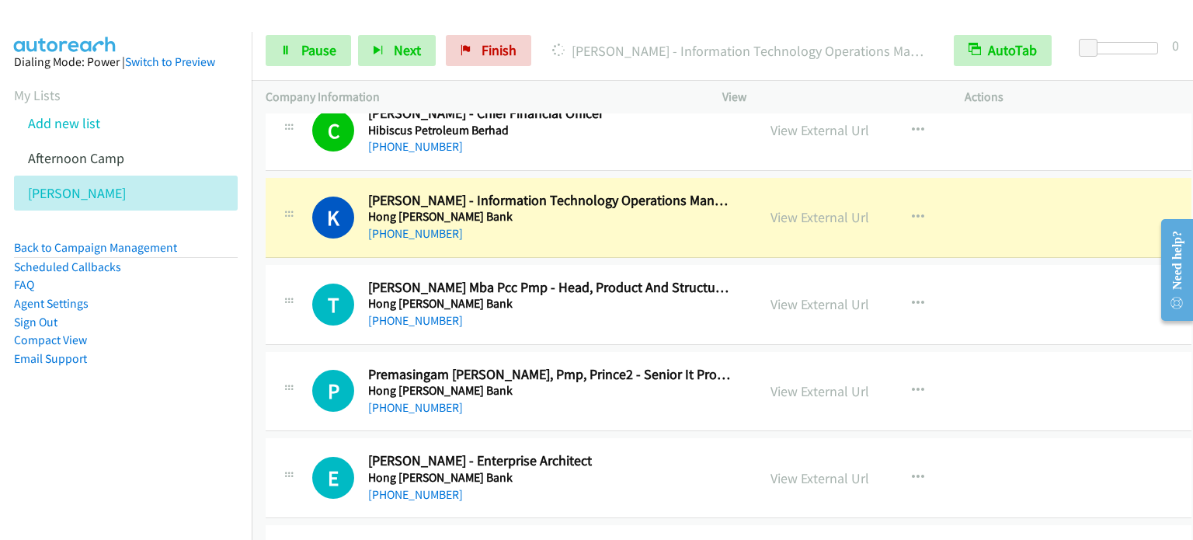
scroll to position [8233, 0]
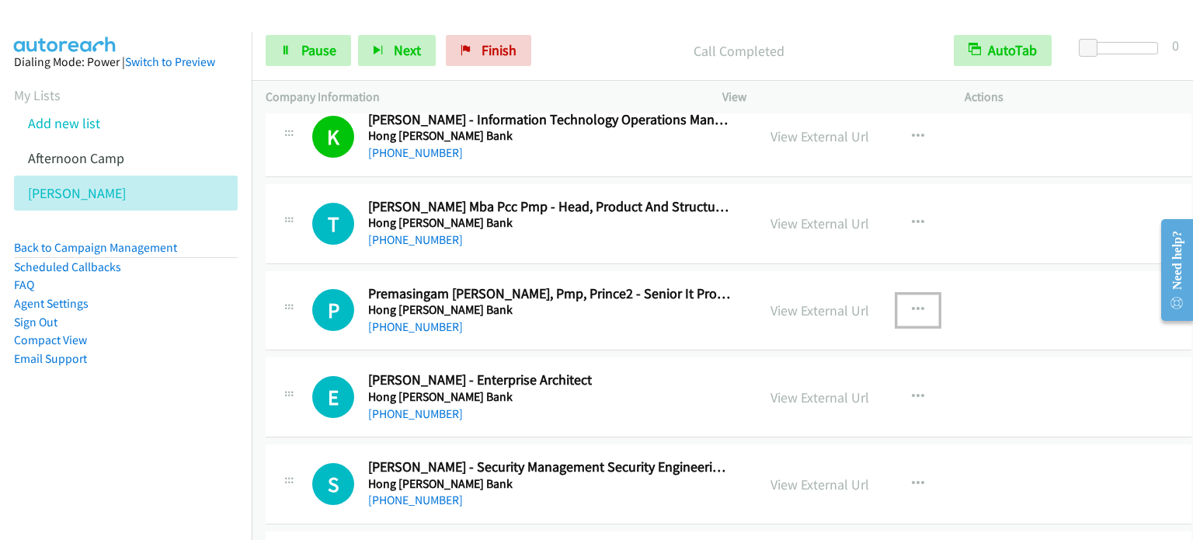
click at [921, 304] on icon "button" at bounding box center [918, 310] width 12 height 12
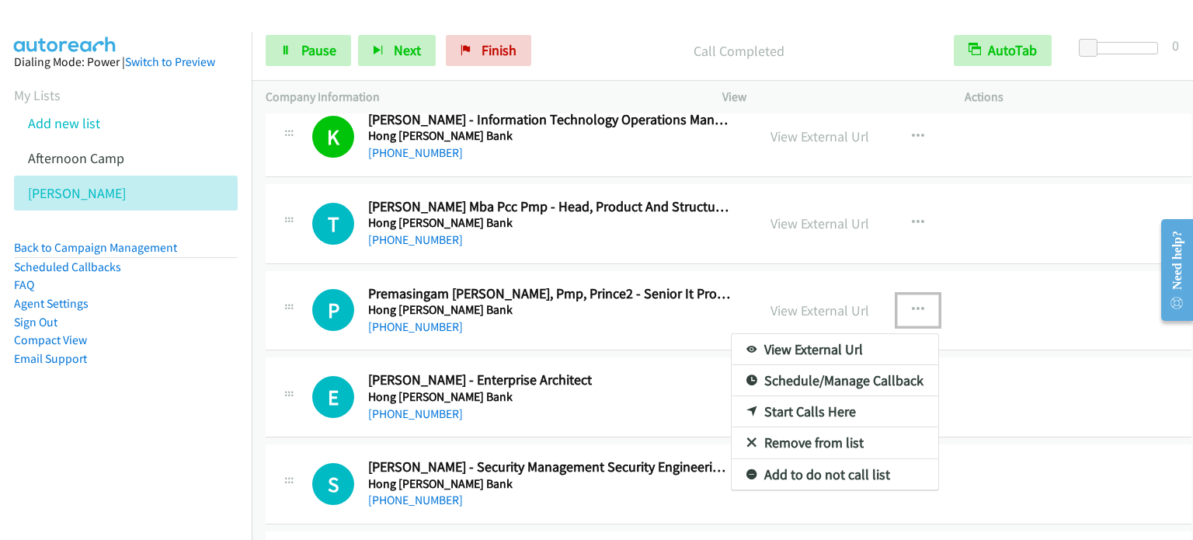
click at [823, 396] on link "Start Calls Here" at bounding box center [835, 411] width 207 height 31
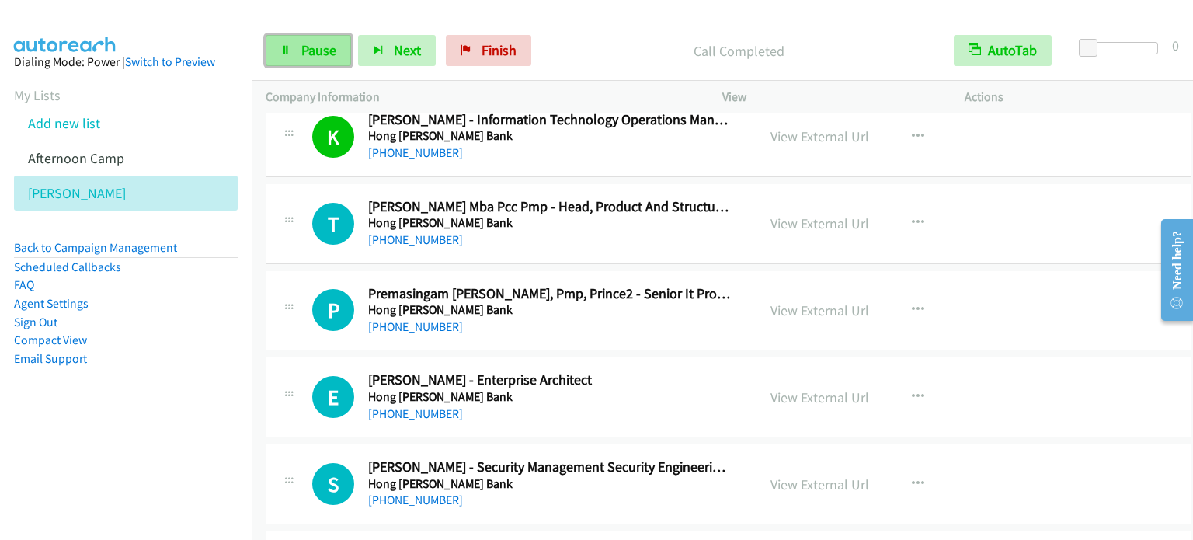
click at [311, 41] on span "Pause" at bounding box center [318, 50] width 35 height 18
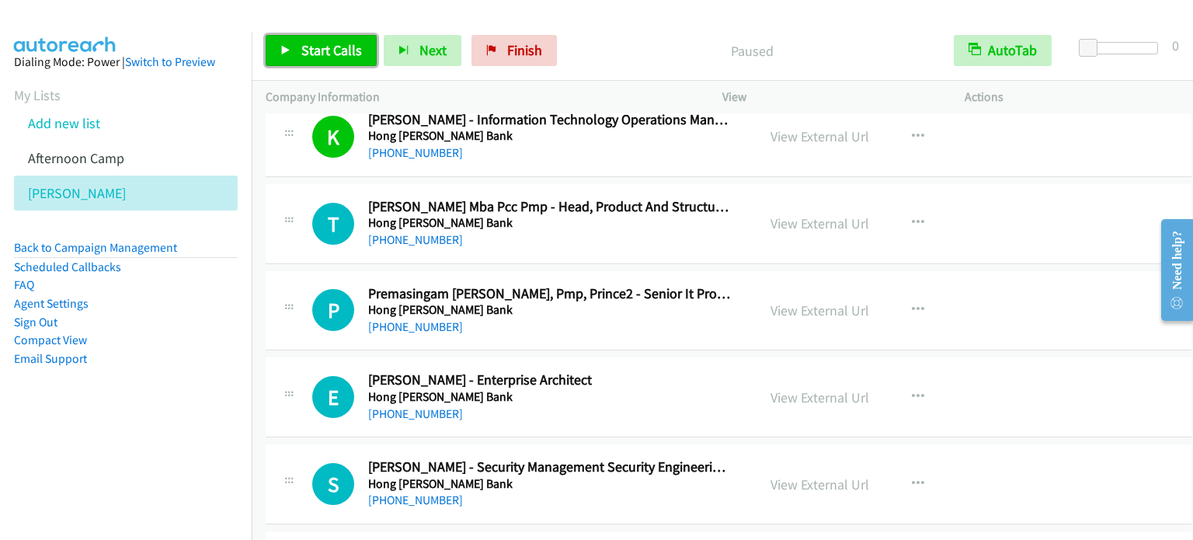
click at [314, 41] on span "Start Calls" at bounding box center [331, 50] width 61 height 18
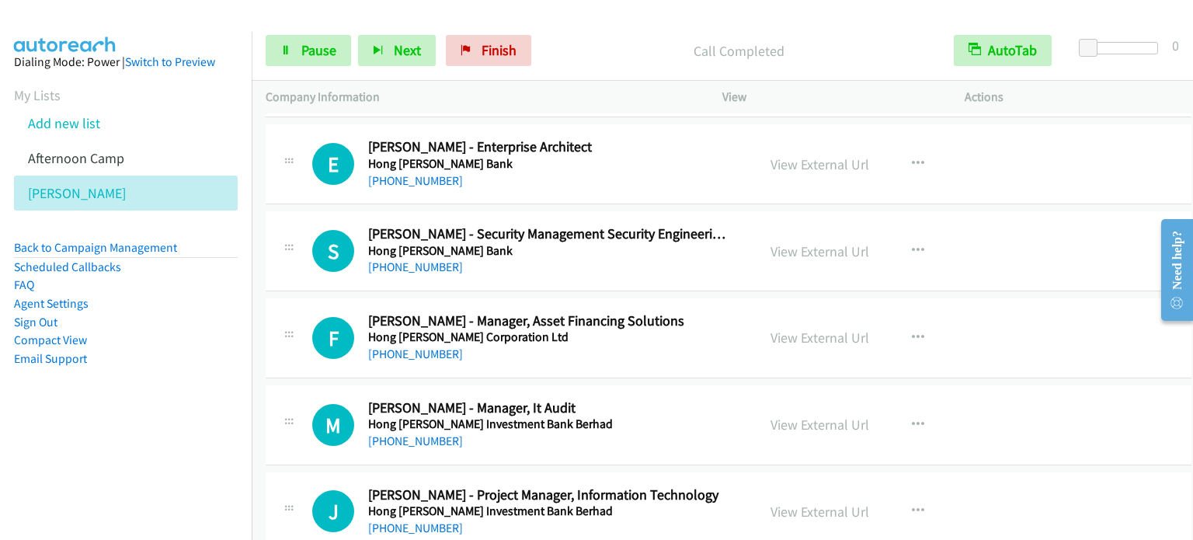
scroll to position [8544, 0]
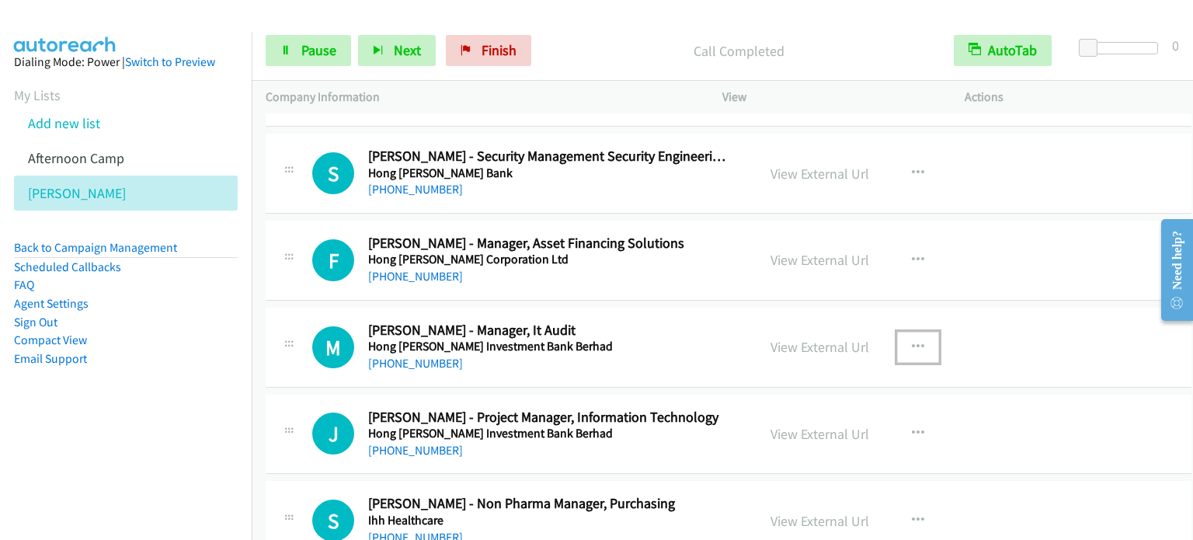
click at [915, 341] on icon "button" at bounding box center [918, 347] width 12 height 12
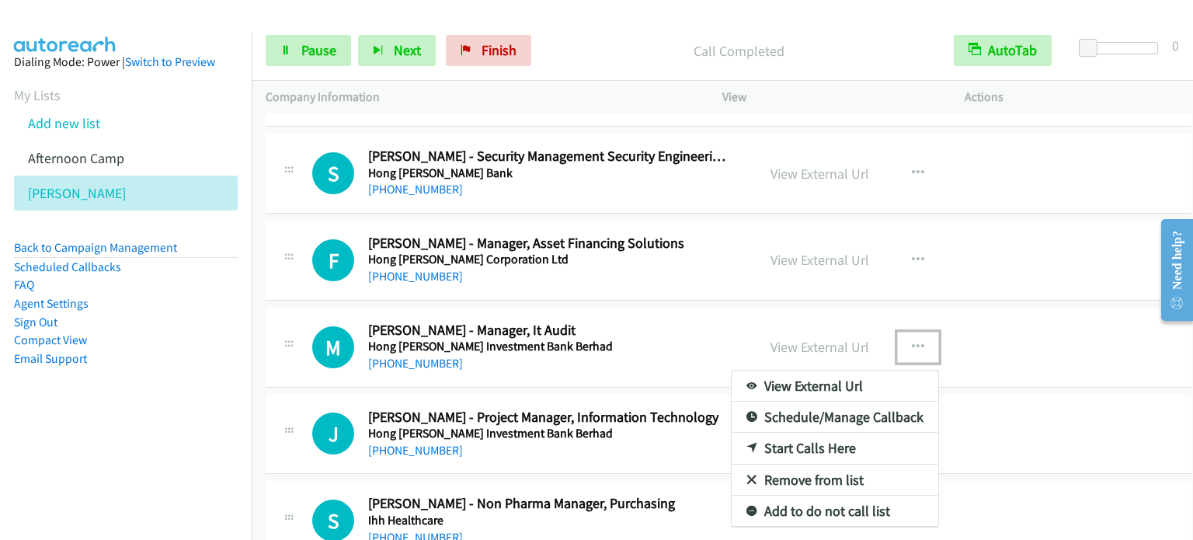
click at [802, 433] on link "Start Calls Here" at bounding box center [835, 448] width 207 height 31
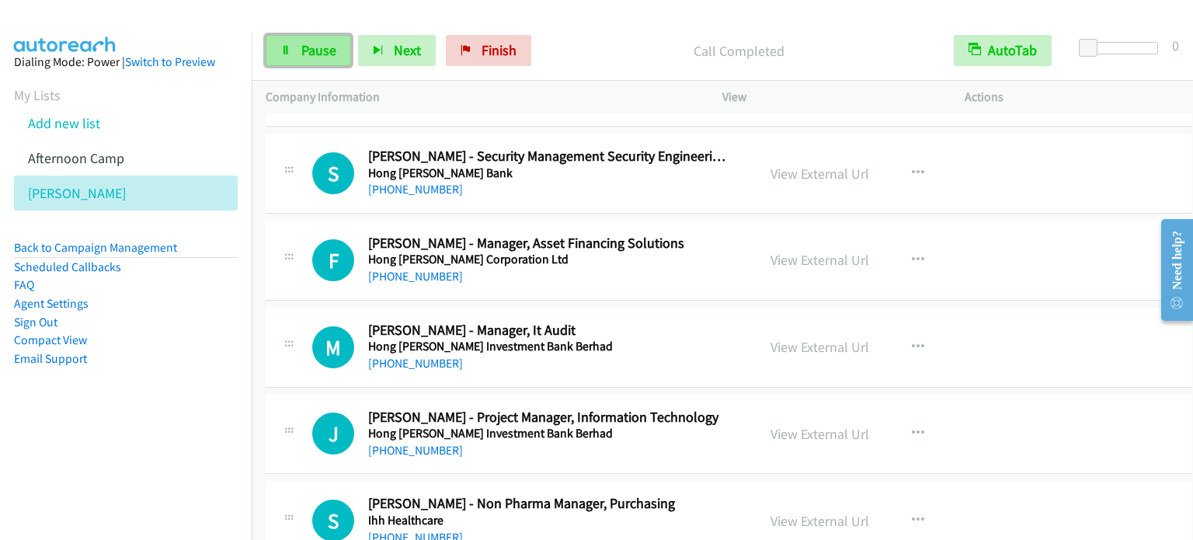
click at [301, 54] on span "Pause" at bounding box center [318, 50] width 35 height 18
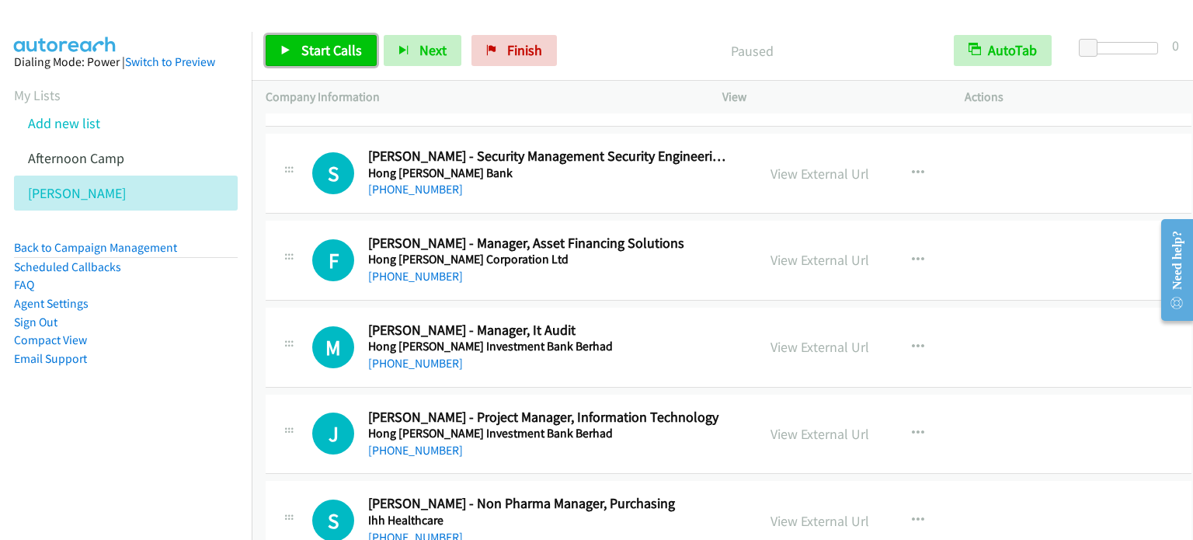
click at [301, 54] on span "Start Calls" at bounding box center [331, 50] width 61 height 18
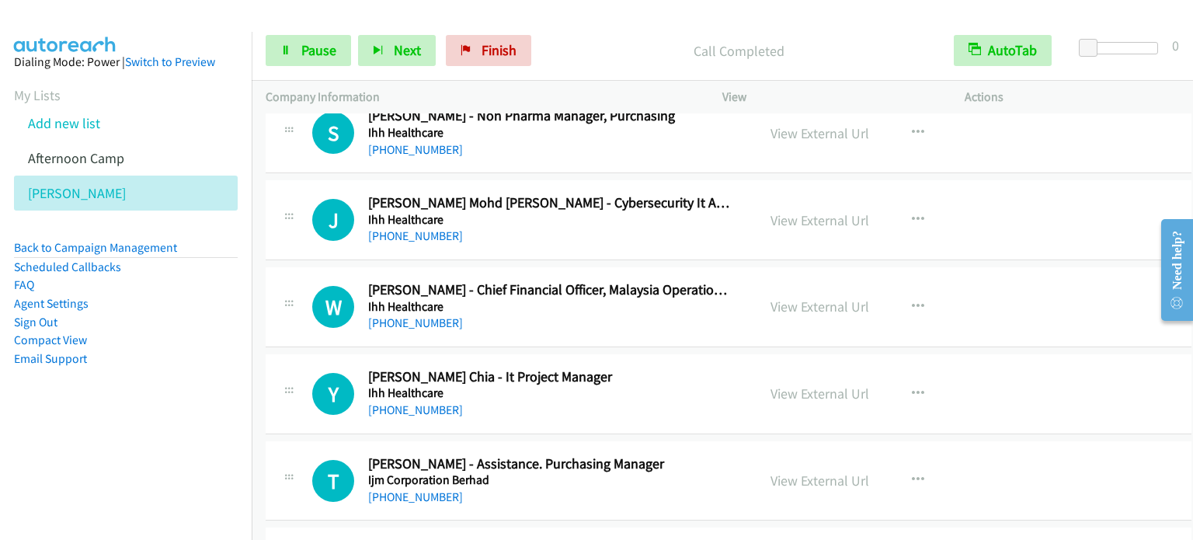
scroll to position [8932, 0]
click at [916, 213] on icon "button" at bounding box center [918, 219] width 12 height 12
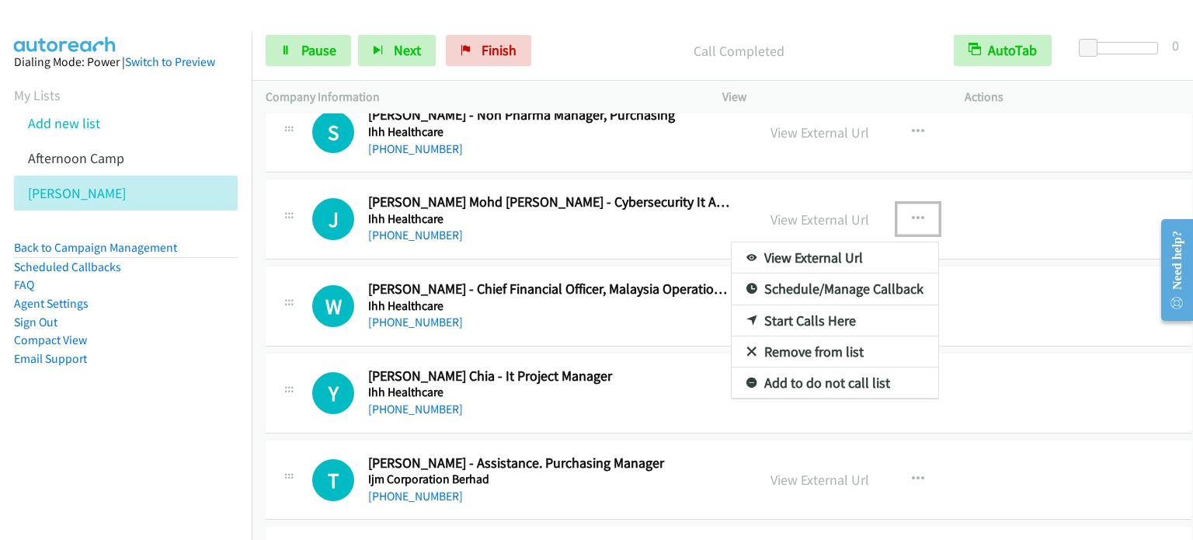
click at [844, 305] on link "Start Calls Here" at bounding box center [835, 320] width 207 height 31
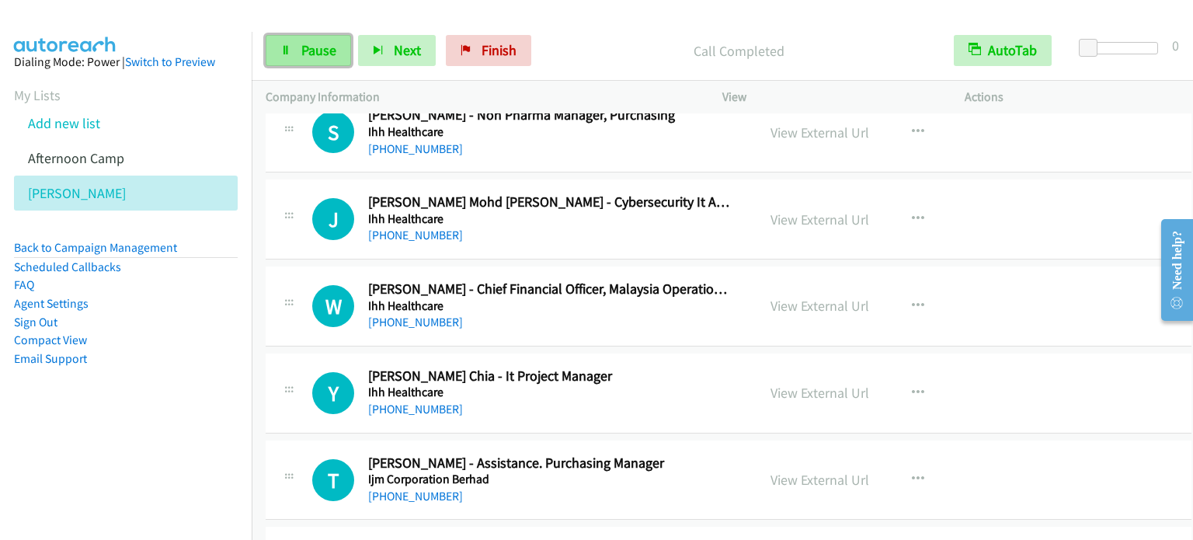
click at [304, 59] on link "Pause" at bounding box center [308, 50] width 85 height 31
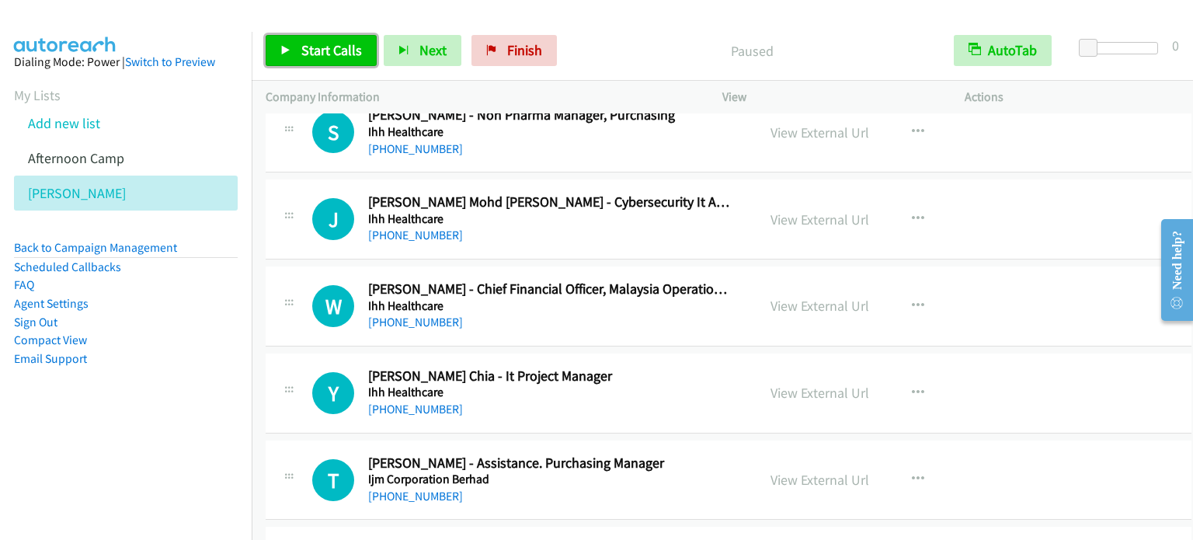
click at [322, 43] on span "Start Calls" at bounding box center [331, 50] width 61 height 18
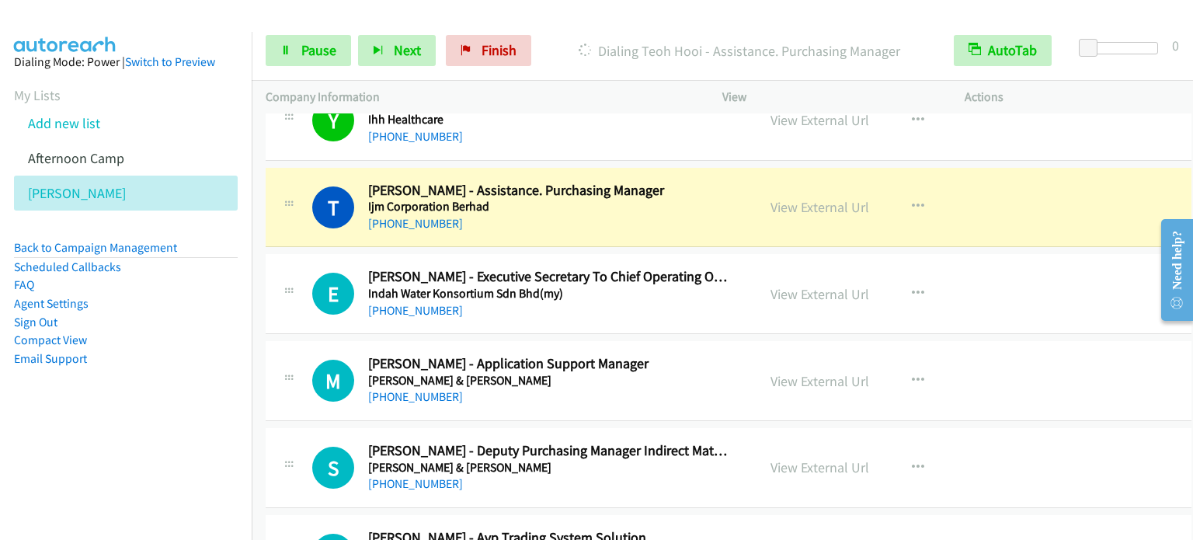
scroll to position [9243, 0]
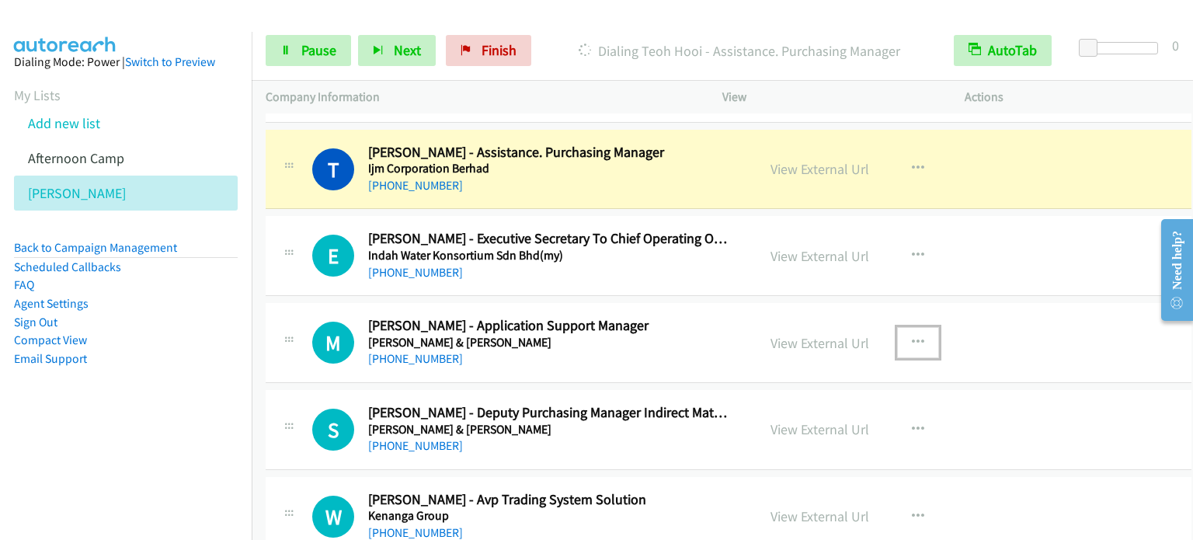
click at [913, 336] on icon "button" at bounding box center [918, 342] width 12 height 12
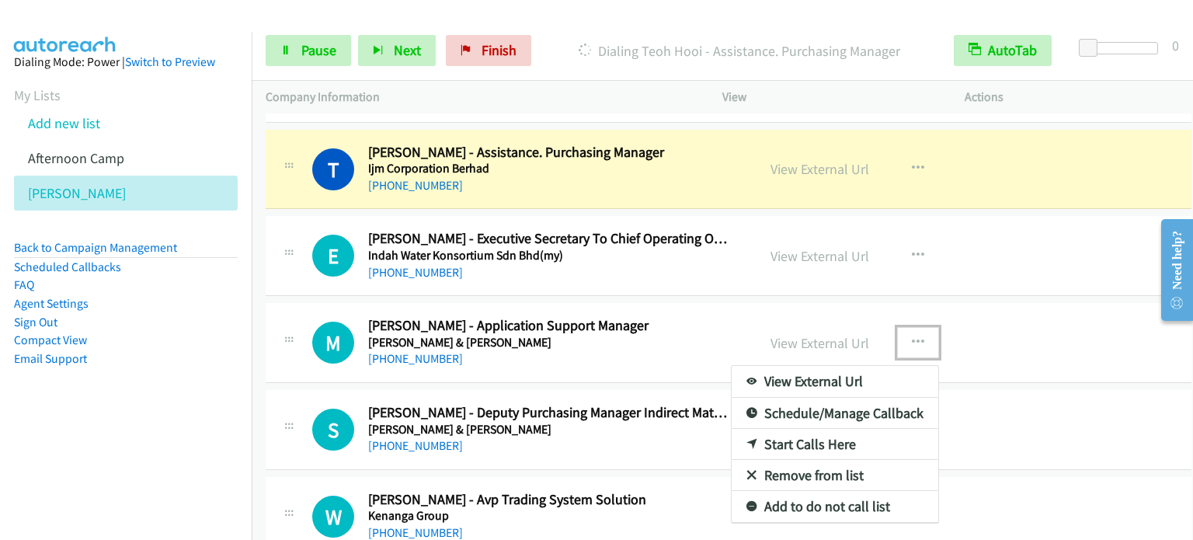
click at [831, 434] on link "Start Calls Here" at bounding box center [835, 444] width 207 height 31
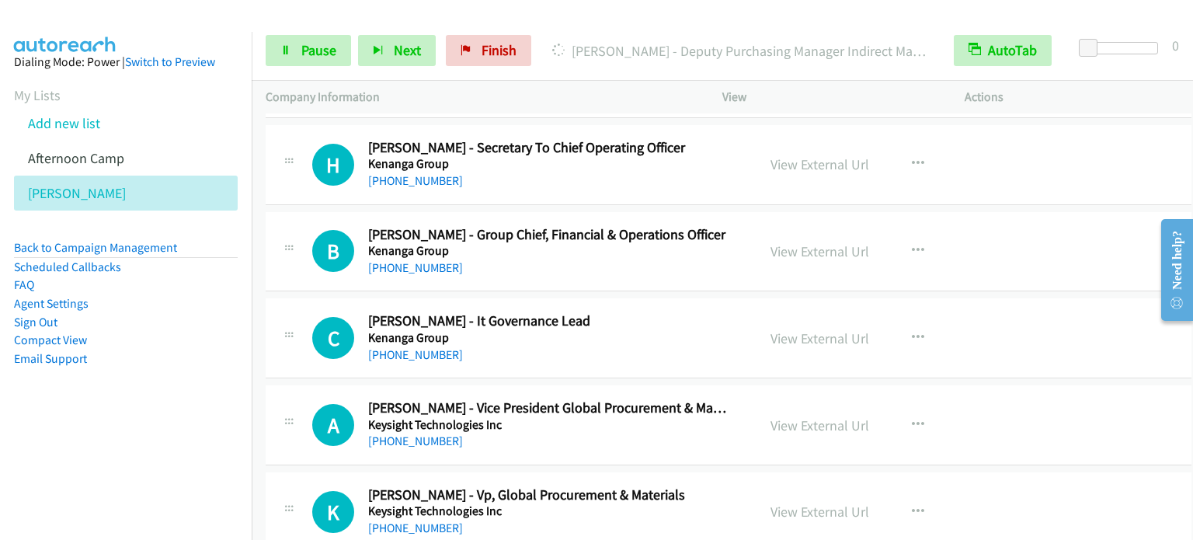
scroll to position [9709, 0]
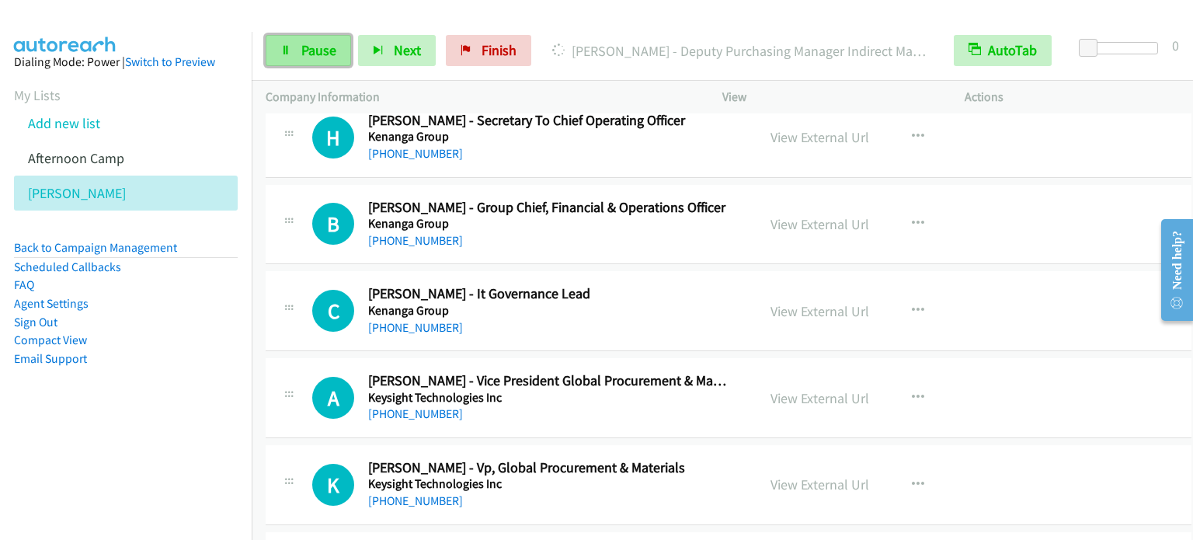
click at [317, 43] on span "Pause" at bounding box center [318, 50] width 35 height 18
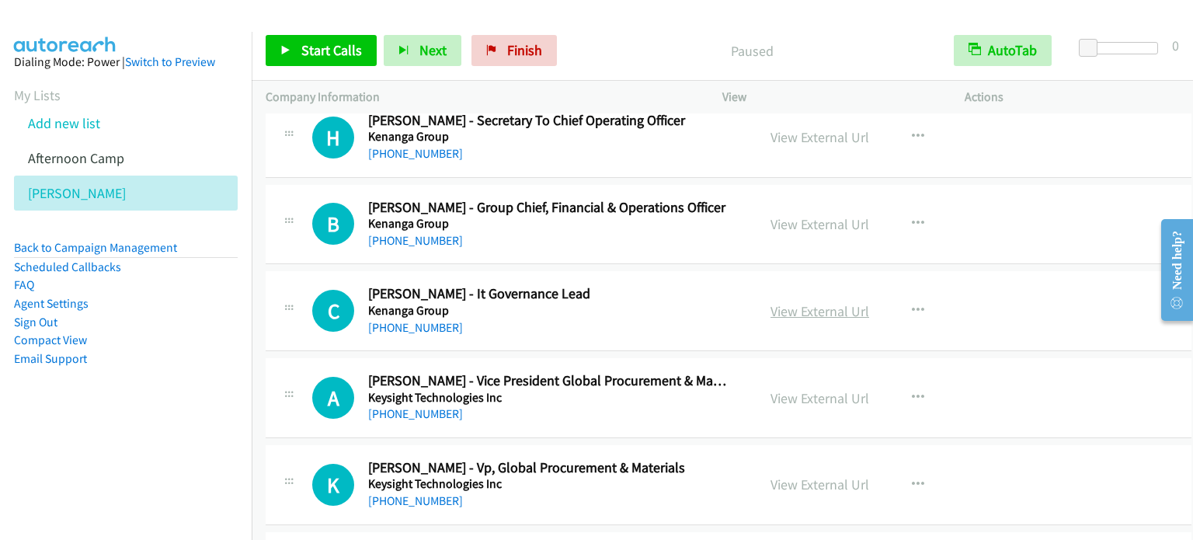
click at [816, 302] on link "View External Url" at bounding box center [819, 311] width 99 height 18
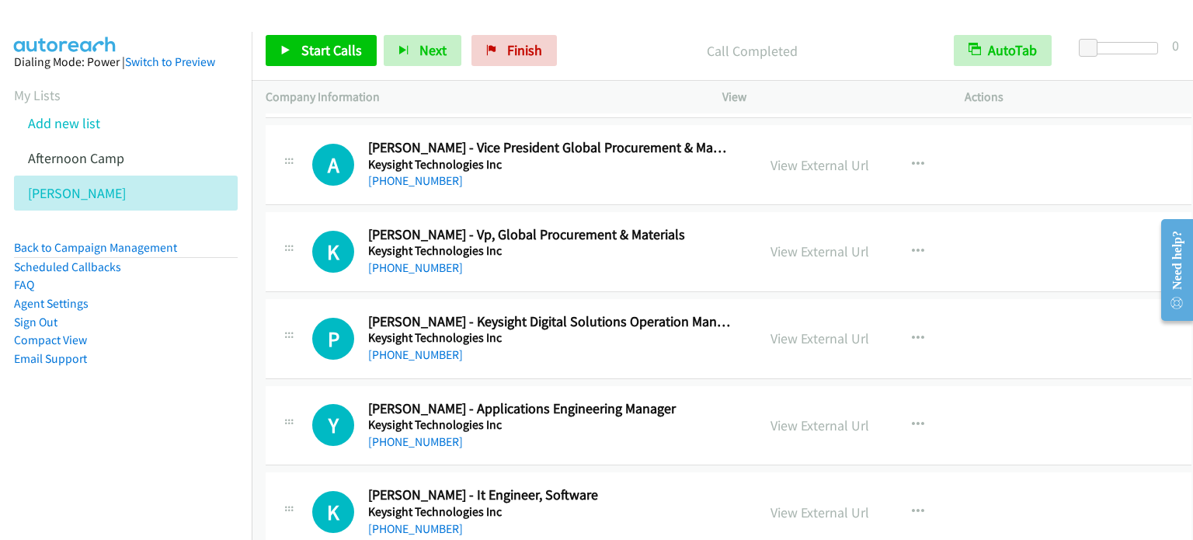
scroll to position [10097, 0]
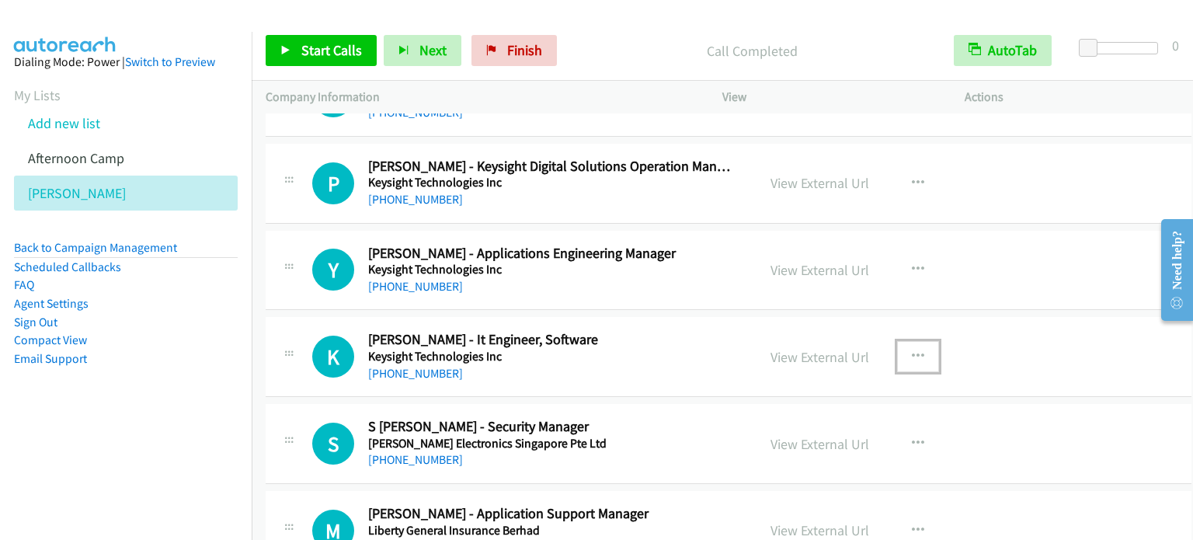
click at [917, 350] on icon "button" at bounding box center [918, 356] width 12 height 12
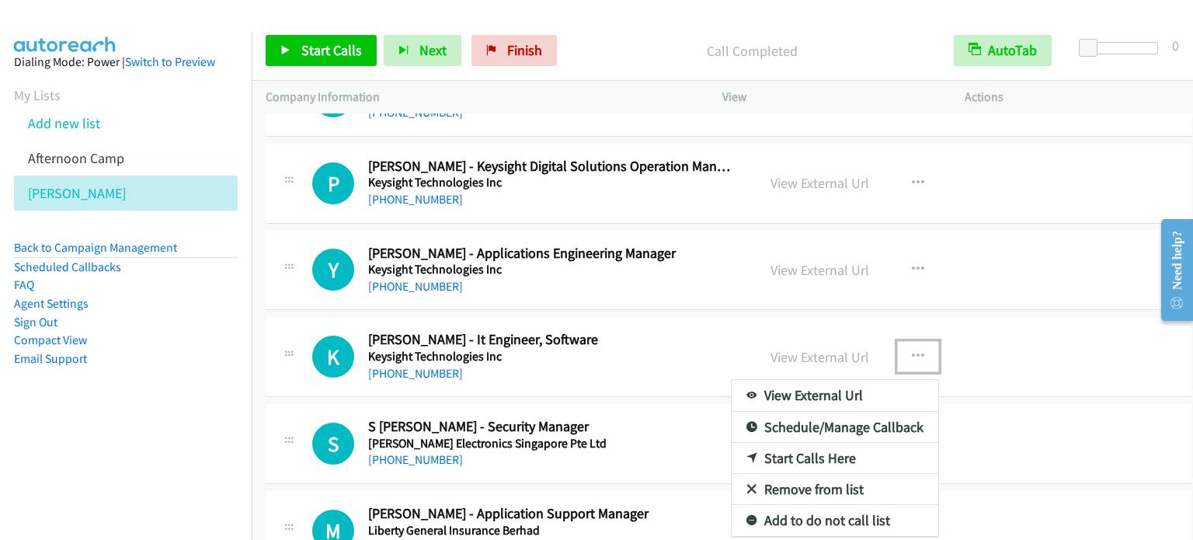
click at [798, 443] on link "Start Calls Here" at bounding box center [835, 458] width 207 height 31
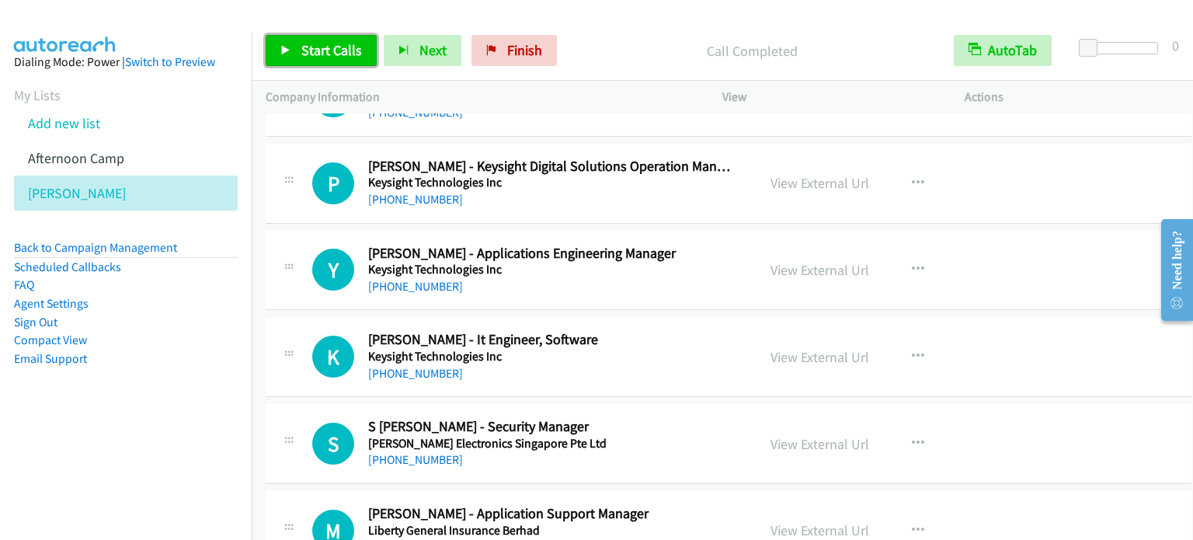
click at [323, 49] on span "Start Calls" at bounding box center [331, 50] width 61 height 18
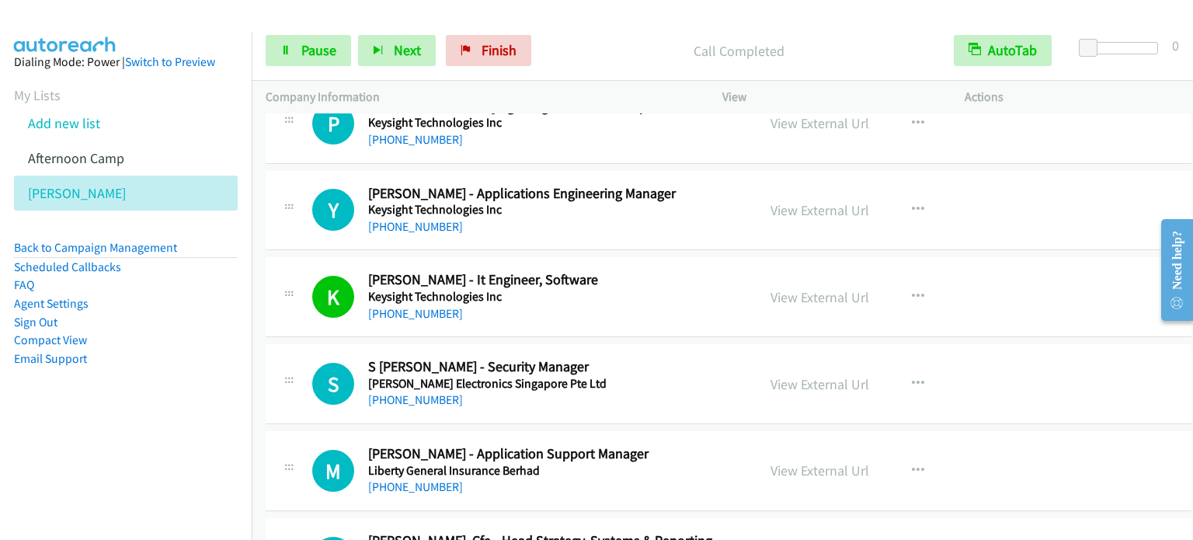
scroll to position [10252, 0]
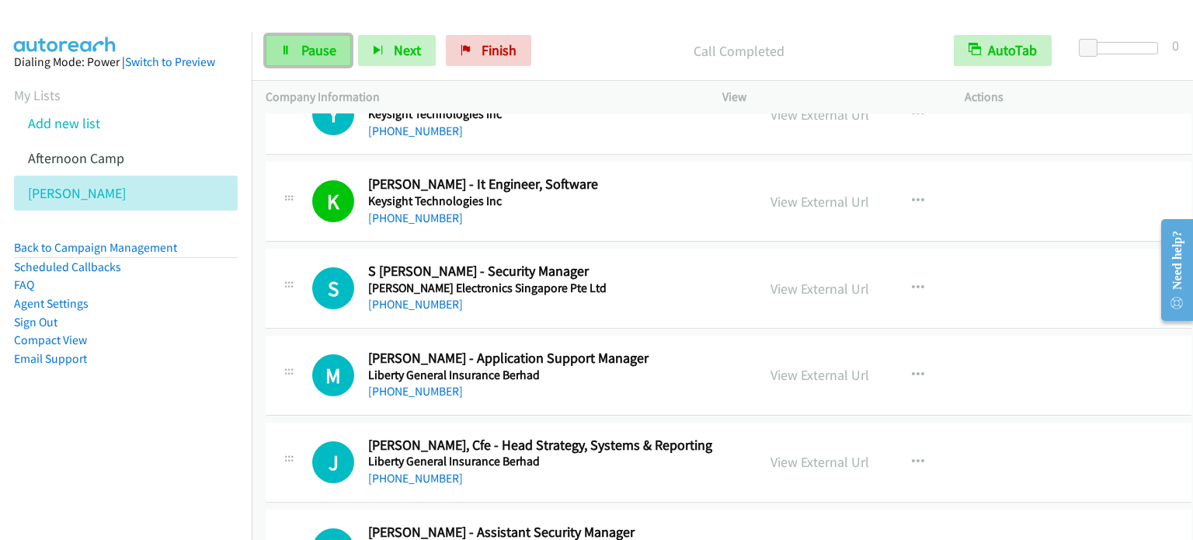
click at [298, 62] on link "Pause" at bounding box center [308, 50] width 85 height 31
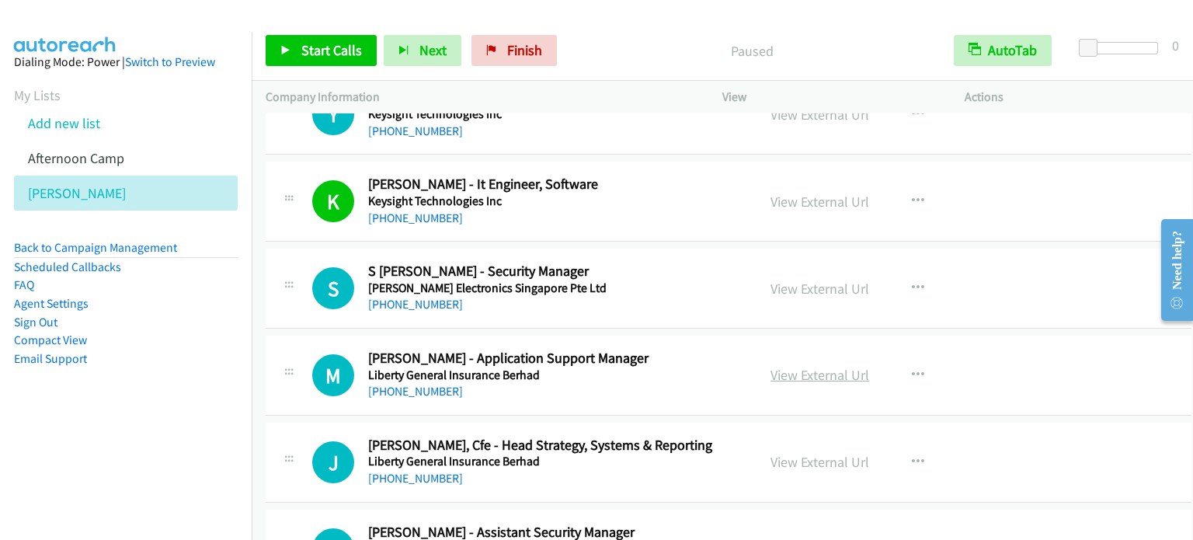
click at [832, 366] on link "View External Url" at bounding box center [819, 375] width 99 height 18
drag, startPoint x: 838, startPoint y: 357, endPoint x: 639, endPoint y: 51, distance: 364.3
click at [819, 366] on link "View External Url" at bounding box center [819, 375] width 99 height 18
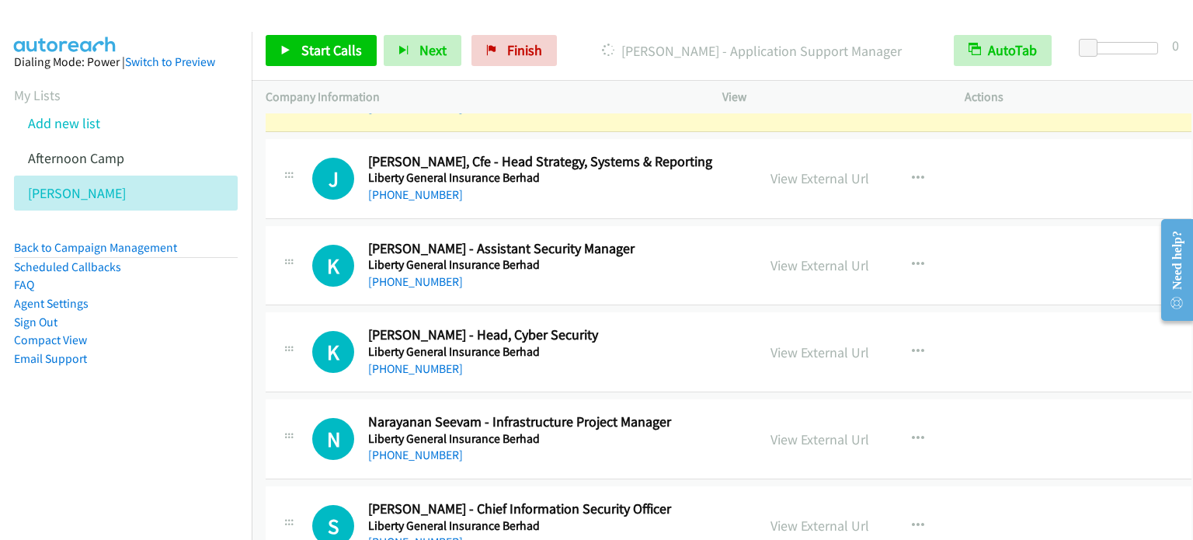
scroll to position [10563, 0]
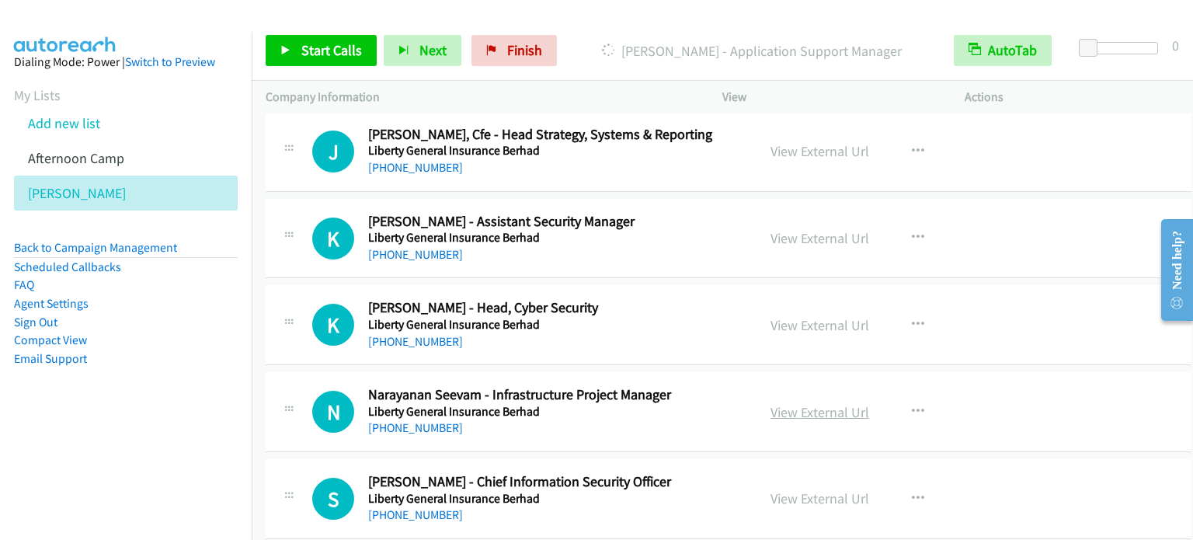
click at [830, 403] on link "View External Url" at bounding box center [819, 412] width 99 height 18
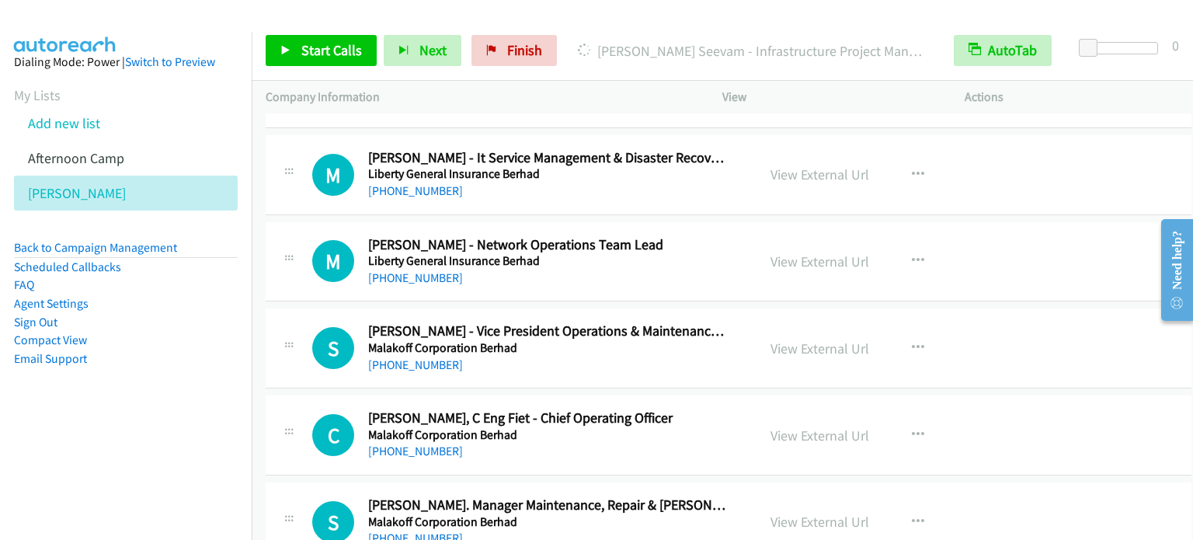
scroll to position [11573, 0]
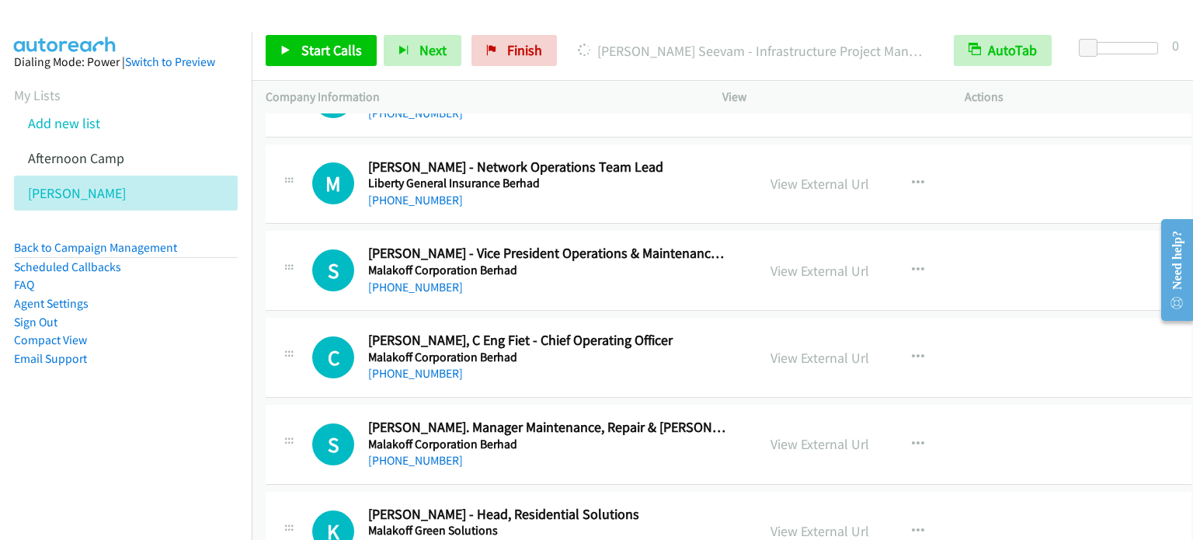
drag, startPoint x: 798, startPoint y: 242, endPoint x: 864, endPoint y: 238, distance: 66.2
click at [811, 262] on link "View External Url" at bounding box center [819, 271] width 99 height 18
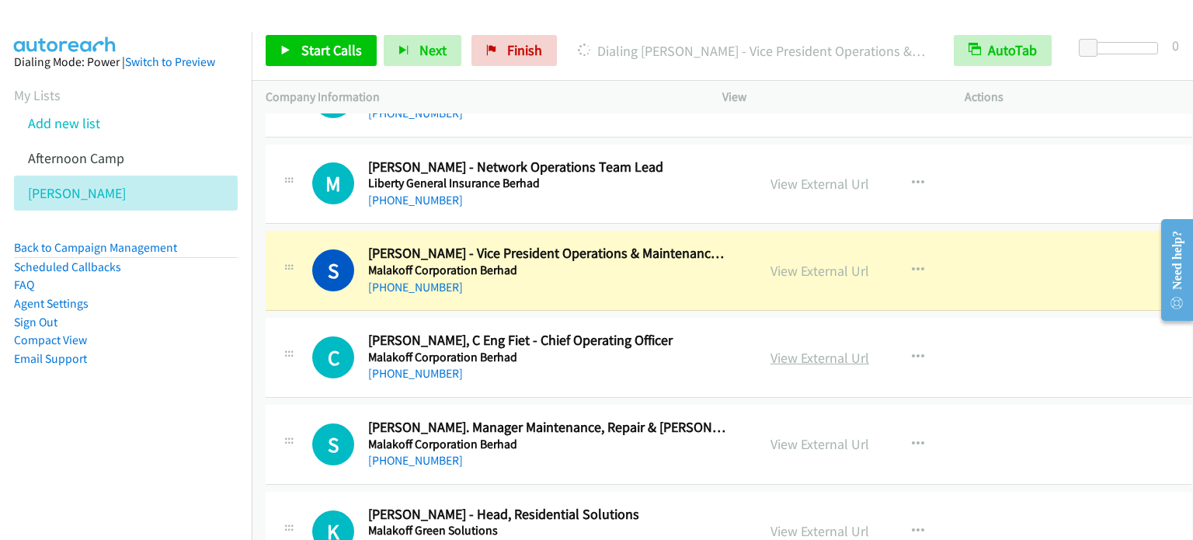
click at [837, 349] on link "View External Url" at bounding box center [819, 358] width 99 height 18
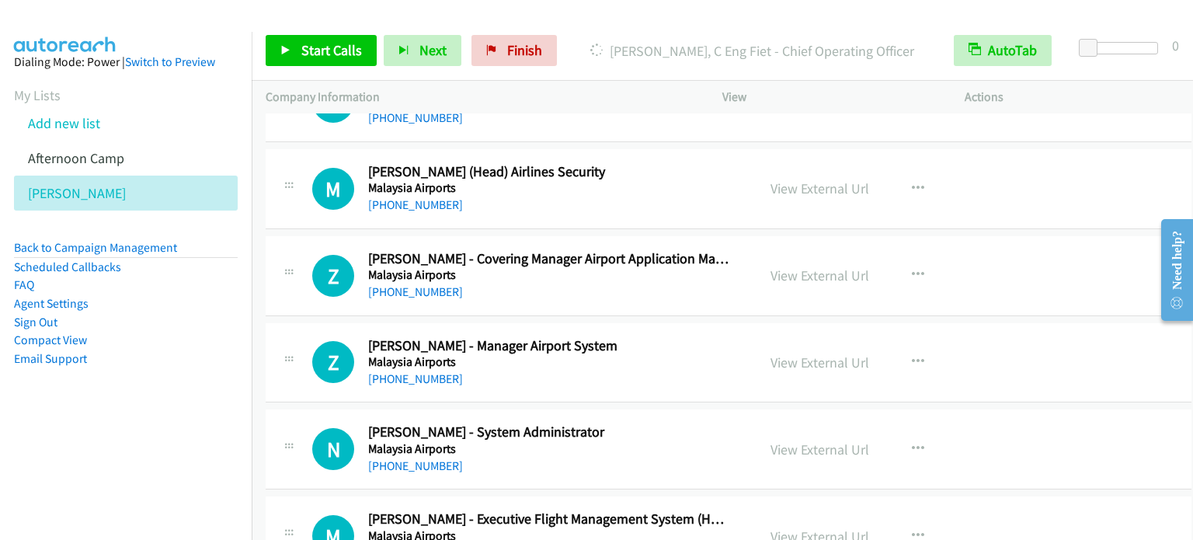
scroll to position [12427, 0]
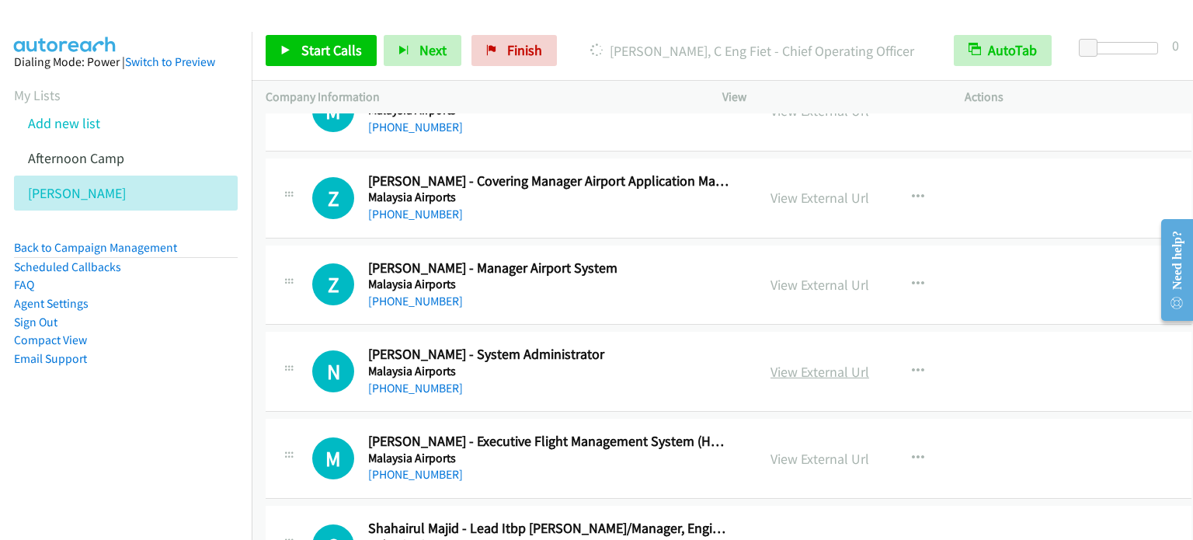
click at [848, 363] on link "View External Url" at bounding box center [819, 372] width 99 height 18
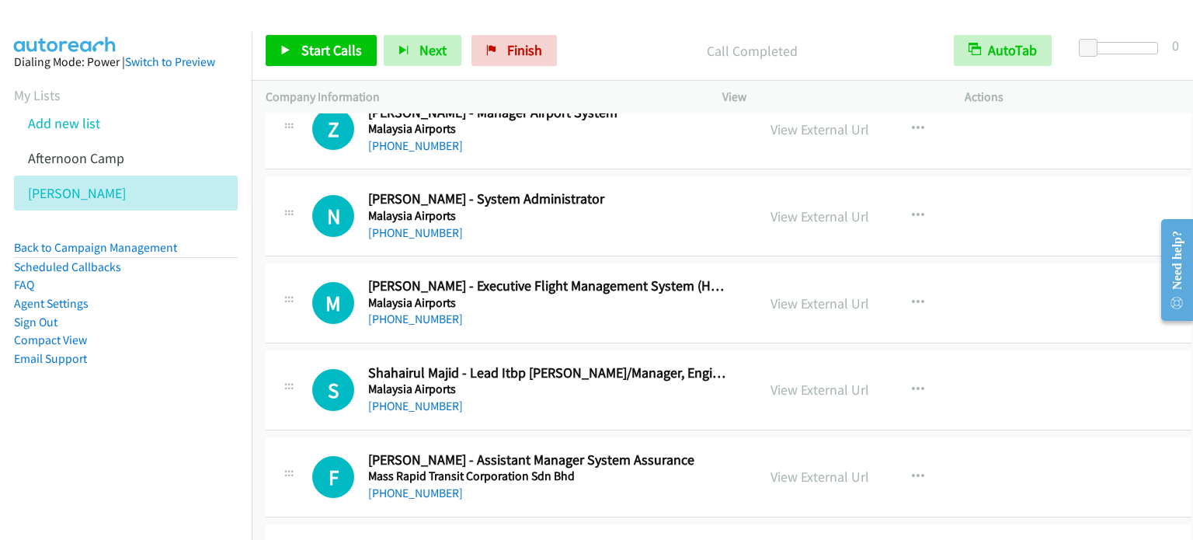
scroll to position [12660, 0]
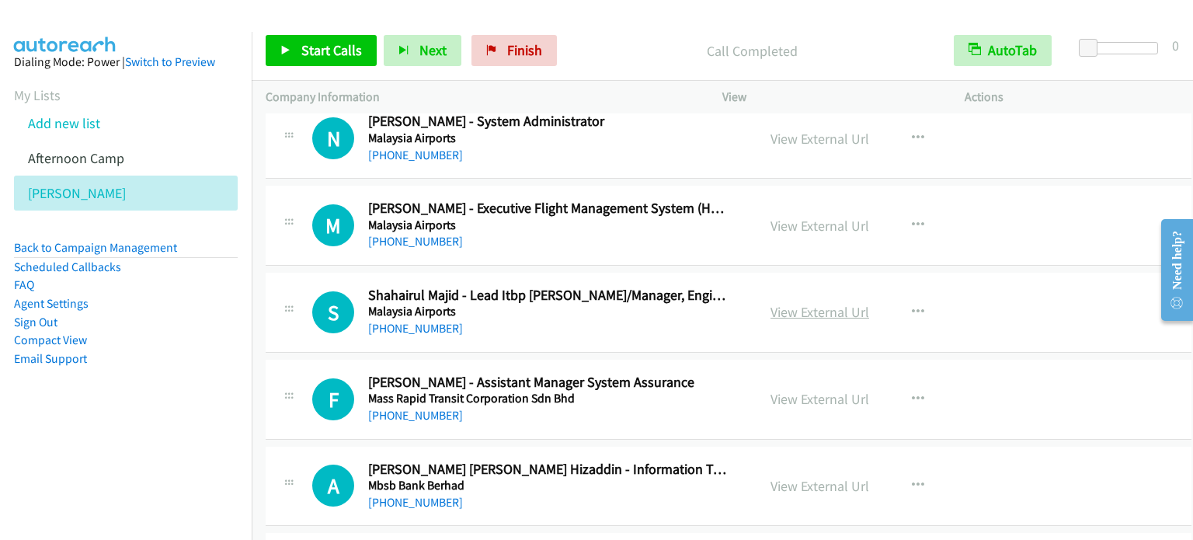
click at [787, 303] on link "View External Url" at bounding box center [819, 312] width 99 height 18
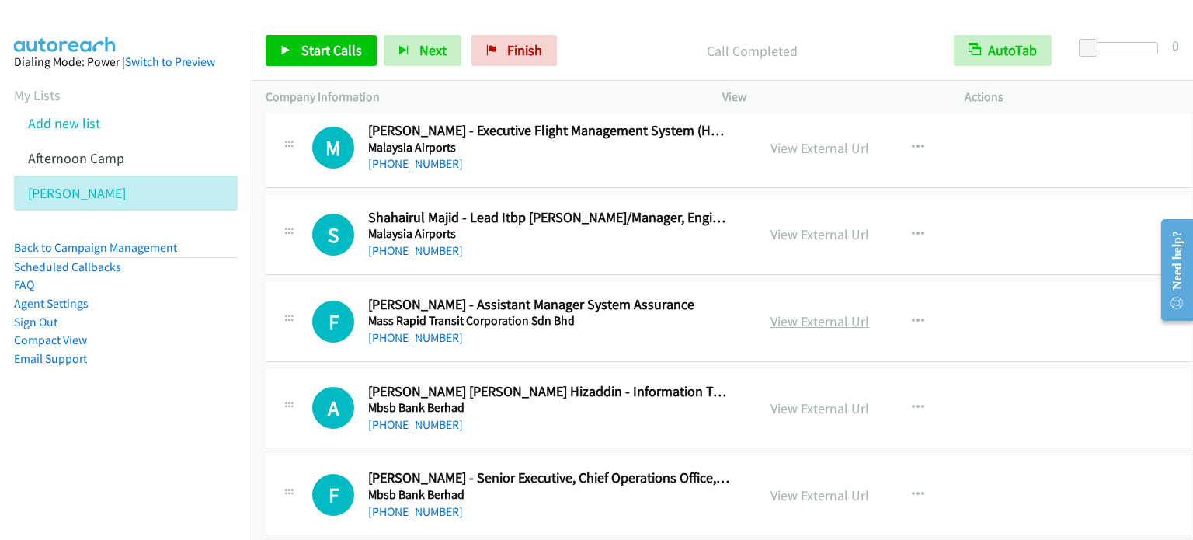
click at [823, 312] on link "View External Url" at bounding box center [819, 321] width 99 height 18
click at [525, 50] on span "Finish" at bounding box center [524, 50] width 35 height 18
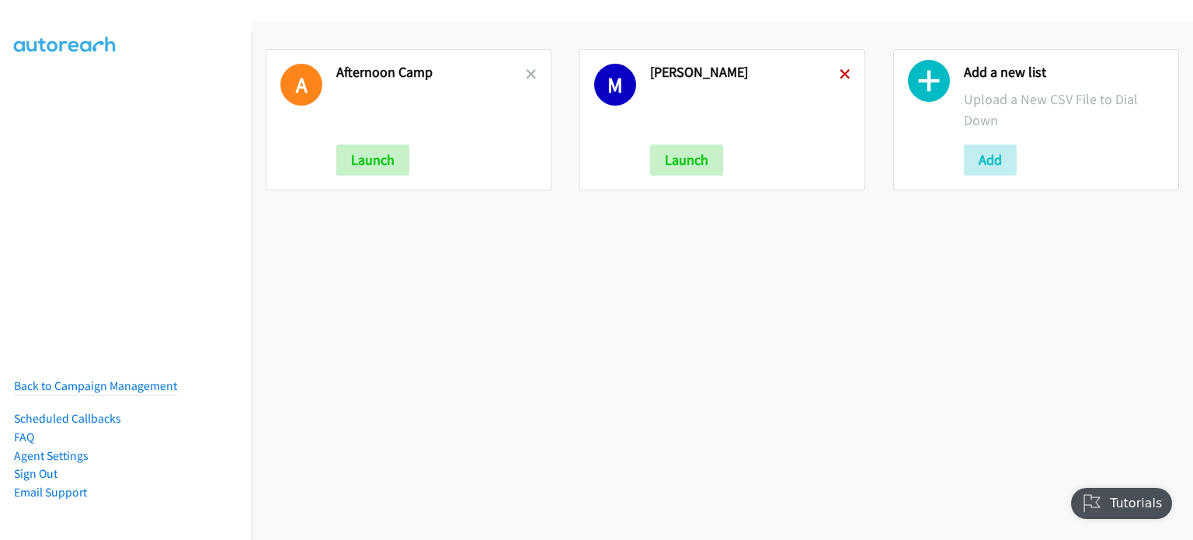
click at [840, 71] on icon at bounding box center [845, 75] width 11 height 11
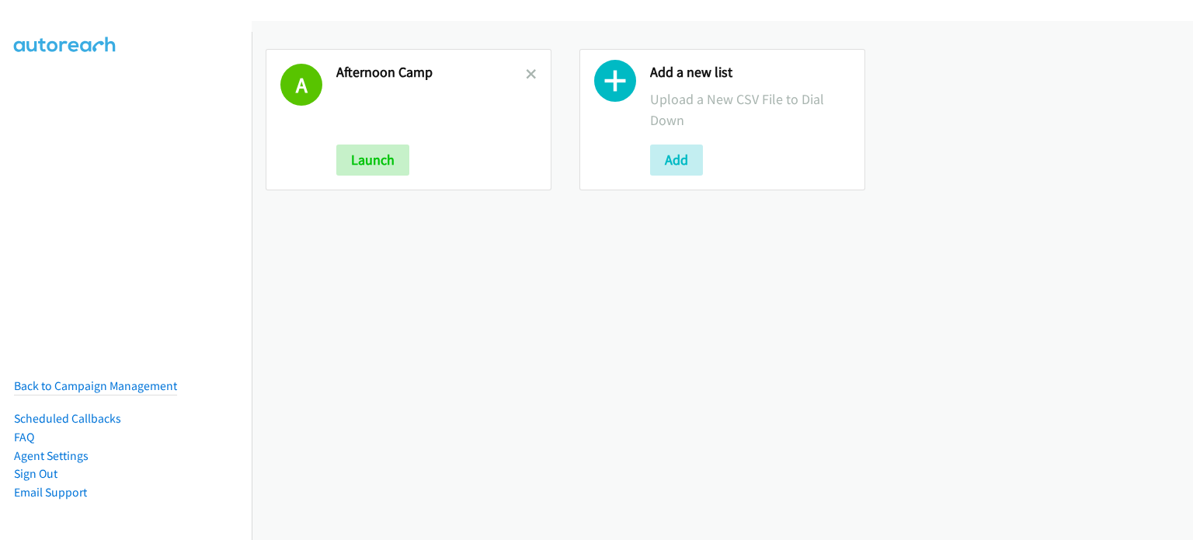
click at [529, 74] on icon at bounding box center [531, 75] width 11 height 11
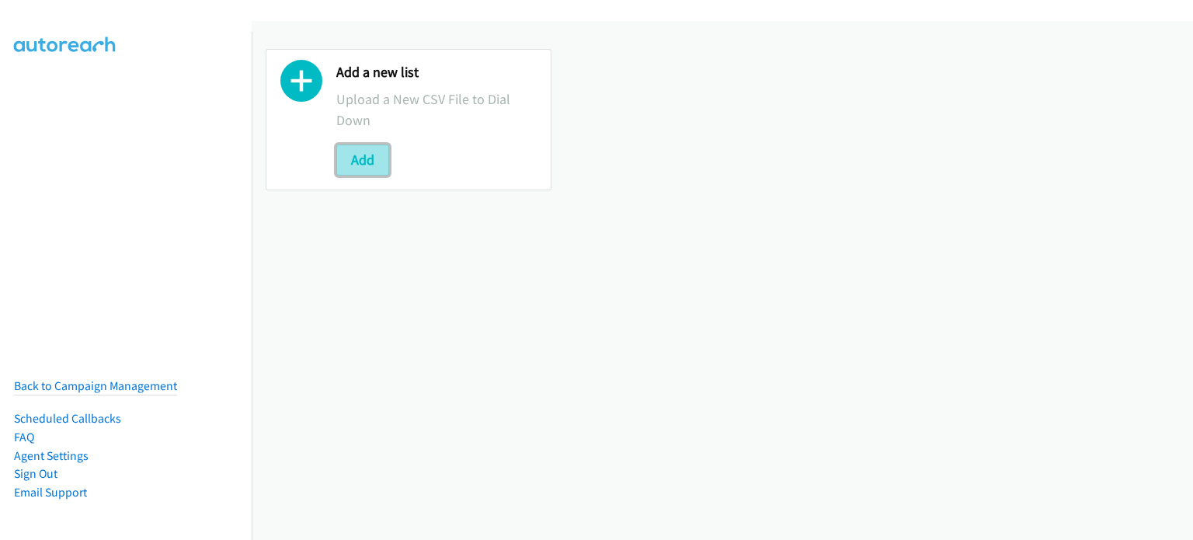
click at [381, 163] on button "Add" at bounding box center [362, 159] width 53 height 31
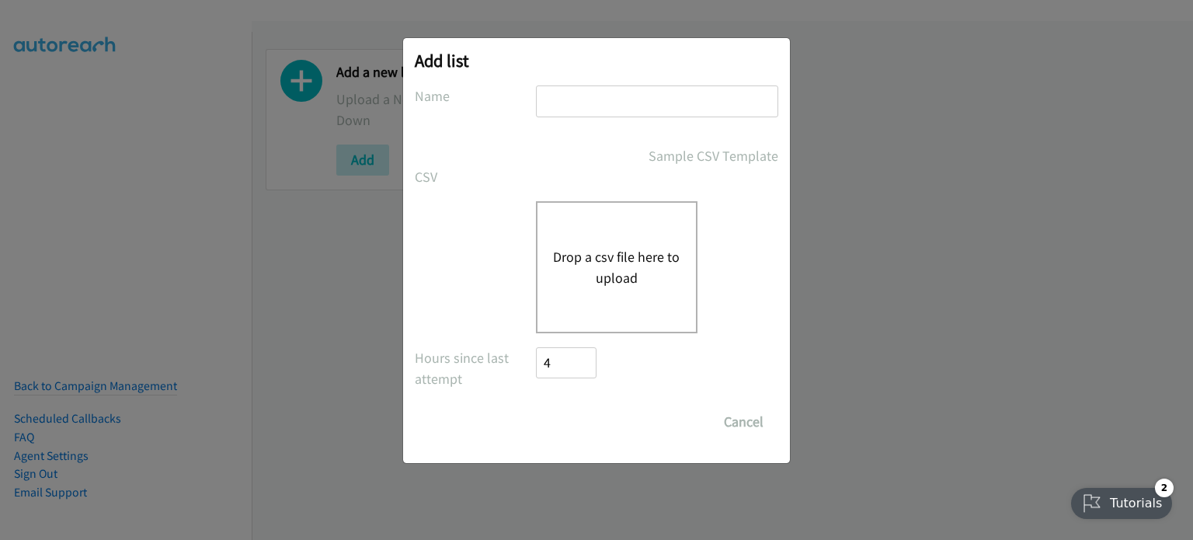
click at [562, 89] on input "text" at bounding box center [657, 101] width 242 height 32
type input "mary"
click at [642, 274] on button "Drop a csv file here to upload" at bounding box center [616, 267] width 127 height 42
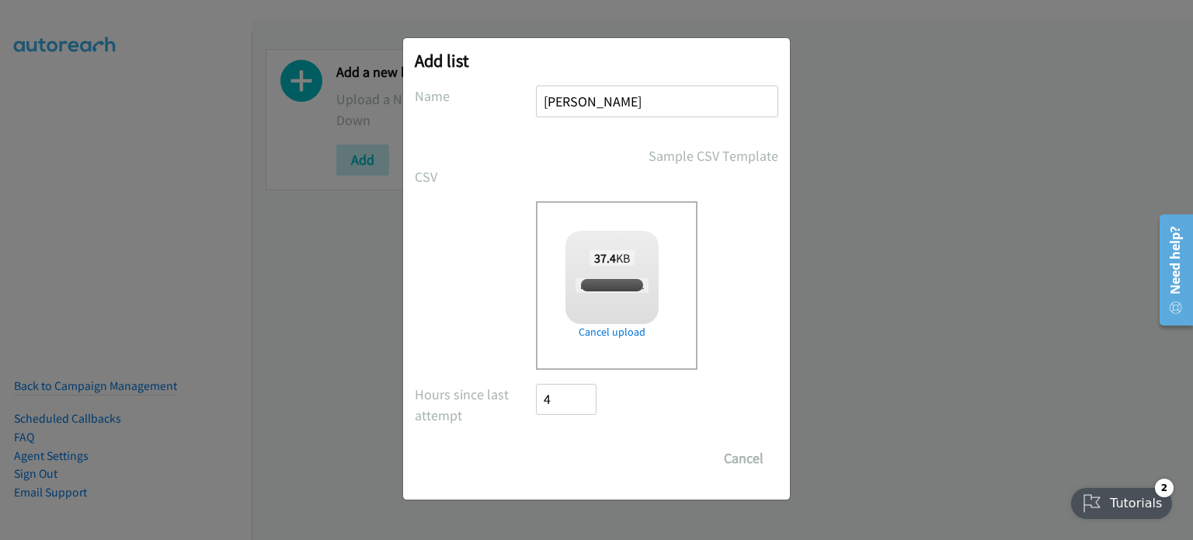
checkbox input "true"
click at [587, 456] on input "Save List" at bounding box center [577, 458] width 82 height 31
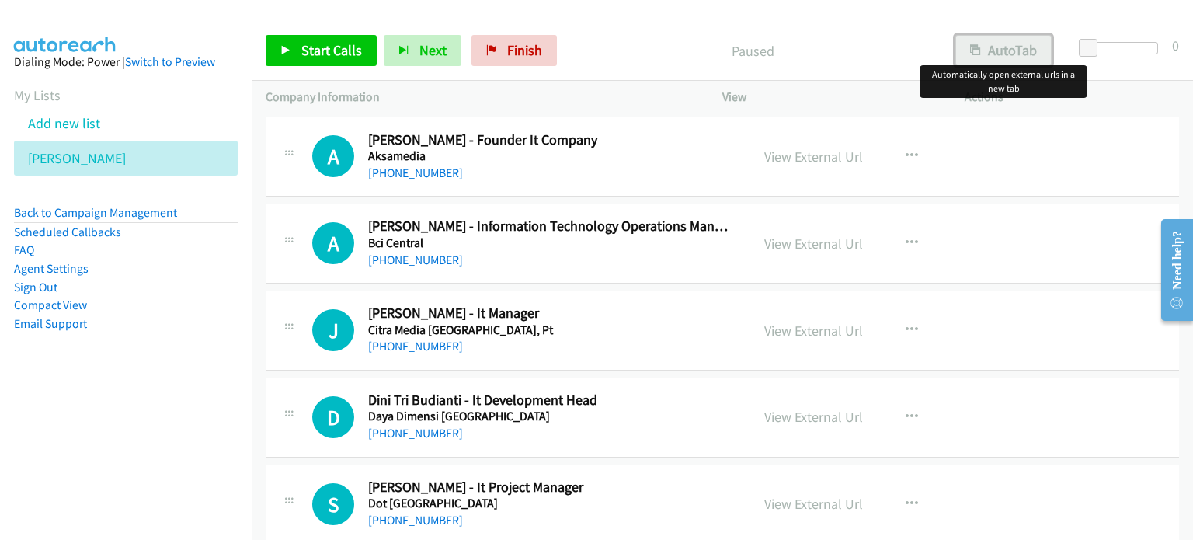
click at [1025, 58] on button "AutoTab" at bounding box center [1003, 50] width 96 height 31
click at [787, 245] on link "View External Url" at bounding box center [813, 244] width 99 height 18
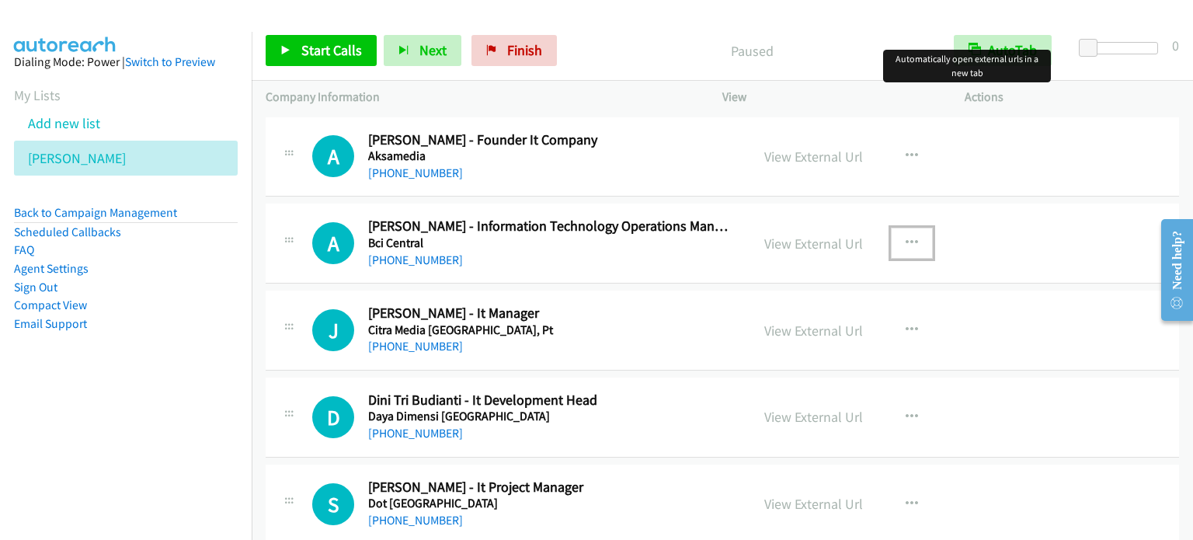
click at [913, 242] on button "button" at bounding box center [912, 243] width 42 height 31
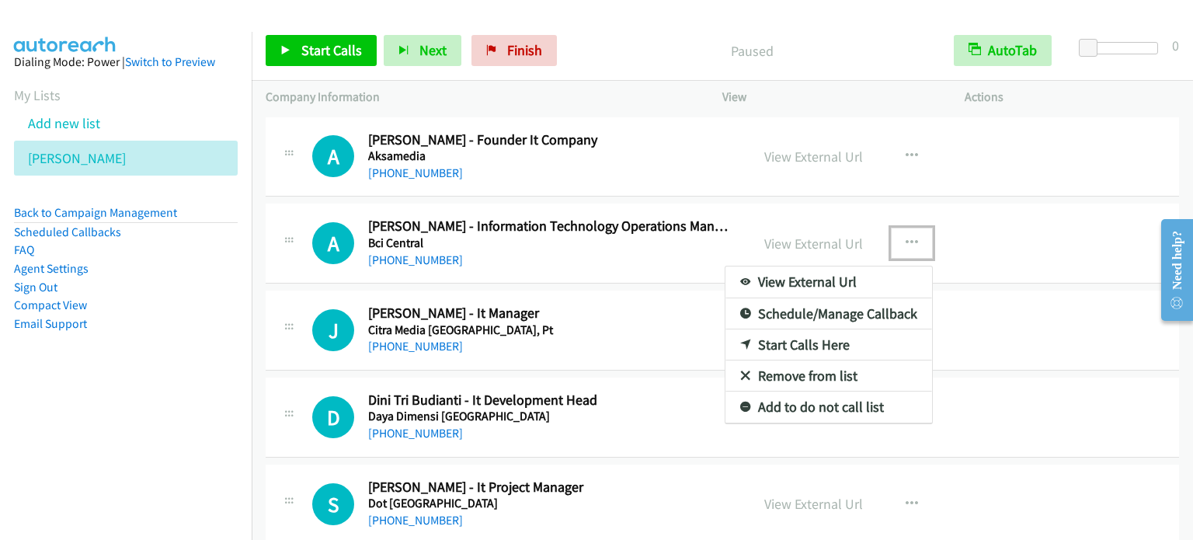
drag, startPoint x: 805, startPoint y: 341, endPoint x: 840, endPoint y: 341, distance: 34.2
click at [909, 238] on div at bounding box center [596, 270] width 1193 height 540
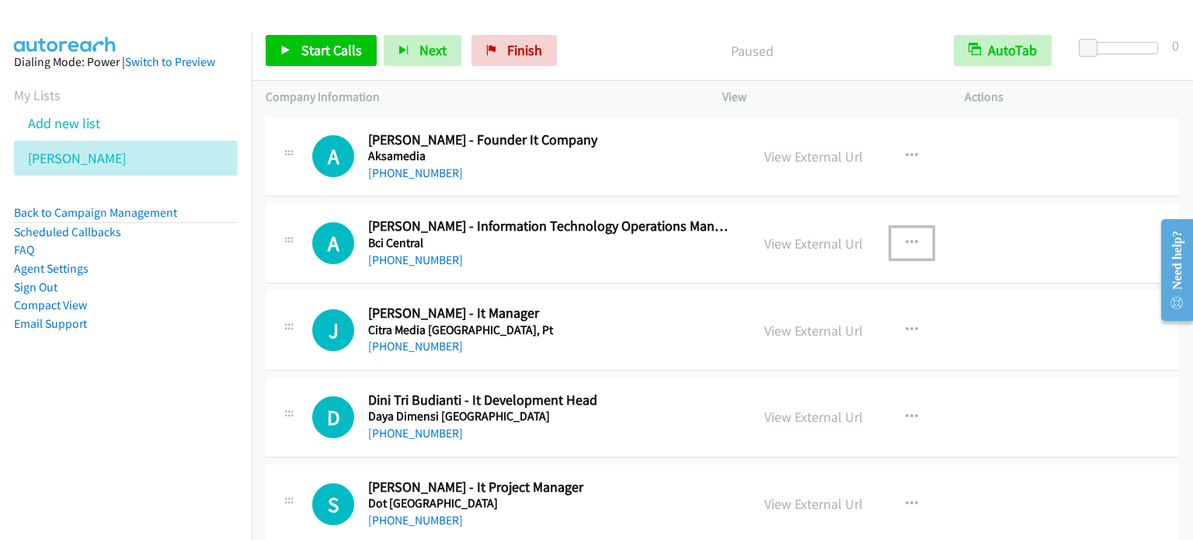
click at [909, 238] on icon "button" at bounding box center [912, 243] width 12 height 12
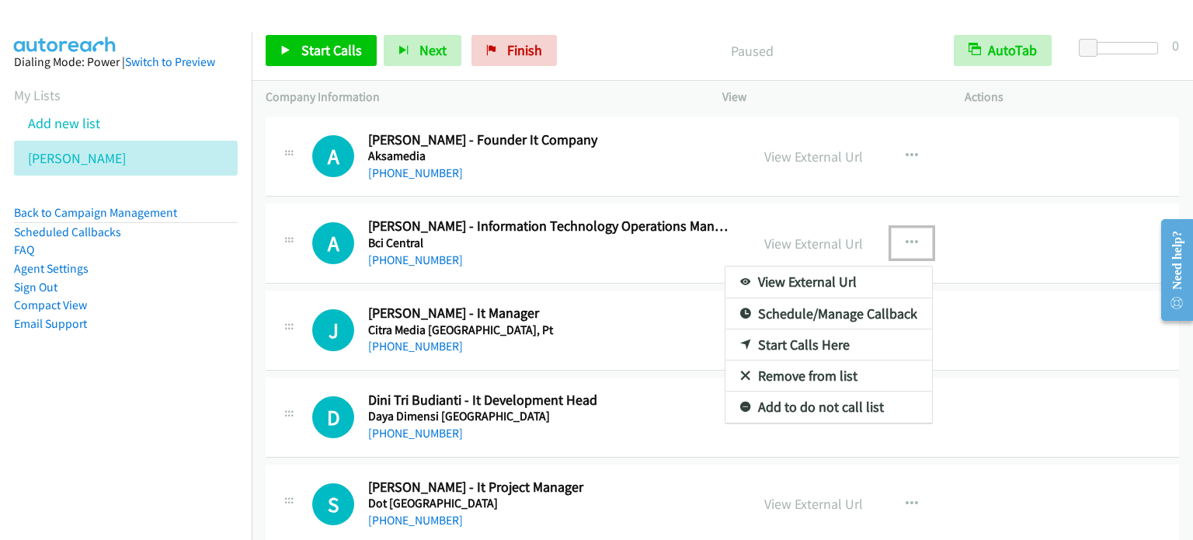
click at [801, 344] on link "Start Calls Here" at bounding box center [828, 344] width 207 height 31
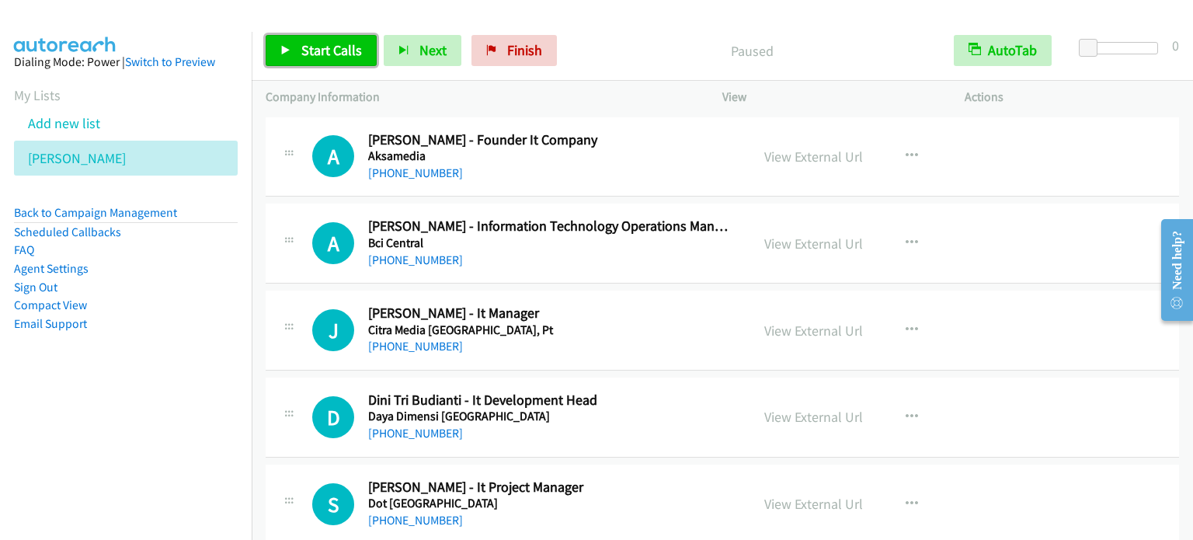
click at [336, 63] on link "Start Calls" at bounding box center [321, 50] width 111 height 31
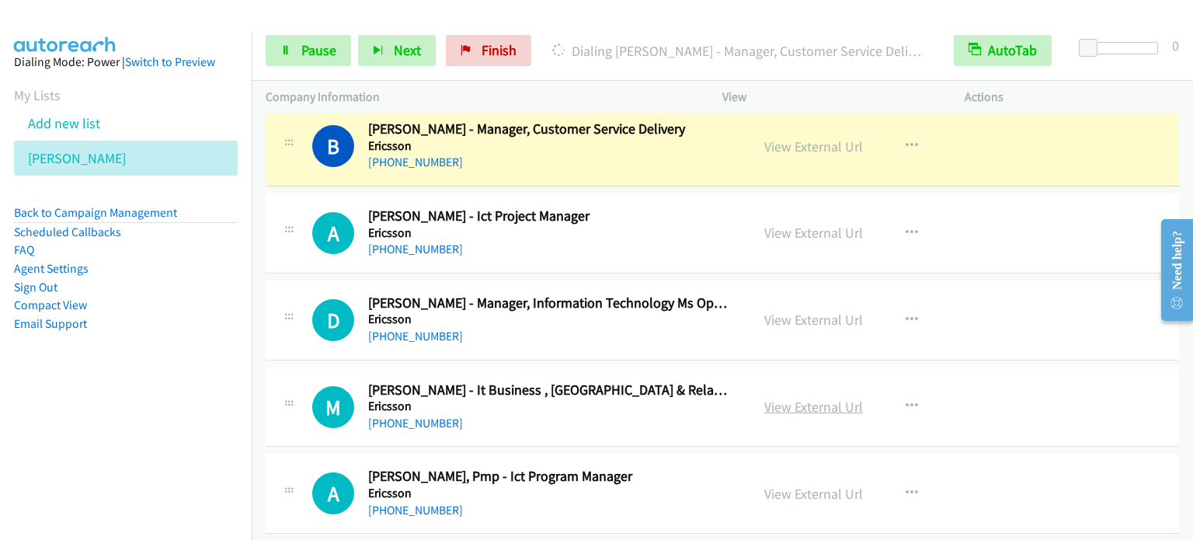
scroll to position [621, 0]
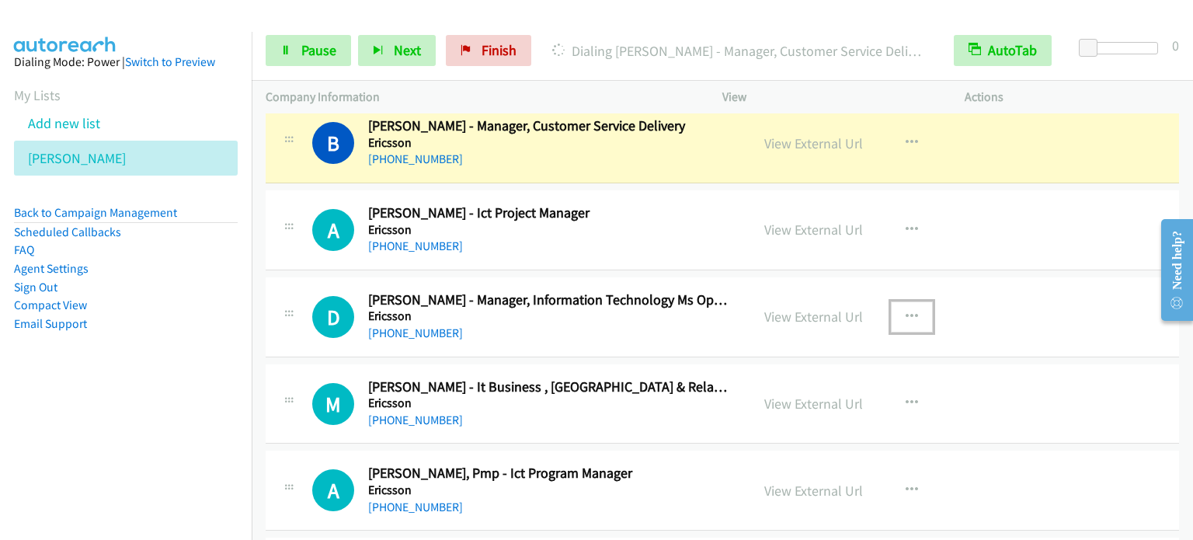
click at [906, 311] on icon "button" at bounding box center [912, 317] width 12 height 12
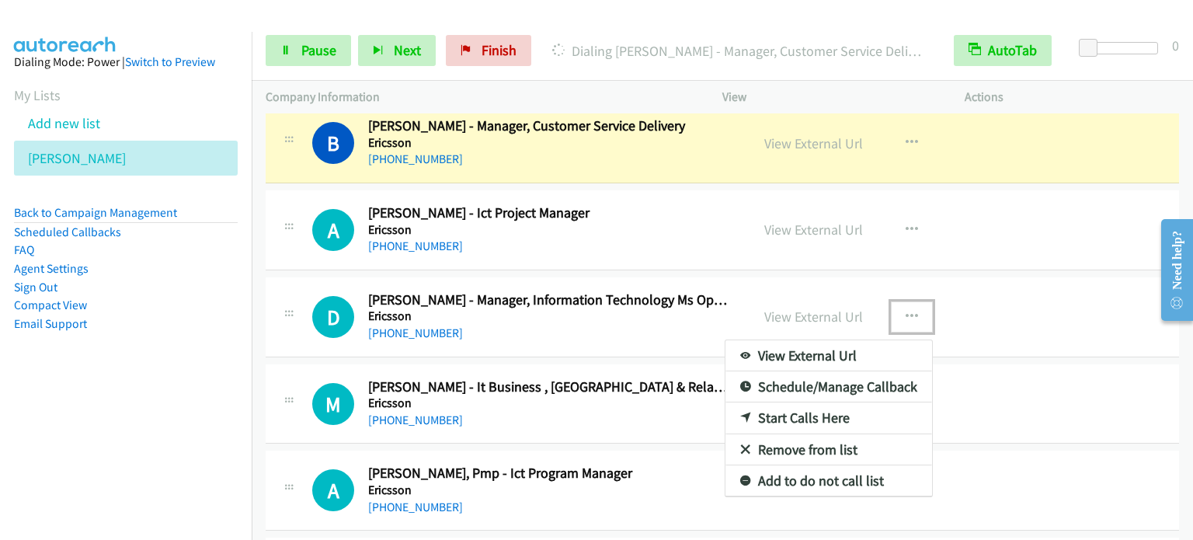
click at [806, 423] on link "Start Calls Here" at bounding box center [828, 417] width 207 height 31
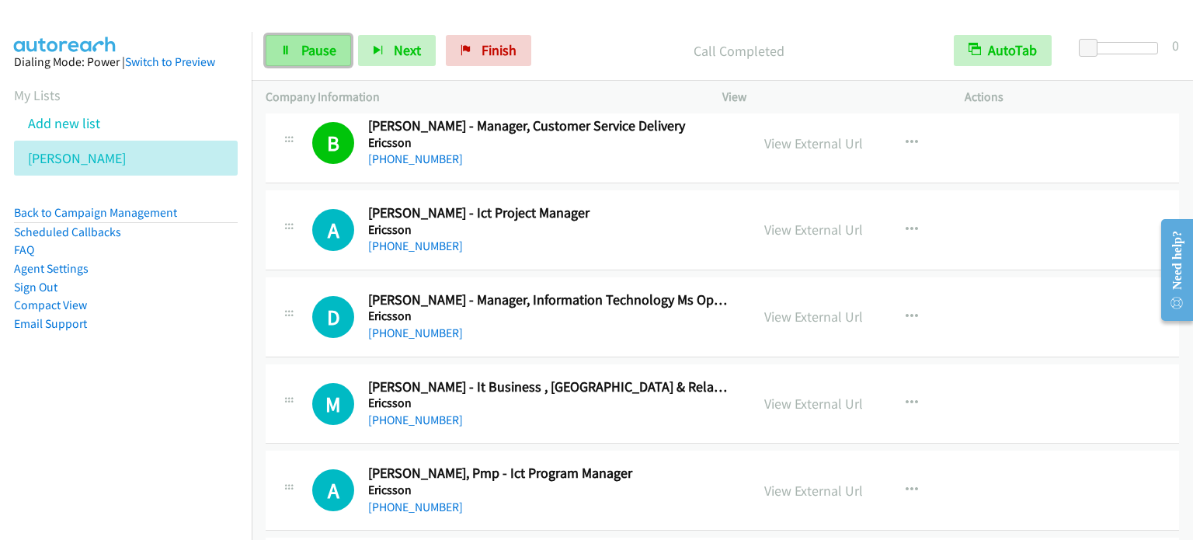
click at [304, 50] on span "Pause" at bounding box center [318, 50] width 35 height 18
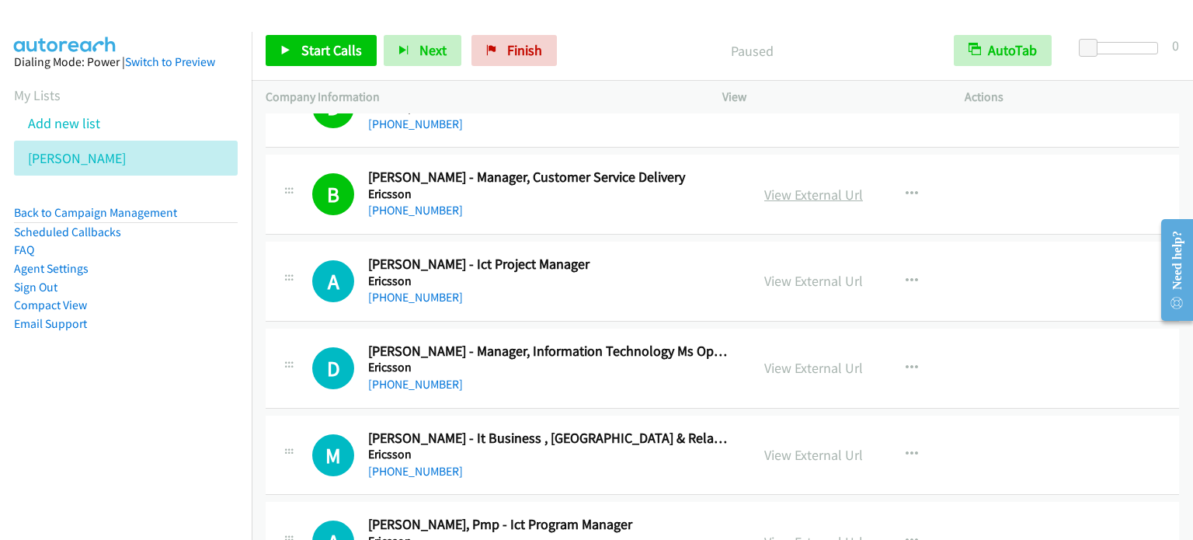
scroll to position [544, 0]
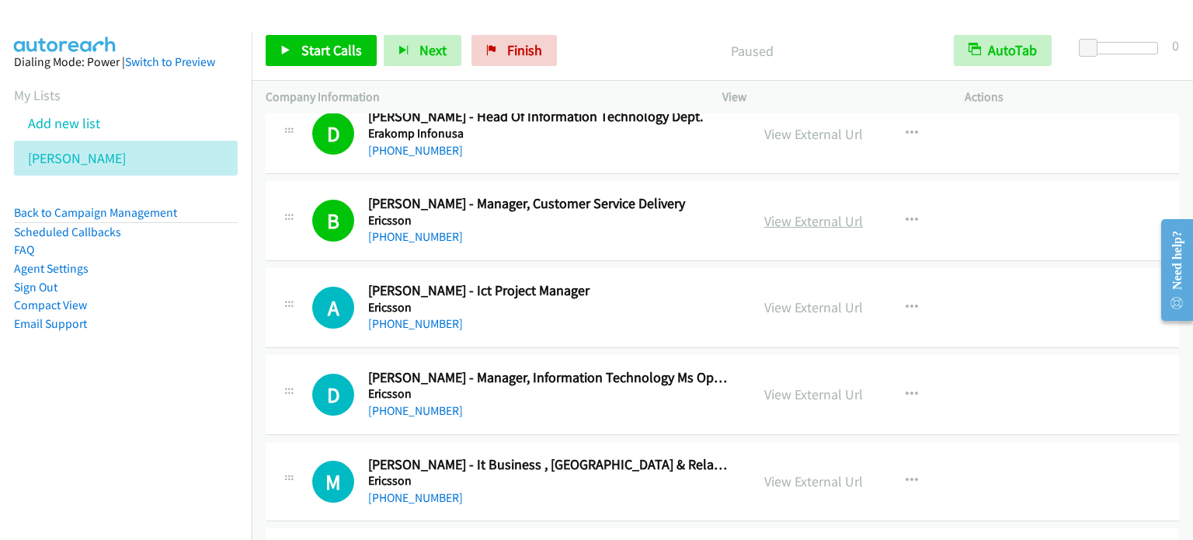
click at [811, 220] on link "View External Url" at bounding box center [813, 221] width 99 height 18
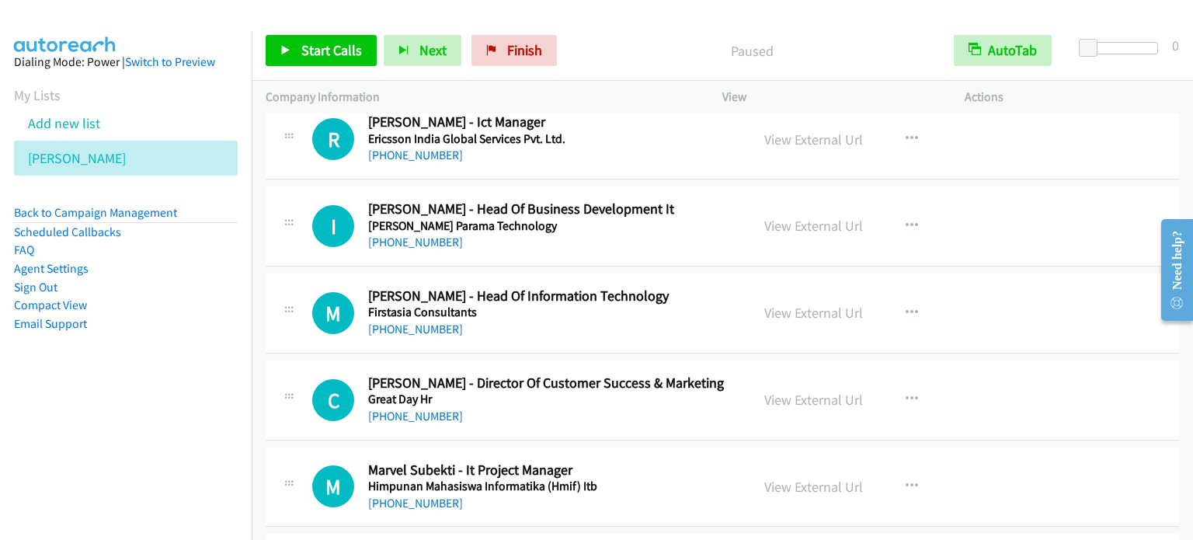
scroll to position [1087, 0]
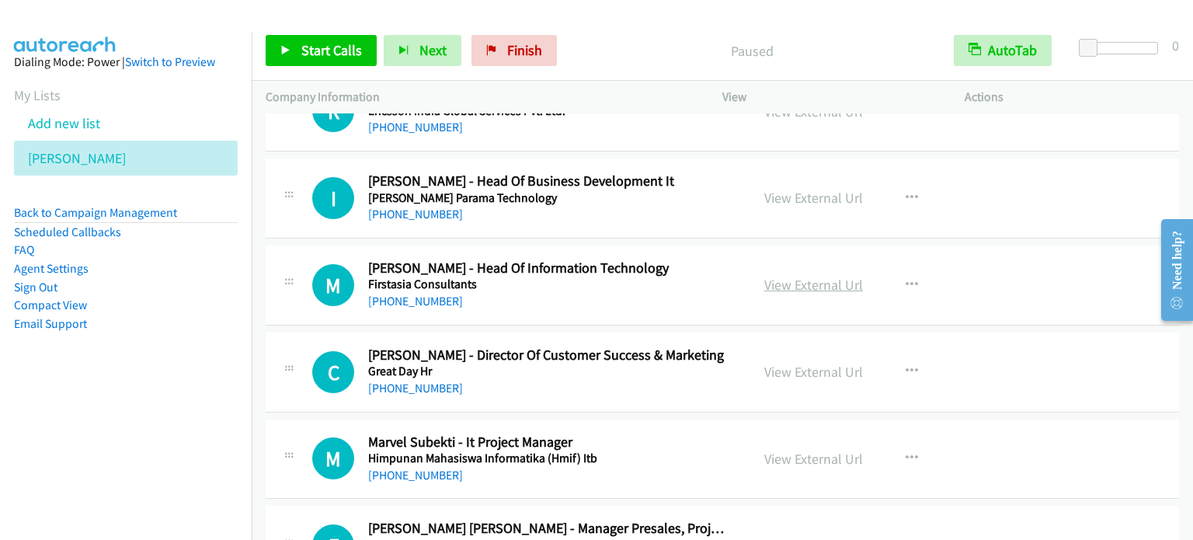
click at [808, 285] on link "View External Url" at bounding box center [813, 285] width 99 height 18
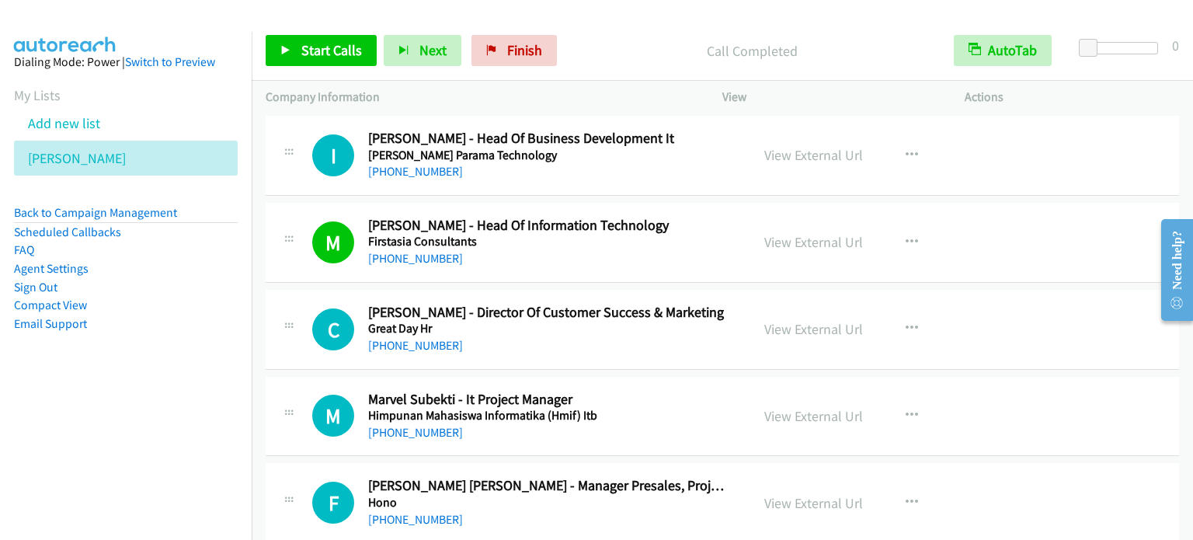
scroll to position [1165, 0]
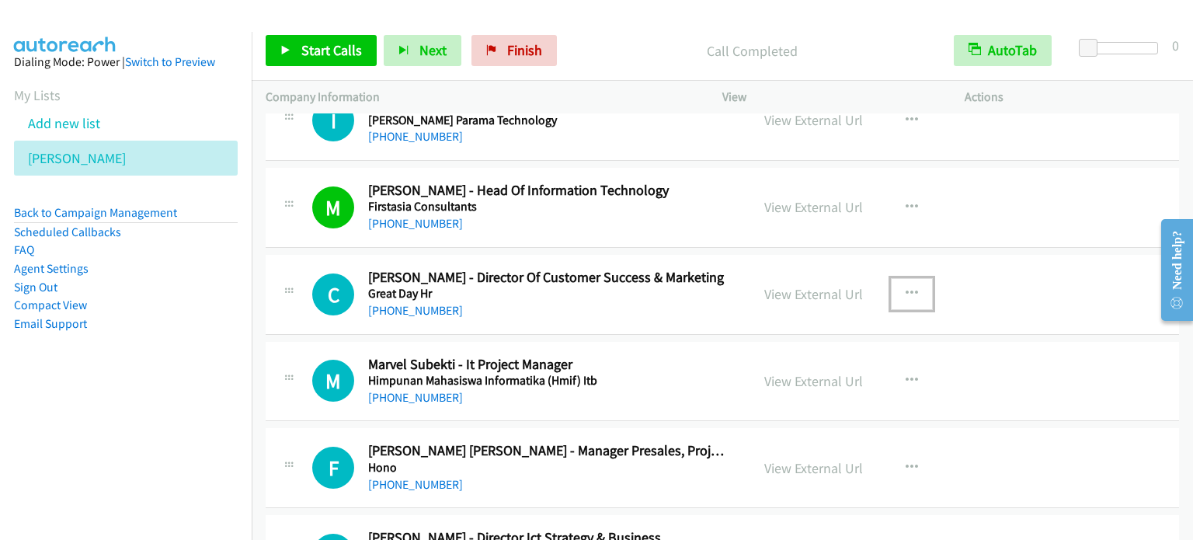
click at [906, 291] on icon "button" at bounding box center [912, 293] width 12 height 12
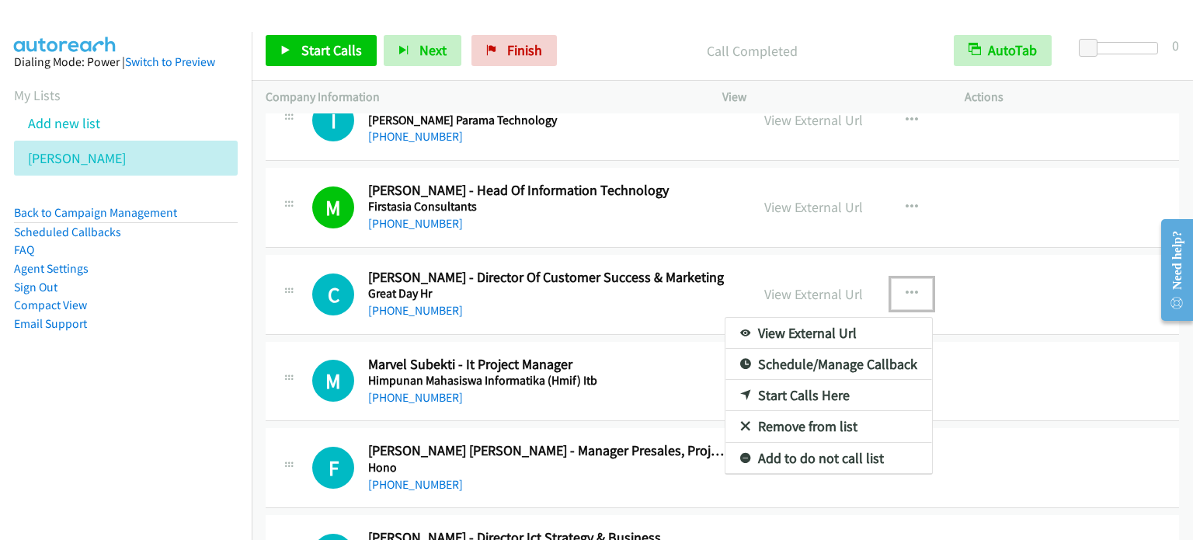
click at [802, 397] on link "Start Calls Here" at bounding box center [828, 395] width 207 height 31
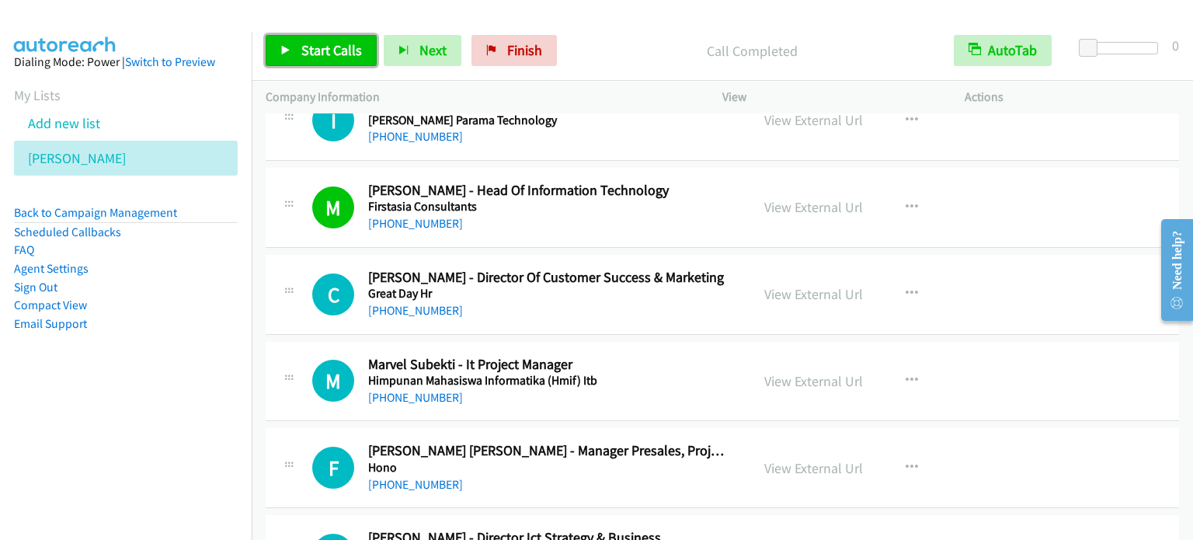
click at [307, 43] on span "Start Calls" at bounding box center [331, 50] width 61 height 18
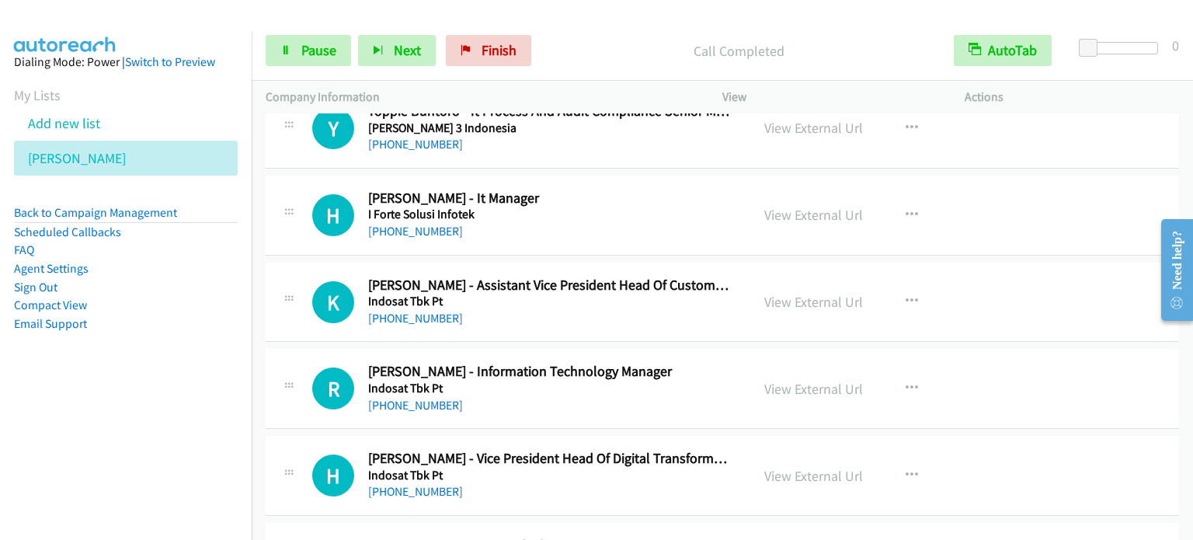
scroll to position [2019, 0]
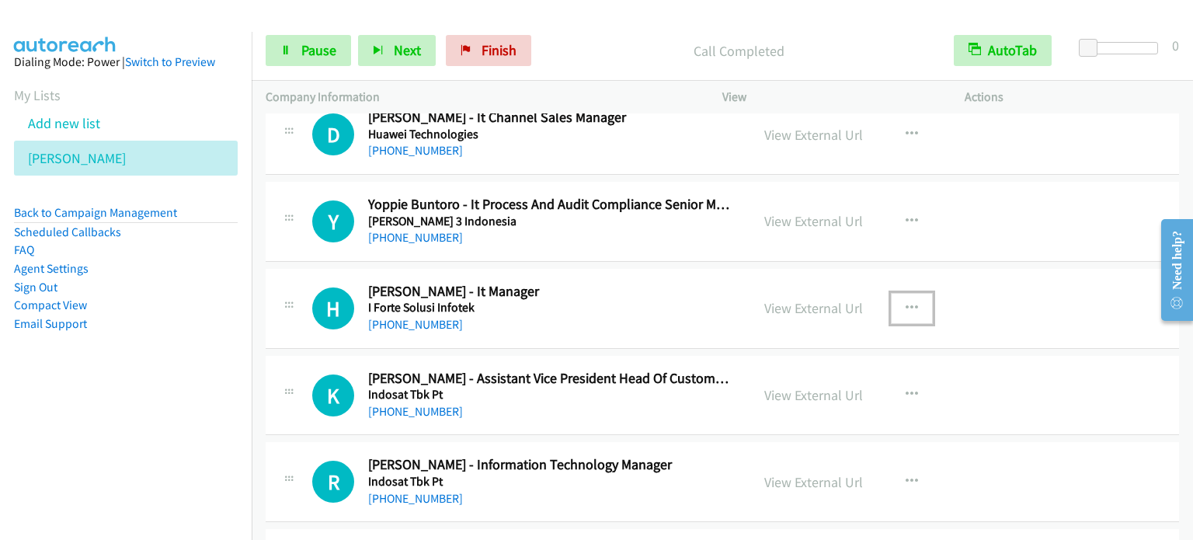
click at [908, 304] on icon "button" at bounding box center [912, 308] width 12 height 12
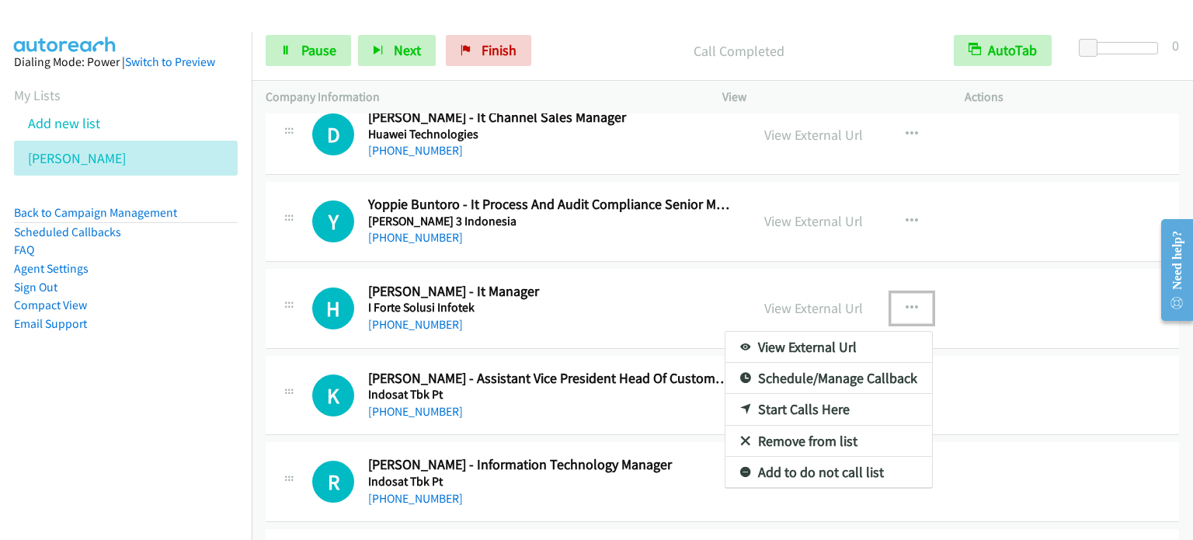
click at [795, 412] on link "Start Calls Here" at bounding box center [828, 409] width 207 height 31
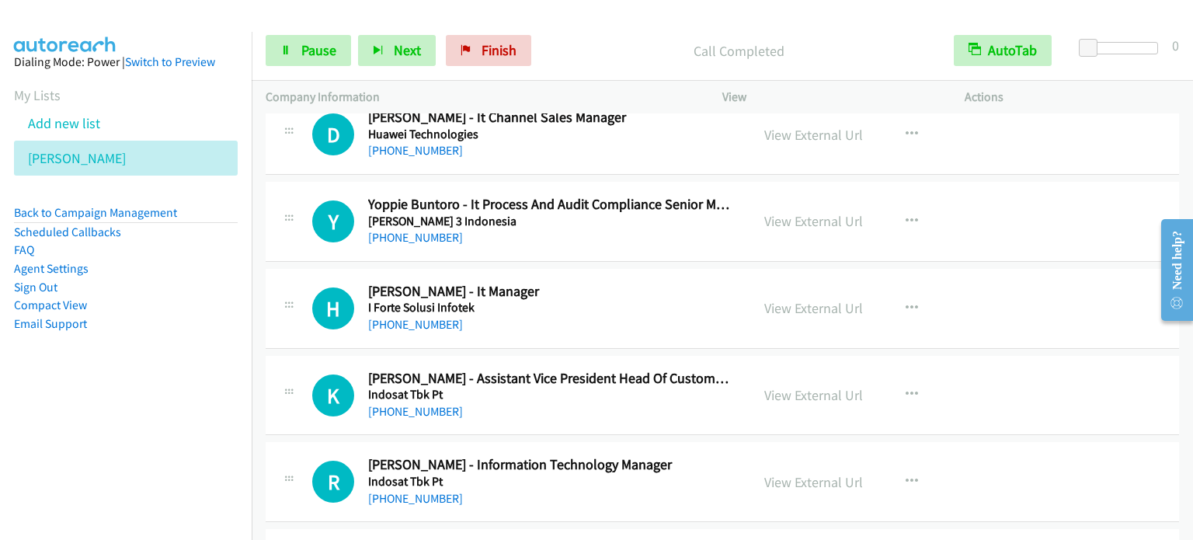
click at [308, 33] on div "Start Calls Pause Next Finish Call Completed AutoTab AutoTab 0" at bounding box center [722, 51] width 941 height 60
click at [308, 46] on span "Pause" at bounding box center [318, 50] width 35 height 18
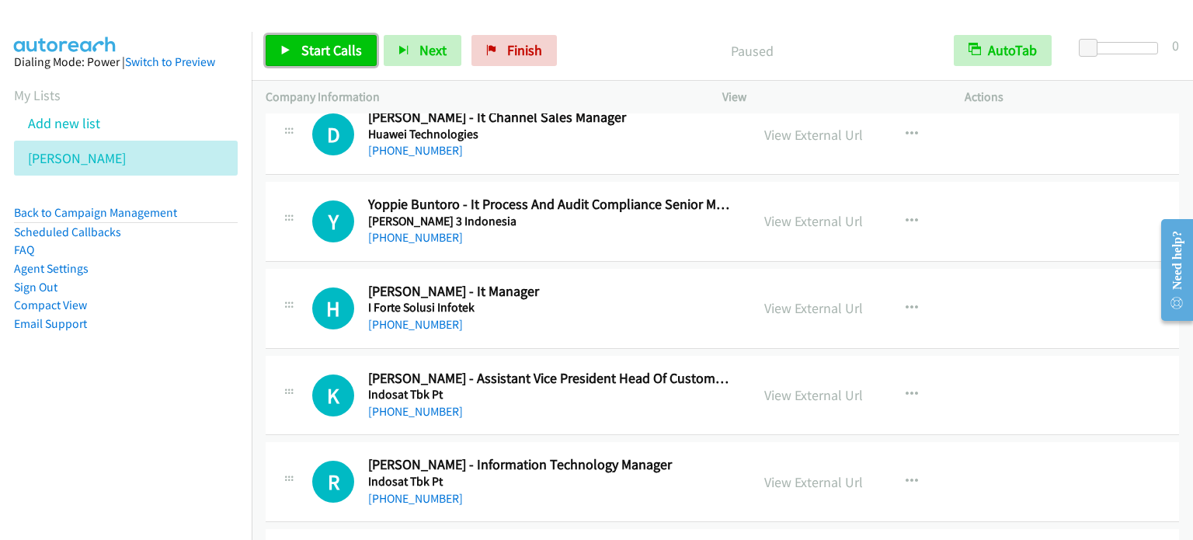
click at [308, 46] on span "Start Calls" at bounding box center [331, 50] width 61 height 18
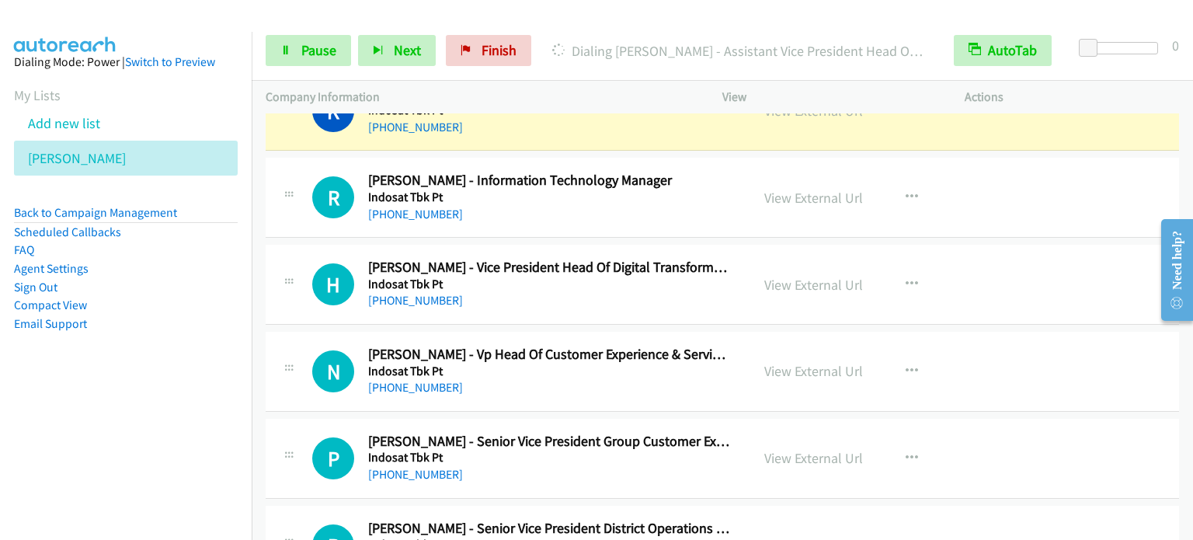
scroll to position [2330, 0]
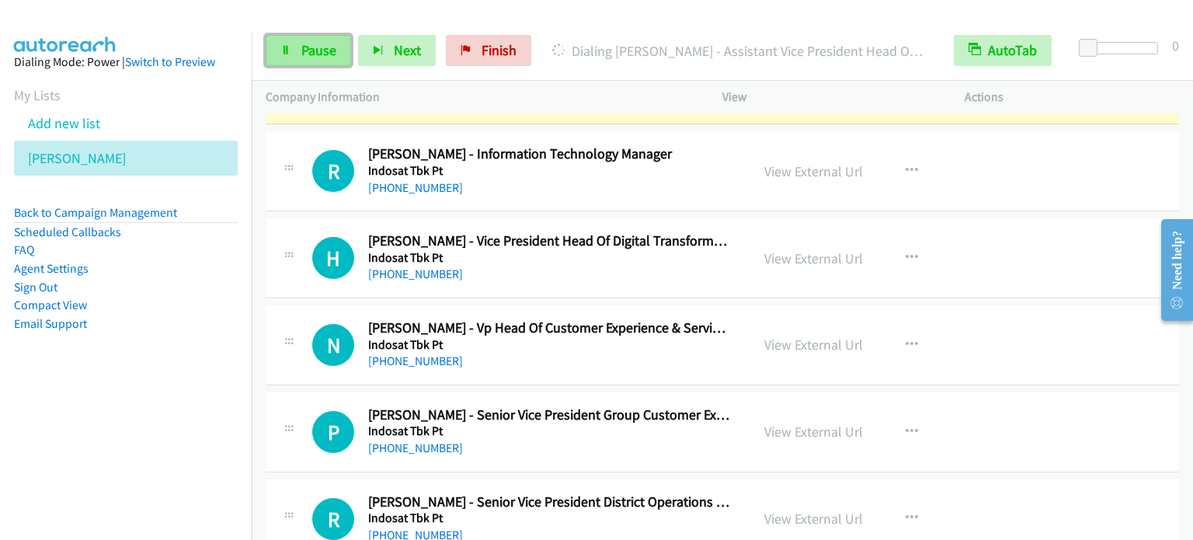
click at [301, 44] on span "Pause" at bounding box center [318, 50] width 35 height 18
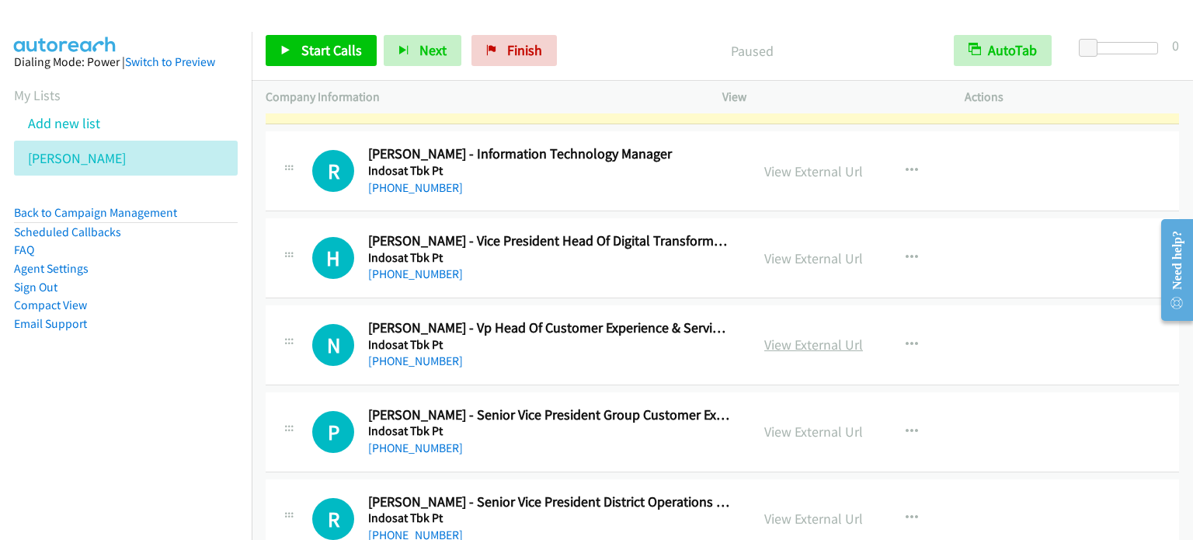
click at [799, 336] on link "View External Url" at bounding box center [813, 345] width 99 height 18
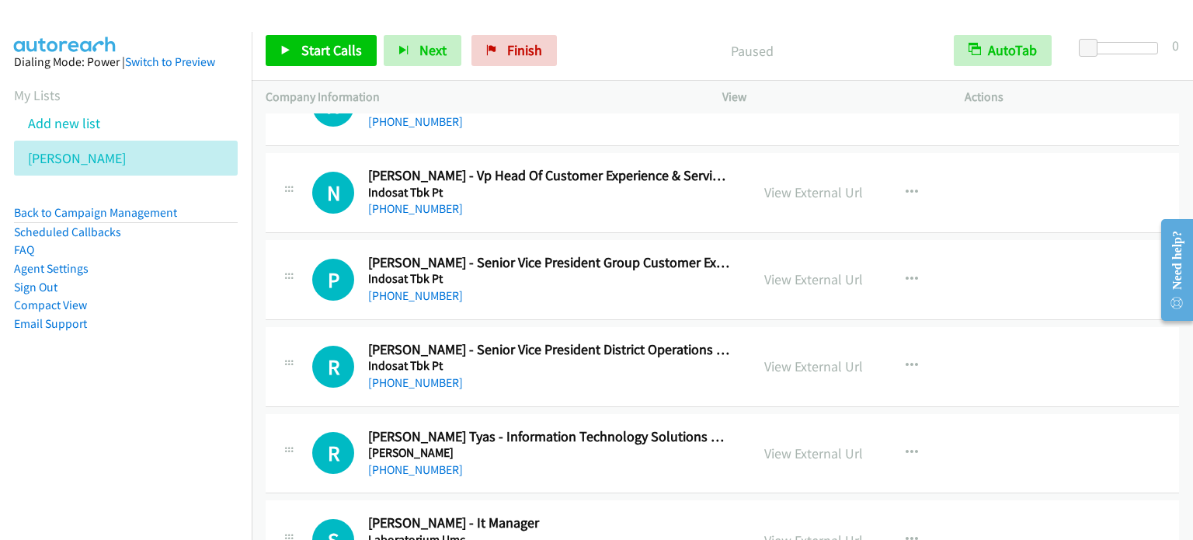
scroll to position [2485, 0]
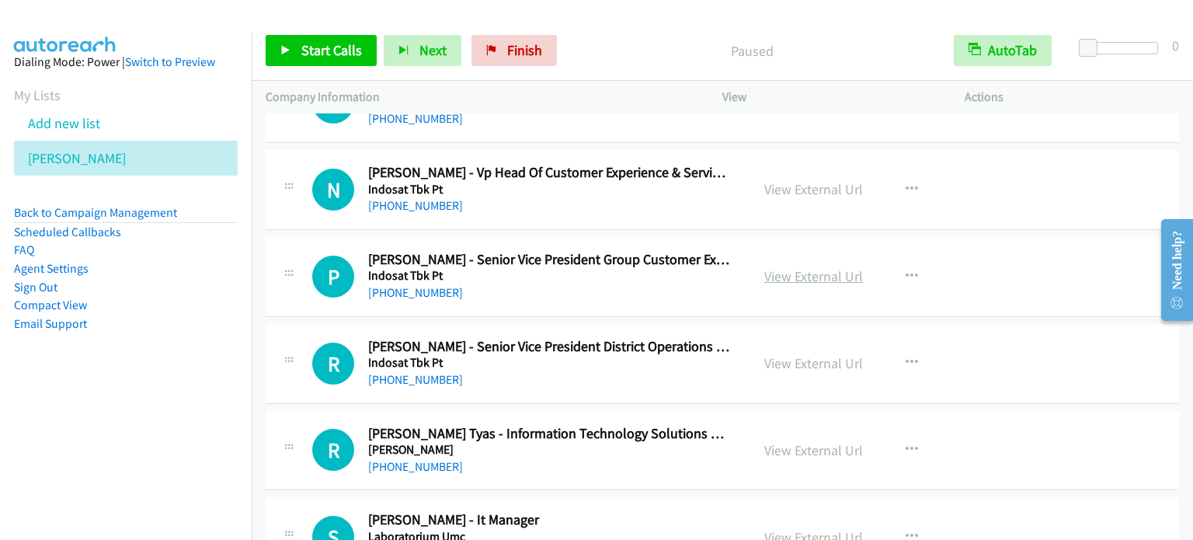
click at [797, 273] on link "View External Url" at bounding box center [813, 276] width 99 height 18
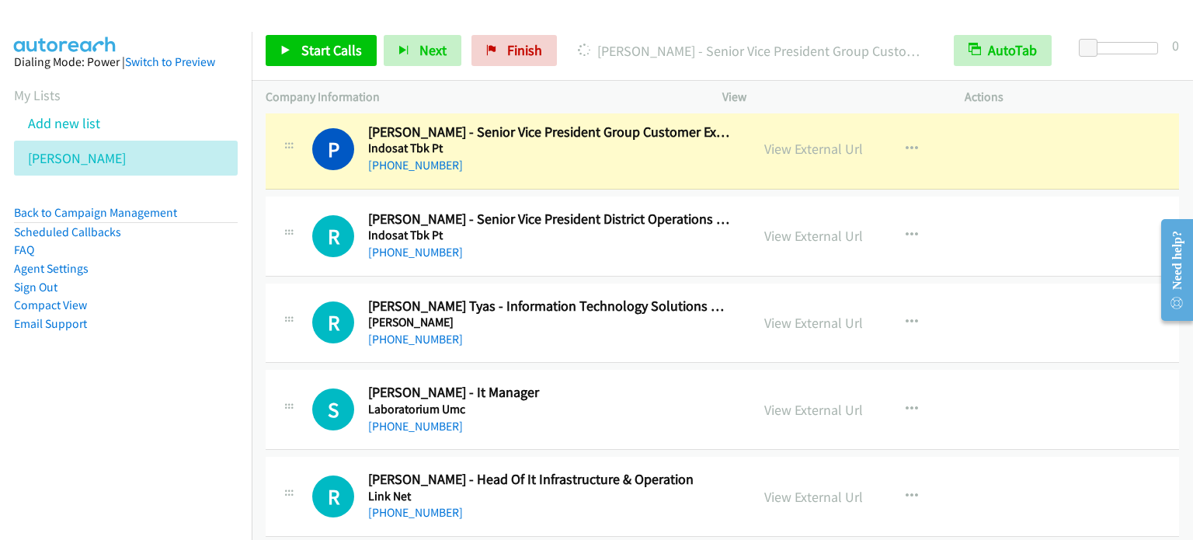
scroll to position [2641, 0]
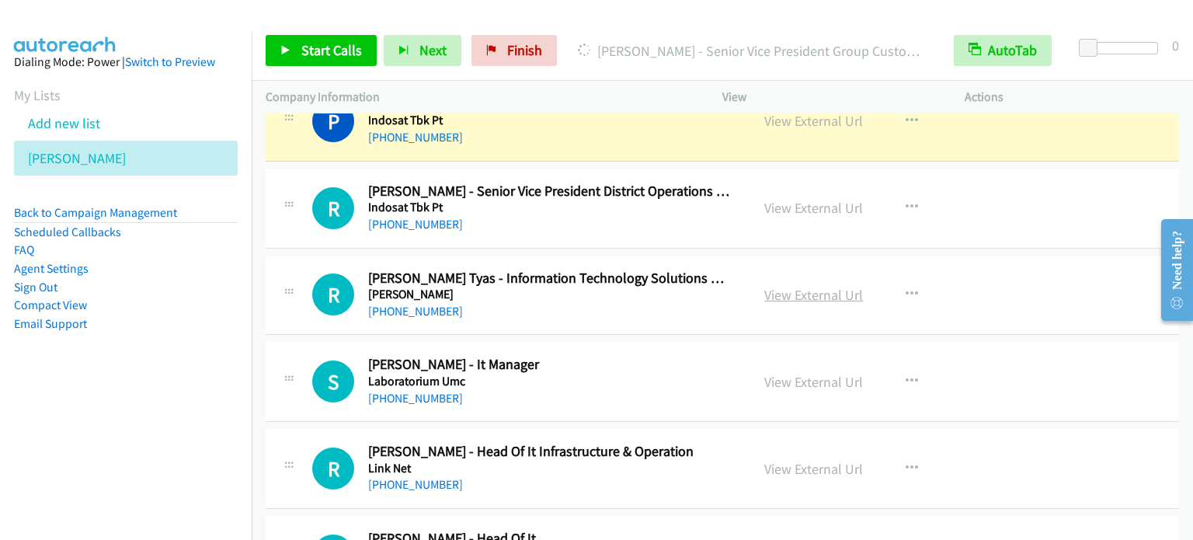
click at [808, 290] on link "View External Url" at bounding box center [813, 295] width 99 height 18
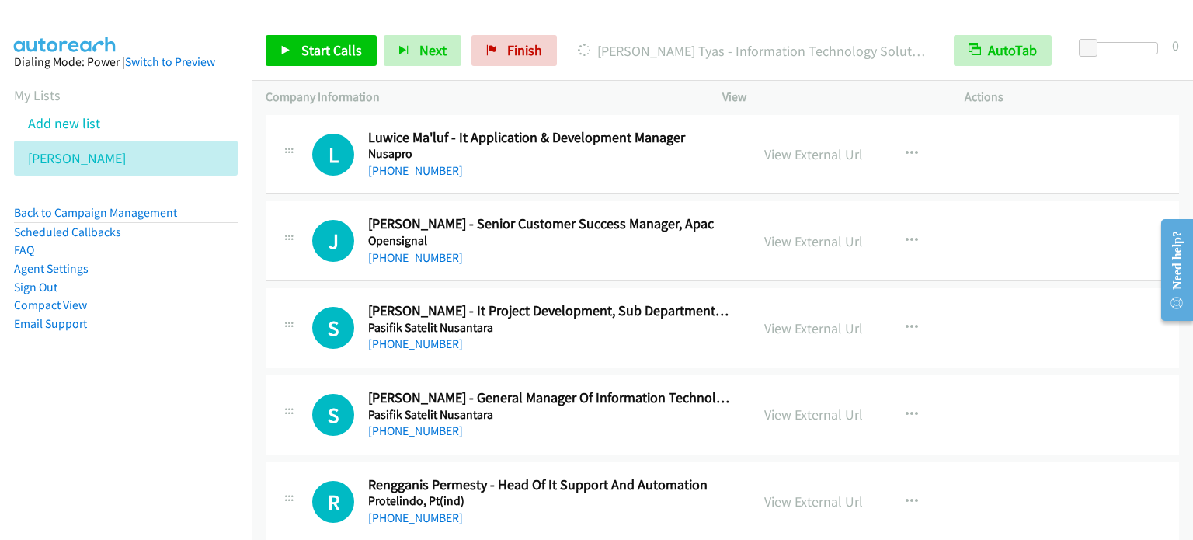
scroll to position [3650, 0]
click at [820, 235] on link "View External Url" at bounding box center [813, 240] width 99 height 18
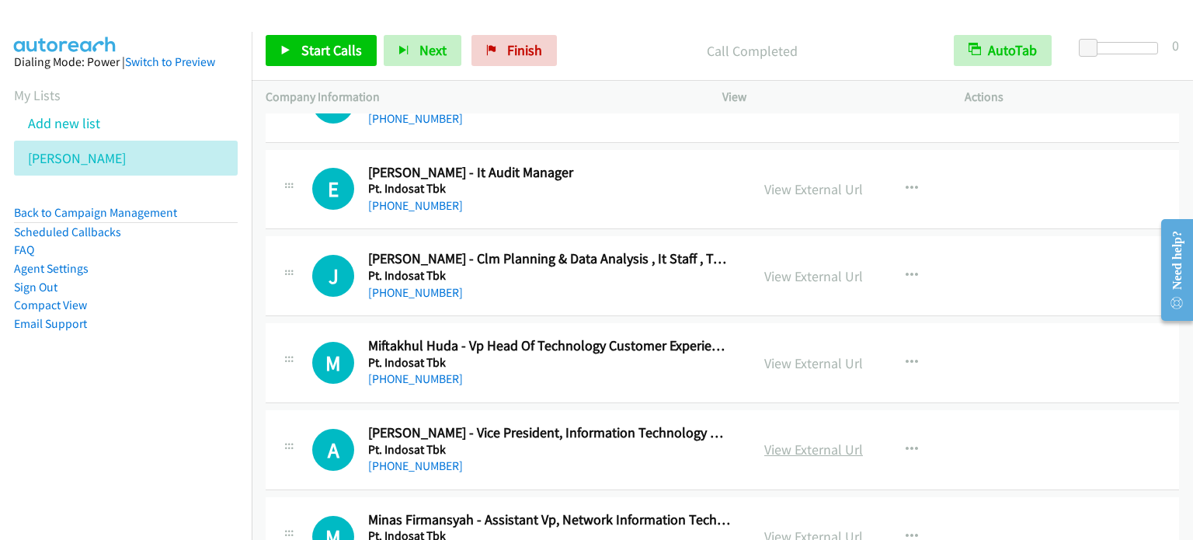
scroll to position [4660, 0]
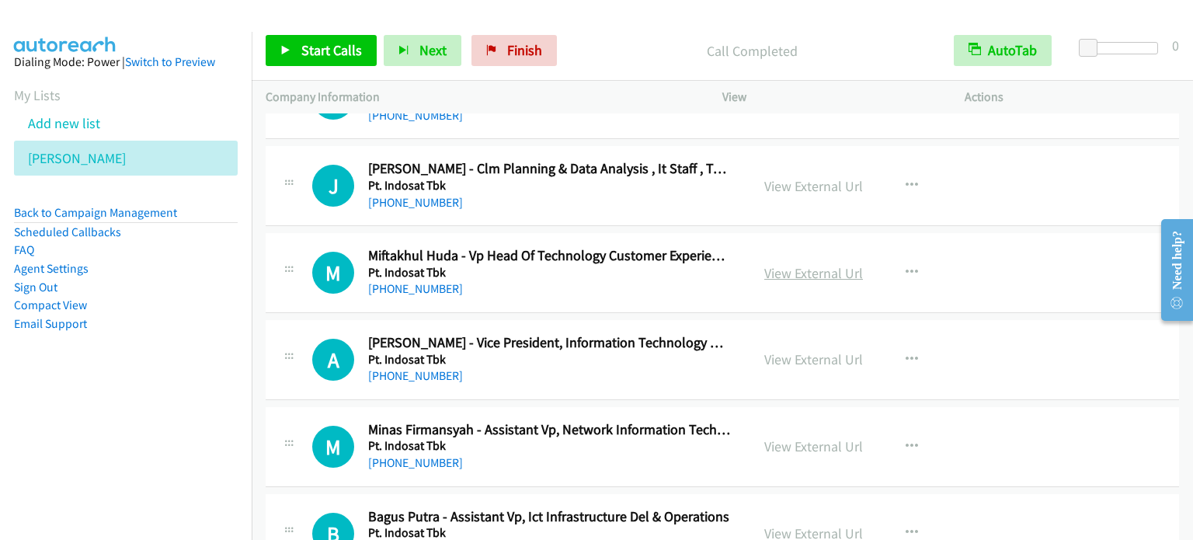
click at [785, 267] on link "View External Url" at bounding box center [813, 273] width 99 height 18
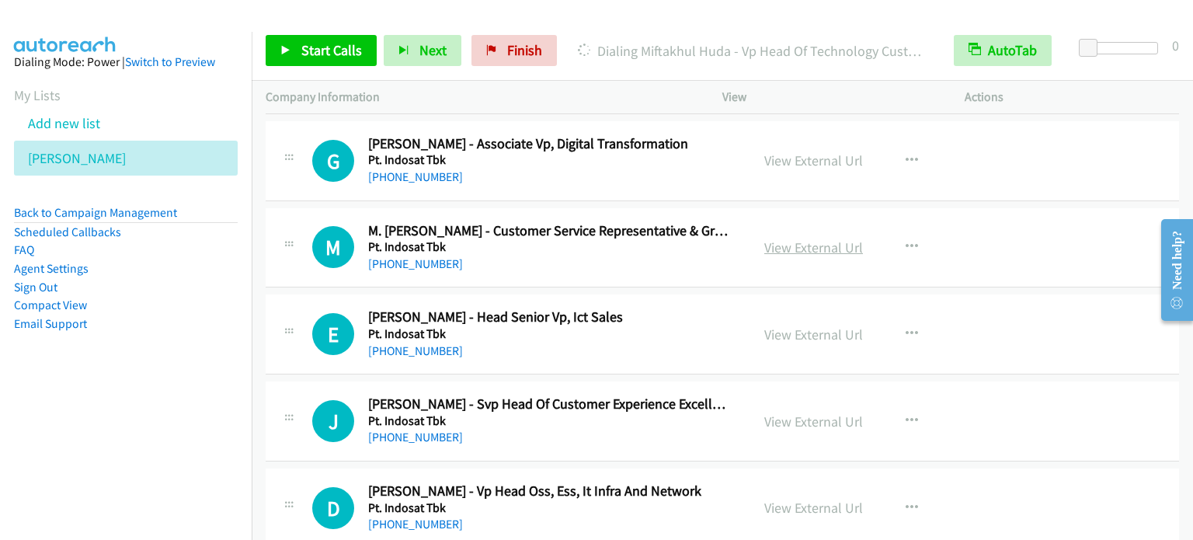
scroll to position [5903, 0]
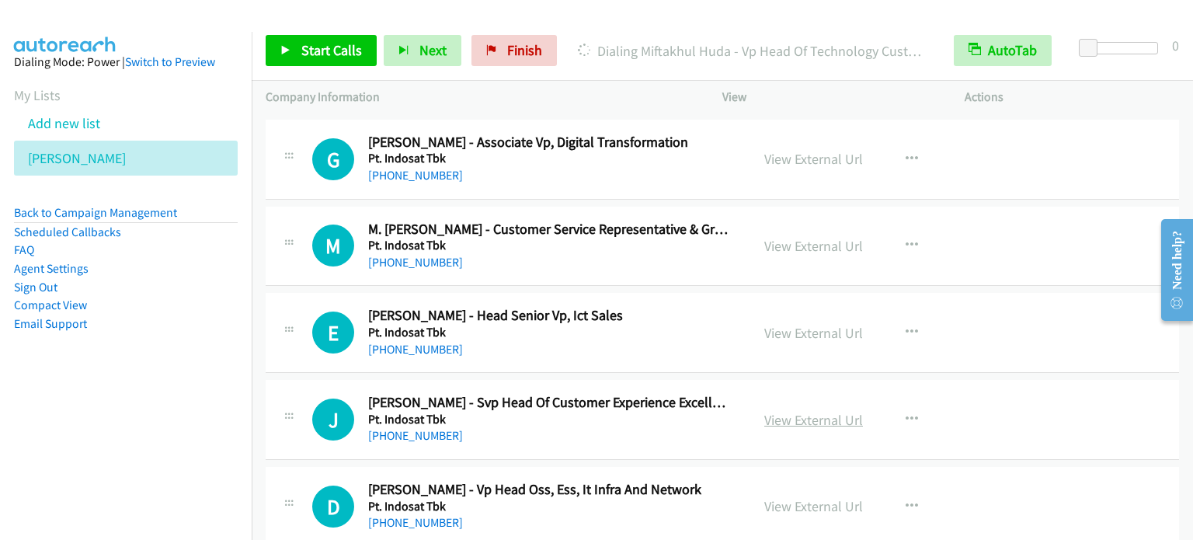
click at [810, 411] on link "View External Url" at bounding box center [813, 420] width 99 height 18
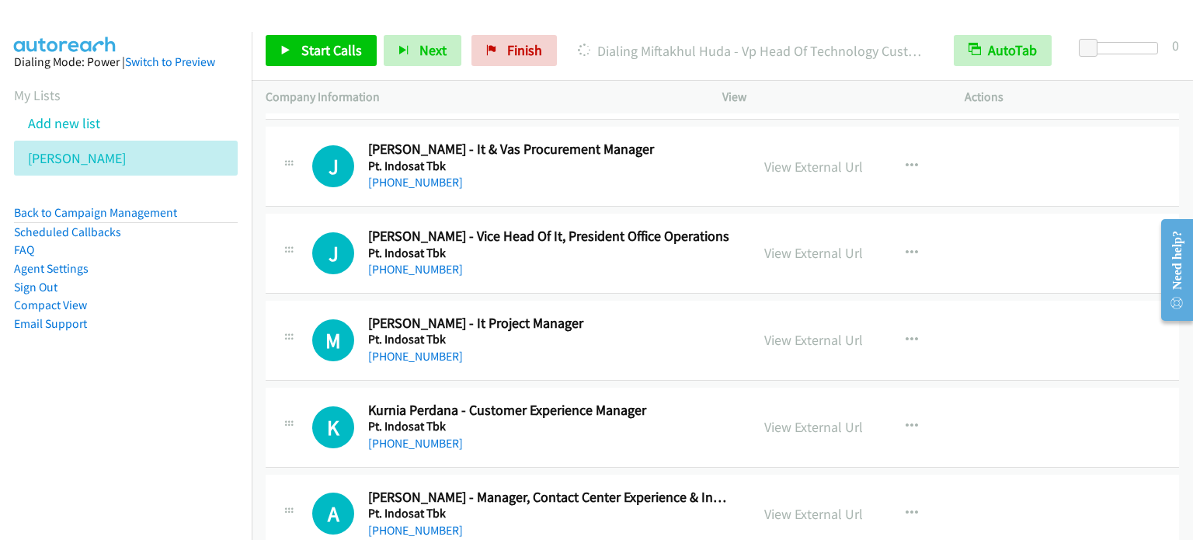
scroll to position [6680, 0]
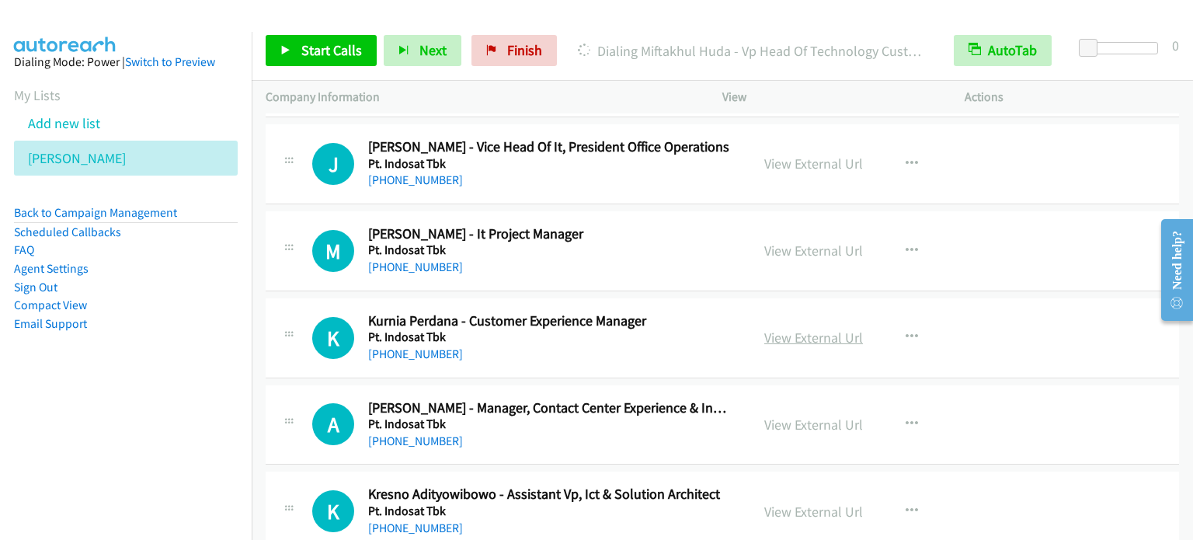
click at [818, 331] on link "View External Url" at bounding box center [813, 338] width 99 height 18
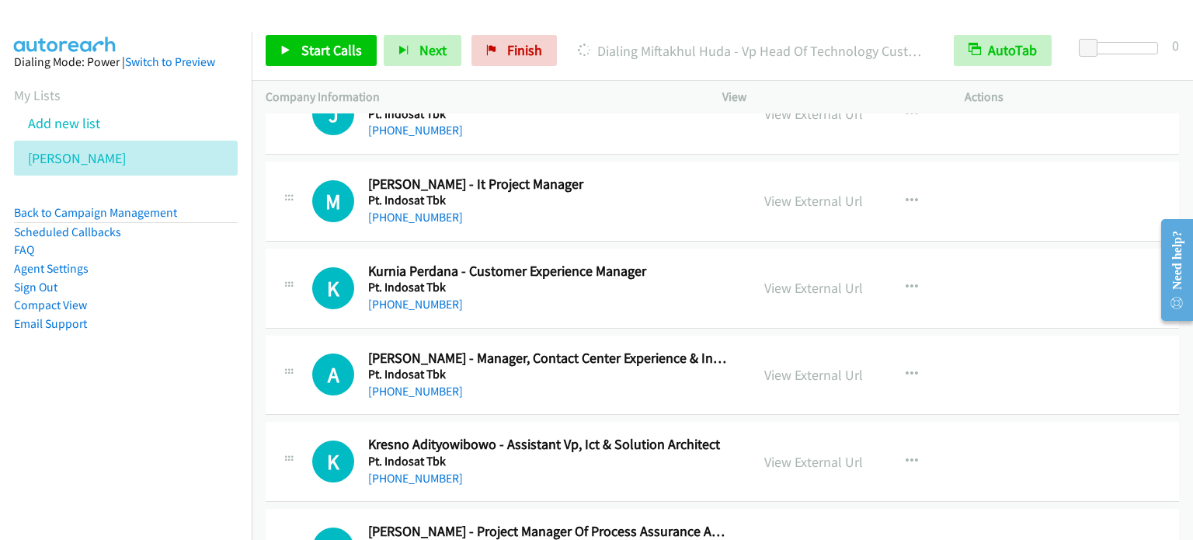
scroll to position [6757, 0]
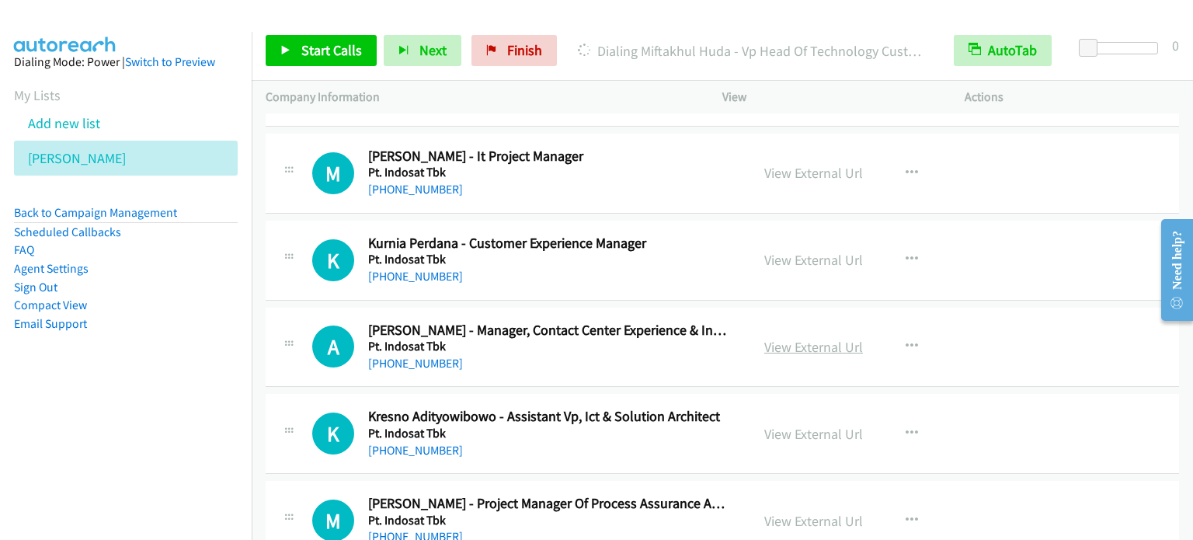
click at [815, 338] on link "View External Url" at bounding box center [813, 347] width 99 height 18
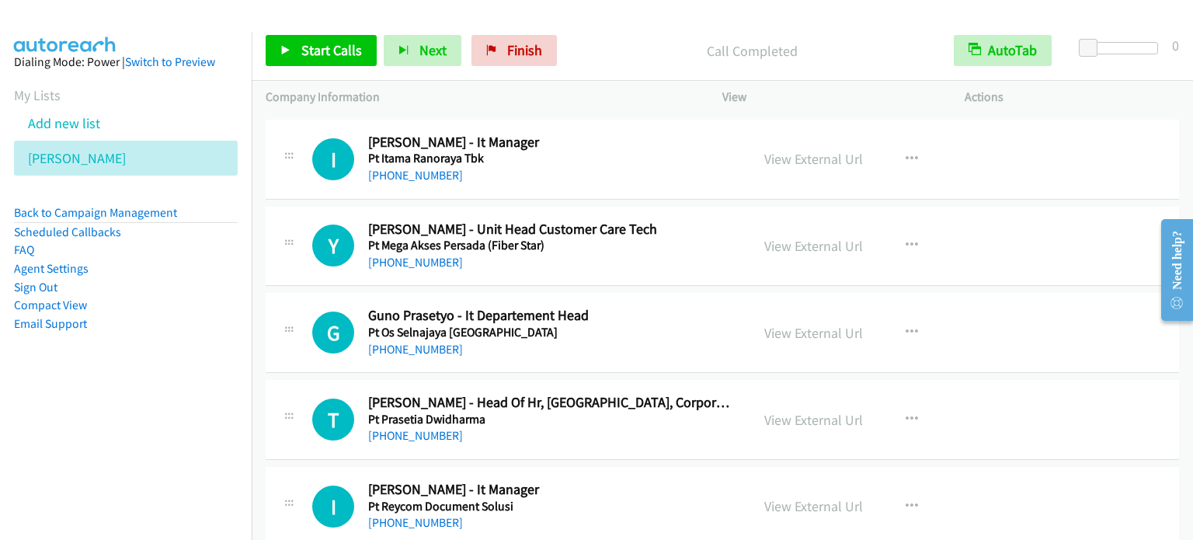
scroll to position [10097, 0]
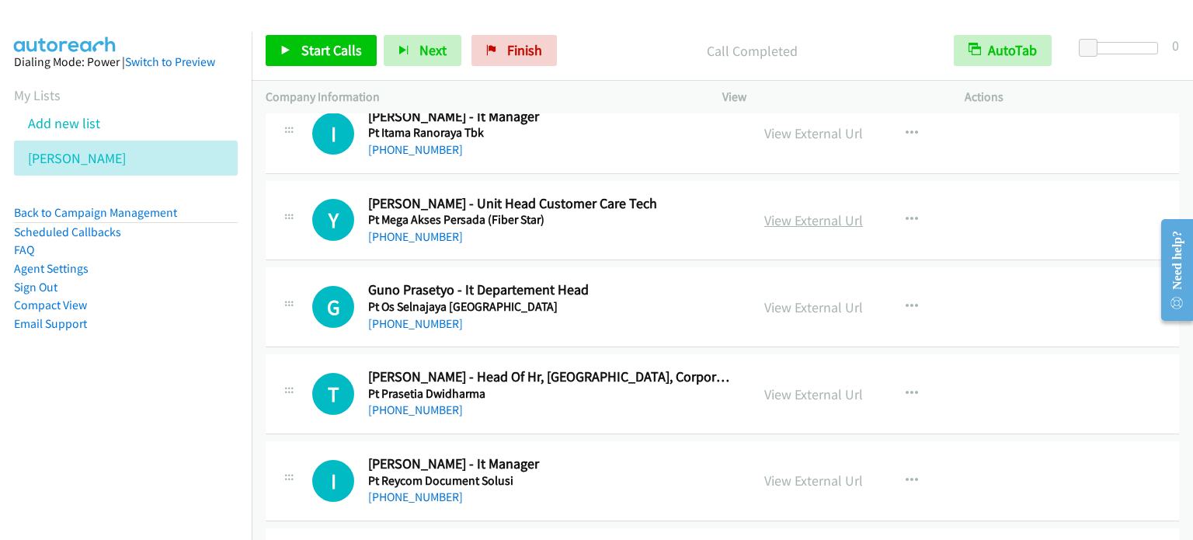
click at [820, 211] on link "View External Url" at bounding box center [813, 220] width 99 height 18
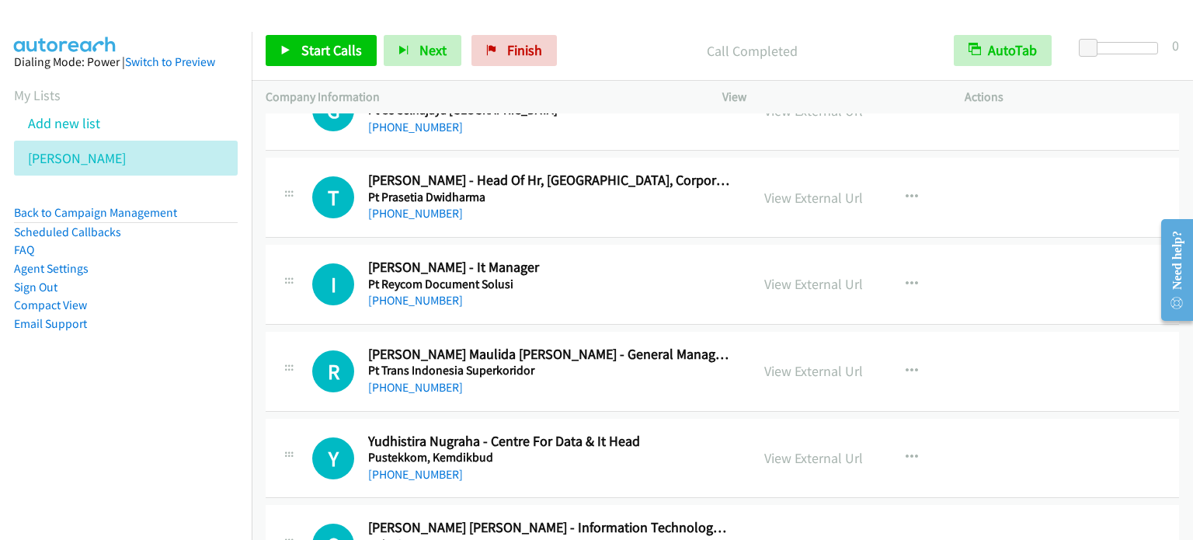
scroll to position [10330, 0]
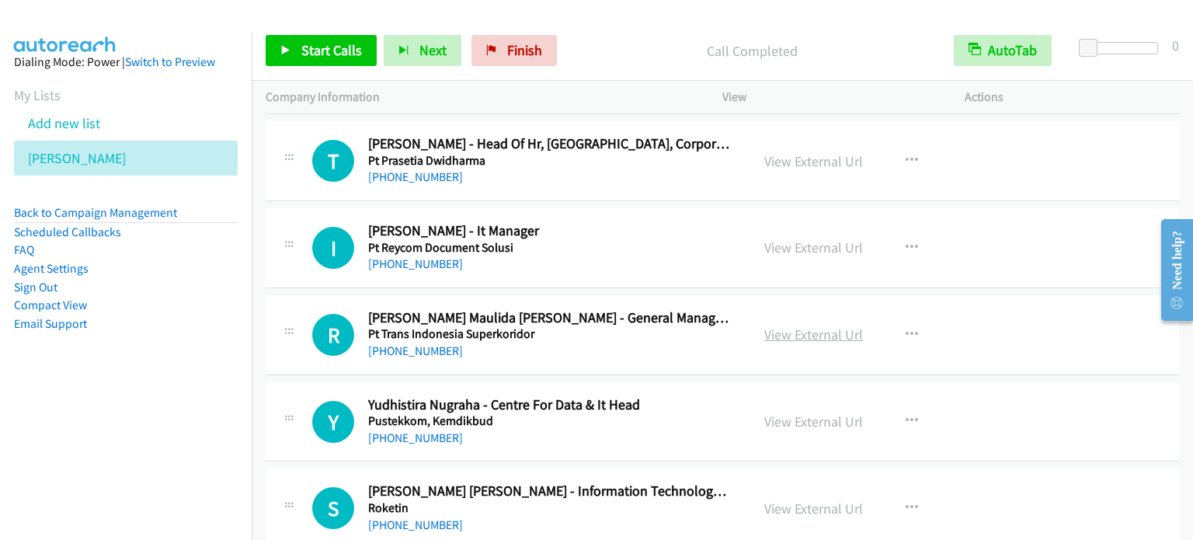
click at [816, 325] on link "View External Url" at bounding box center [813, 334] width 99 height 18
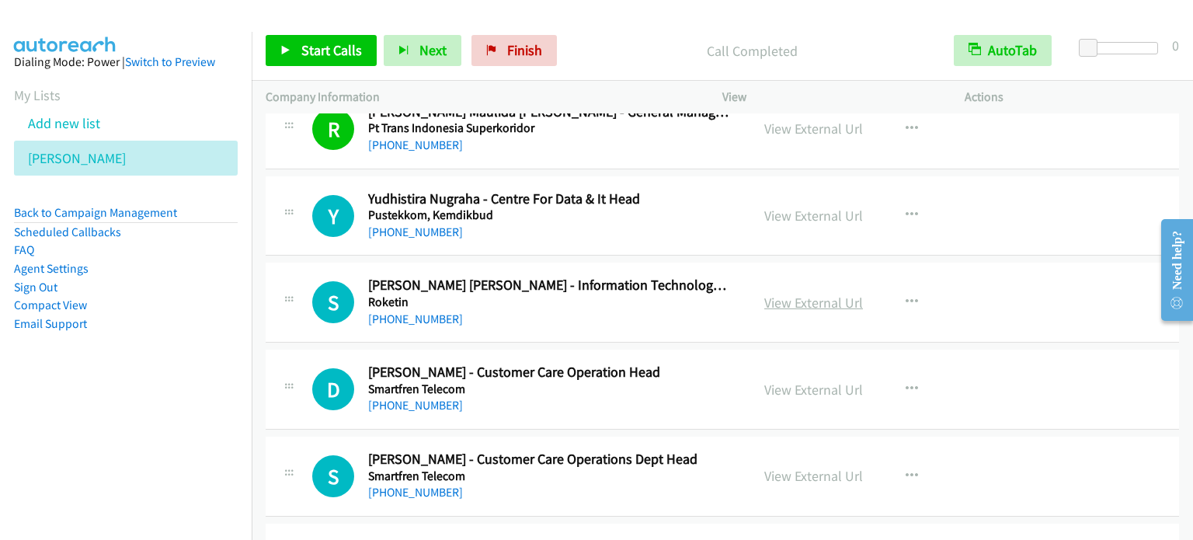
scroll to position [10563, 0]
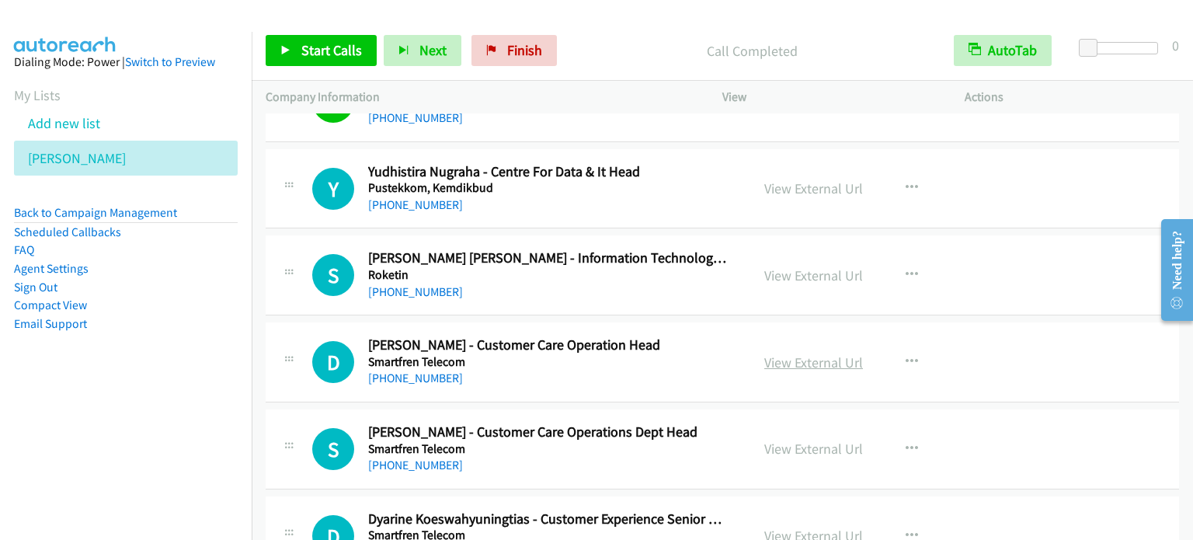
click at [833, 353] on link "View External Url" at bounding box center [813, 362] width 99 height 18
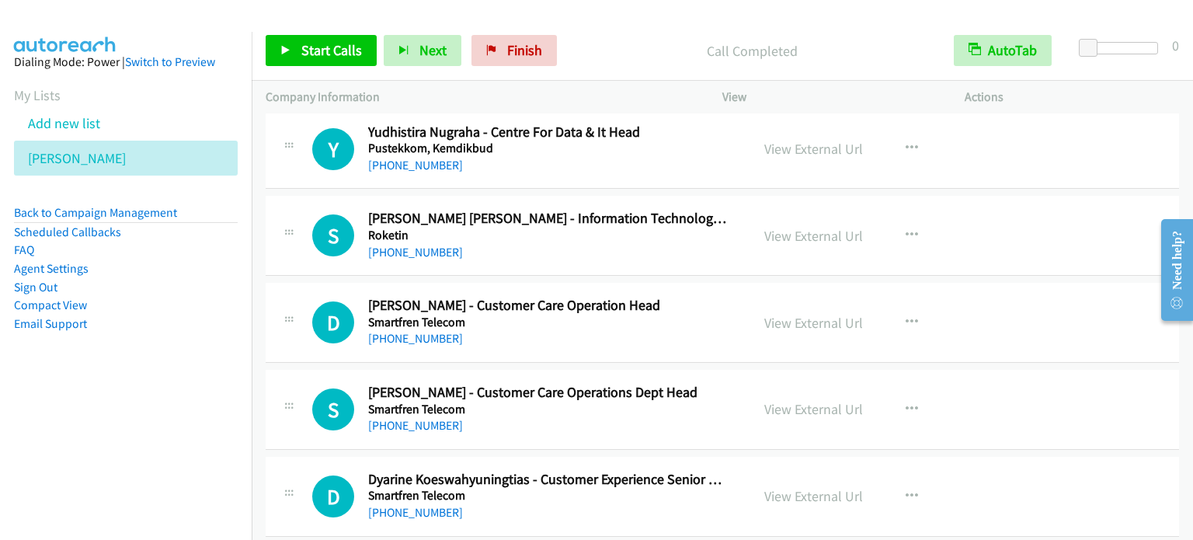
scroll to position [10641, 0]
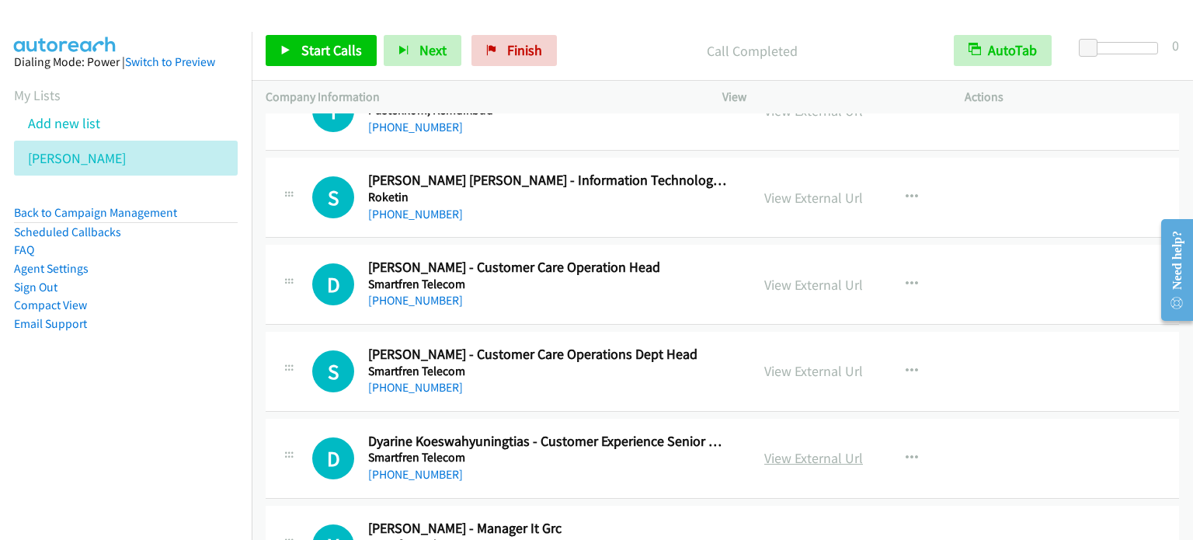
click at [809, 449] on link "View External Url" at bounding box center [813, 458] width 99 height 18
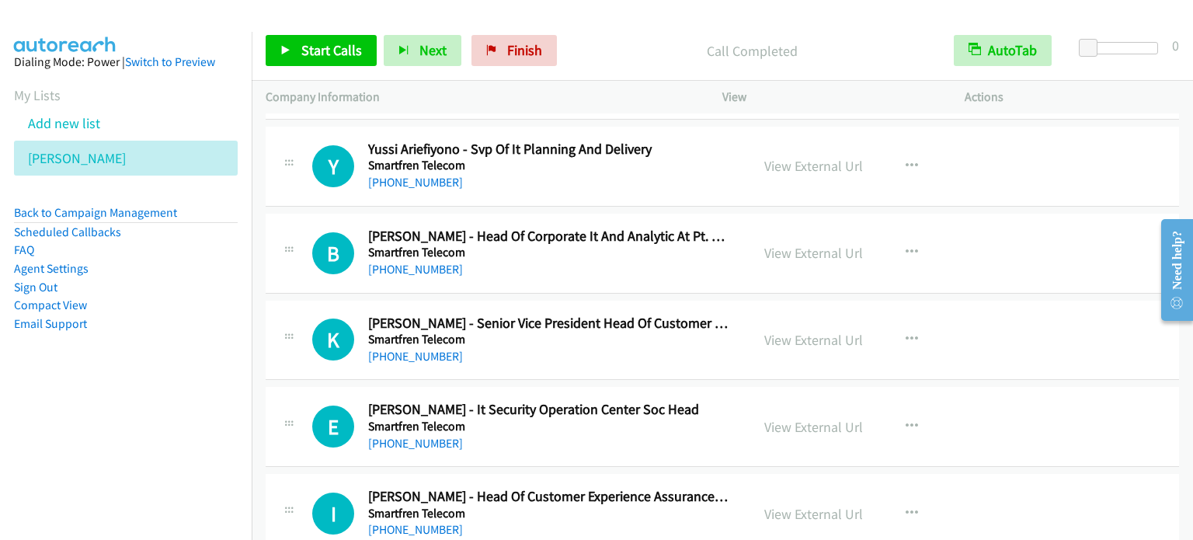
scroll to position [12349, 0]
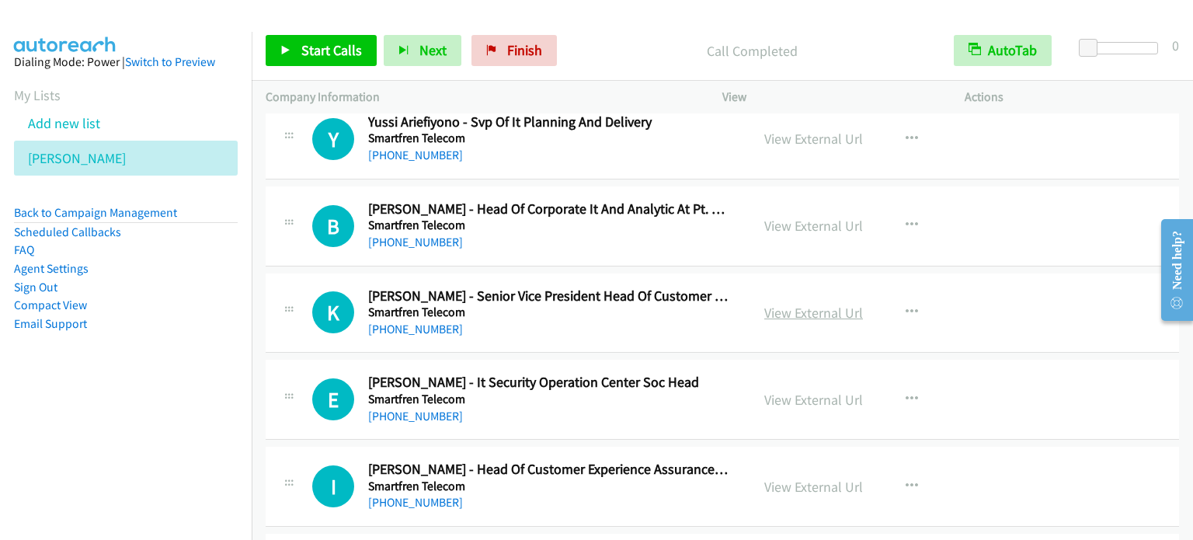
click at [809, 304] on link "View External Url" at bounding box center [813, 313] width 99 height 18
